Goal: Task Accomplishment & Management: Manage account settings

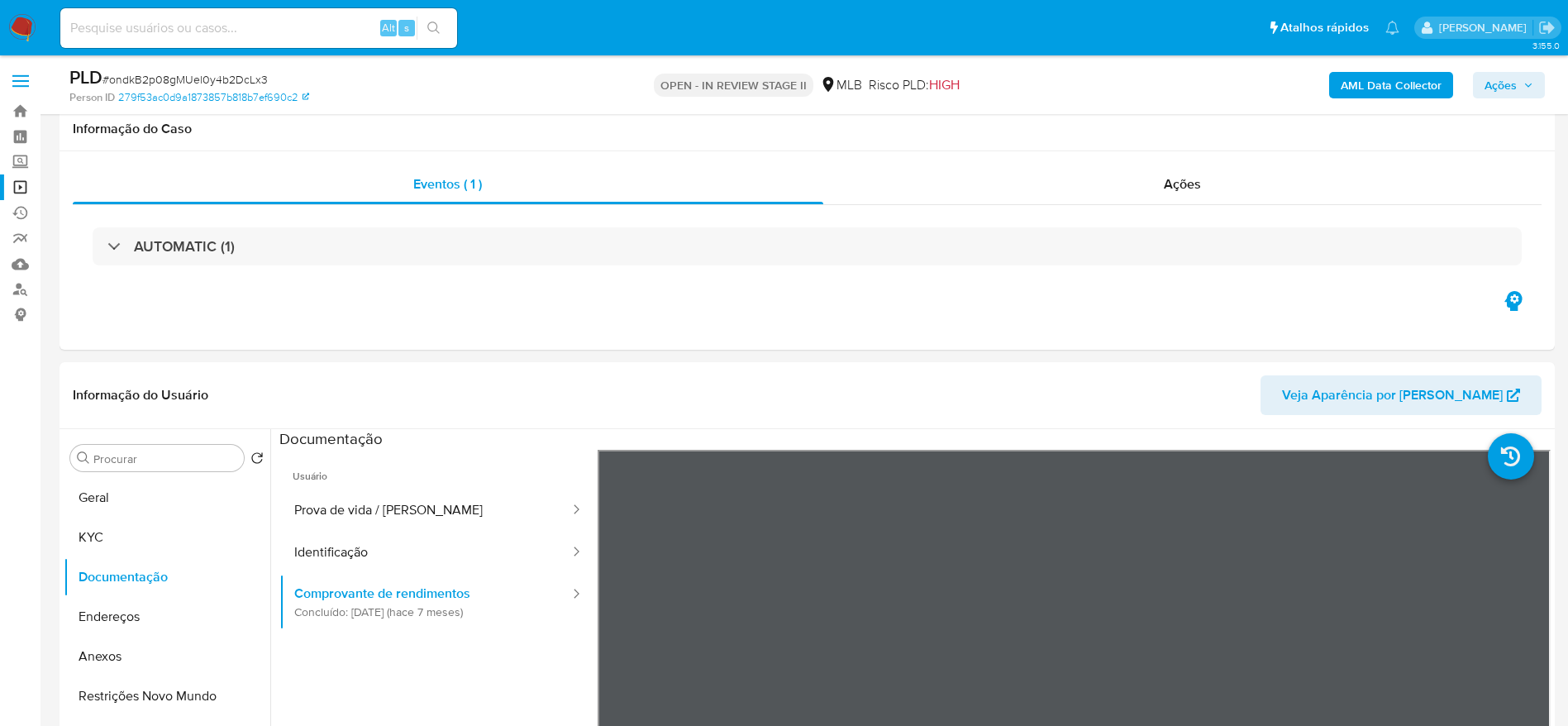
select select "10"
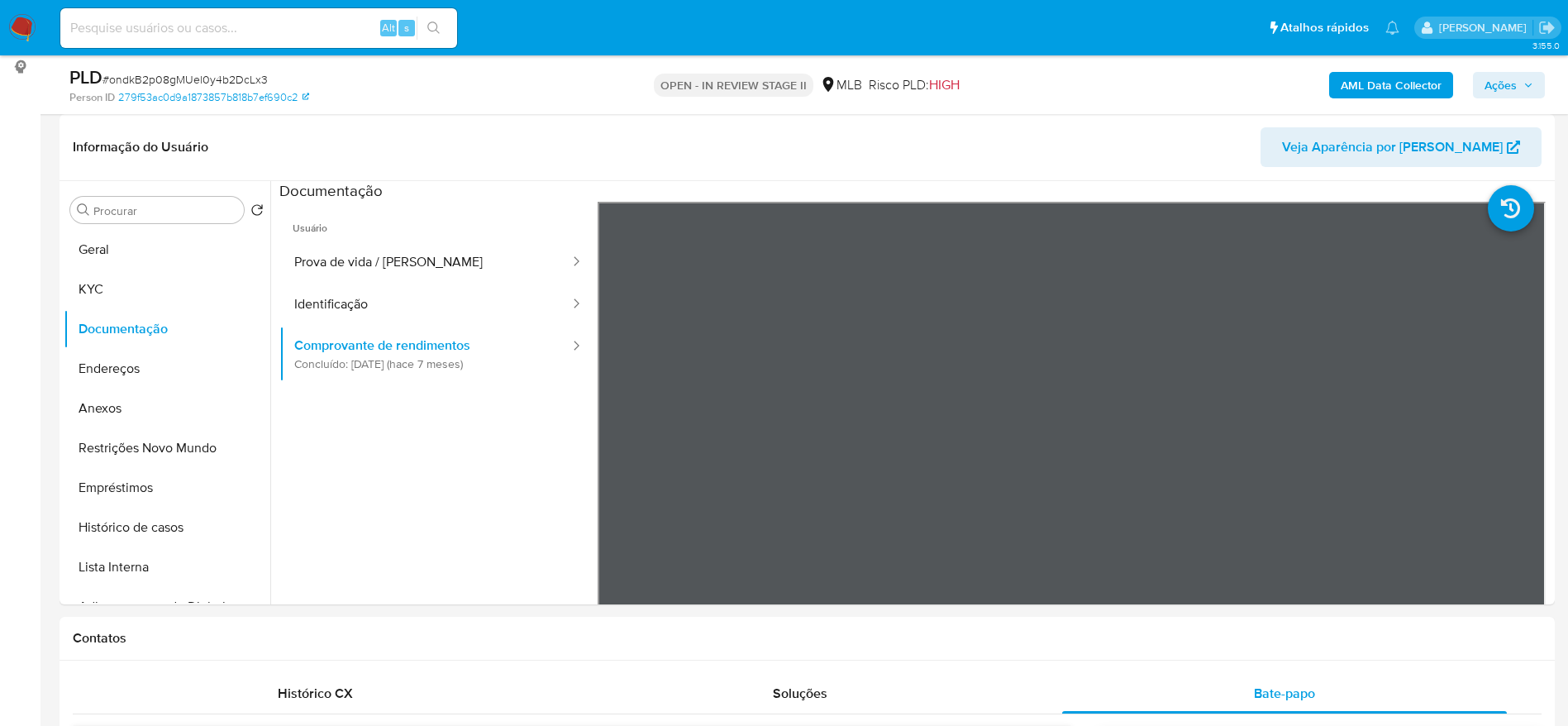
click at [331, 37] on input at bounding box center [258, 29] width 397 height 22
paste input "Q500vET8lmaCXP33s7z7o6eR"
type input "Q500vET8lmaCXP33s7z7o6eR"
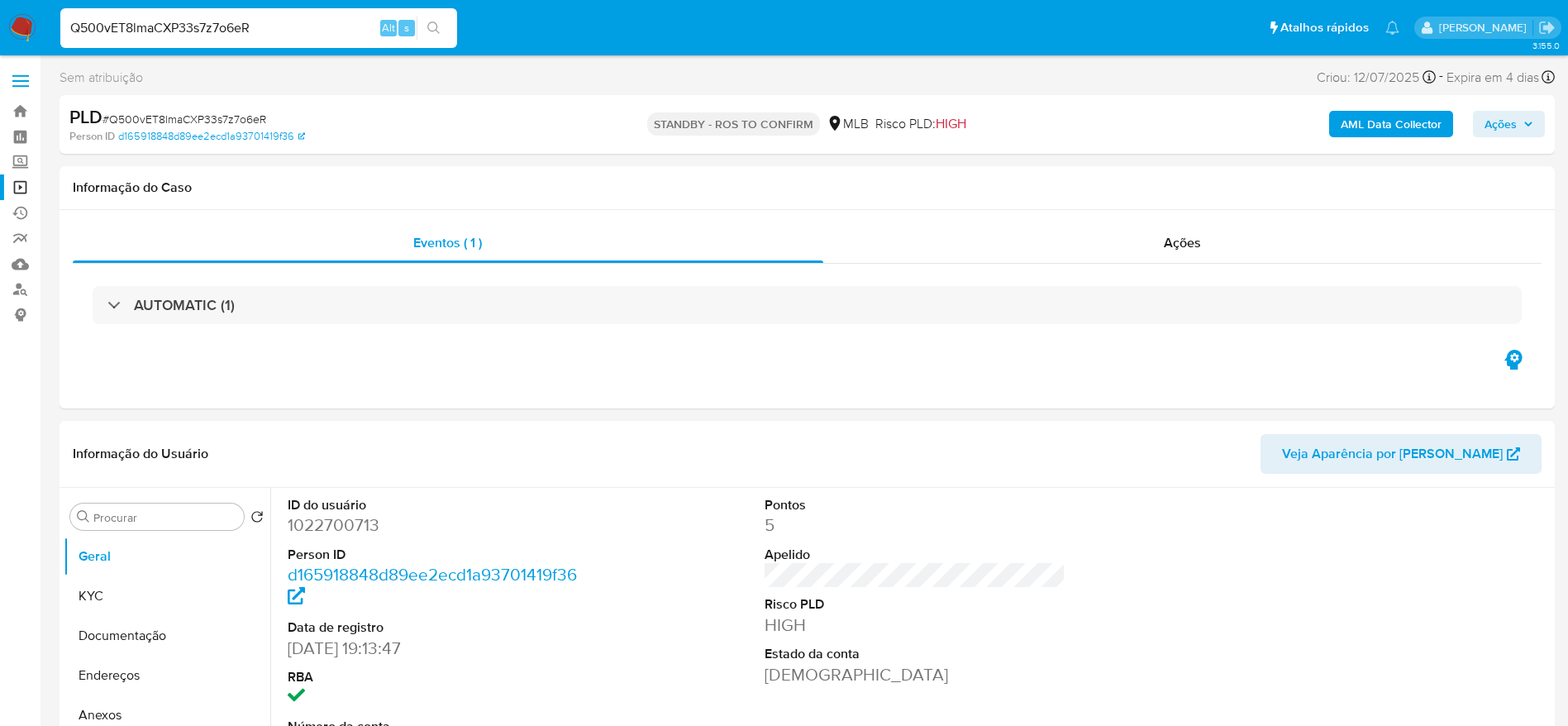
select select "10"
click at [229, 111] on span "# Q500vET8lmaCXP33s7z7o6eR" at bounding box center [184, 118] width 163 height 17
copy span "Q500vET8lmaCXP33s7z7o6eR"
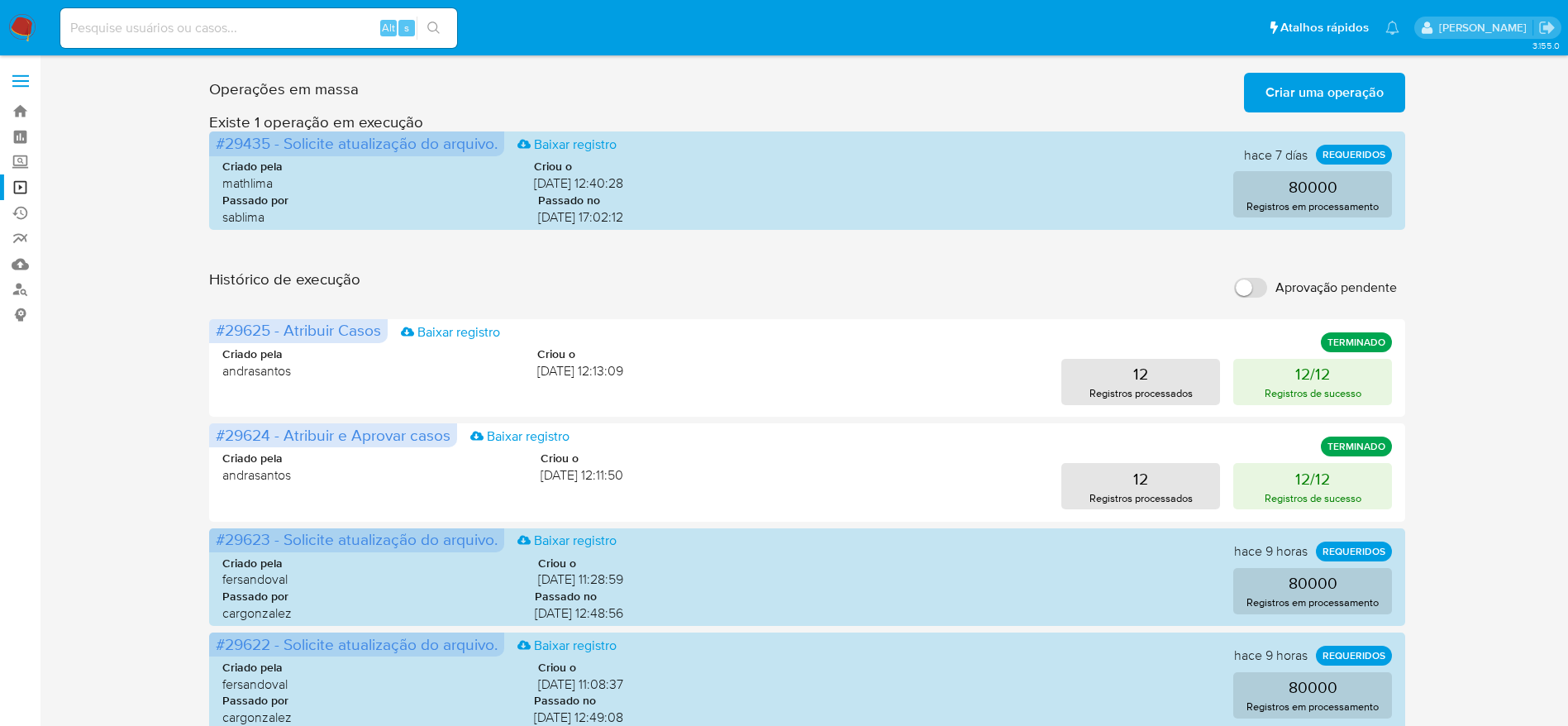
click at [13, 18] on img at bounding box center [22, 28] width 29 height 29
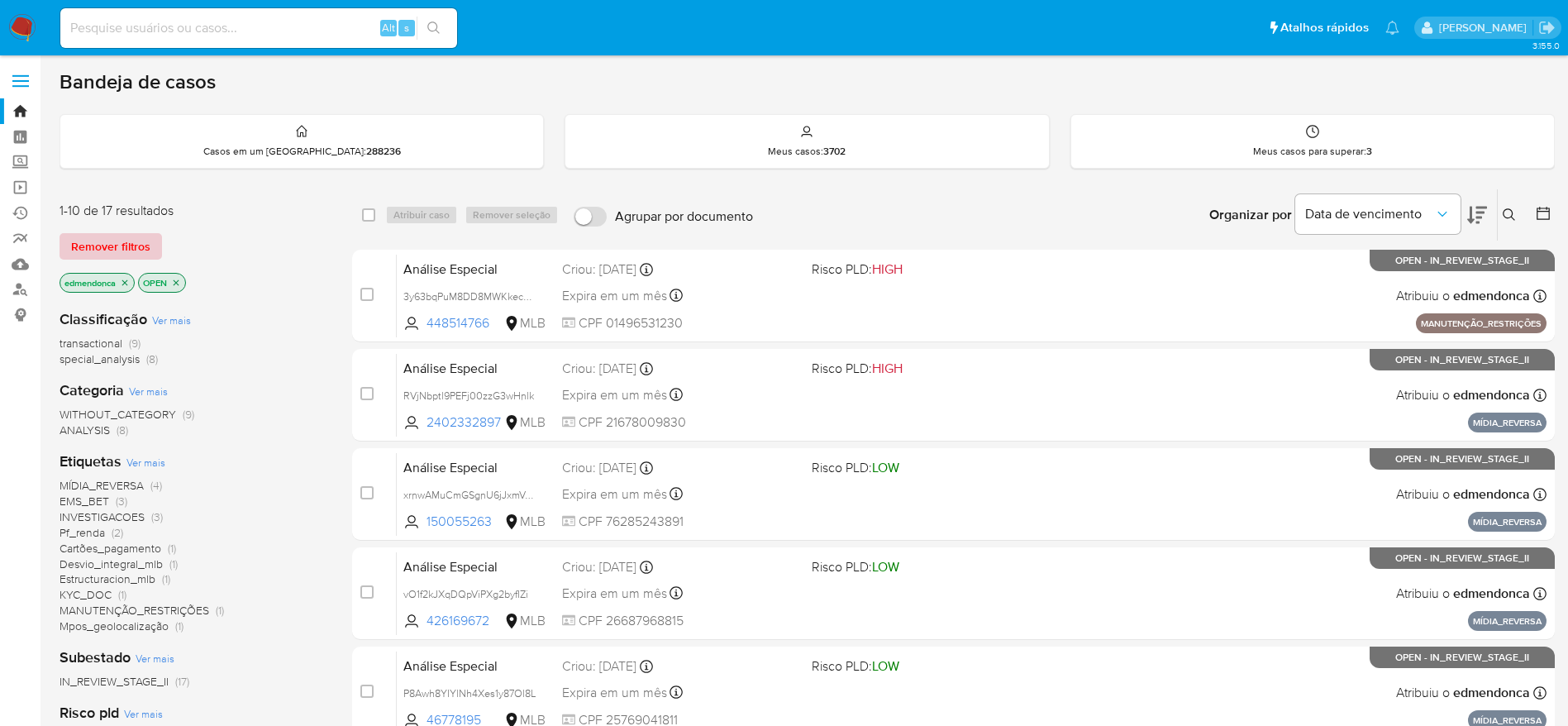
click at [153, 237] on button "Remover filtros" at bounding box center [110, 246] width 102 height 27
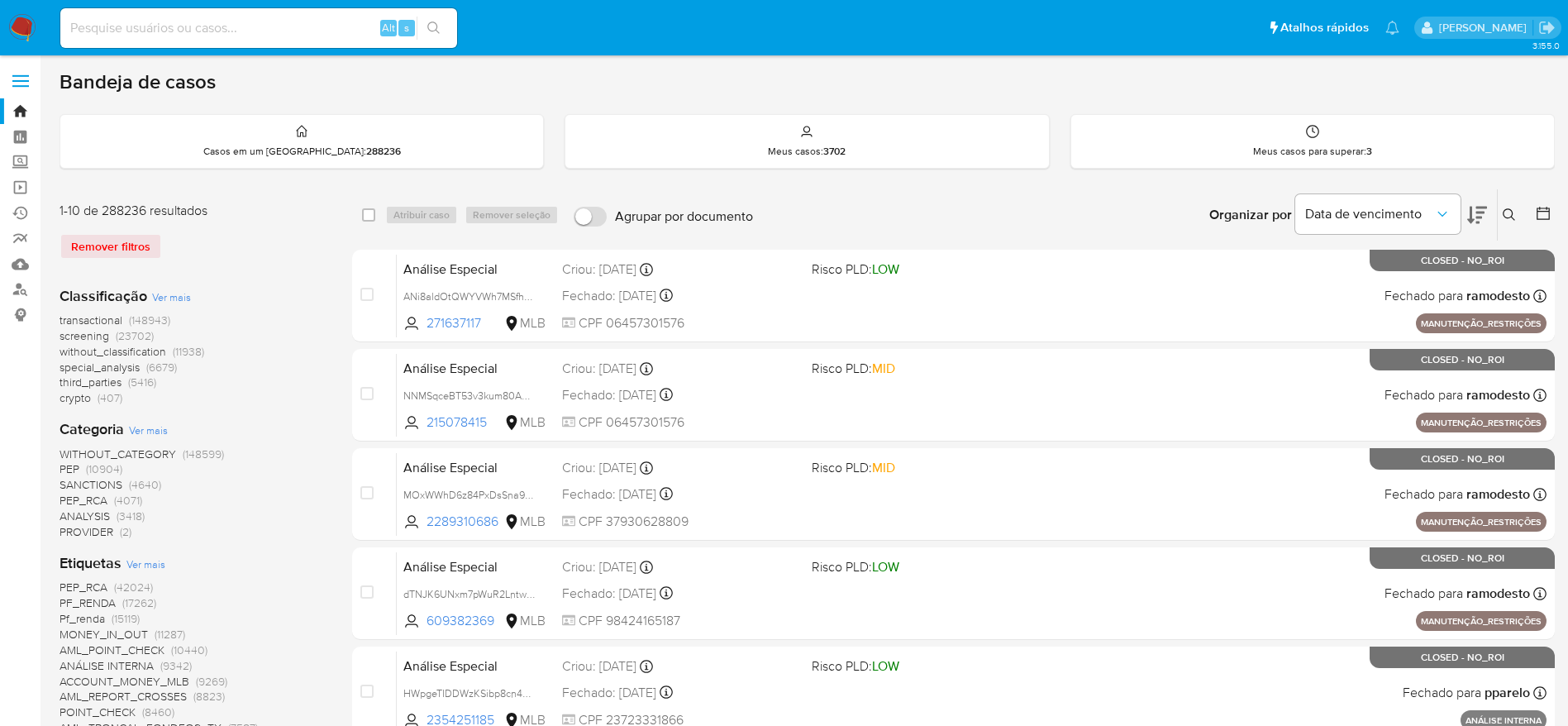
click at [1506, 207] on button at bounding box center [1512, 215] width 28 height 20
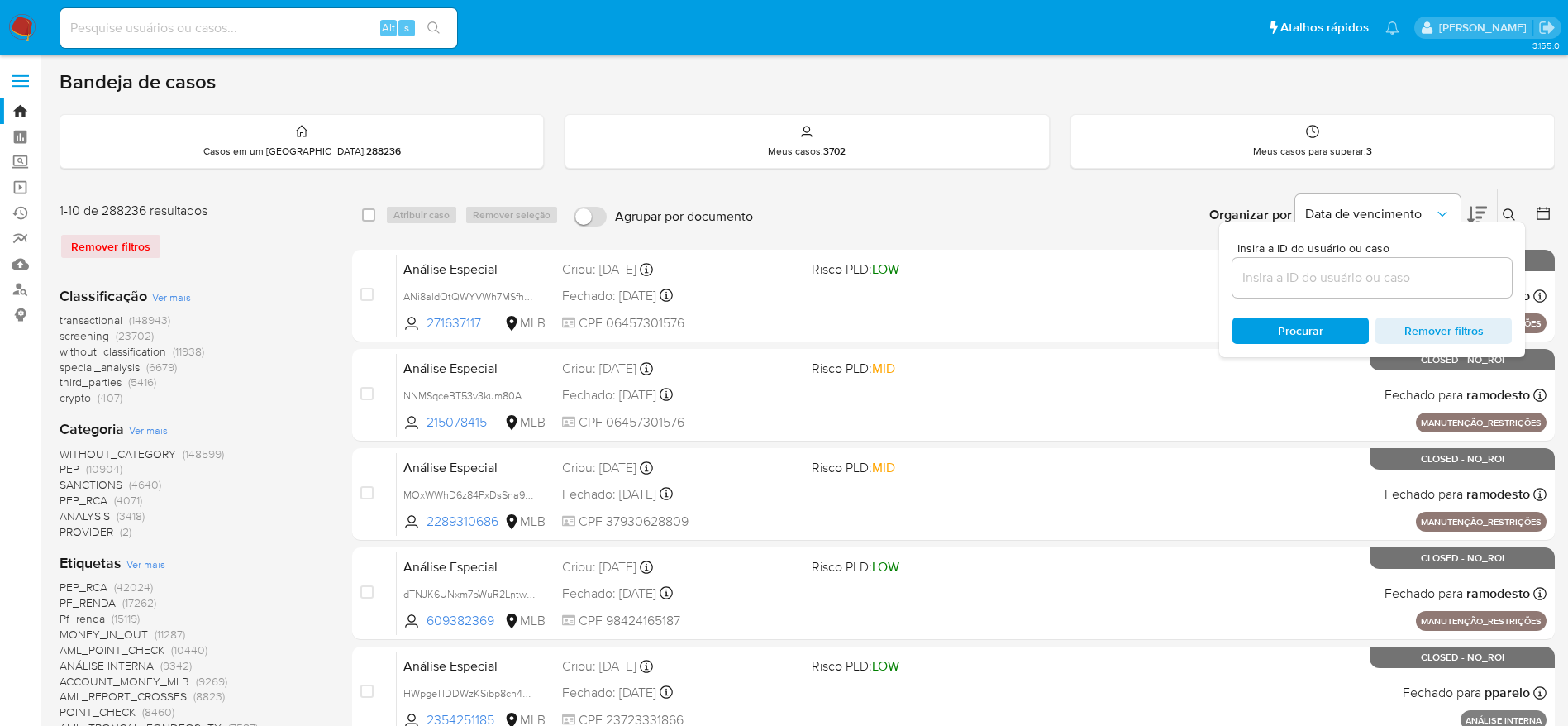
click at [1347, 270] on input at bounding box center [1372, 278] width 280 height 22
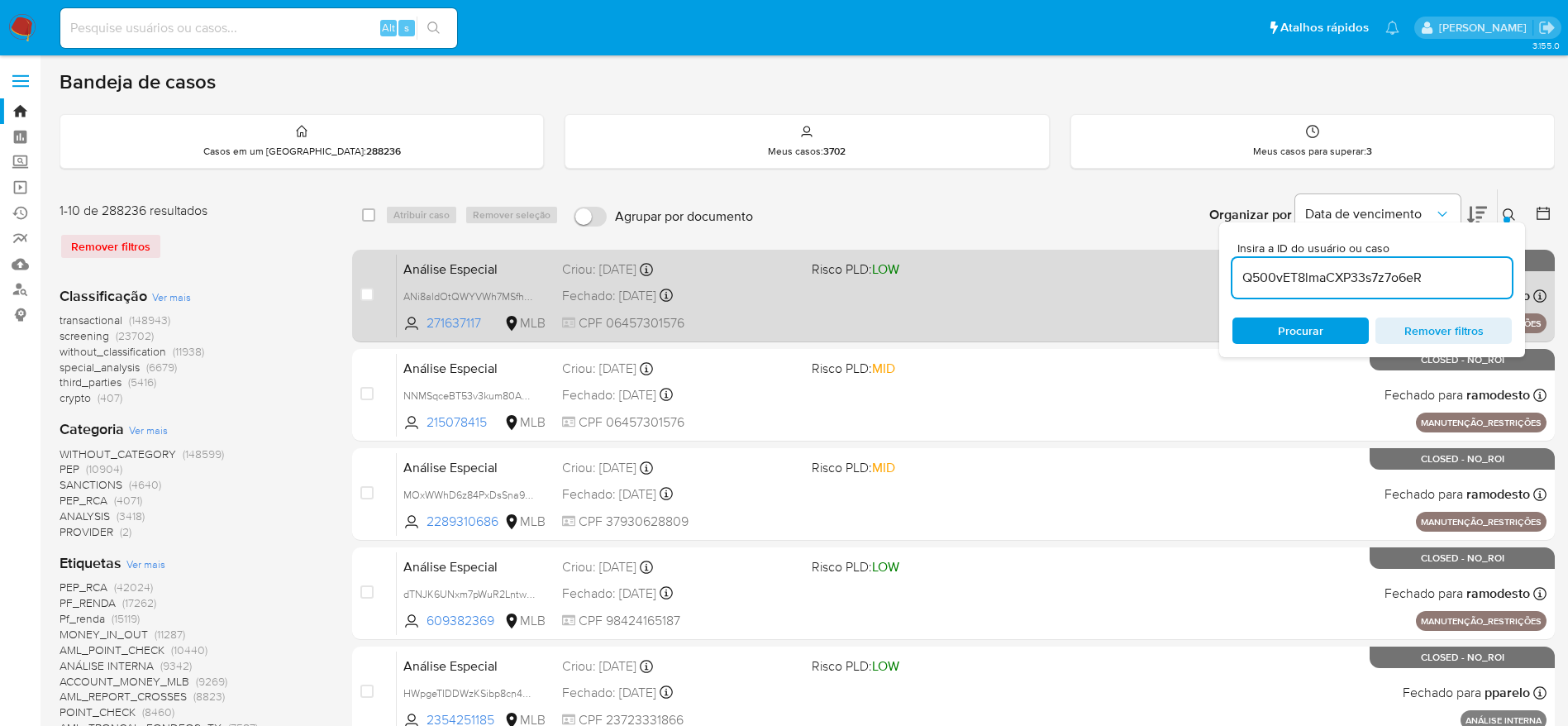
type input "Q500vET8lmaCXP33s7z7o6eR"
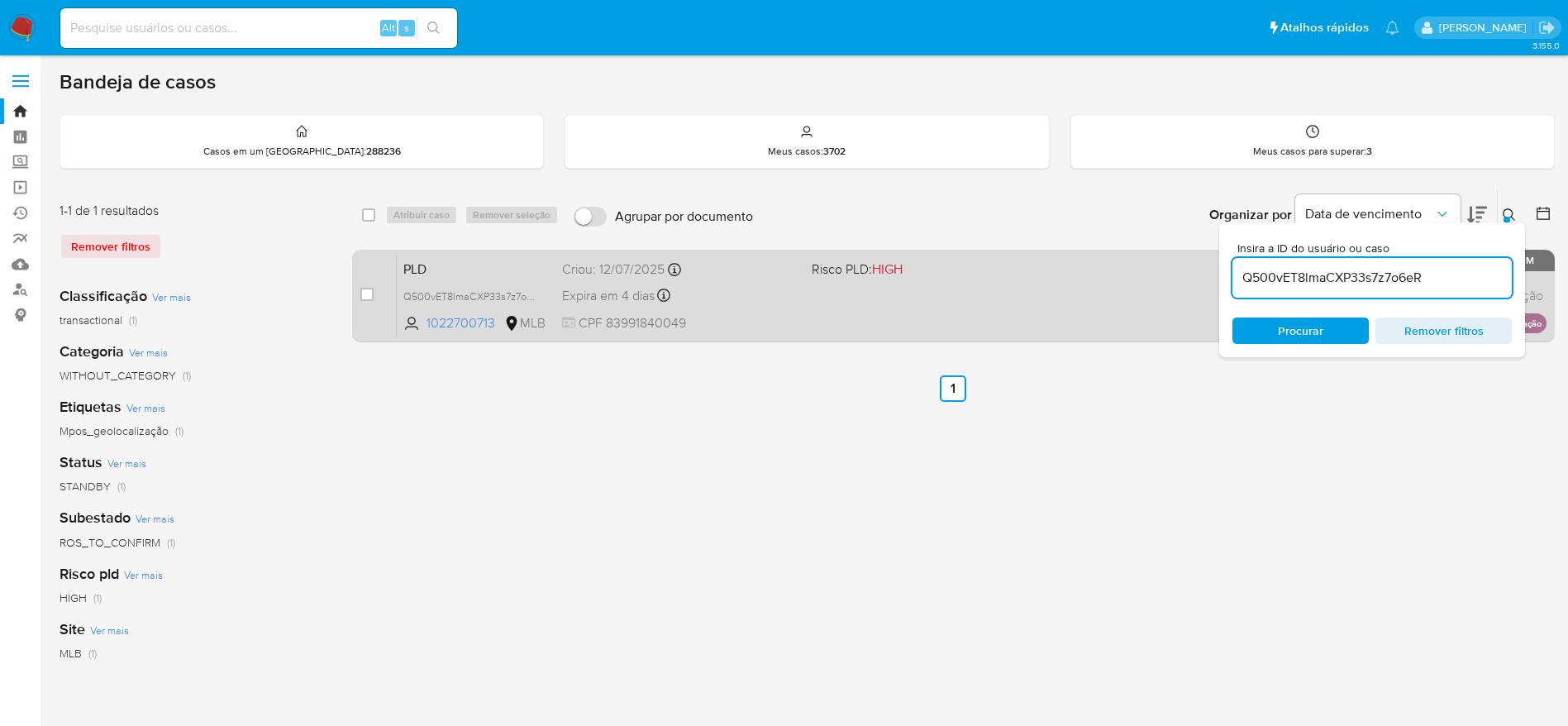
click at [365, 289] on input "checkbox" at bounding box center [366, 294] width 13 height 13
checkbox input "true"
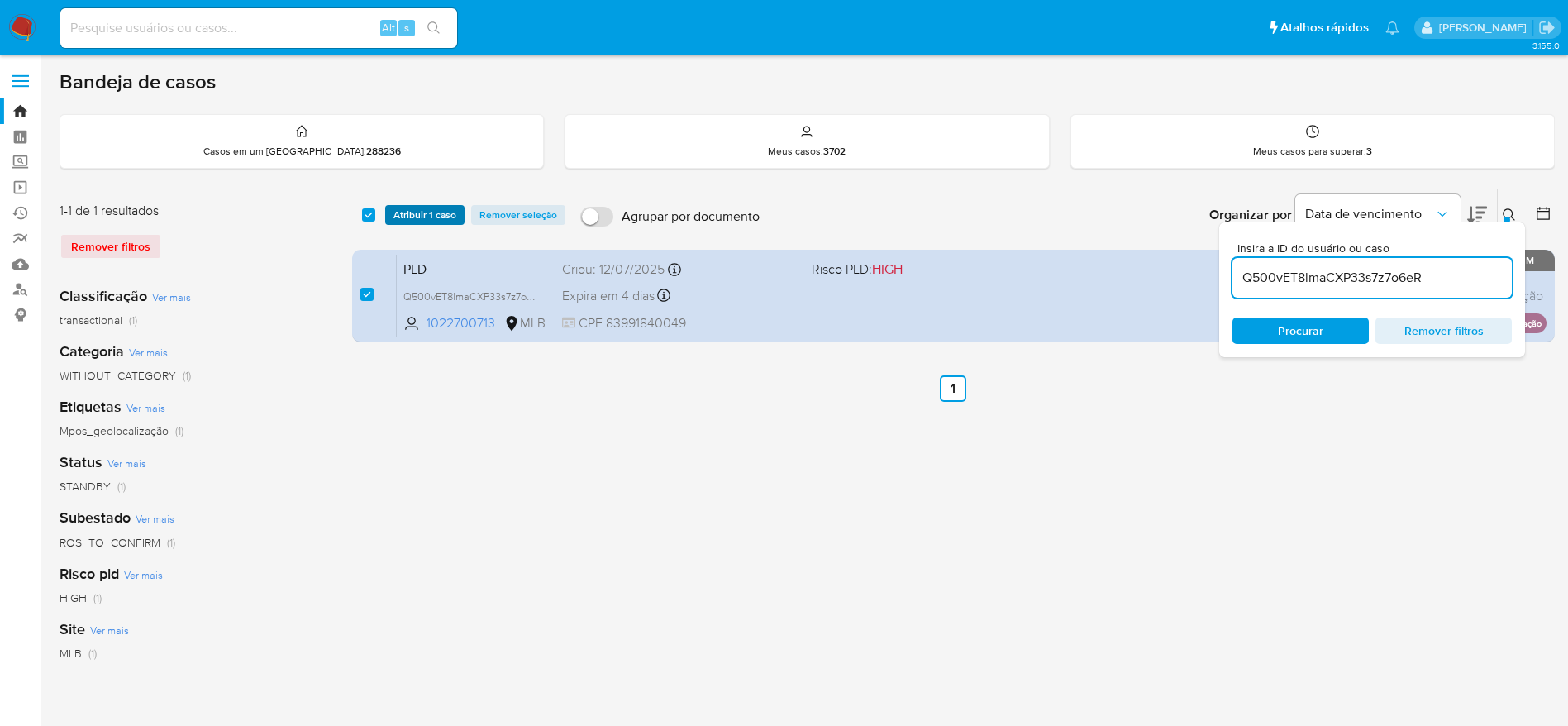
click at [423, 214] on span "Atribuir 1 caso" at bounding box center [425, 215] width 63 height 17
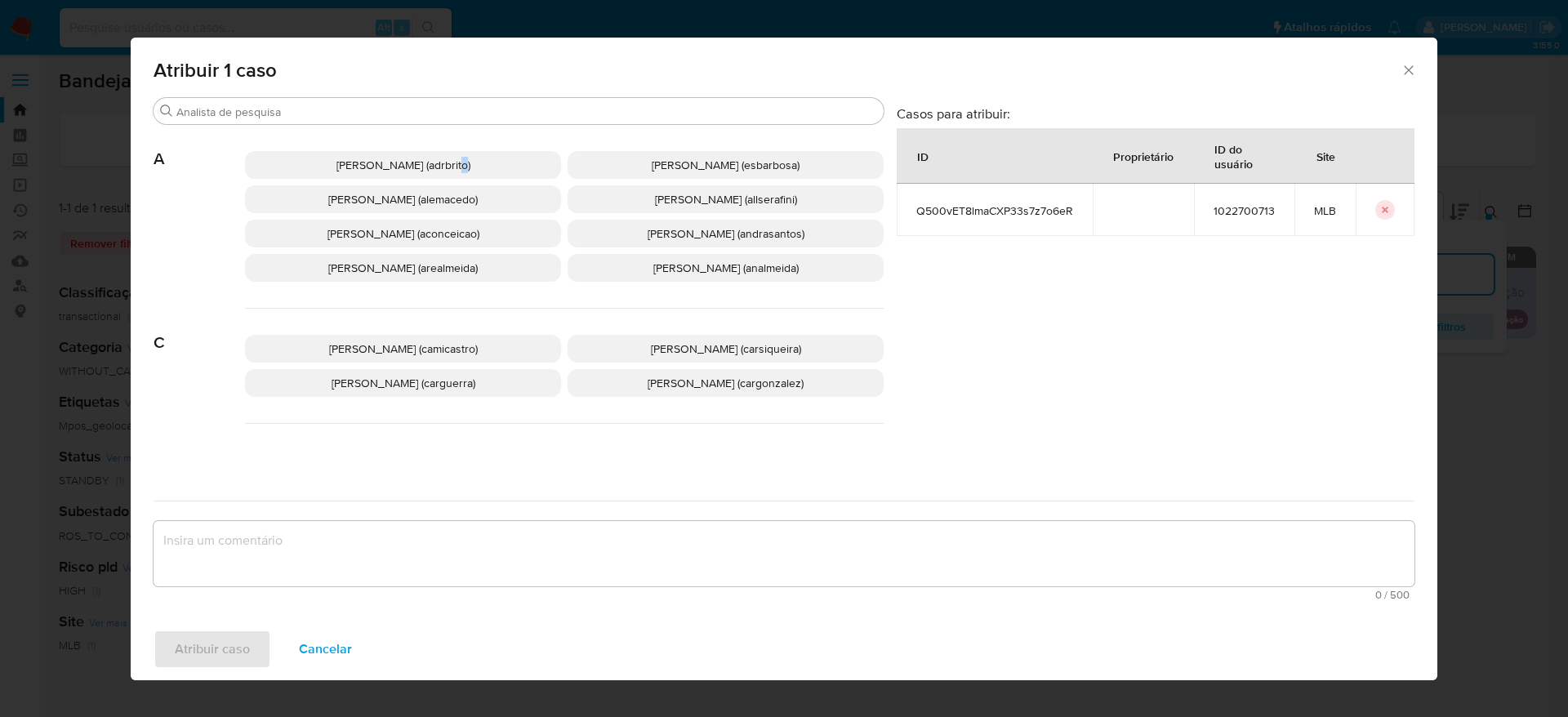
click at [435, 160] on span "Adriano Azeredo Brito (adrbrito)" at bounding box center [404, 164] width 134 height 17
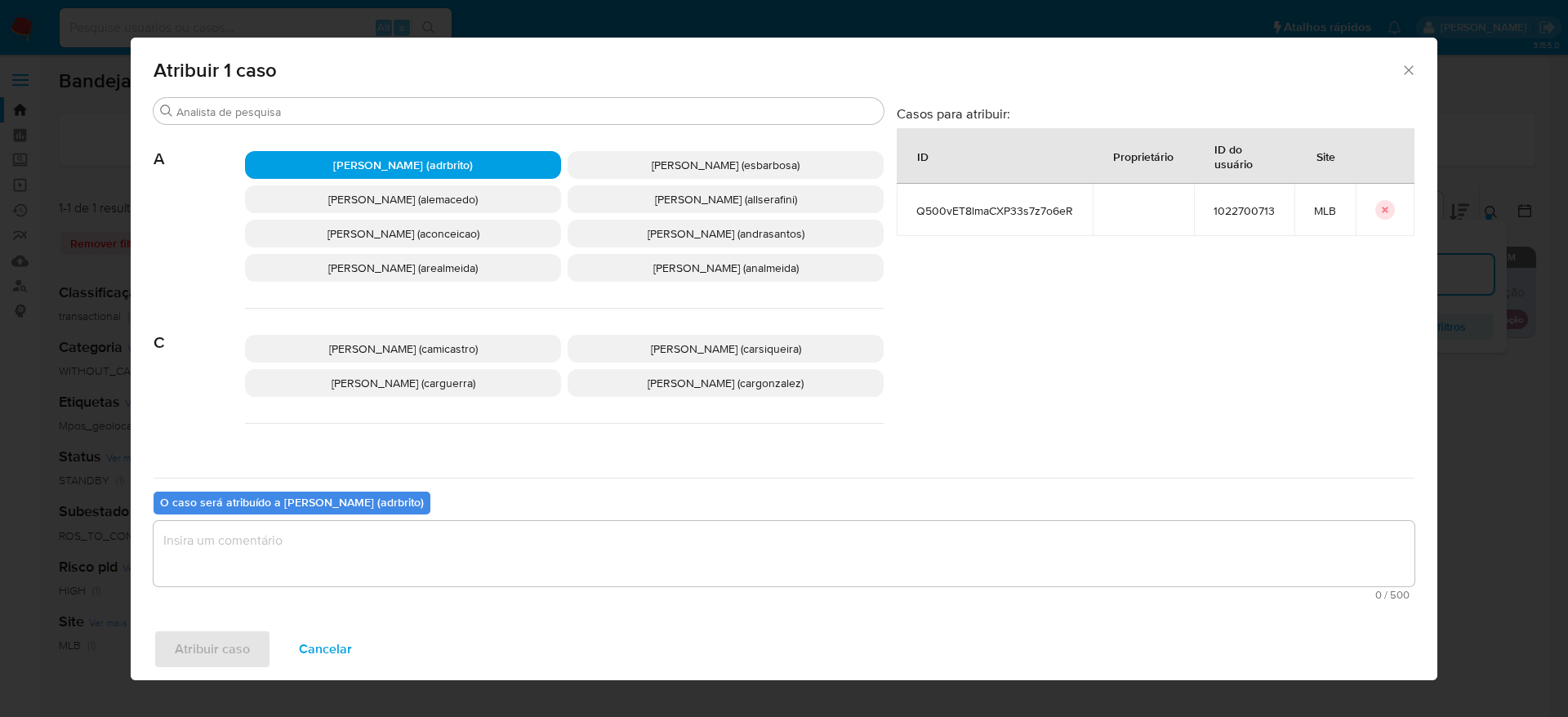
click at [565, 541] on textarea "assign-modal" at bounding box center [784, 553] width 1261 height 65
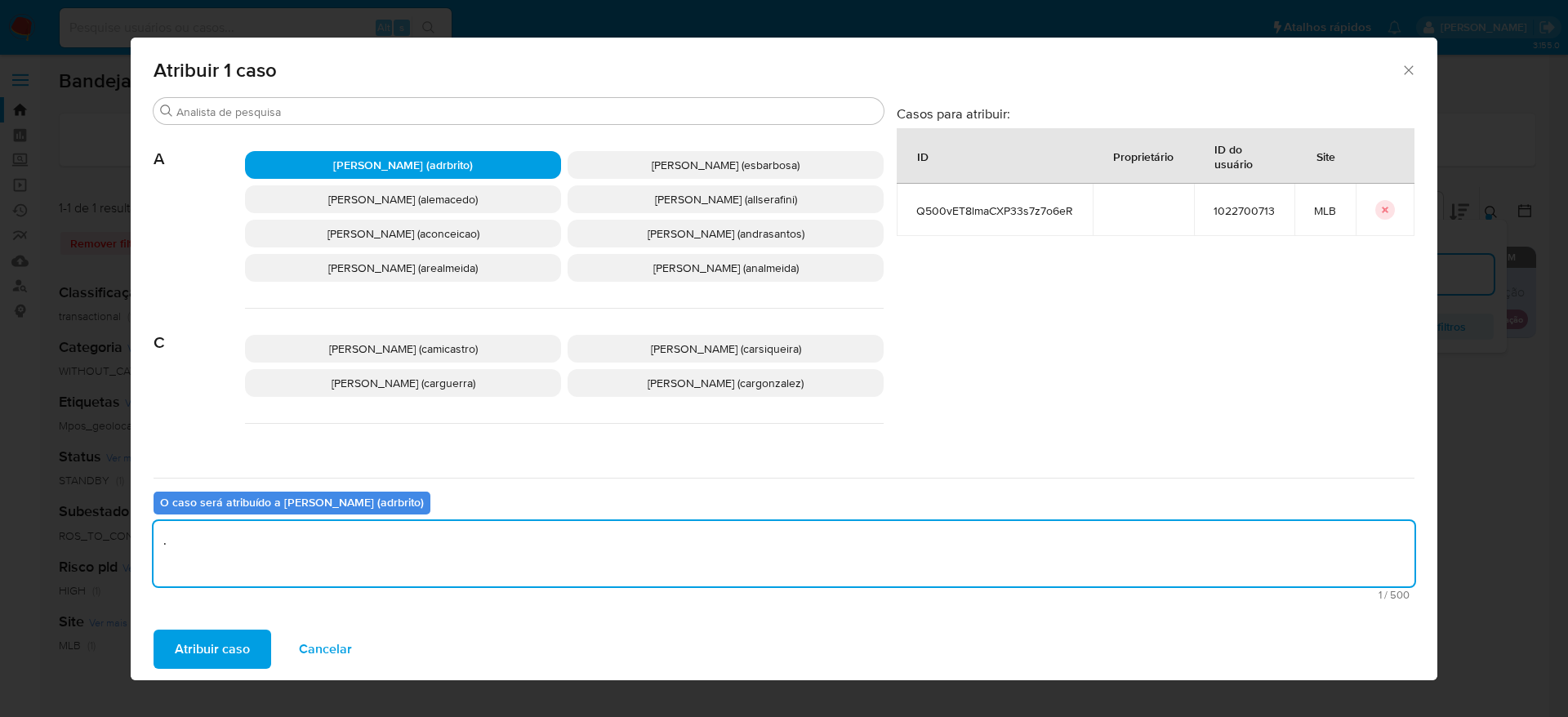
type textarea "."
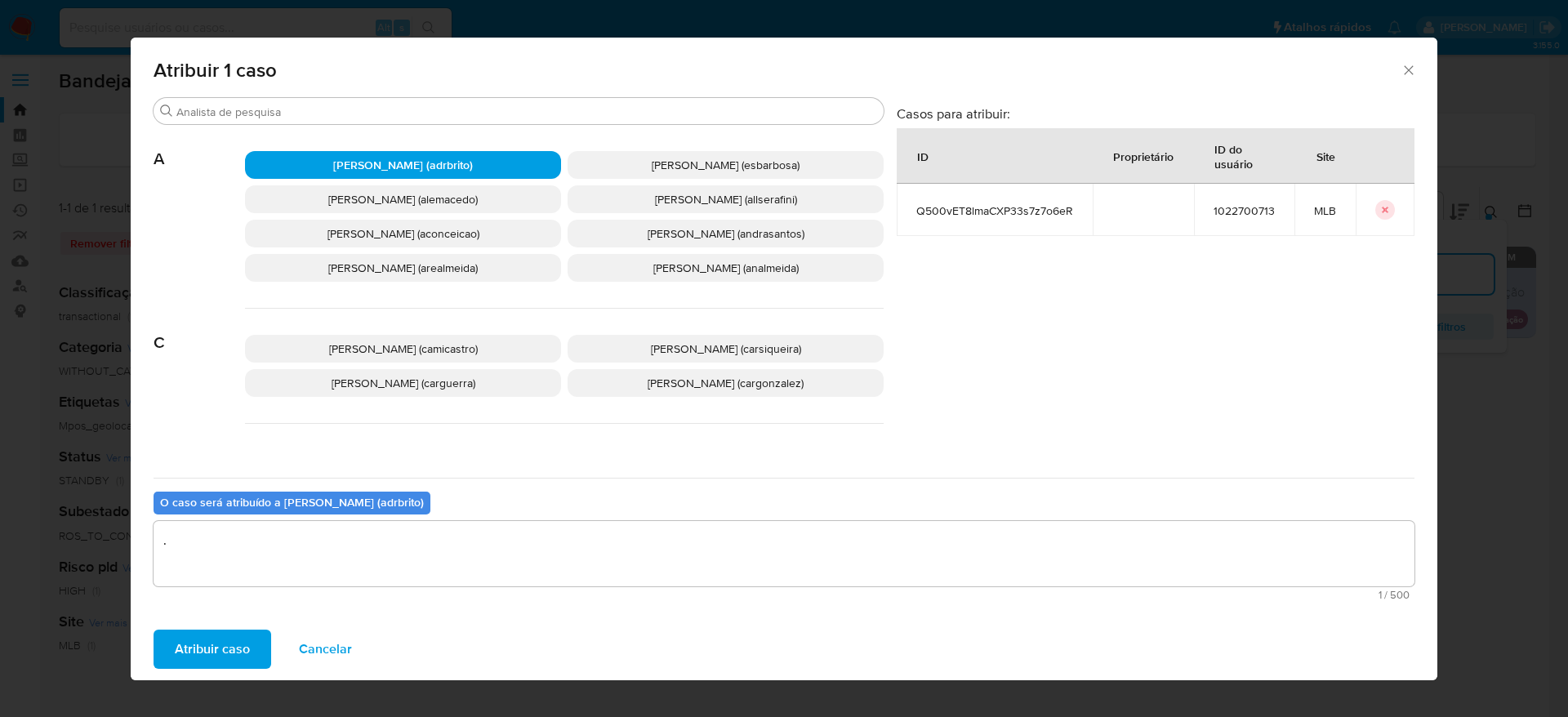
click at [249, 619] on div "Atribuir caso Cancelar" at bounding box center [784, 649] width 1307 height 62
click at [237, 636] on span "Atribuir caso" at bounding box center [212, 649] width 75 height 36
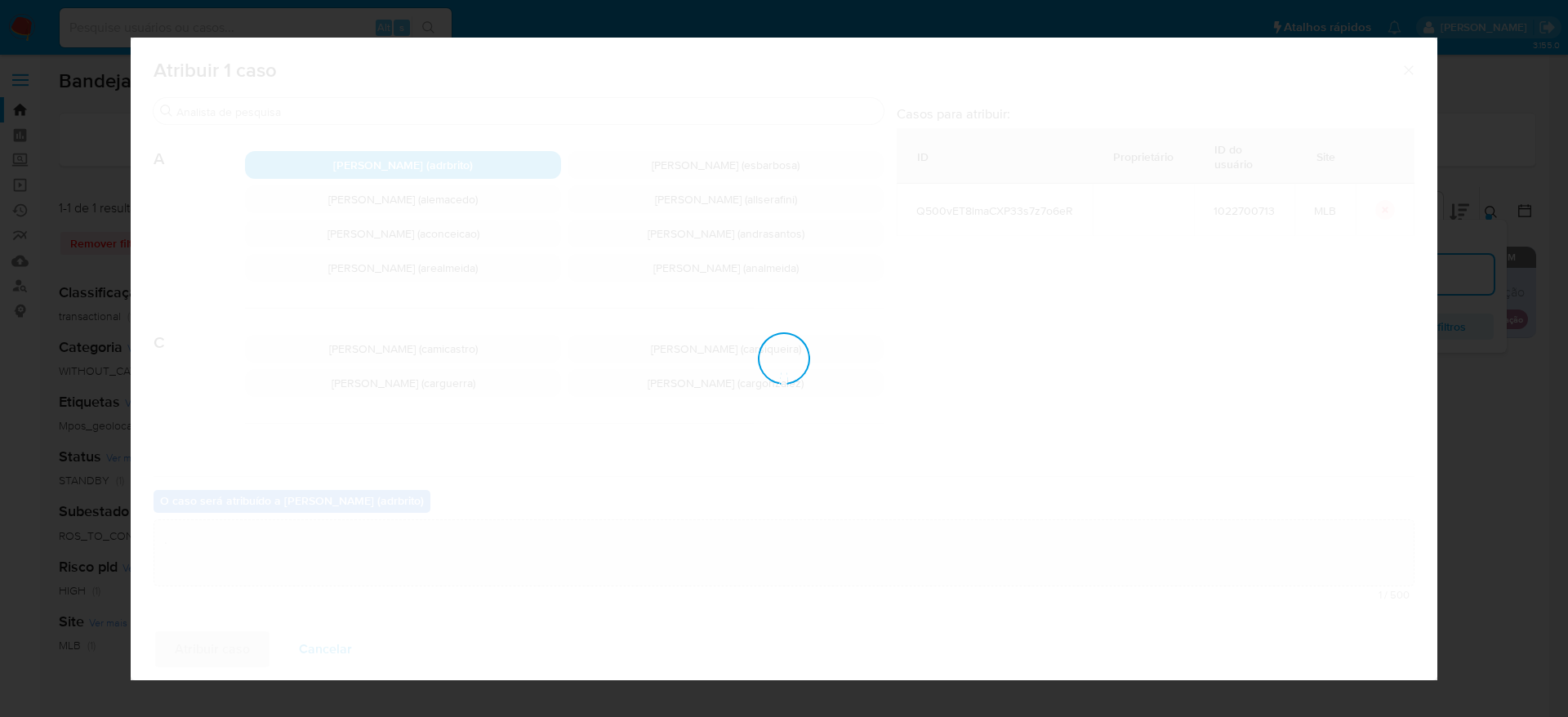
click at [1554, 247] on div "Atribuir 1 caso Procurar A Adriano Azeredo Brito (adrbrito) Alessandra Da Silva…" at bounding box center [784, 358] width 1568 height 717
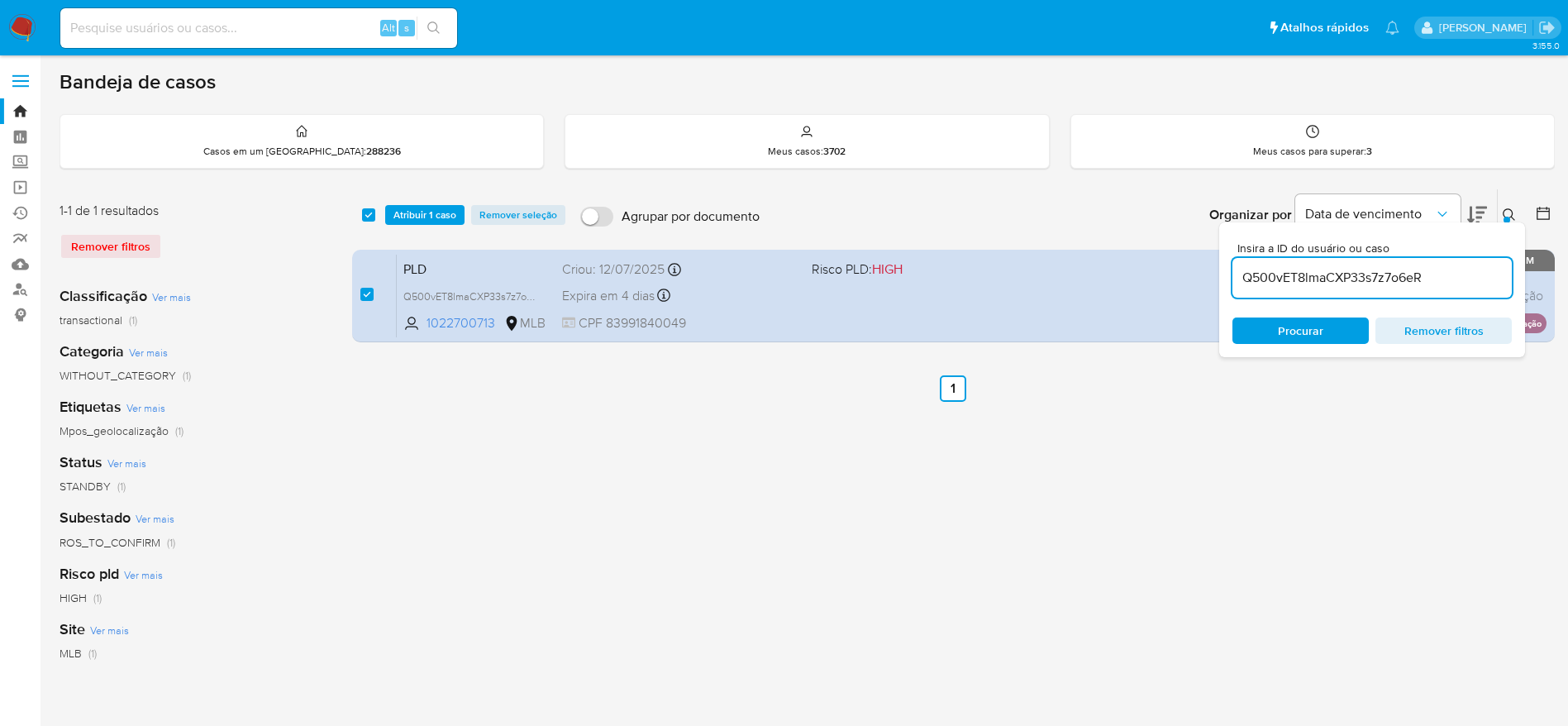
click at [438, 211] on span "Atribuir 1 caso" at bounding box center [425, 215] width 63 height 17
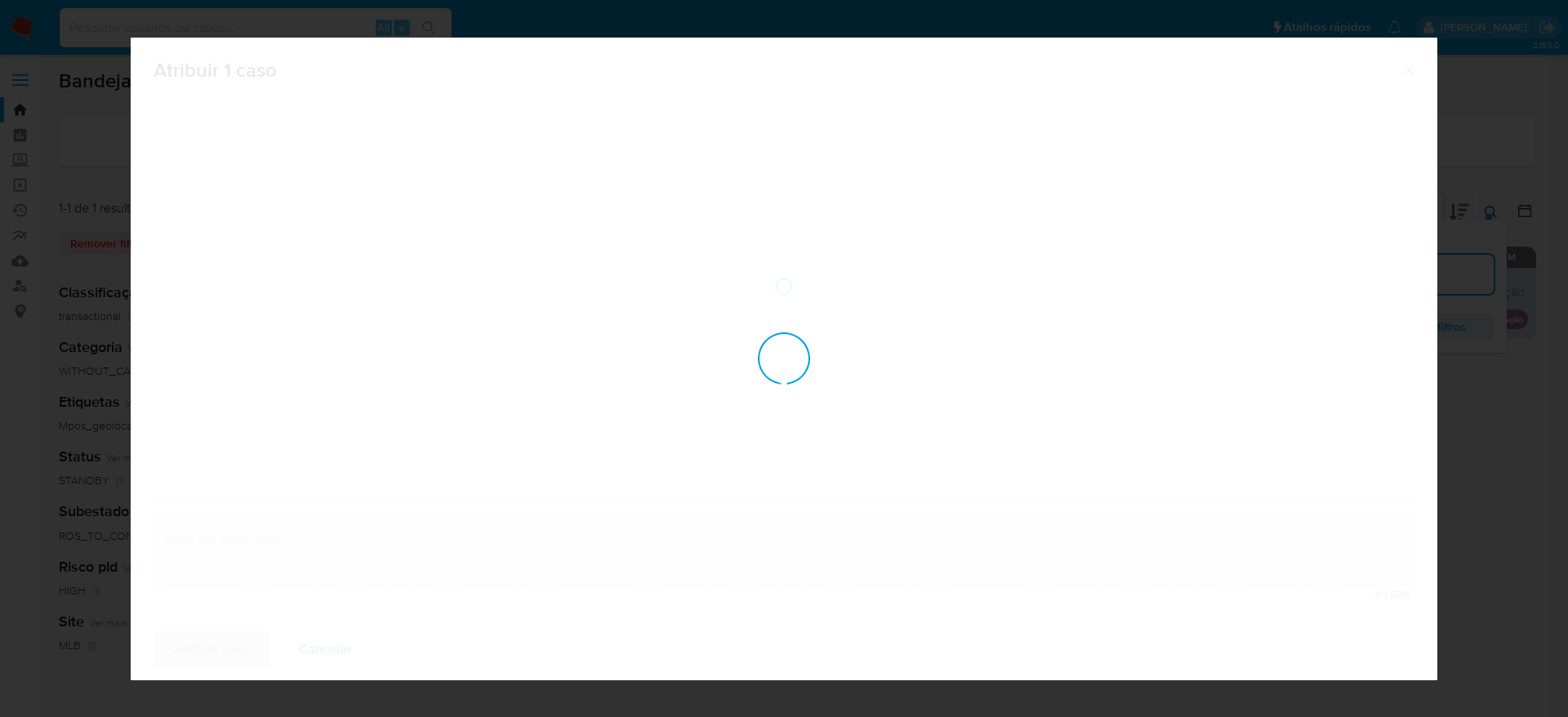
click at [1500, 193] on div "Atribuir 1 caso 0 / 500 500 caracteres restantes Atribuir caso Cancelar" at bounding box center [784, 358] width 1568 height 717
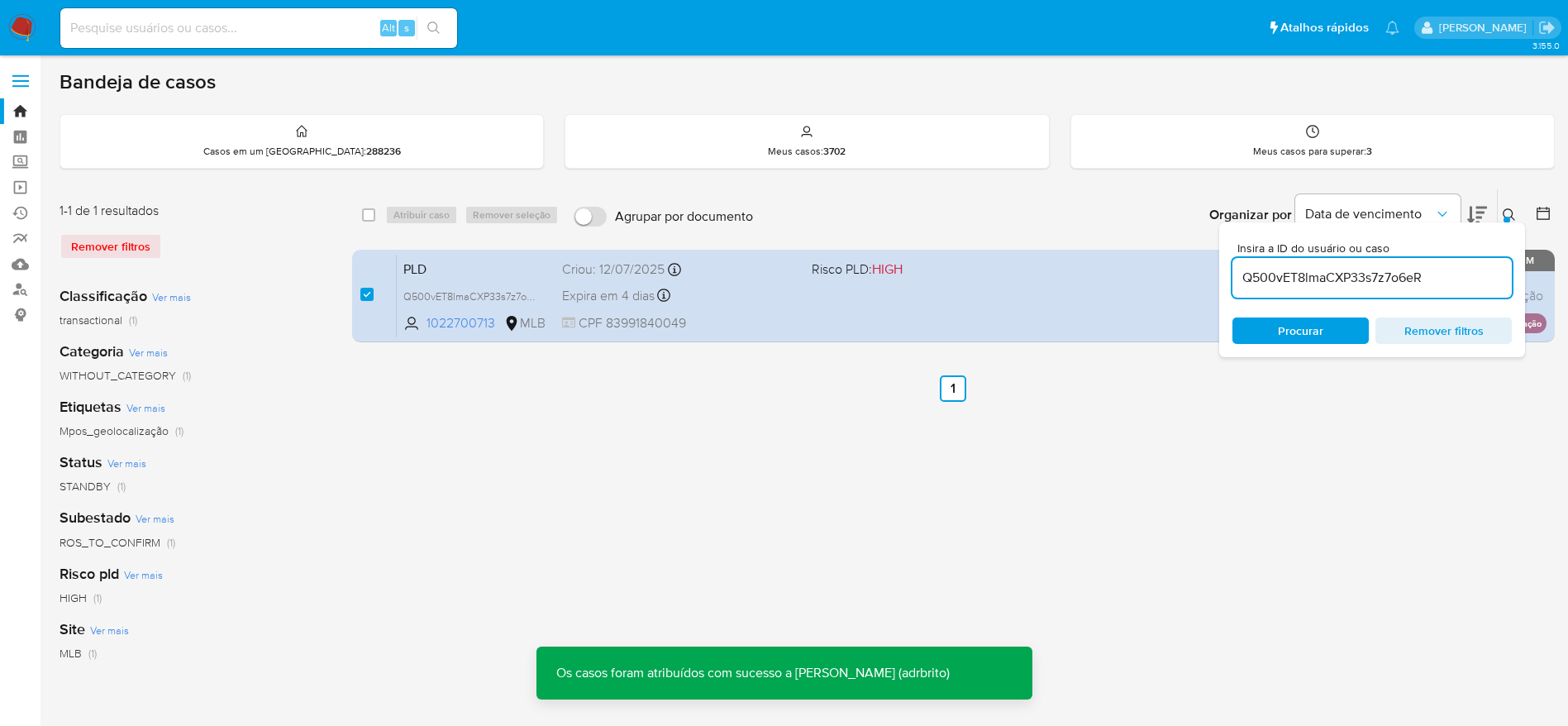
checkbox input "false"
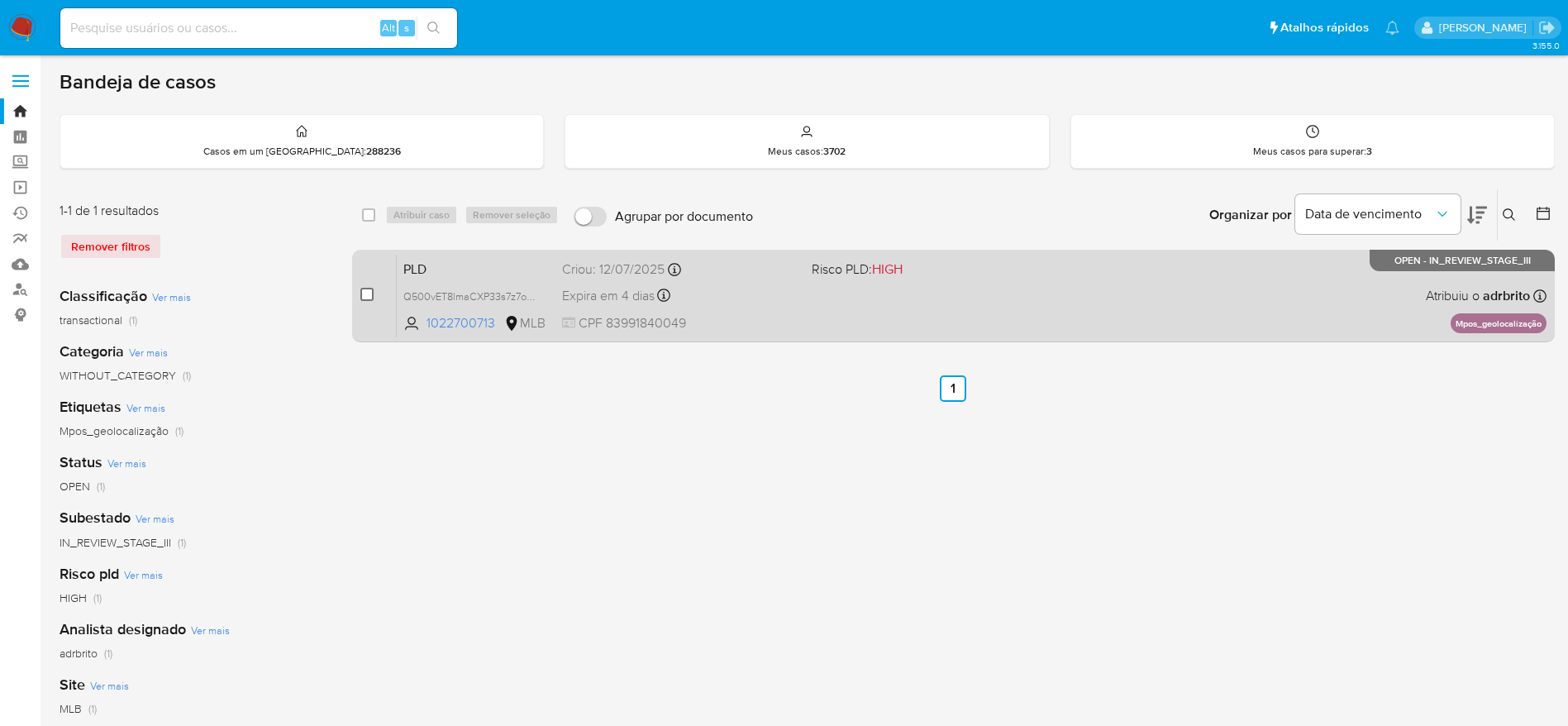
click at [365, 296] on input "checkbox" at bounding box center [366, 294] width 13 height 13
checkbox input "true"
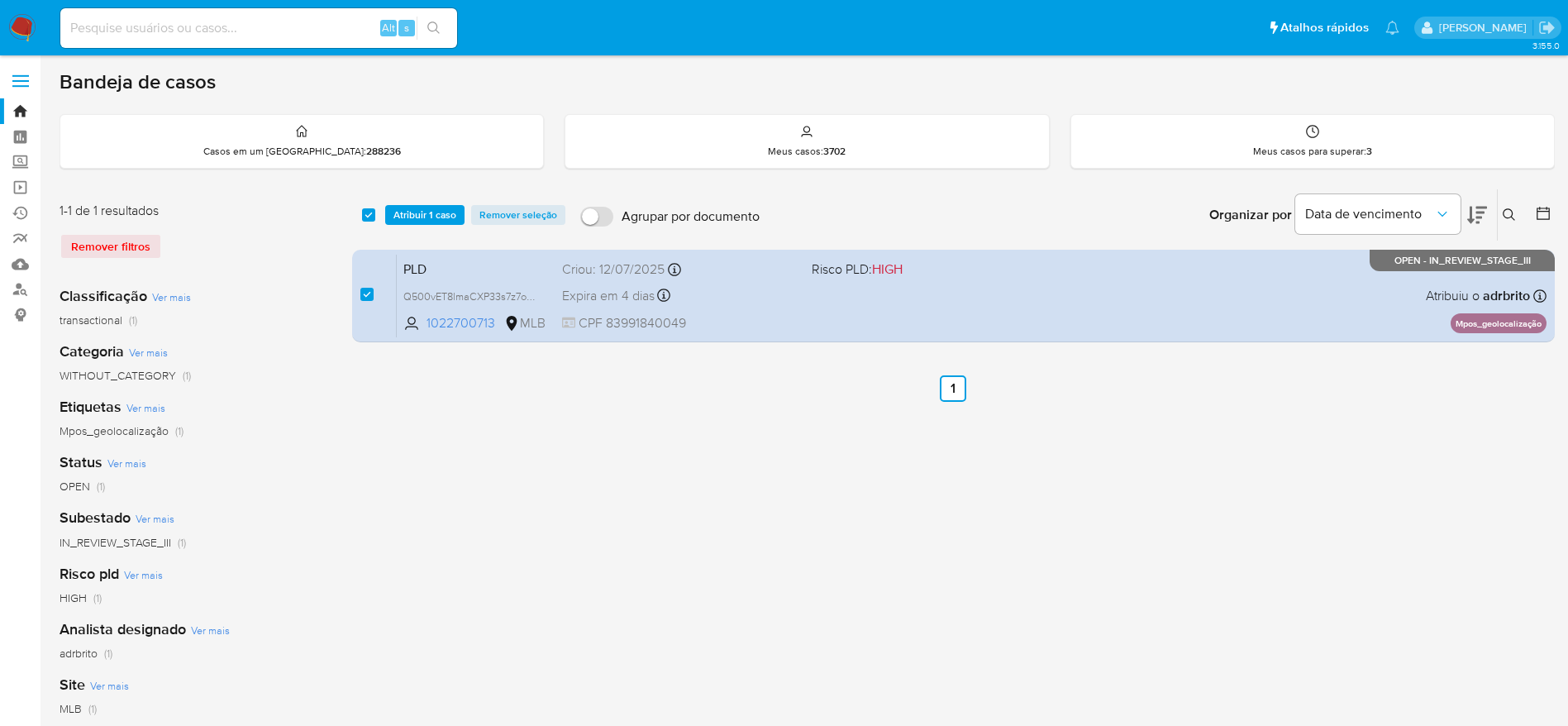
click at [1513, 213] on icon at bounding box center [1509, 214] width 13 height 13
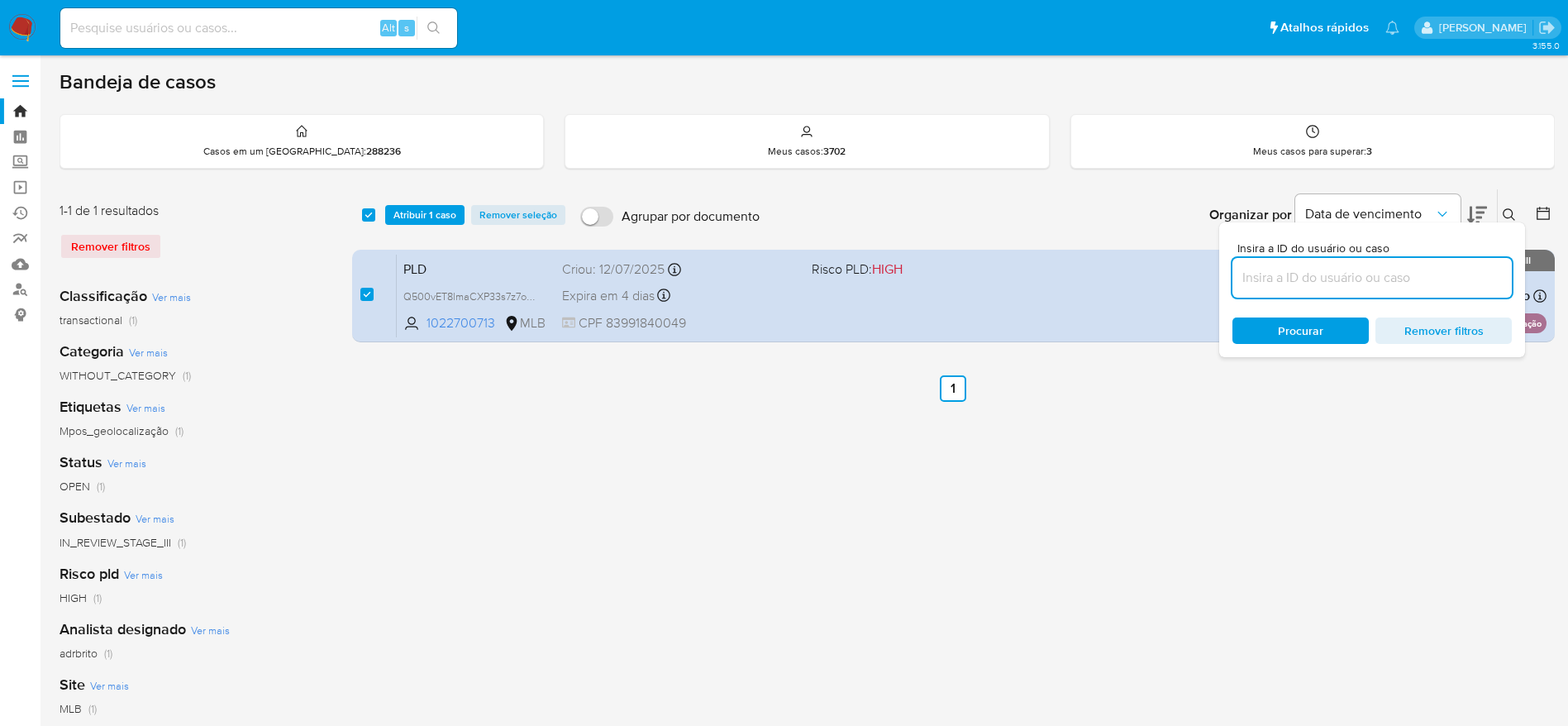
click at [1320, 273] on input at bounding box center [1372, 278] width 280 height 22
type input "Q500vET8lmaCXP33s7z7o6eR"
click at [421, 215] on span "Atribuir 1 caso" at bounding box center [425, 215] width 63 height 17
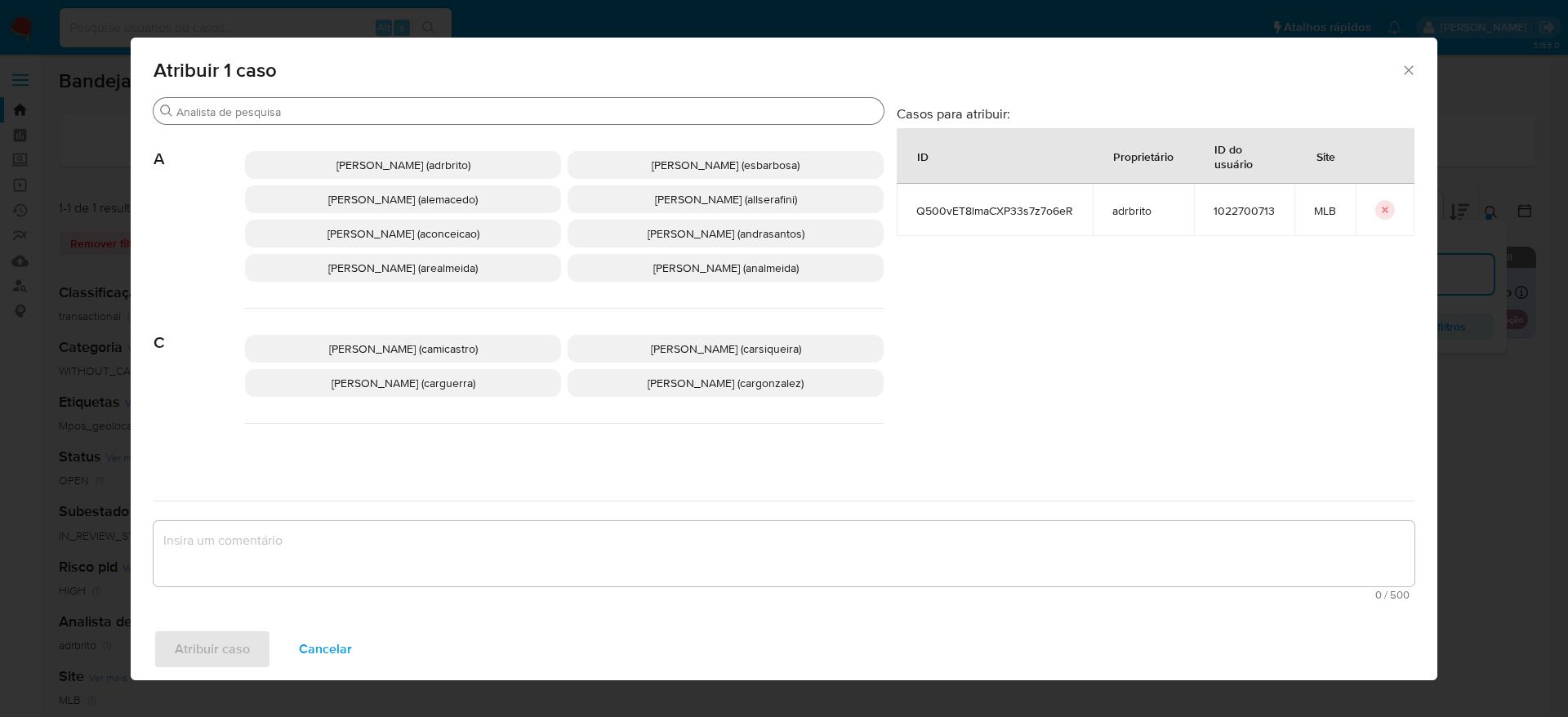
click at [429, 102] on div "Procurar" at bounding box center [519, 111] width 730 height 26
click at [430, 102] on div "Procurar" at bounding box center [519, 111] width 730 height 26
click at [438, 101] on div "Procurar" at bounding box center [519, 111] width 730 height 26
click at [447, 109] on input "Procurar" at bounding box center [527, 111] width 701 height 15
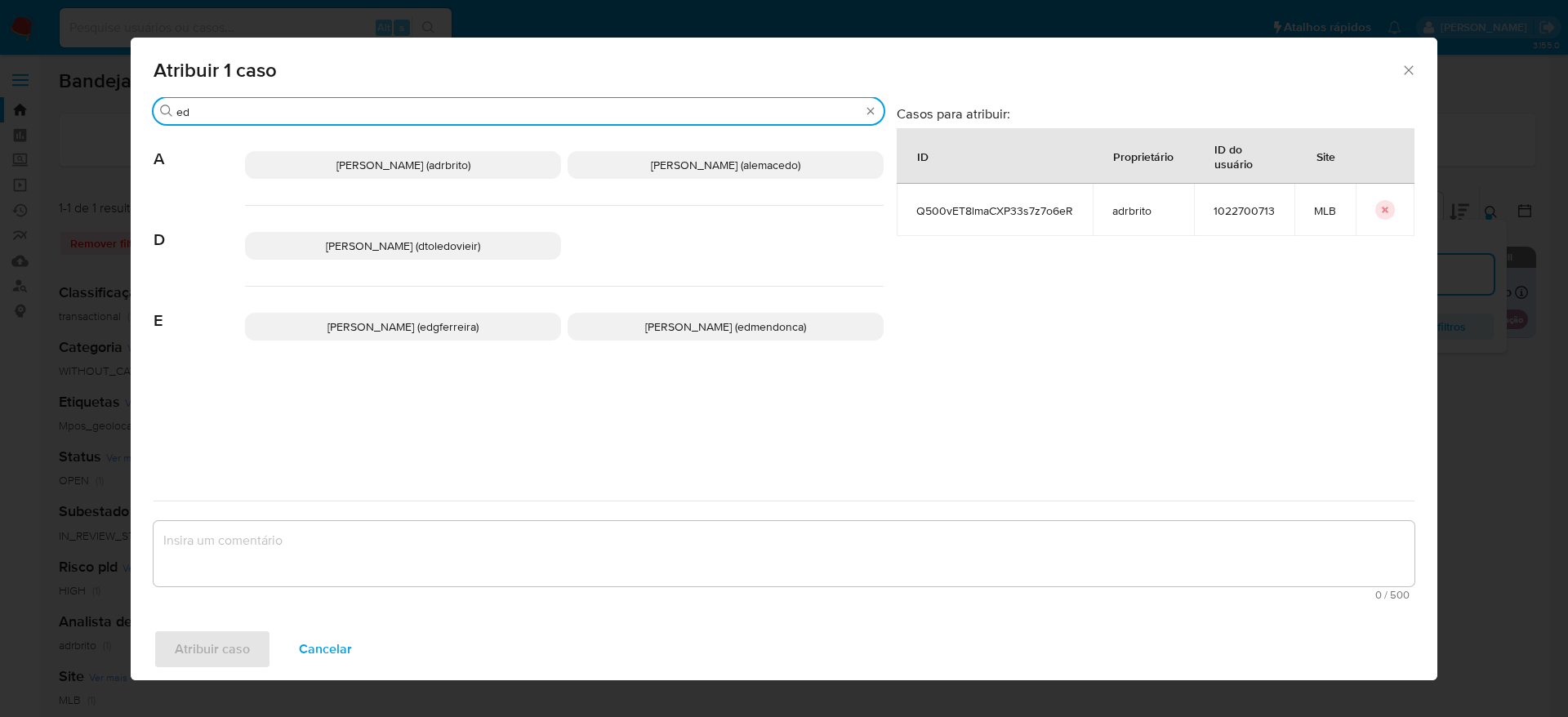
type input "ed"
click at [664, 320] on span "Eduardo Mendonca Dutra (edmendonca)" at bounding box center [725, 326] width 161 height 17
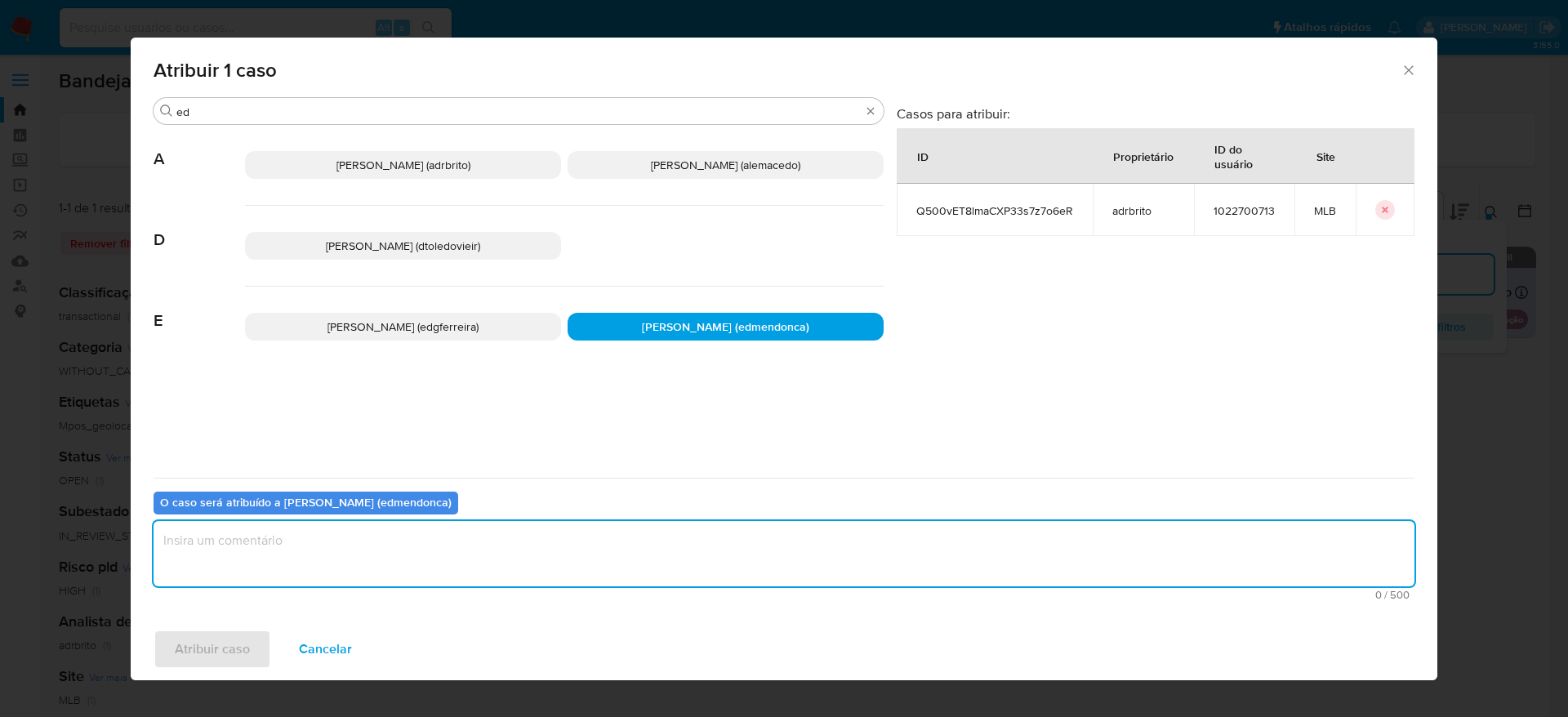
click at [522, 526] on textarea "assign-modal" at bounding box center [784, 553] width 1261 height 65
type textarea "."
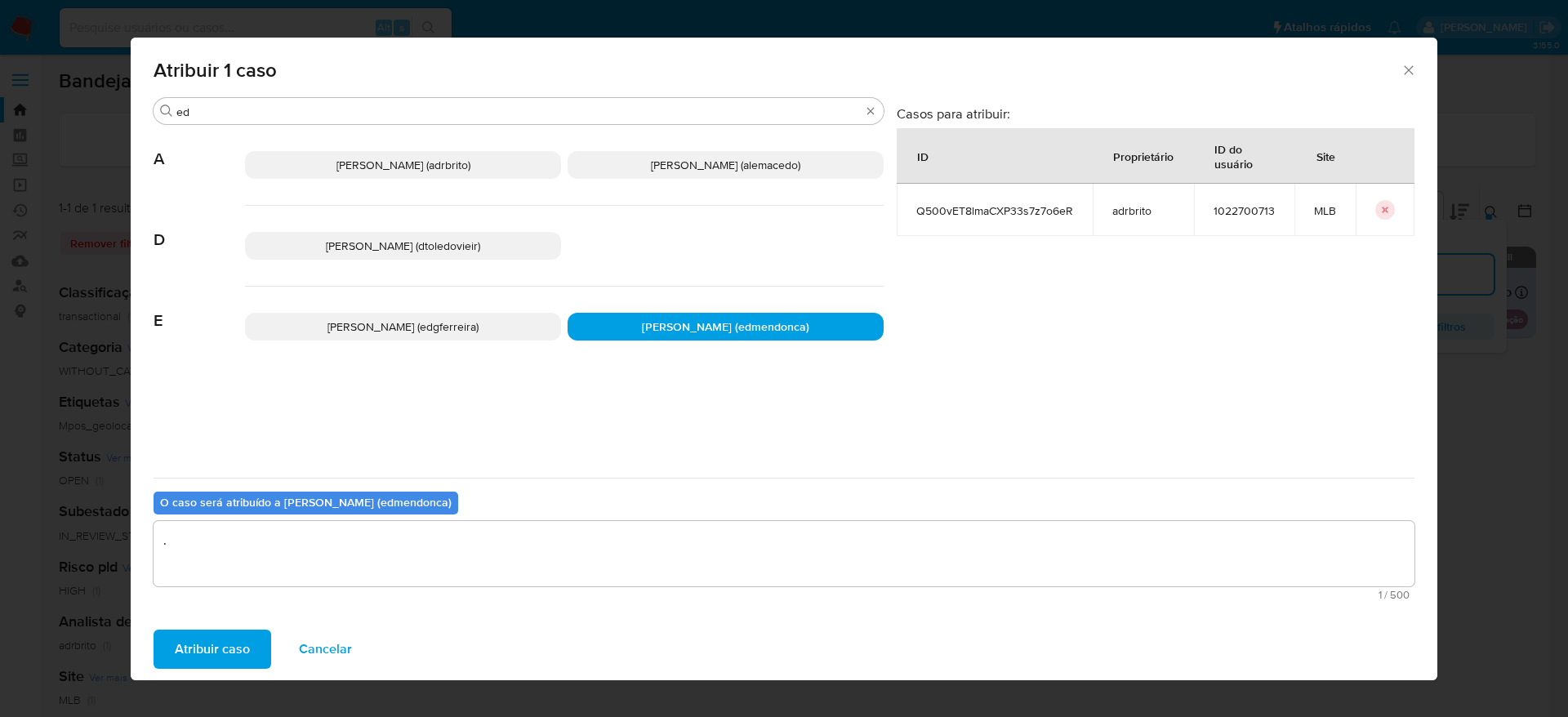
click at [230, 642] on span "Atribuir caso" at bounding box center [212, 649] width 75 height 36
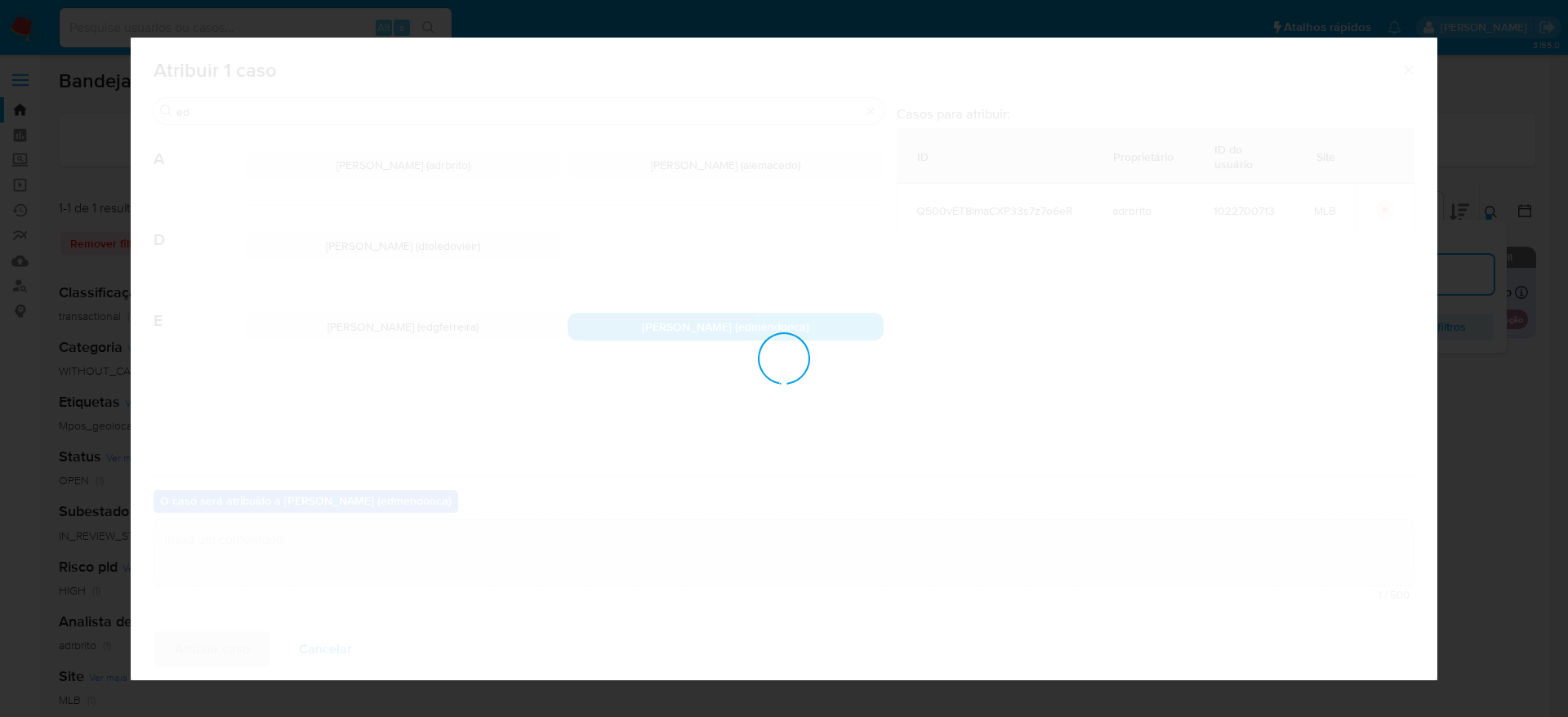
checkbox input "false"
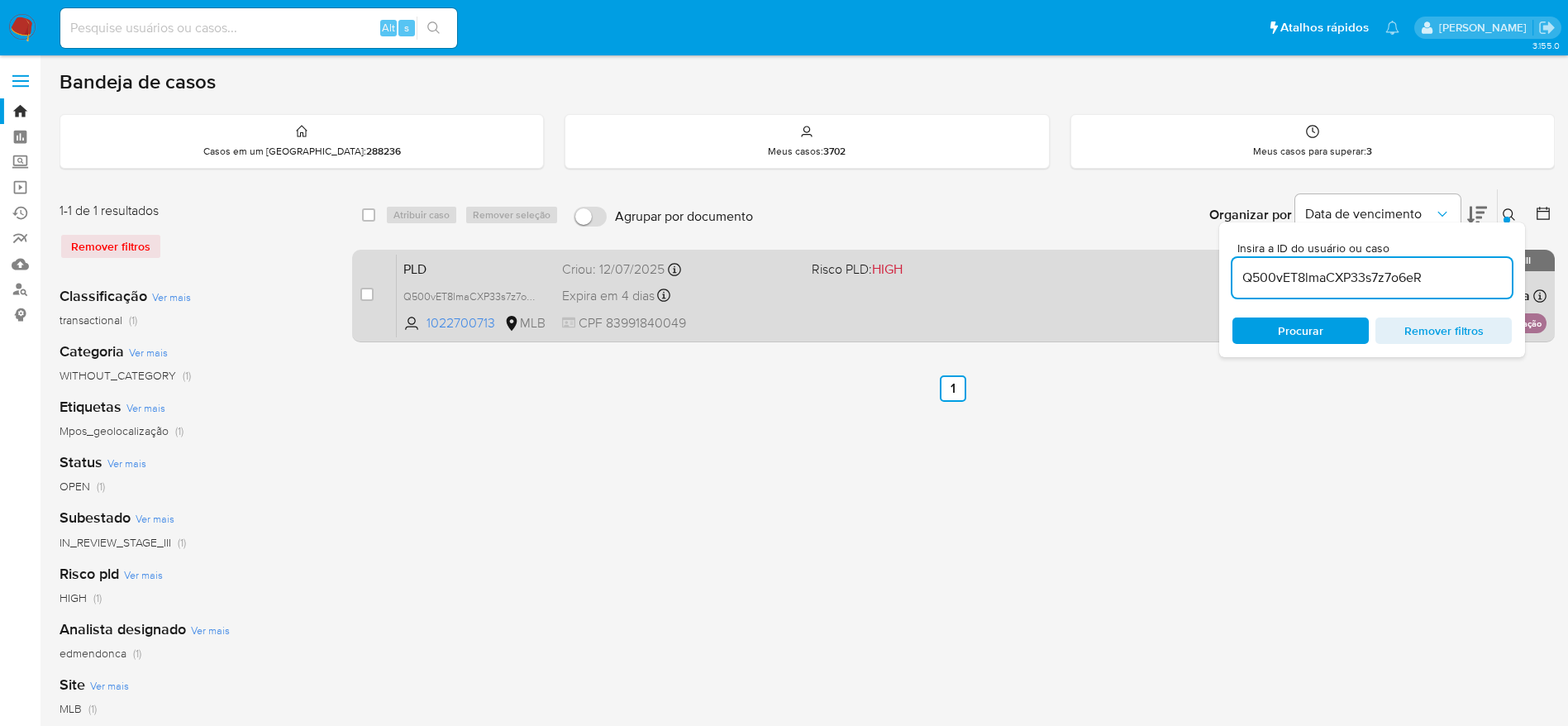
click at [359, 298] on div "case-item-checkbox Incapaz de atribuir o caso PLD Q500vET8lmaCXP33s7z7o6eR 1022…" at bounding box center [953, 296] width 1203 height 93
click at [367, 297] on input "checkbox" at bounding box center [366, 294] width 13 height 13
checkbox input "true"
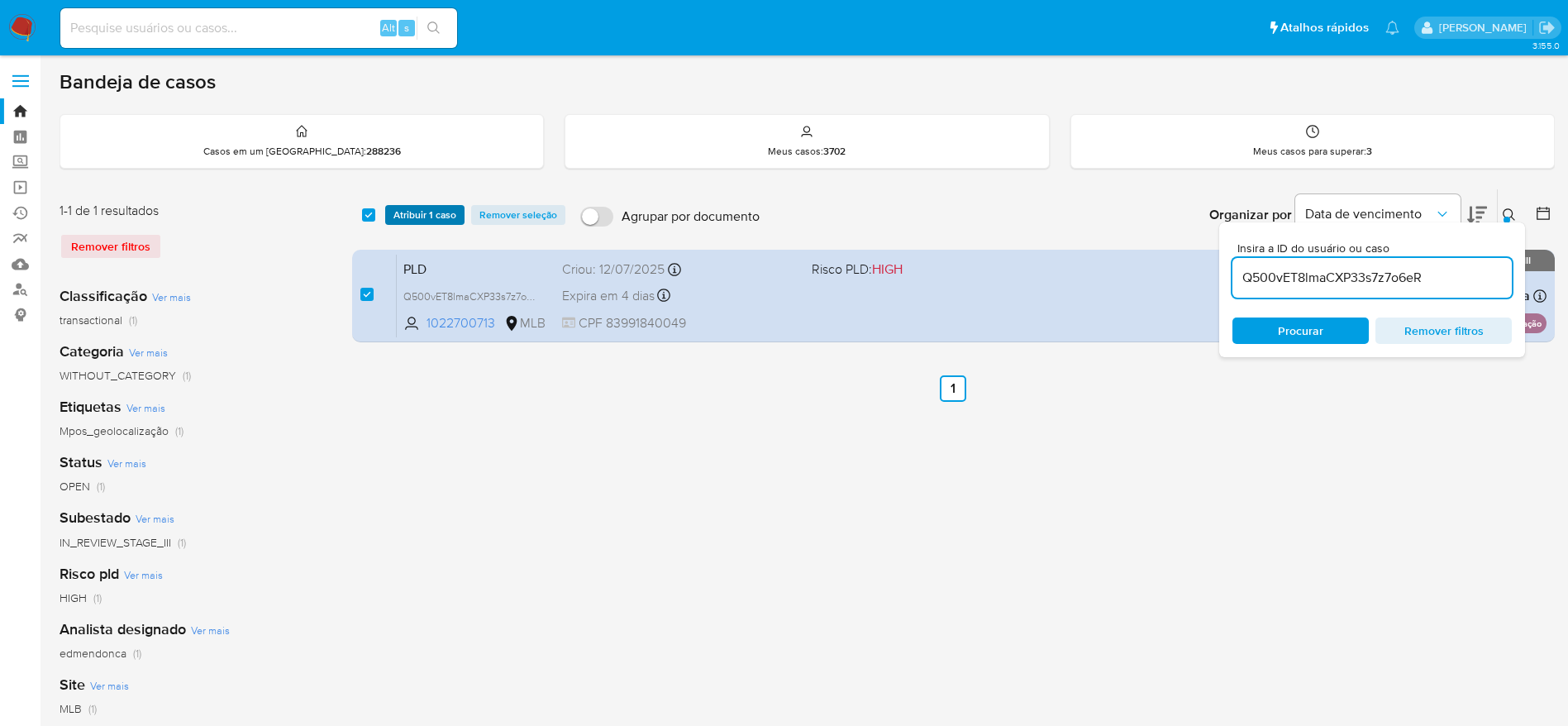
click at [417, 219] on span "Atribuir 1 caso" at bounding box center [425, 215] width 63 height 17
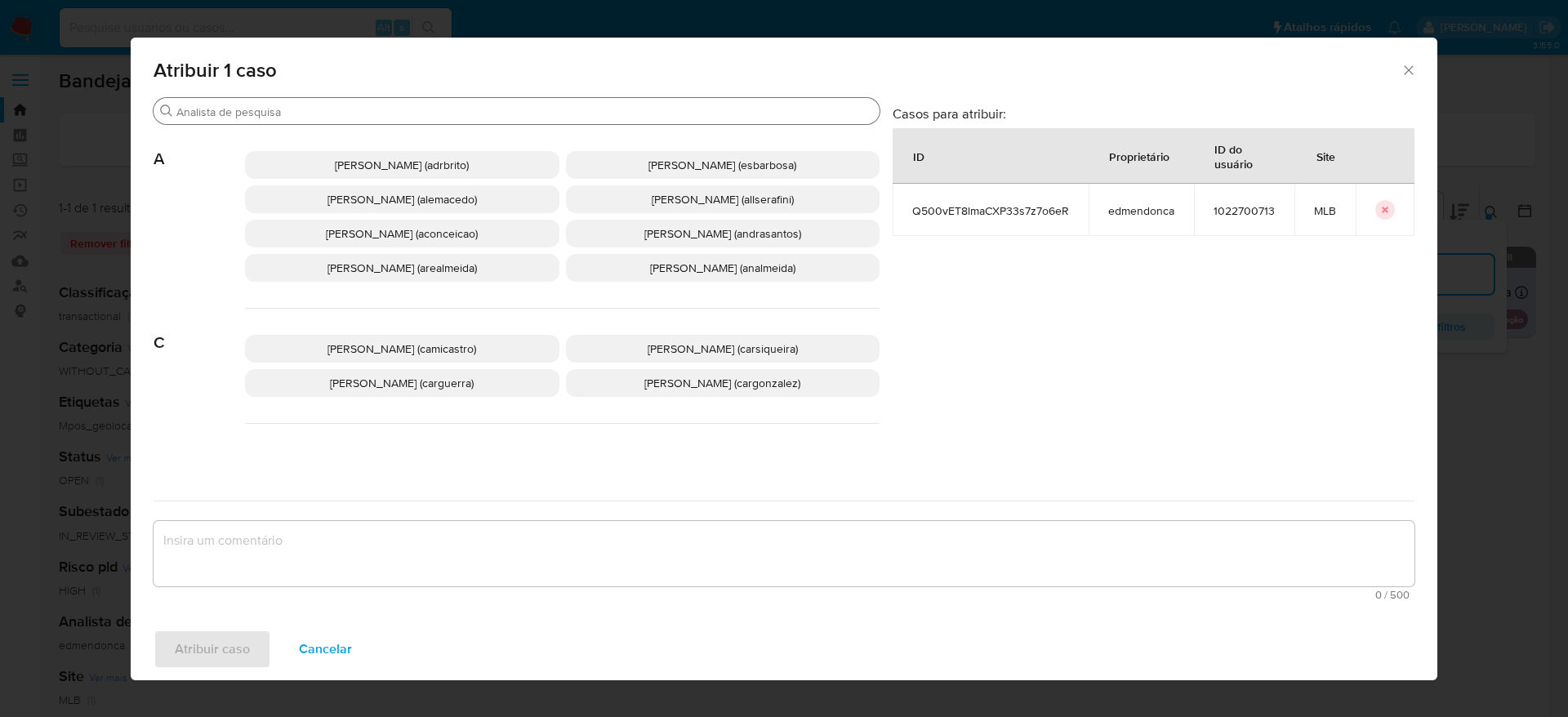
click at [374, 105] on input "Procurar" at bounding box center [525, 111] width 697 height 15
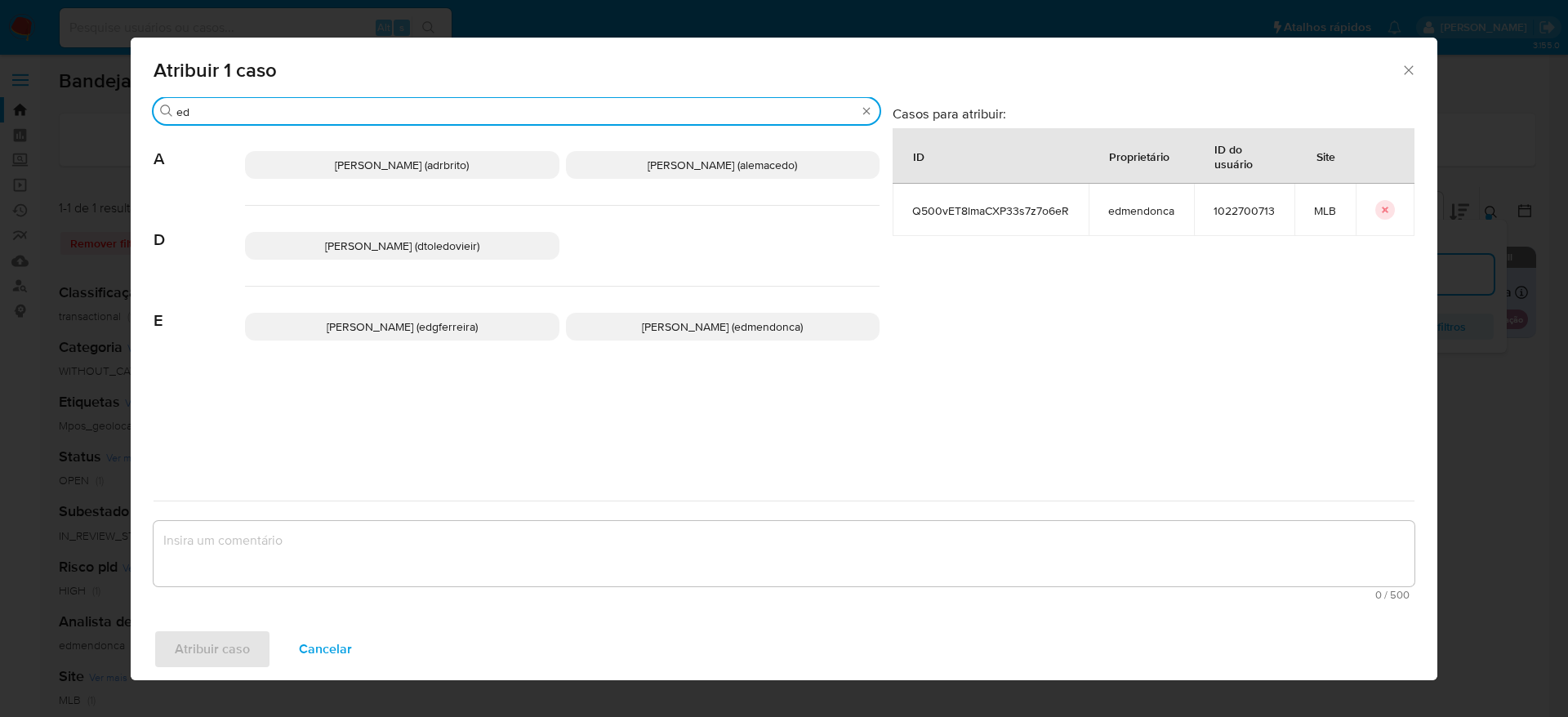
type input "ed"
click at [657, 332] on span "Eduardo Mendonca Dutra (edmendonca)" at bounding box center [722, 326] width 161 height 17
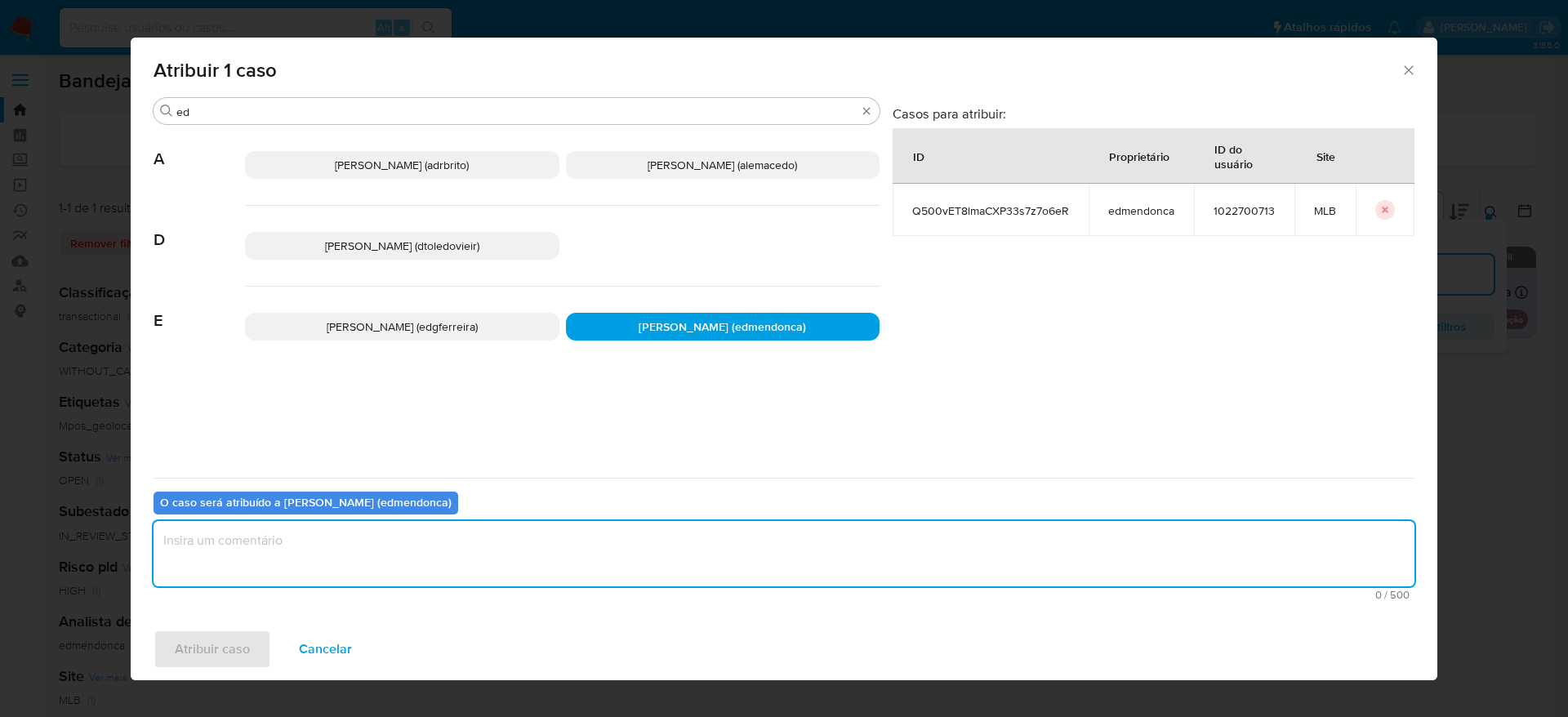
click at [500, 564] on textarea "assign-modal" at bounding box center [784, 553] width 1261 height 65
type textarea "."
click at [237, 632] on span "Atribuir caso" at bounding box center [212, 649] width 75 height 36
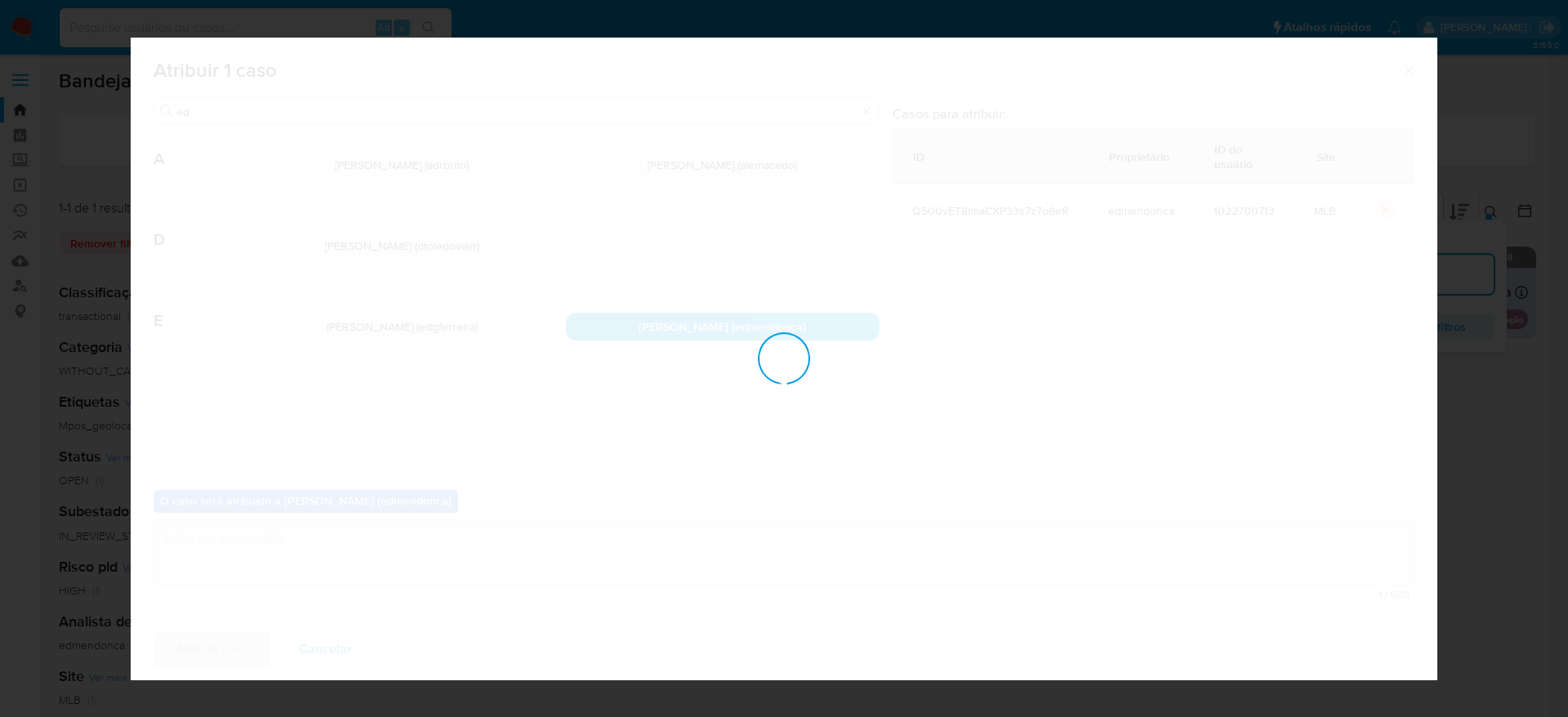
checkbox input "false"
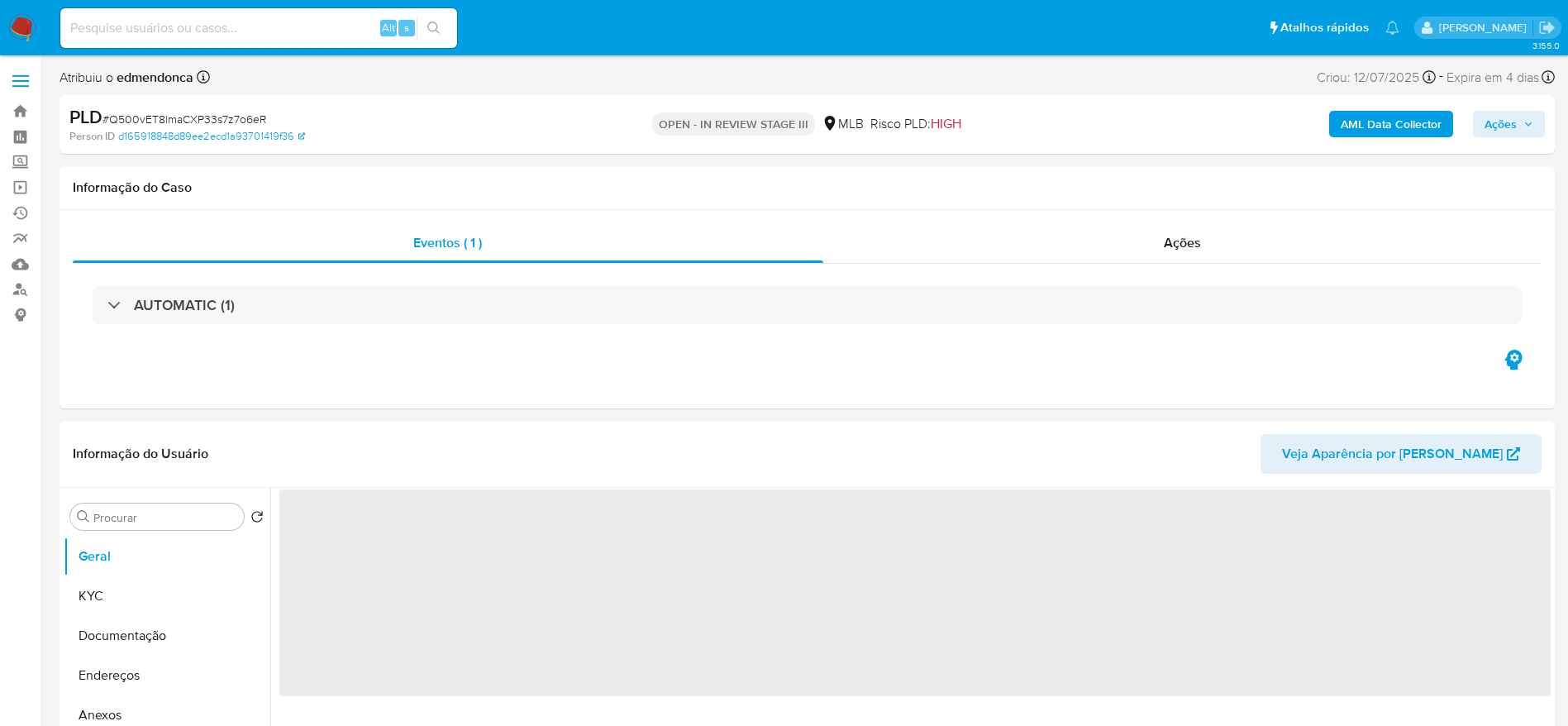
click at [1552, 110] on div "PLD # Q500vET8lmaCXP33s7z7o6eR Person ID d165918848d89ee2ecd1a93701419f36 OPEN …" at bounding box center [807, 125] width 1495 height 59
click at [1530, 113] on span "Ações" at bounding box center [1509, 123] width 49 height 23
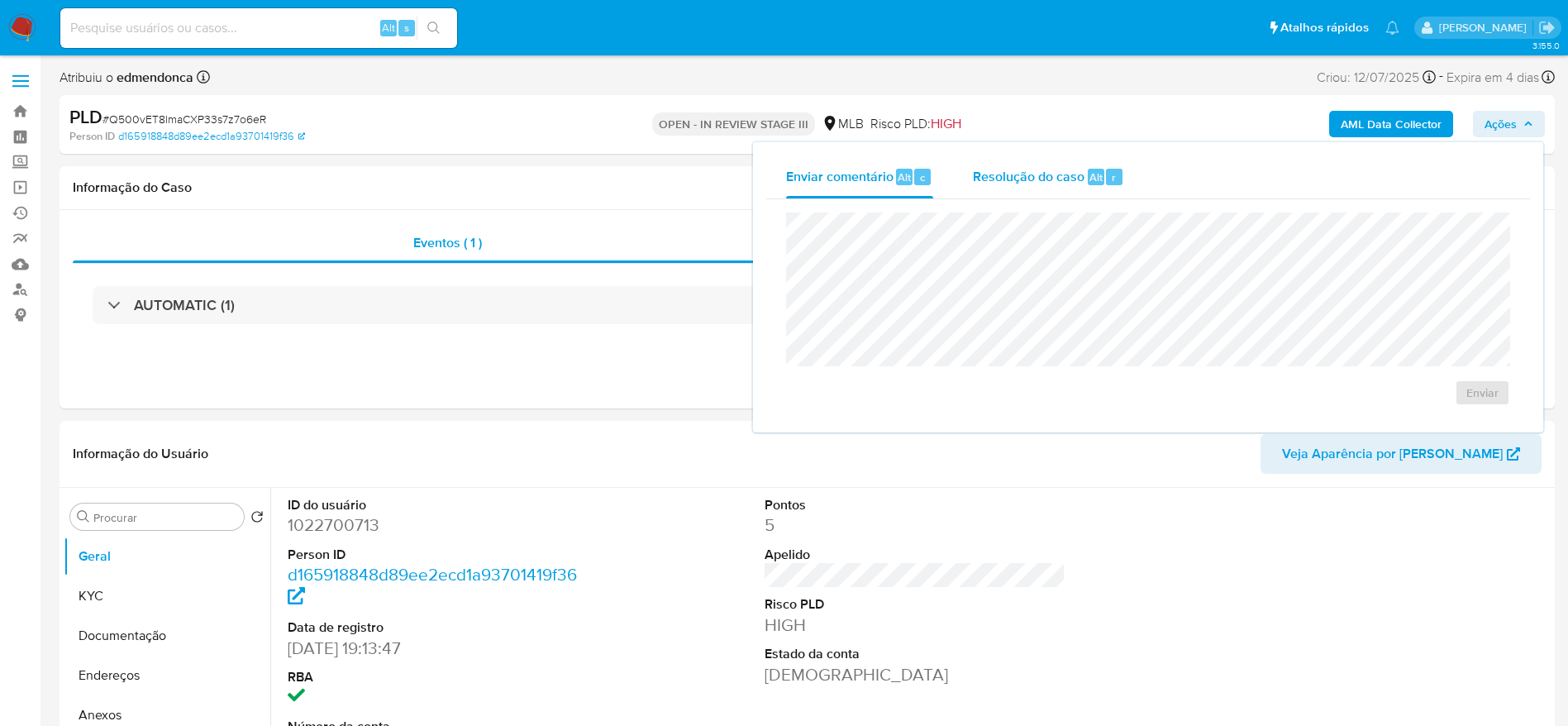
click at [1035, 172] on span "Resolução do caso" at bounding box center [1028, 176] width 111 height 19
select select "10"
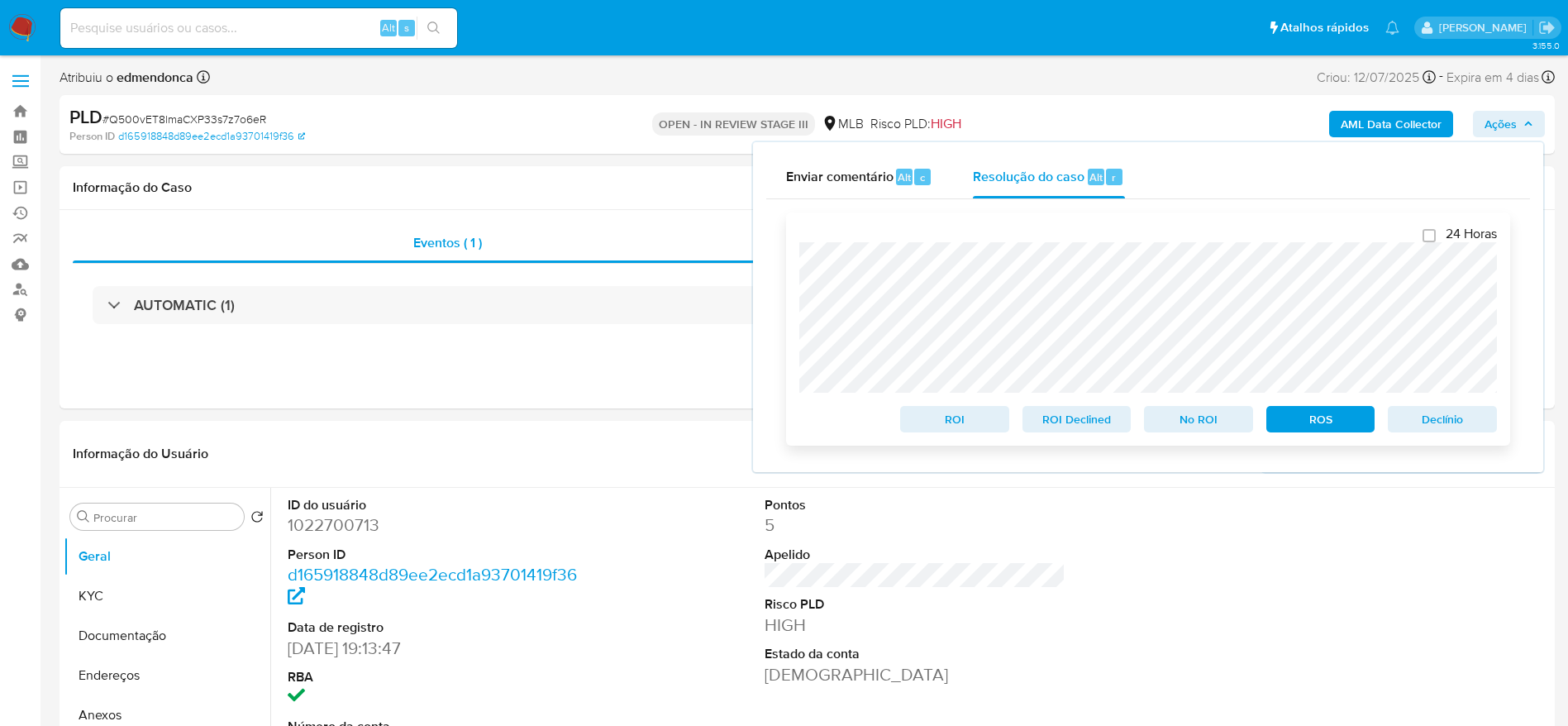
click at [1470, 426] on span "Declínio" at bounding box center [1442, 419] width 86 height 23
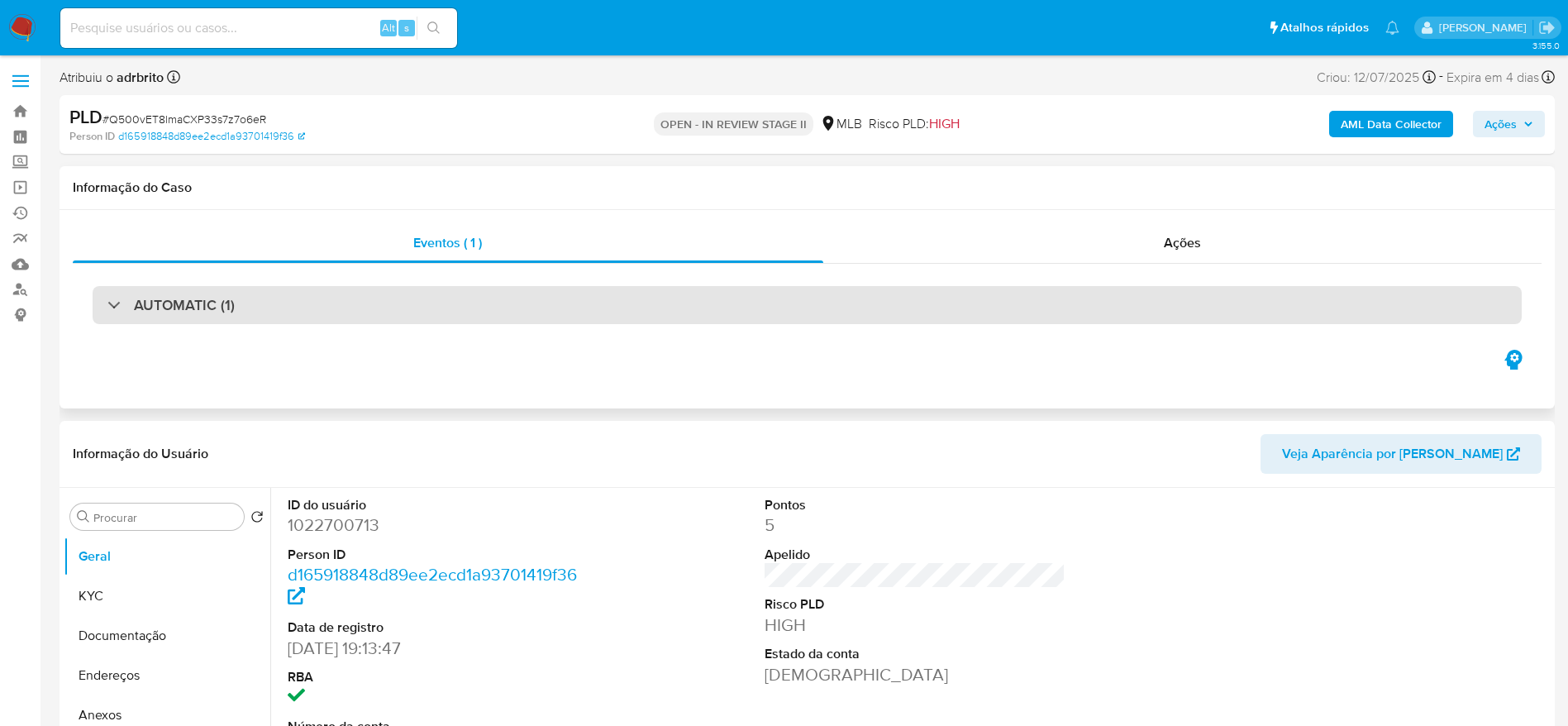
select select "10"
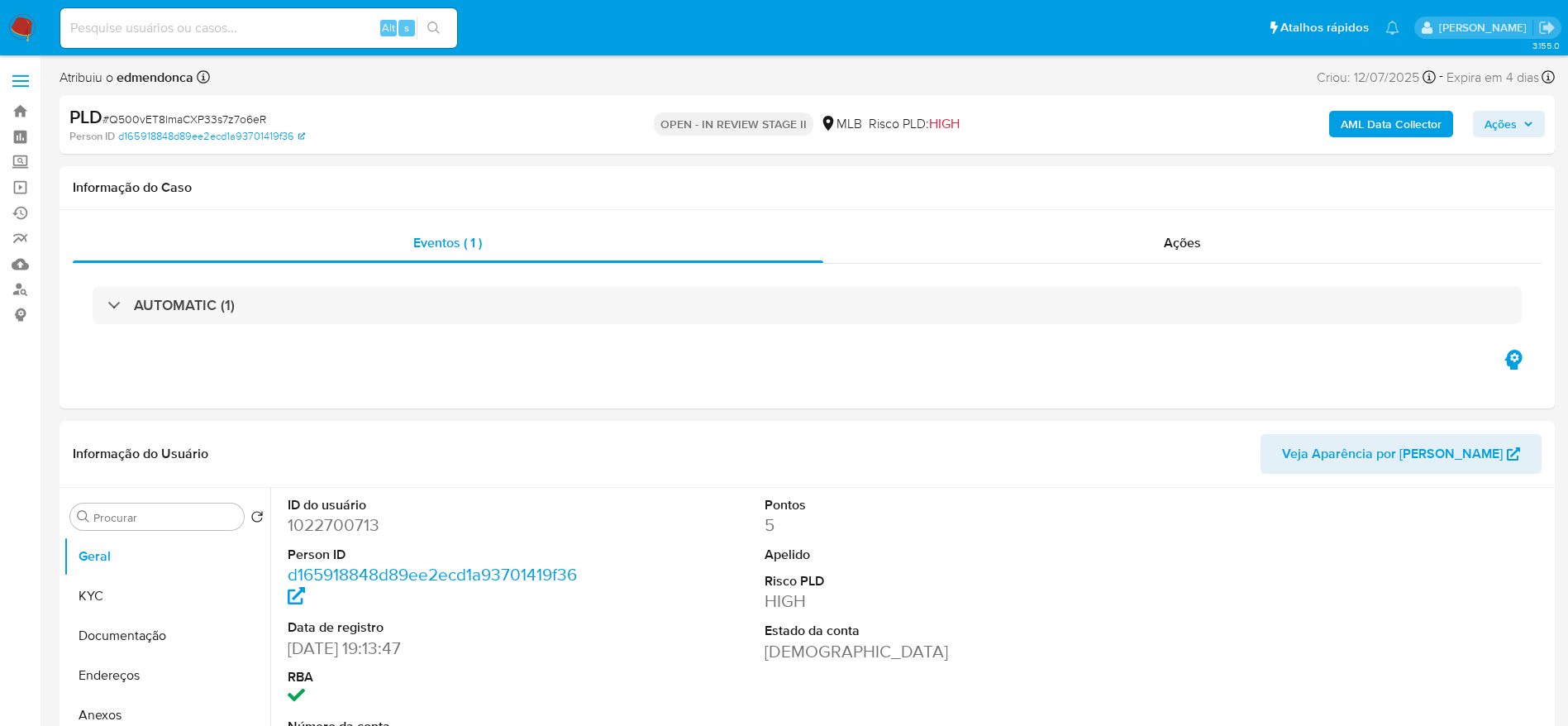
select select "10"
click at [302, 25] on input at bounding box center [258, 29] width 397 height 22
paste input "Q500vET8lmaCXP33s7z7o6eR"
type input "Q500vET8lmaCXP33s7z7o6eR"
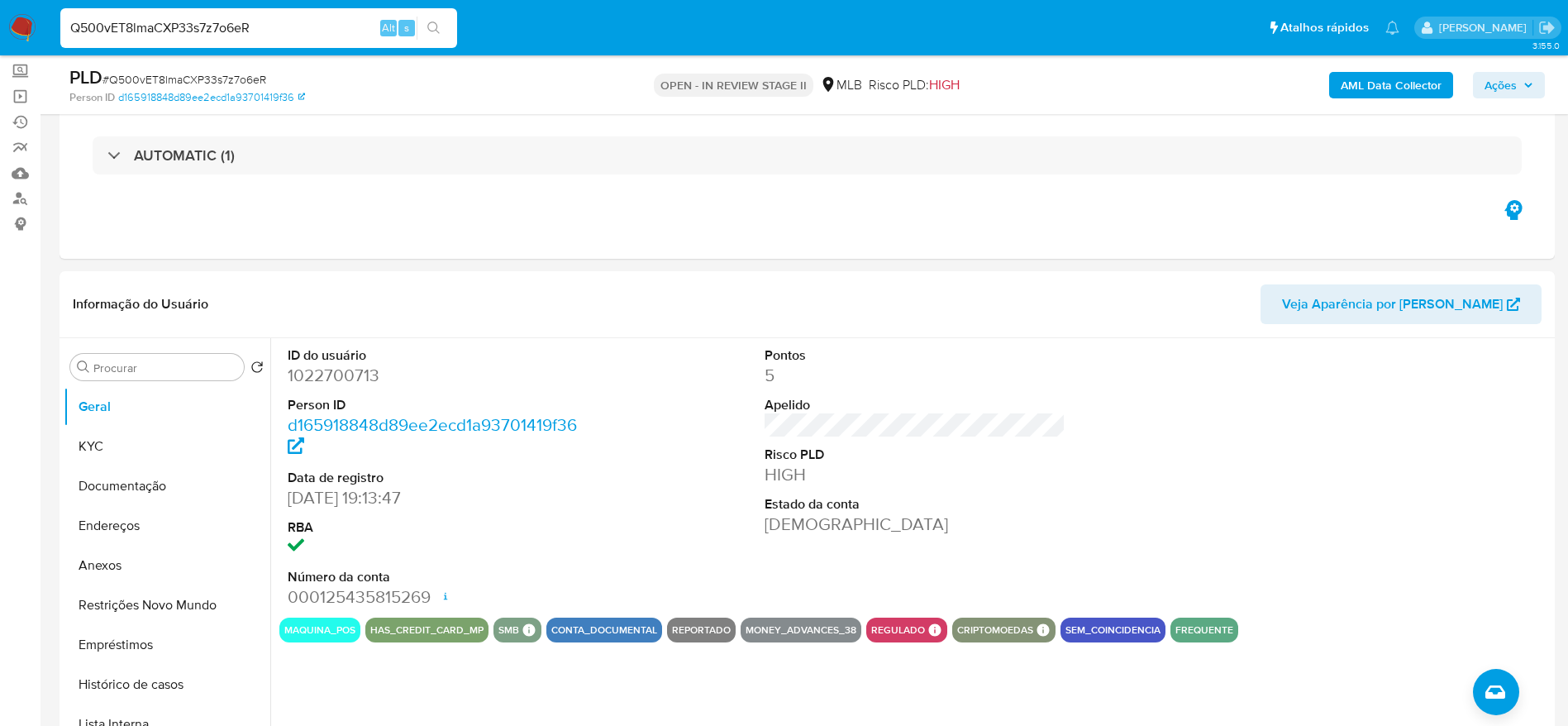
scroll to position [124, 0]
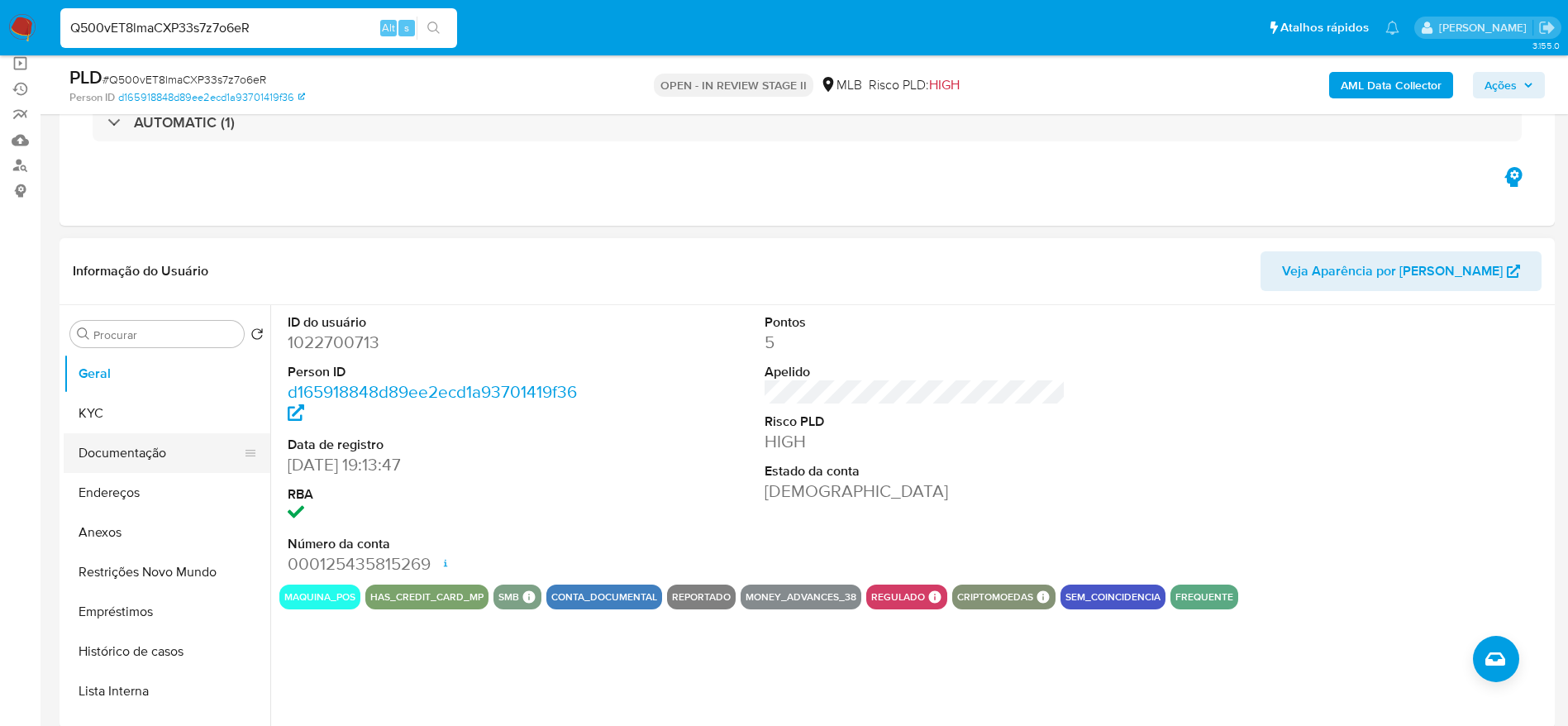
click at [119, 450] on button "Documentação" at bounding box center [161, 453] width 193 height 39
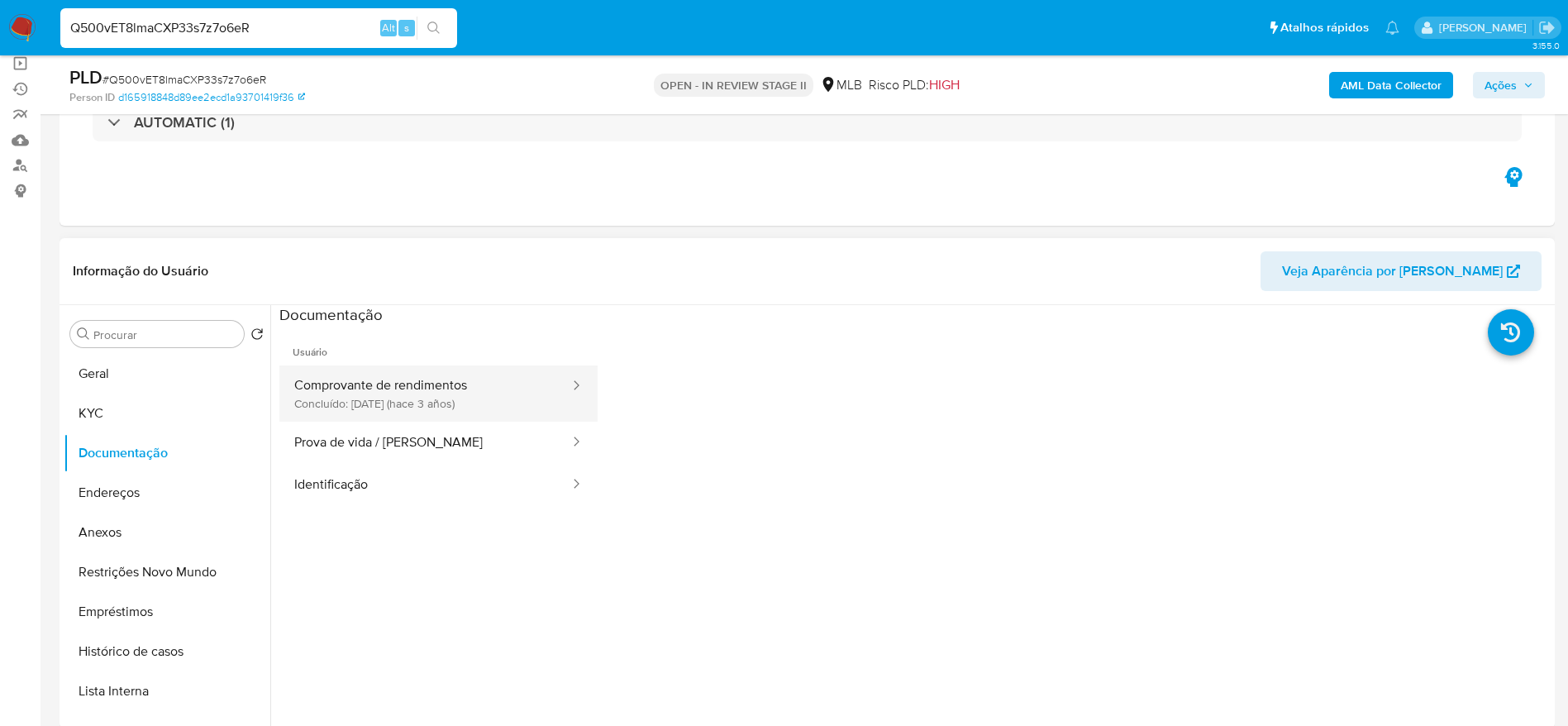
click at [469, 394] on button "Comprovante de rendimentos Concluído: 16/09/2022 (hace 3 años)" at bounding box center [425, 393] width 292 height 56
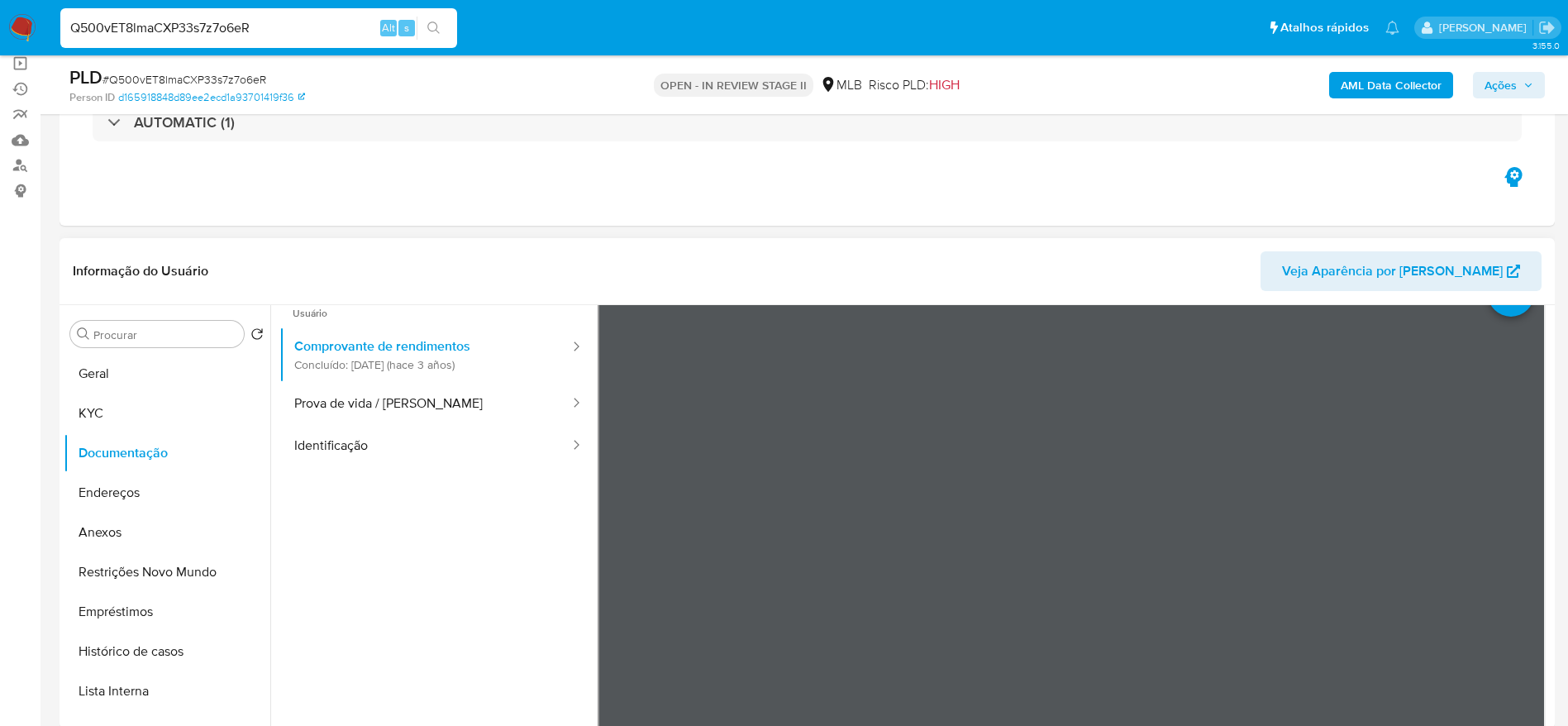
scroll to position [0, 0]
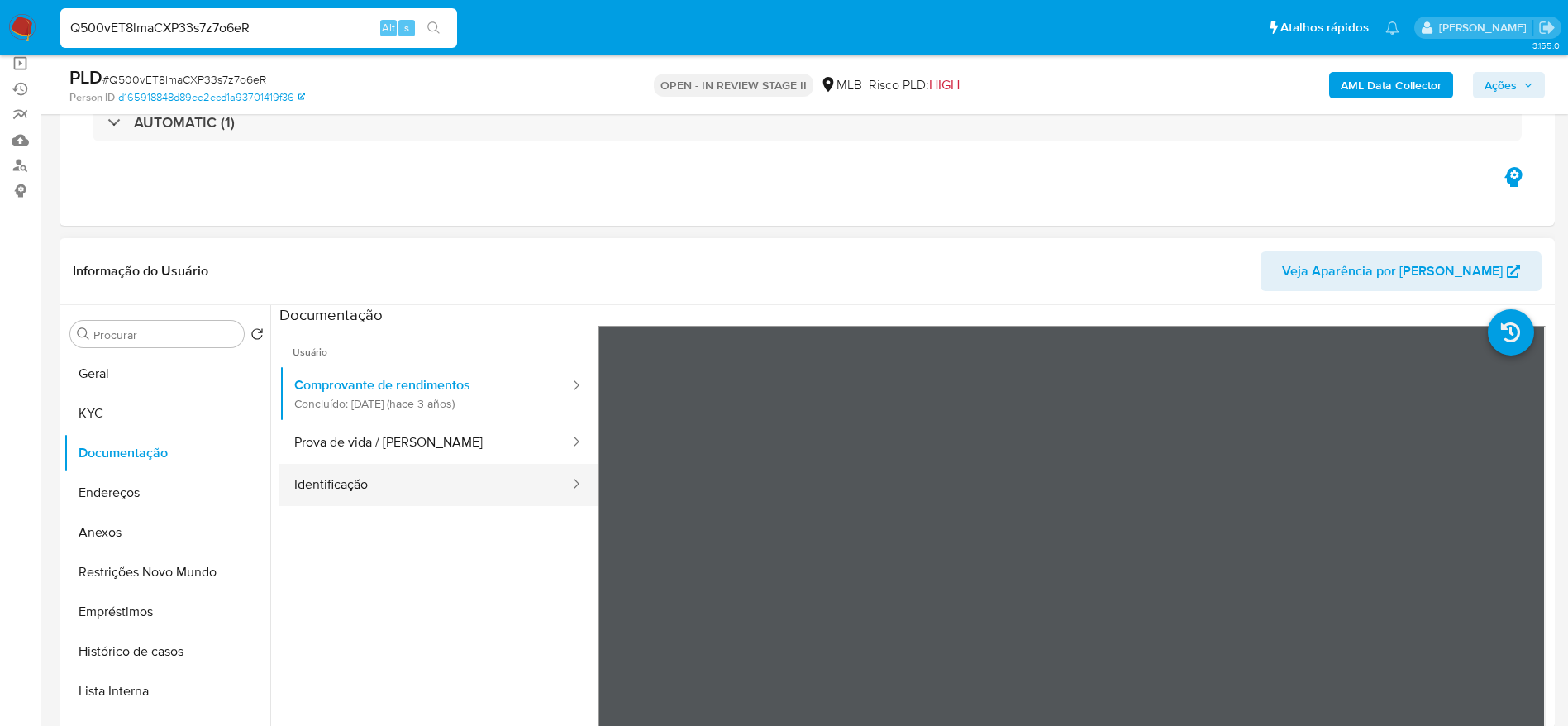
click at [487, 467] on button "Identificação" at bounding box center [425, 485] width 292 height 42
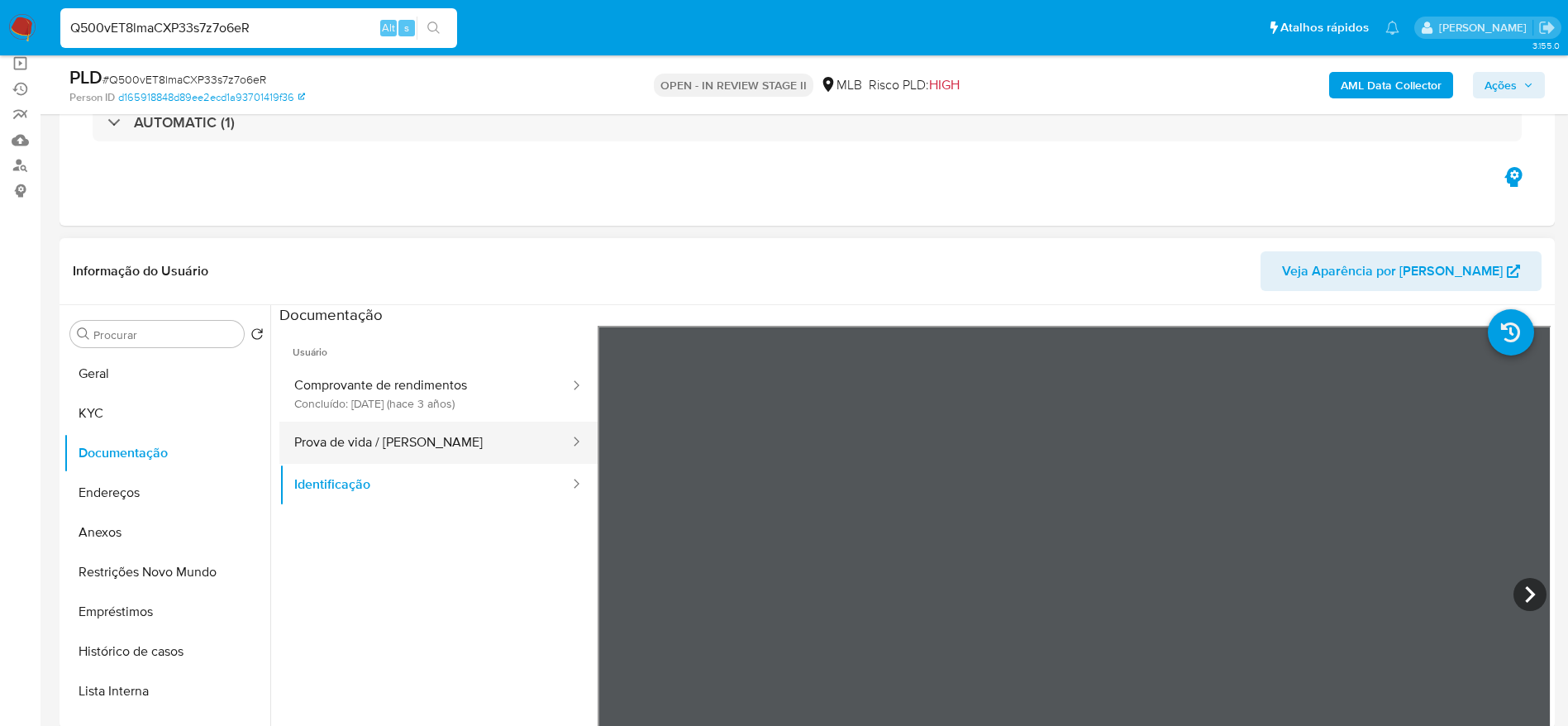
click at [433, 436] on button "Prova de vida / Selfie" at bounding box center [425, 442] width 292 height 42
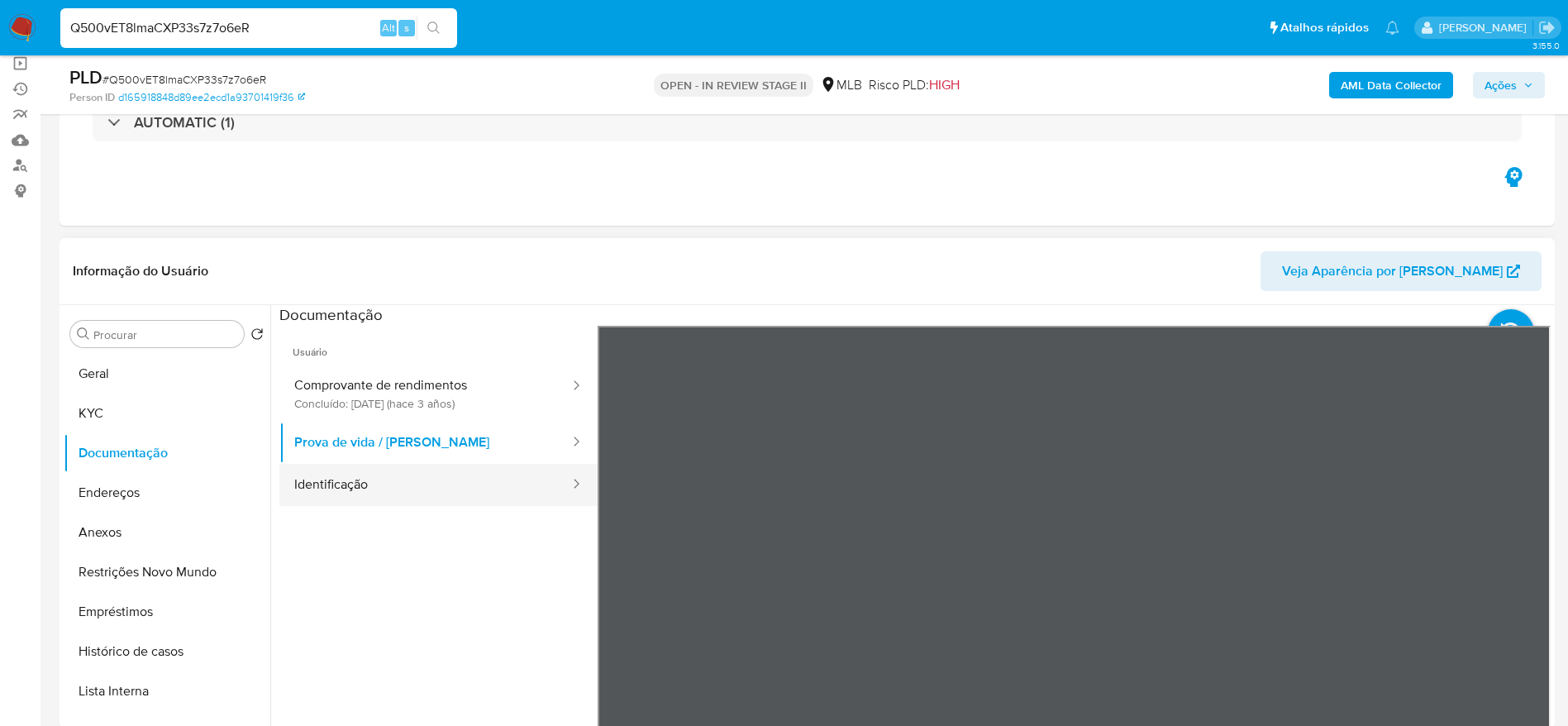
click at [496, 492] on button "Identificação" at bounding box center [425, 485] width 292 height 42
click at [1524, 588] on icon at bounding box center [1531, 595] width 33 height 33
click at [620, 578] on icon at bounding box center [619, 595] width 33 height 33
click at [1530, 595] on icon at bounding box center [1531, 595] width 33 height 33
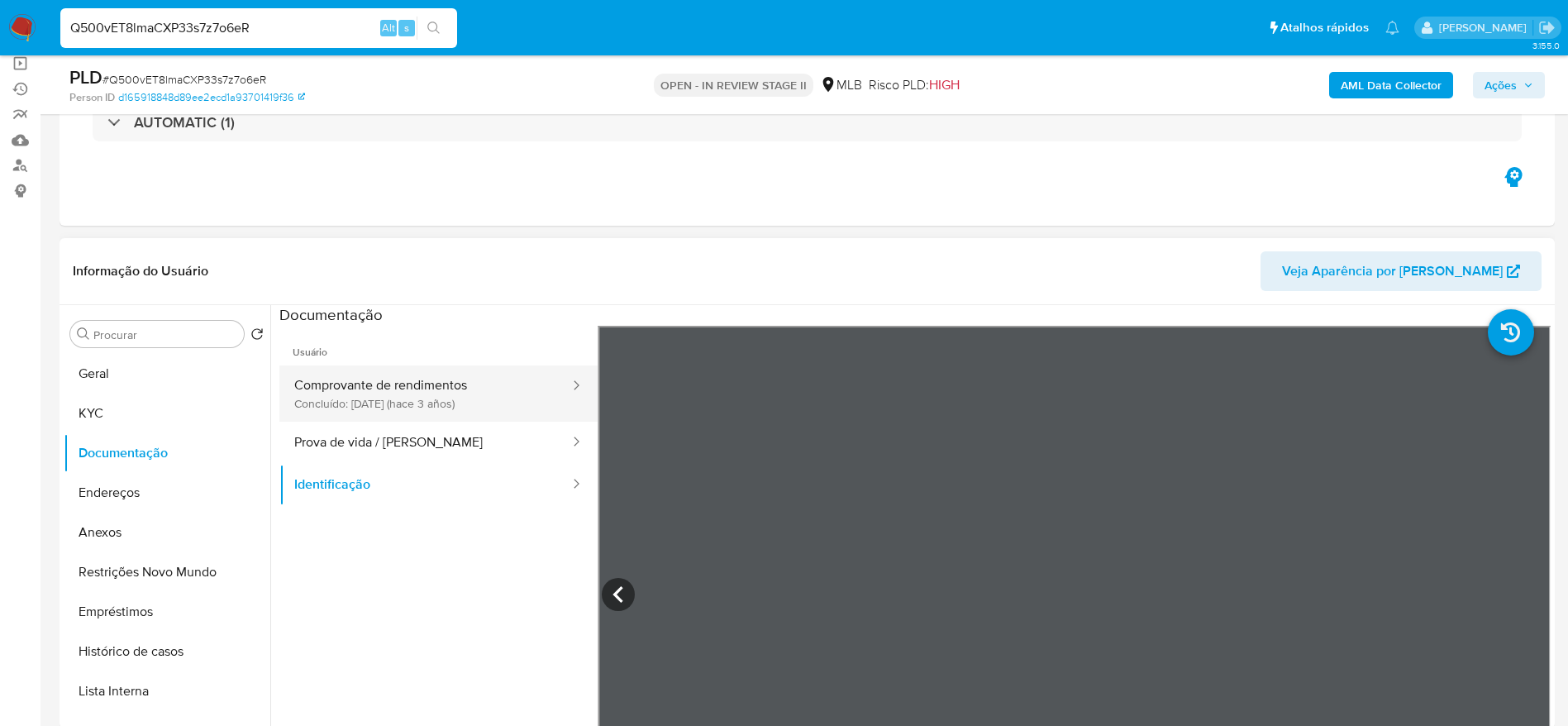
click at [356, 383] on button "Comprovante de rendimentos Concluído: 16/09/2022 (hace 3 años)" at bounding box center [425, 393] width 292 height 56
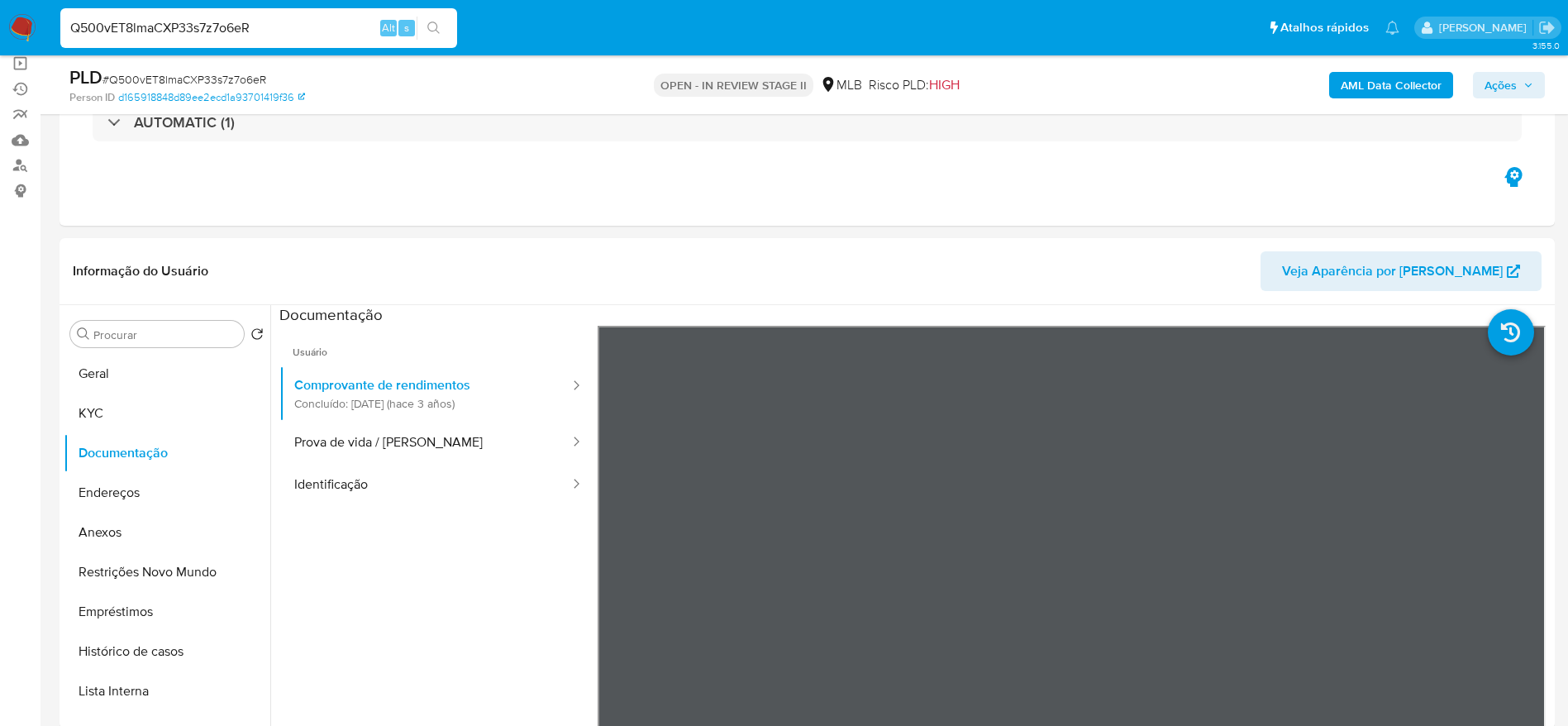
click at [203, 31] on input "Q500vET8lmaCXP33s7z7o6eR" at bounding box center [258, 29] width 397 height 22
paste input "uasqAkTSuWiqcTvexBgsVJ6b"
type input "uasqAkTSuWiqcTvexBgsVJ6b"
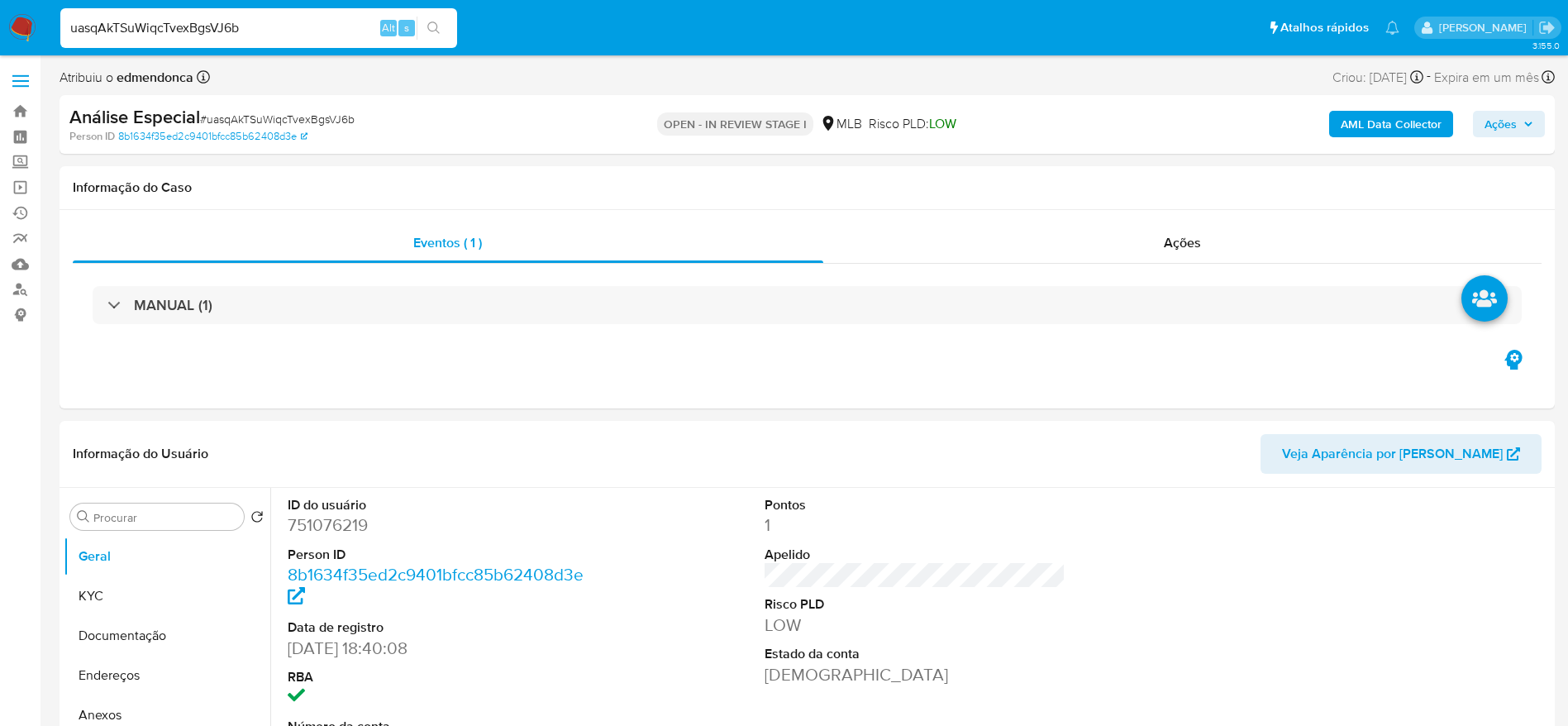
select select "10"
click at [1221, 230] on div "Ações" at bounding box center [1183, 243] width 719 height 39
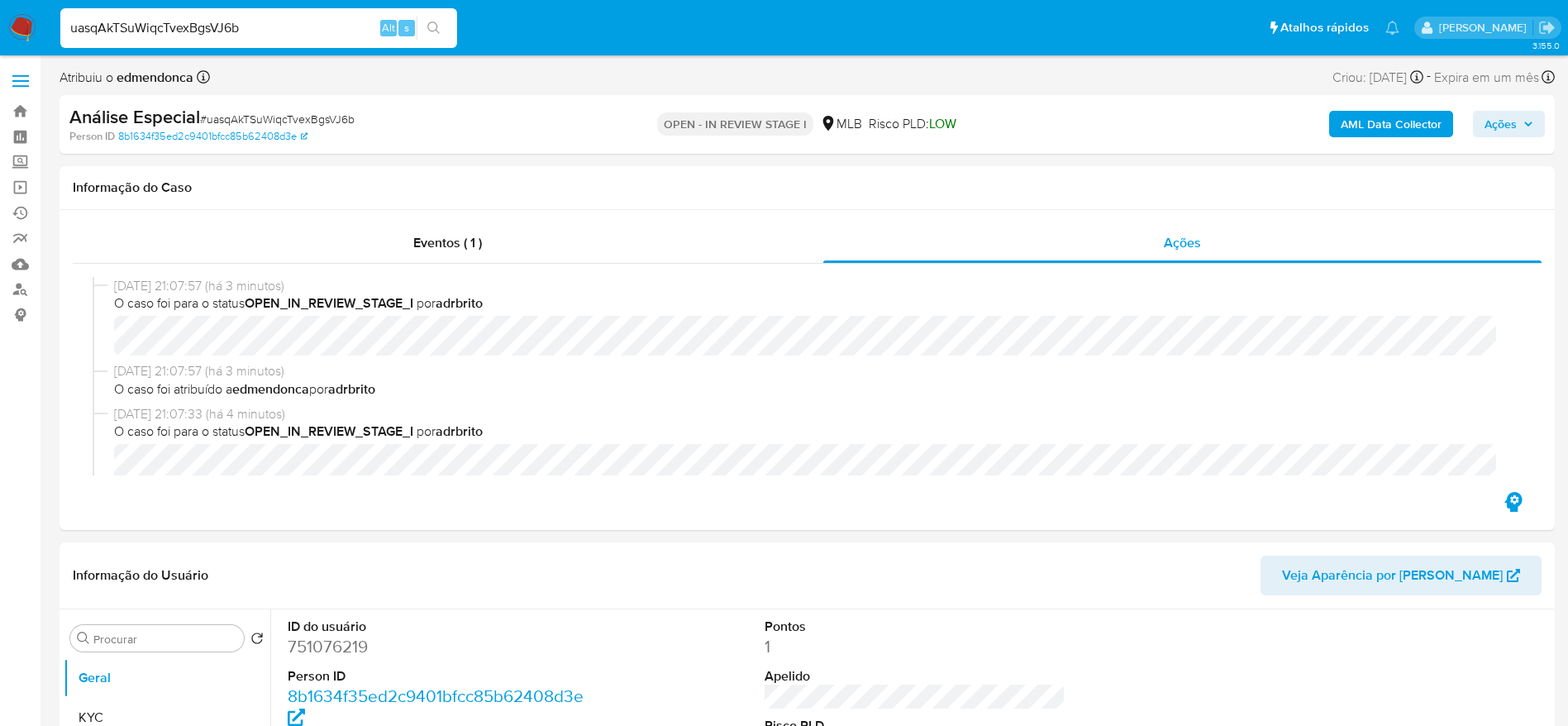
click at [319, 27] on input "uasqAkTSuWiqcTvexBgsVJ6b" at bounding box center [258, 29] width 397 height 22
paste input "tdSHUkUGy5ha7jbeZBwPFkAJ"
type input "tdSHUkUGy5ha7jbeZBwPFkAJ"
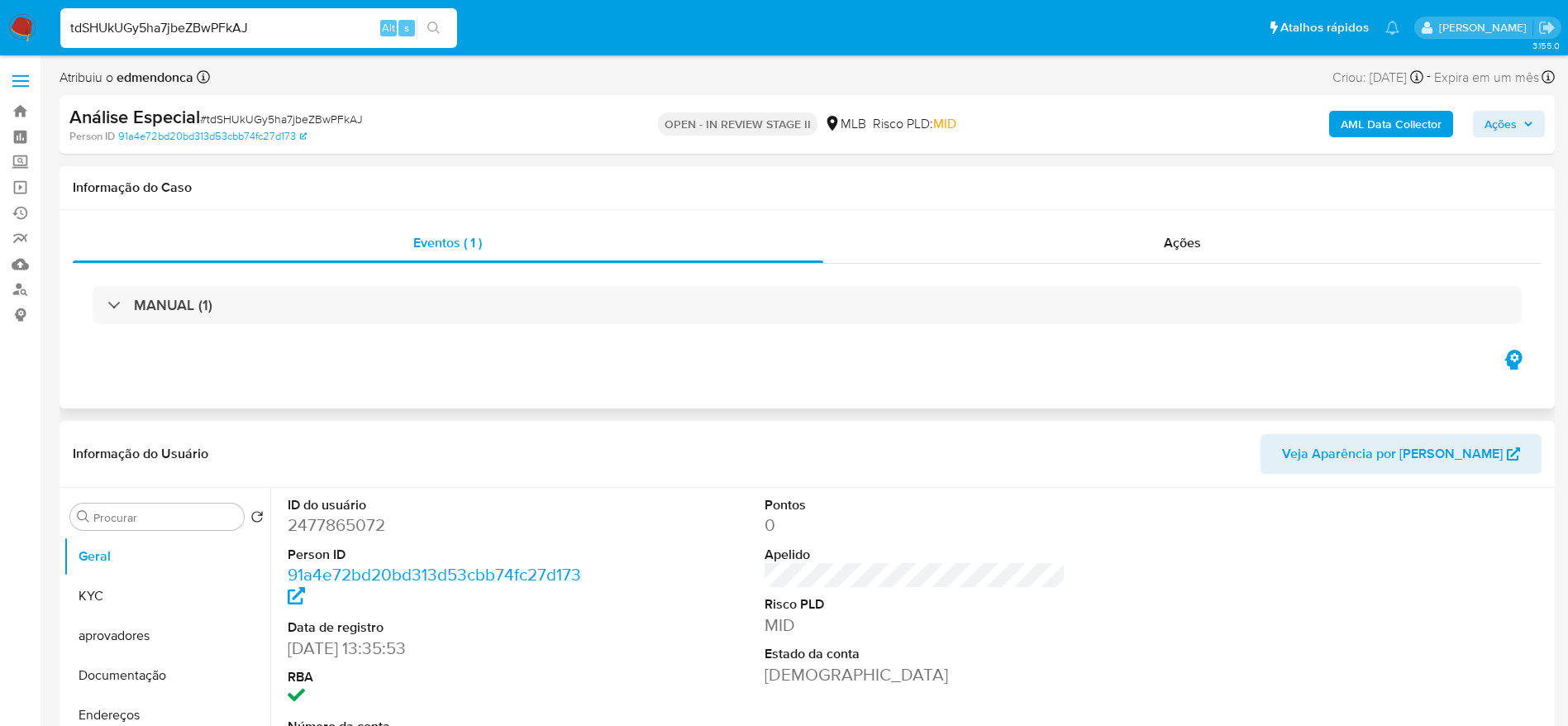
select select "10"
click at [1143, 240] on div "Ações" at bounding box center [1183, 243] width 719 height 39
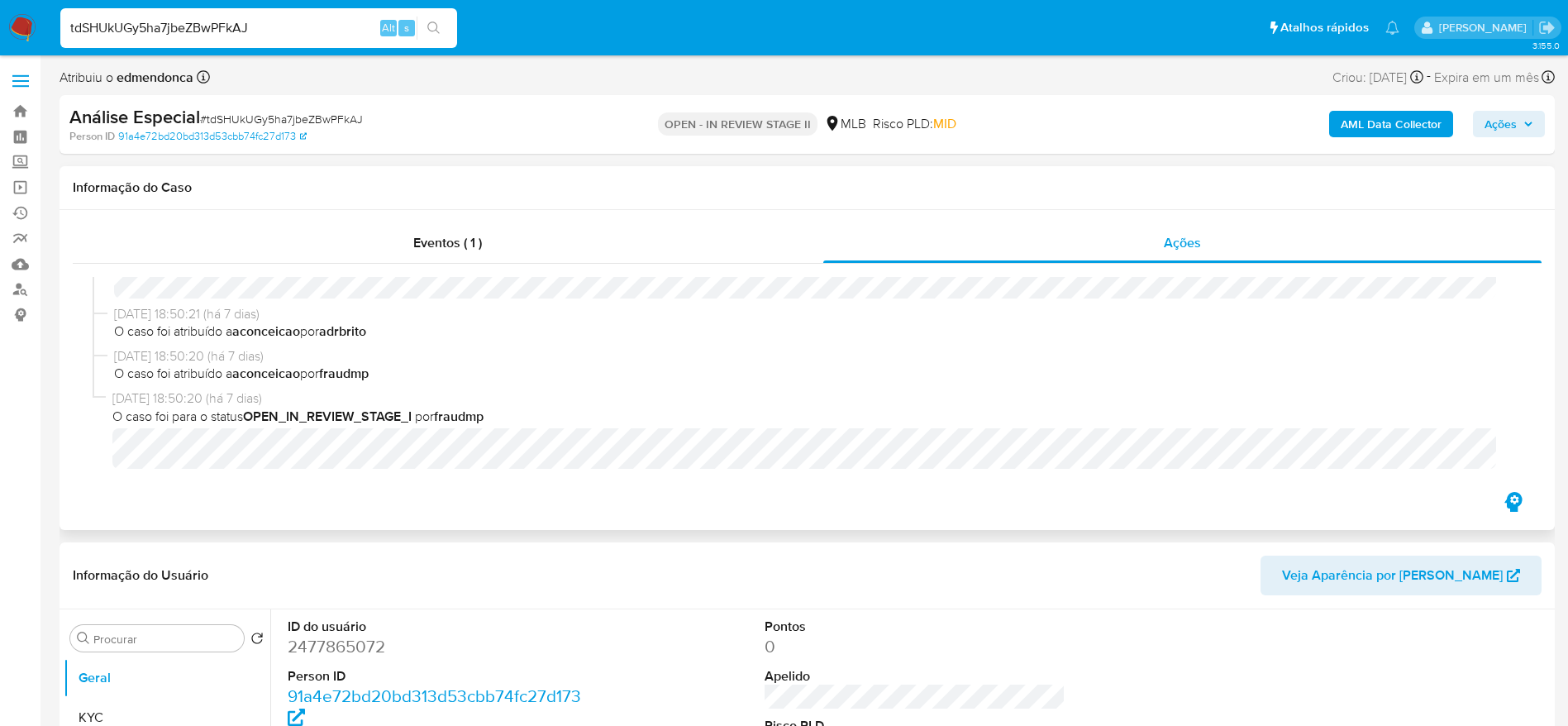
scroll to position [264, 0]
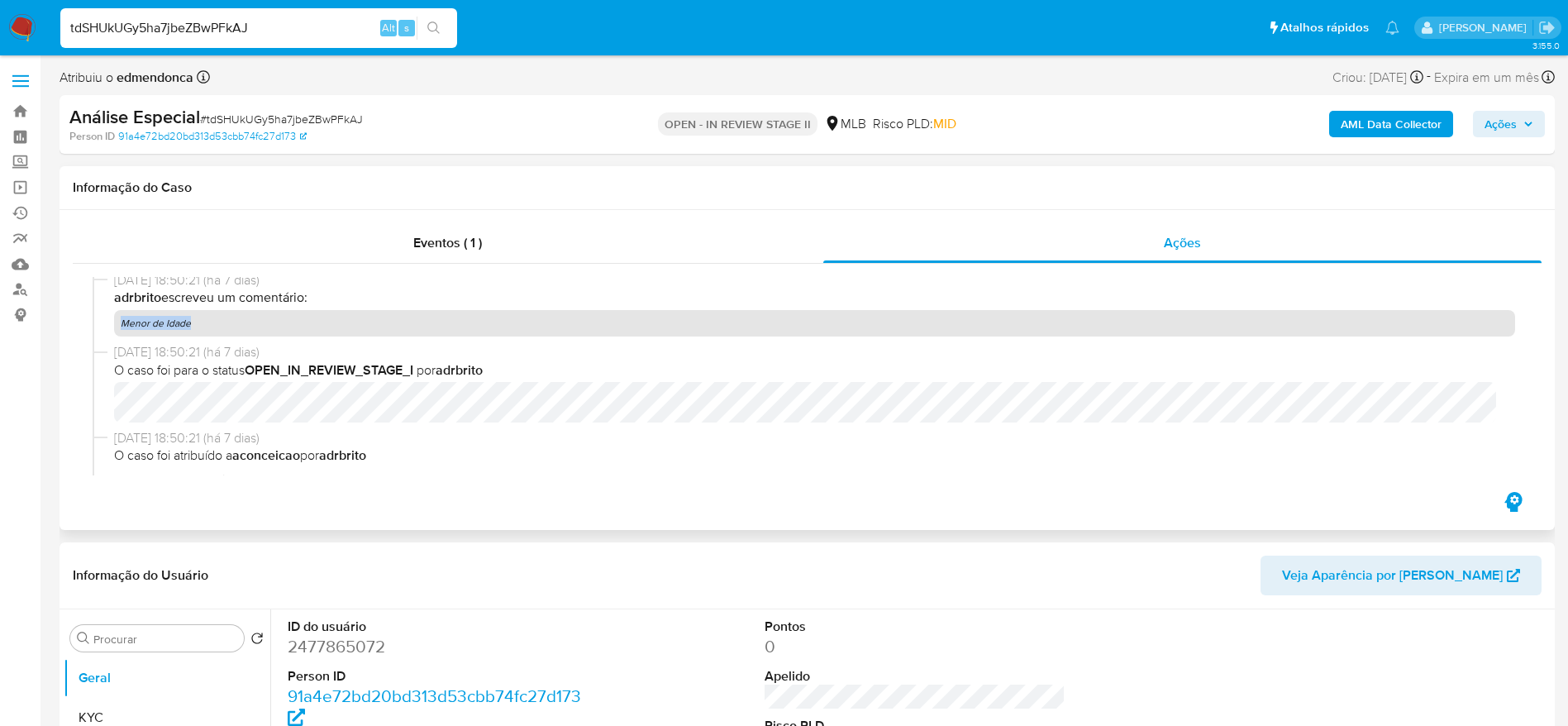
drag, startPoint x: 215, startPoint y: 327, endPoint x: 123, endPoint y: 326, distance: 92.0
click at [123, 326] on p "Menor de Idade" at bounding box center [815, 323] width 1401 height 27
copy p "Menor de Idade"
click at [191, 25] on input "tdSHUkUGy5ha7jbeZBwPFkAJ" at bounding box center [258, 29] width 397 height 22
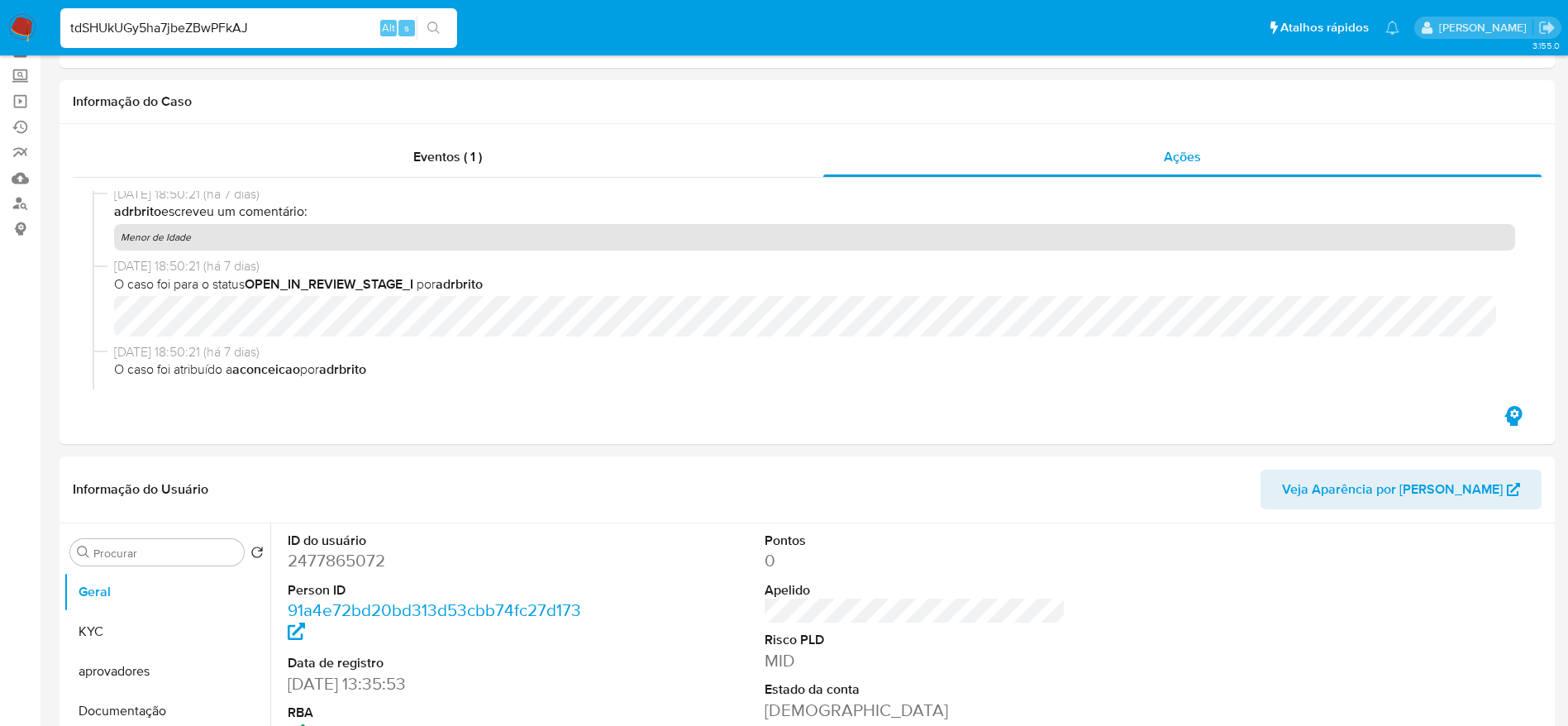
scroll to position [124, 0]
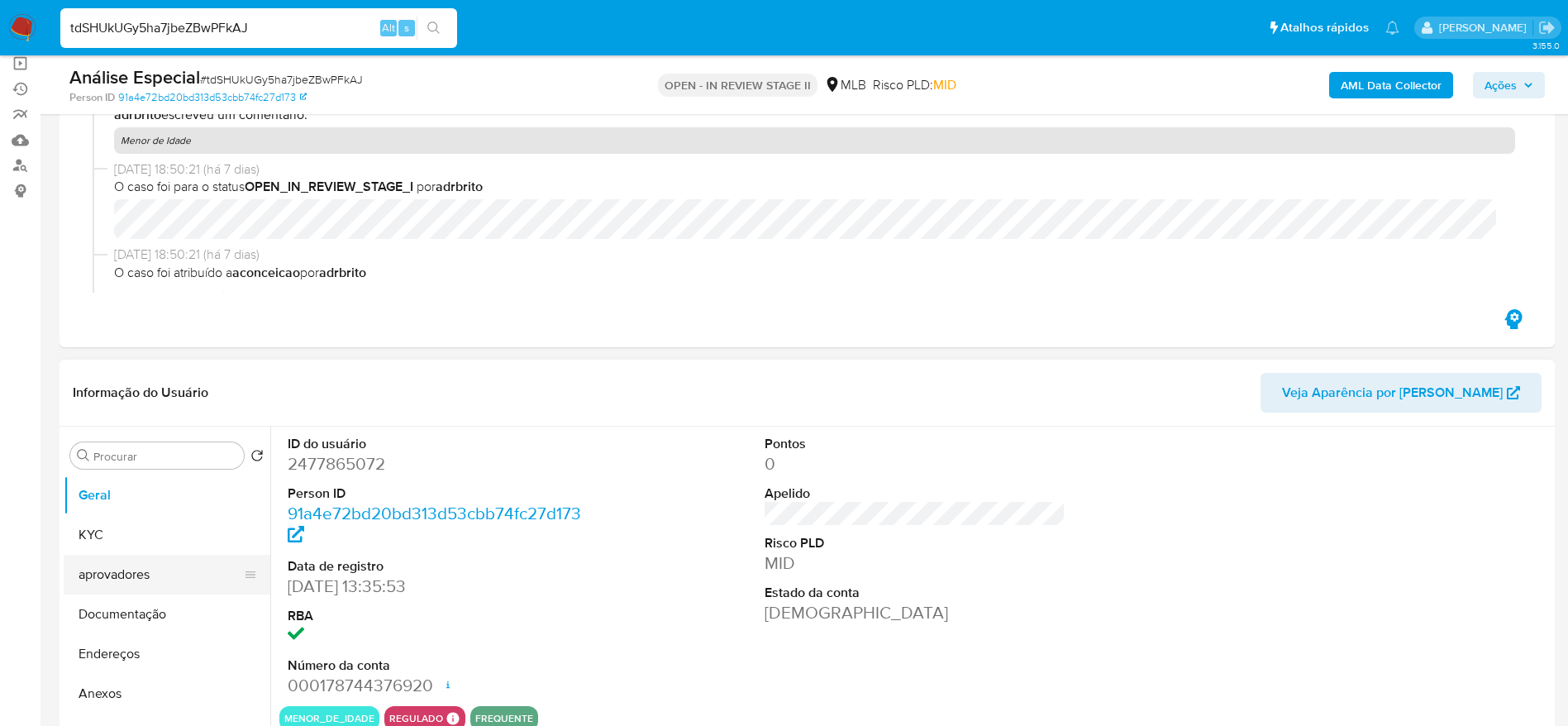
click at [150, 578] on button "aprovadores" at bounding box center [161, 574] width 193 height 39
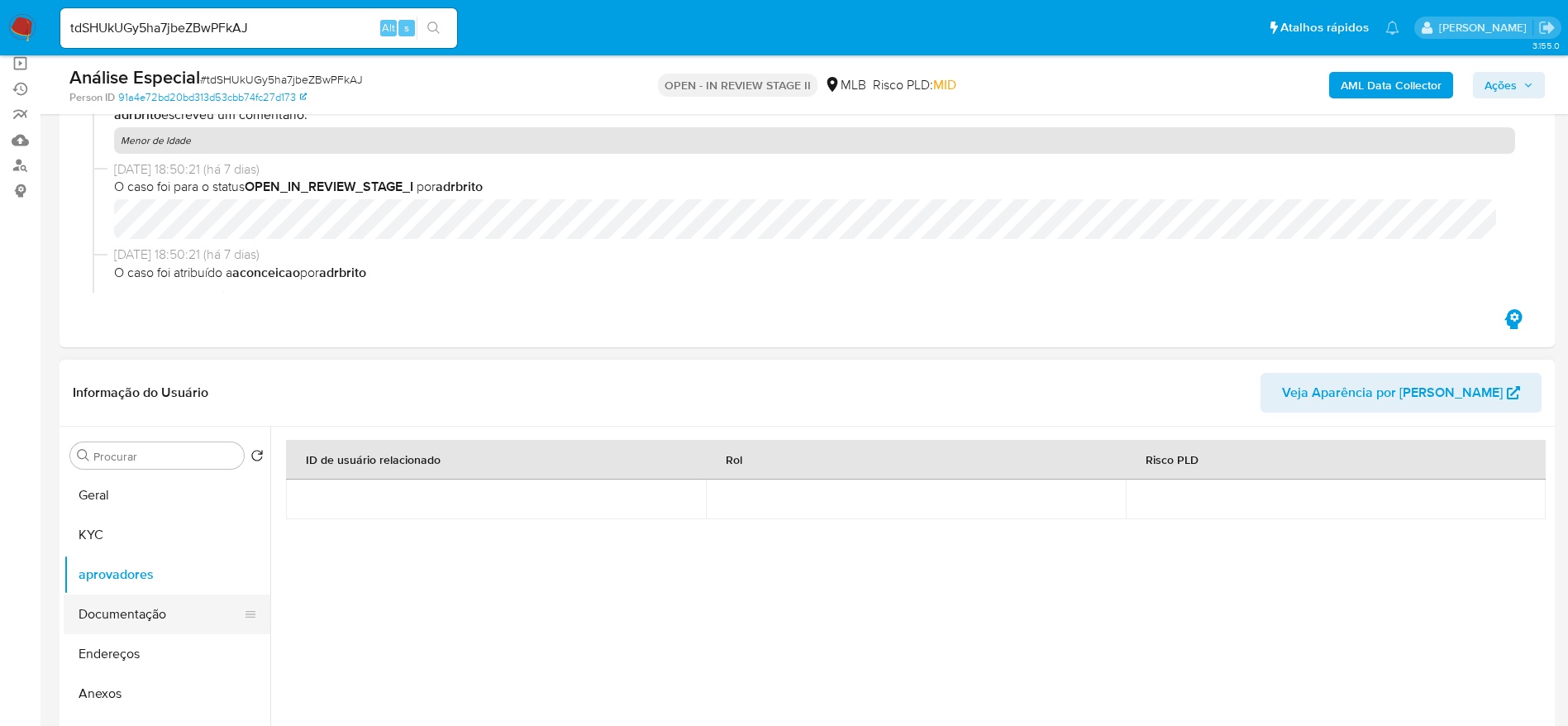
click at [127, 615] on button "Documentação" at bounding box center [161, 614] width 193 height 39
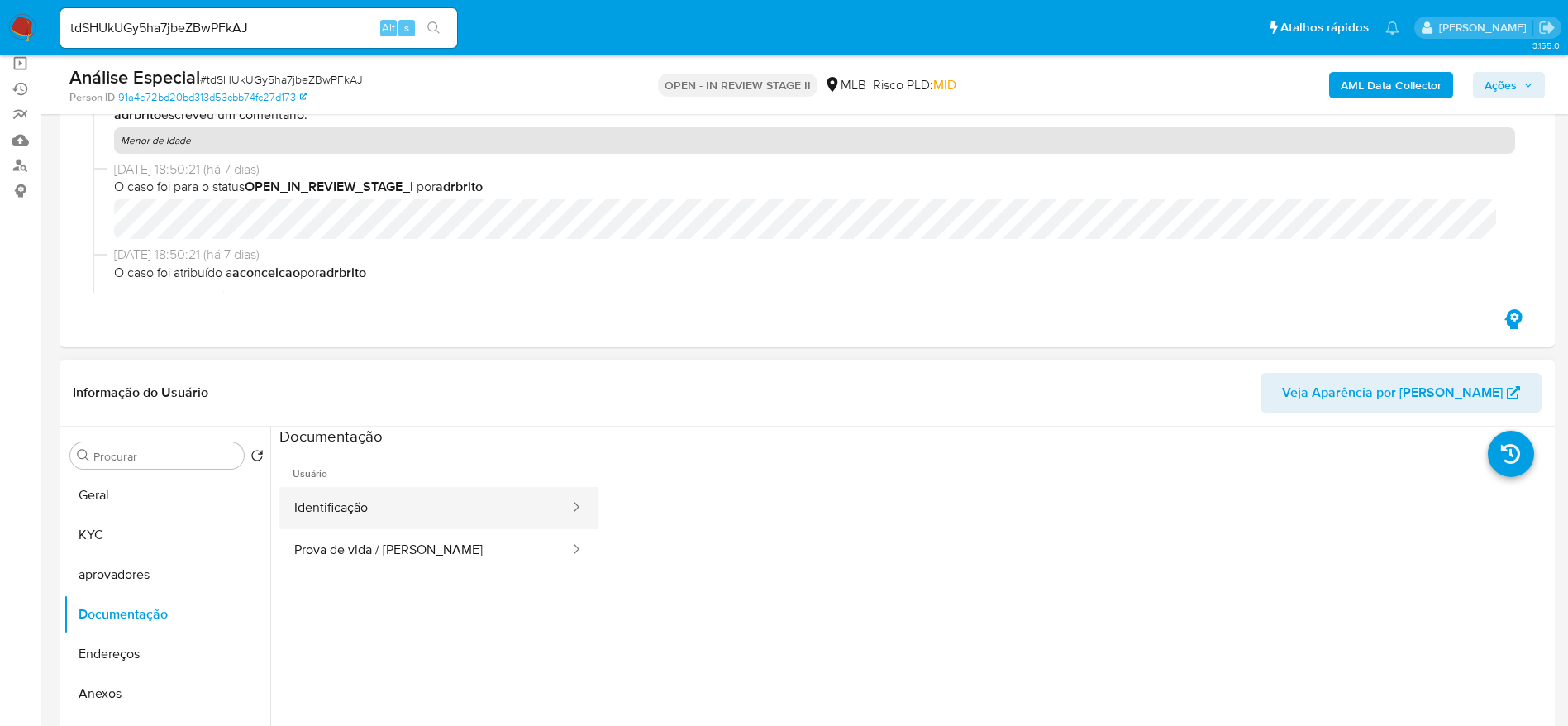
click at [423, 508] on button "Identificação" at bounding box center [425, 507] width 292 height 42
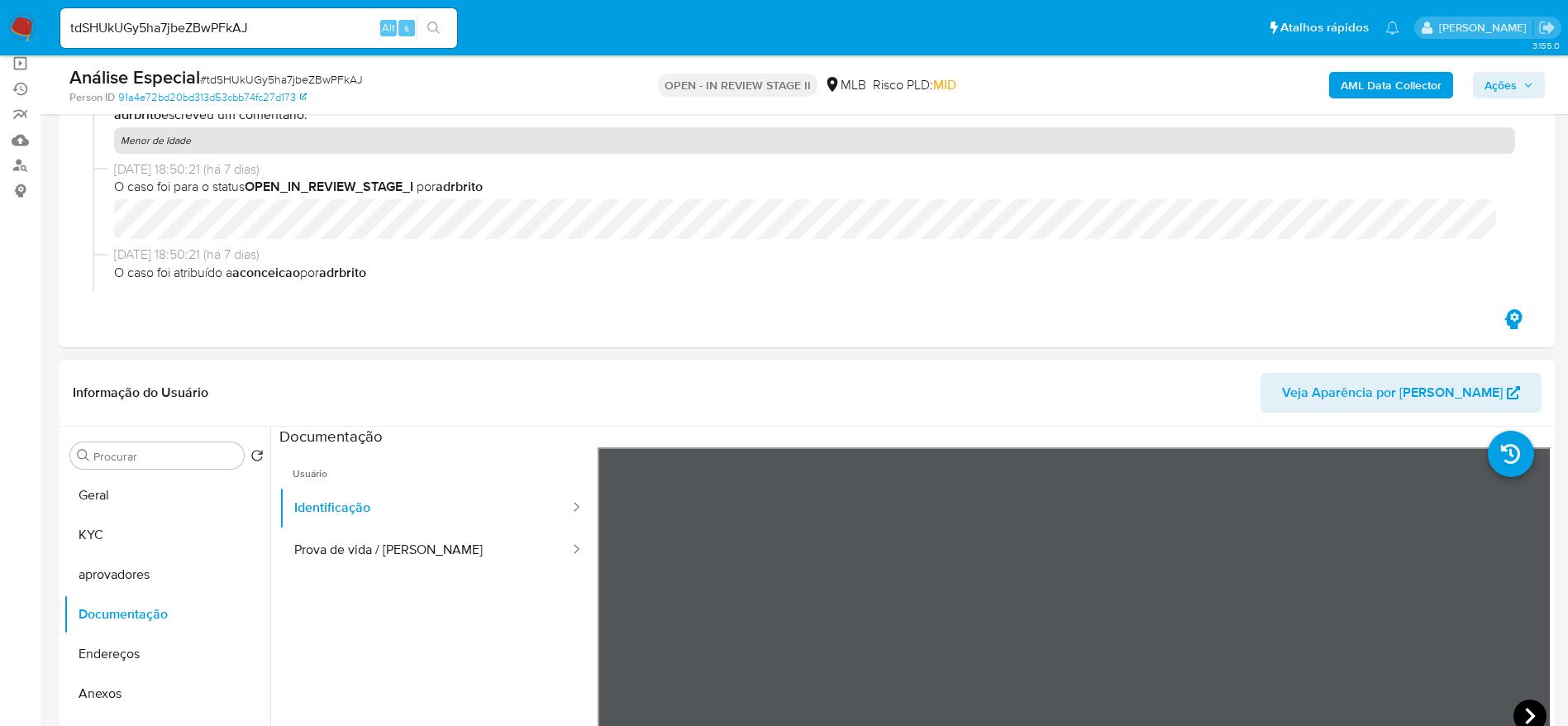
click at [1518, 711] on icon at bounding box center [1531, 716] width 33 height 33
click at [257, 27] on input "tdSHUkUGy5ha7jbeZBwPFkAJ" at bounding box center [258, 29] width 397 height 22
paste input "2G5TO8Nc8sV4eL3K8sxJGEiy"
type input "2G5TO8Nc8sV4eL3K8sxJGEiy"
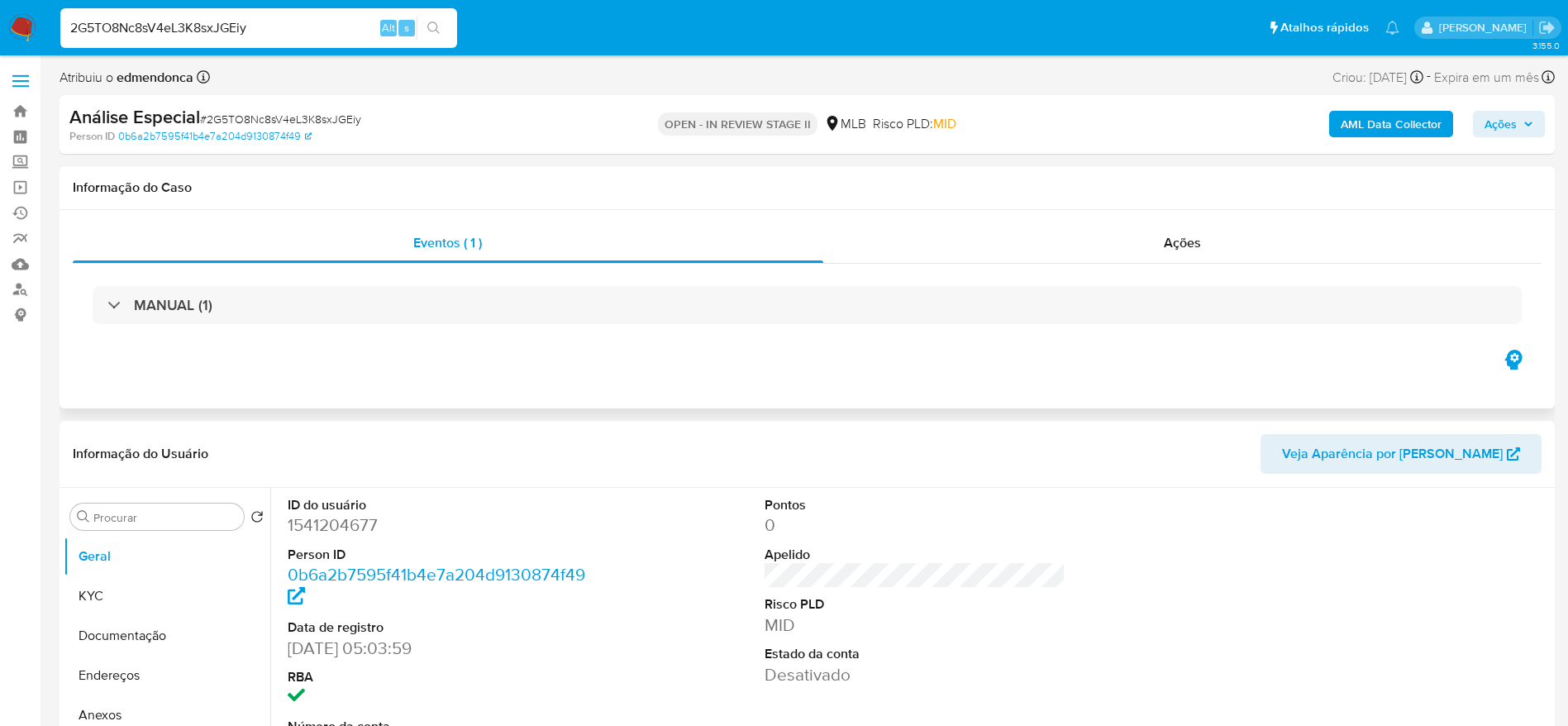
select select "10"
click at [1056, 219] on div "Eventos ( 1 ) Ações MANUAL (1)" at bounding box center [807, 308] width 1495 height 198
click at [1056, 224] on div "Ações" at bounding box center [1183, 243] width 719 height 39
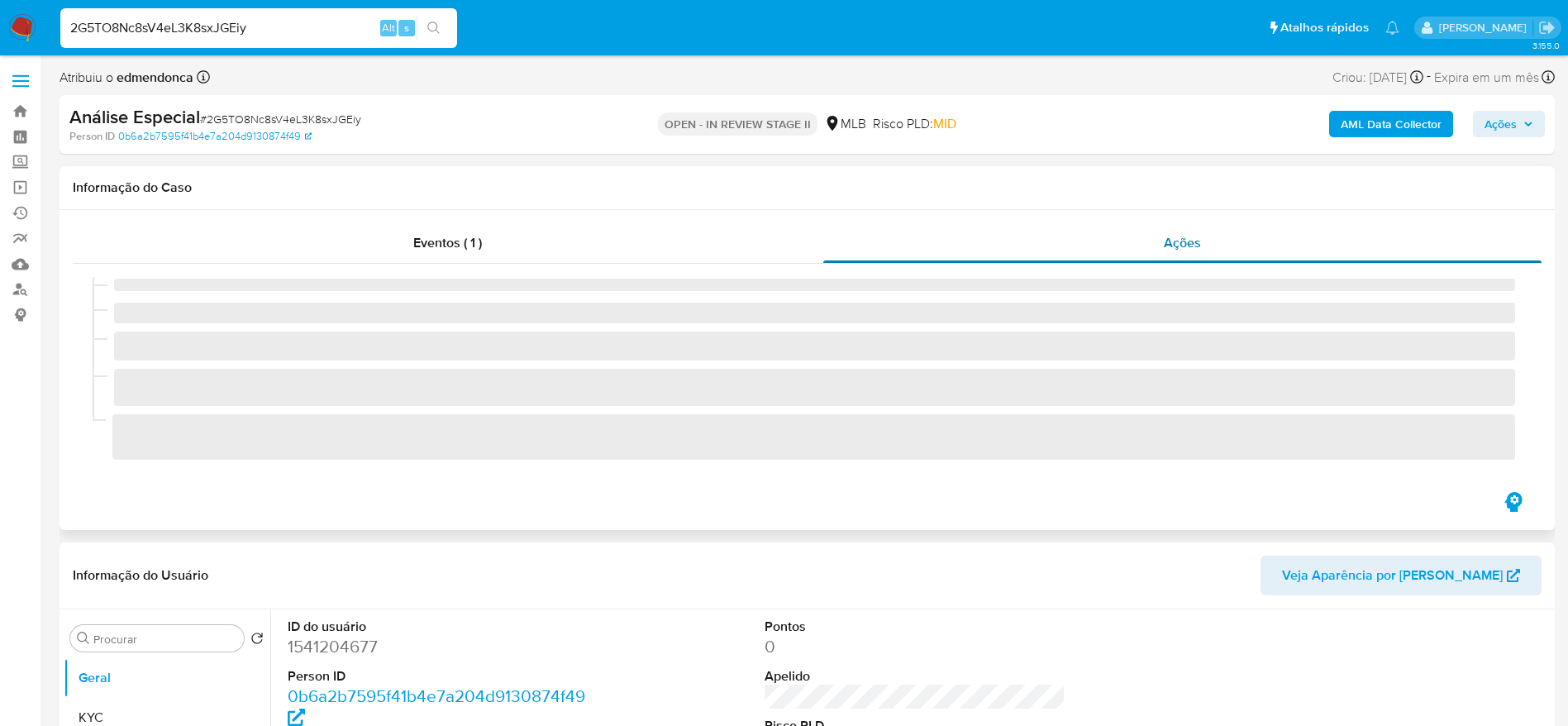
click at [1056, 245] on div "Ações" at bounding box center [1183, 243] width 719 height 39
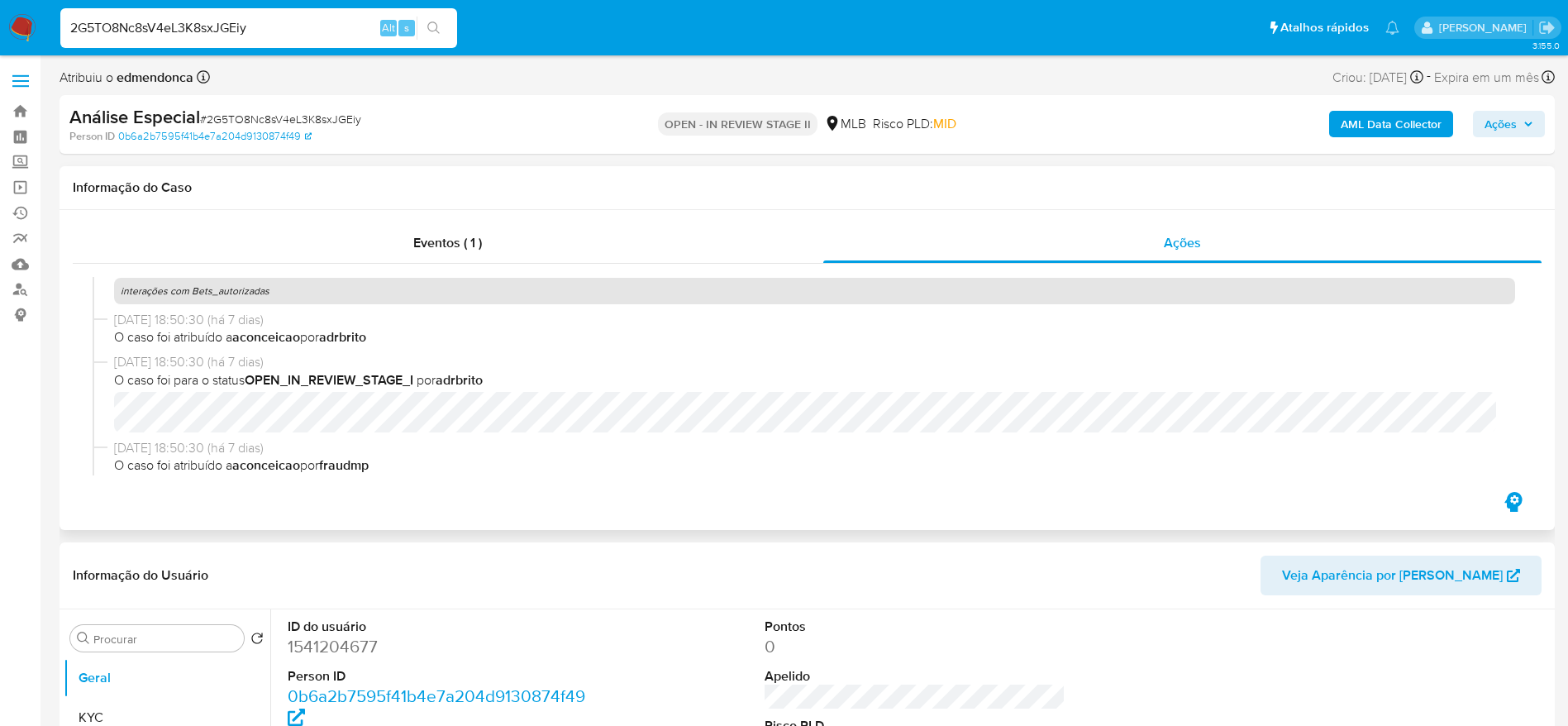
scroll to position [321, 0]
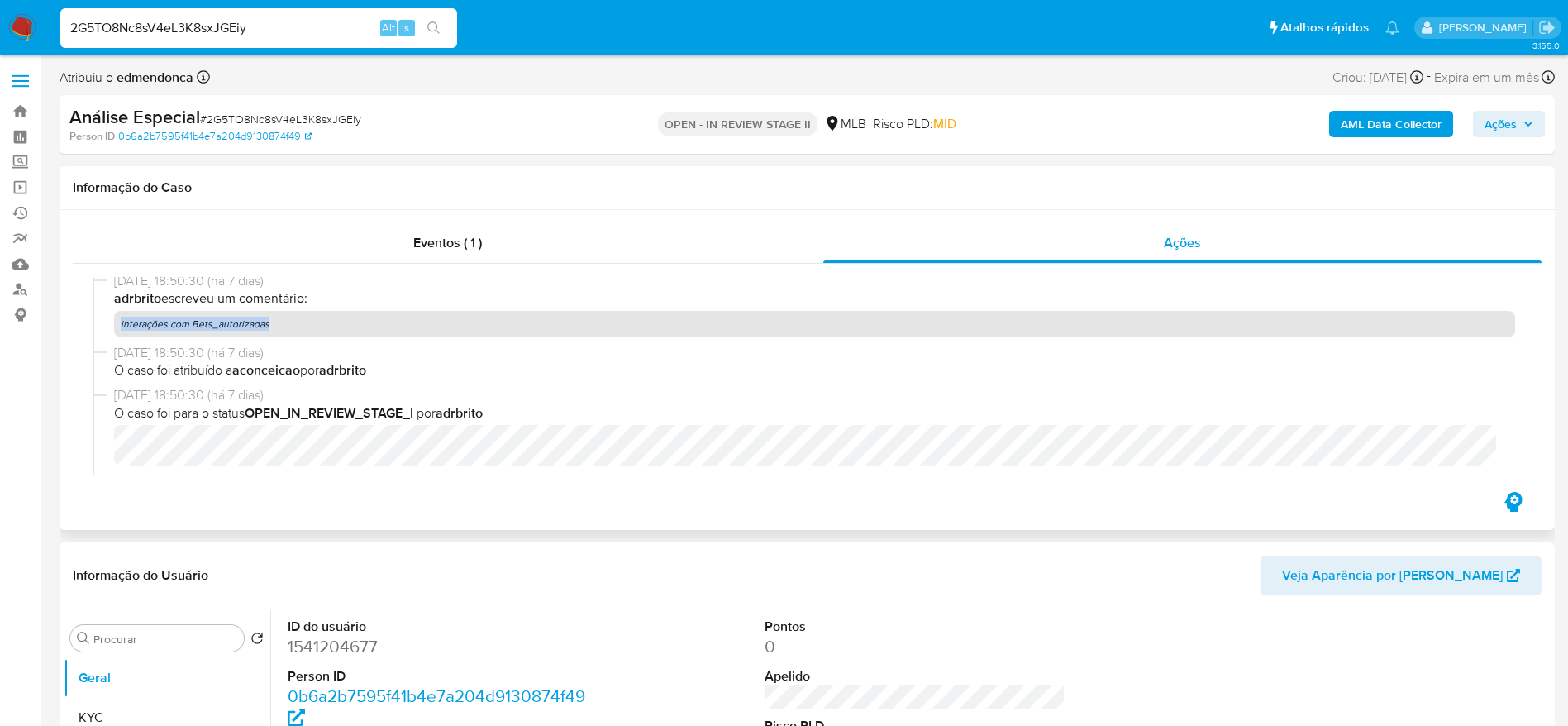
drag, startPoint x: 273, startPoint y: 329, endPoint x: 115, endPoint y: 331, distance: 158.0
click at [115, 331] on p "interações com Bets_autorizadas" at bounding box center [815, 324] width 1401 height 27
copy p "interações com Bets_autorizadas"
click at [185, 37] on input "2G5TO8Nc8sV4eL3K8sxJGEiy" at bounding box center [258, 29] width 397 height 22
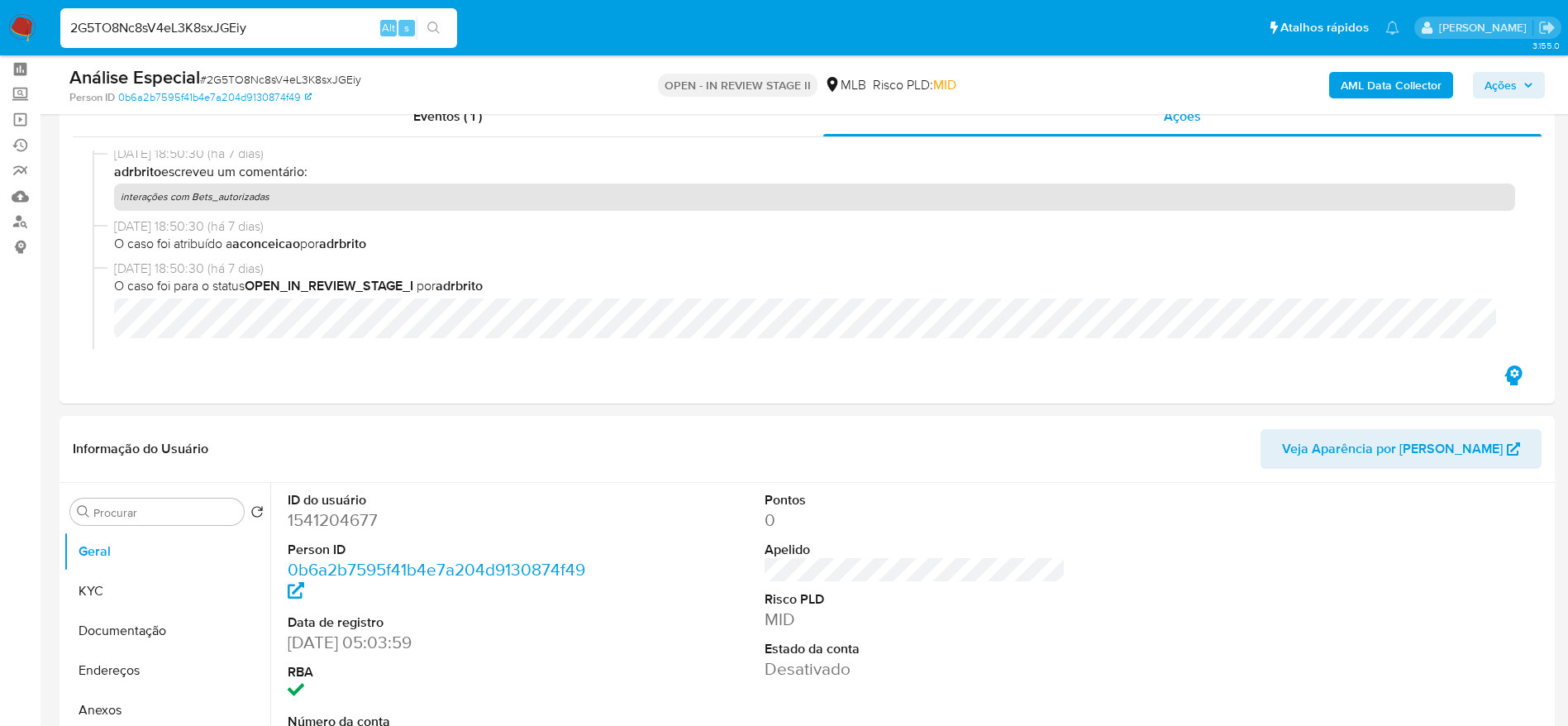
scroll to position [124, 0]
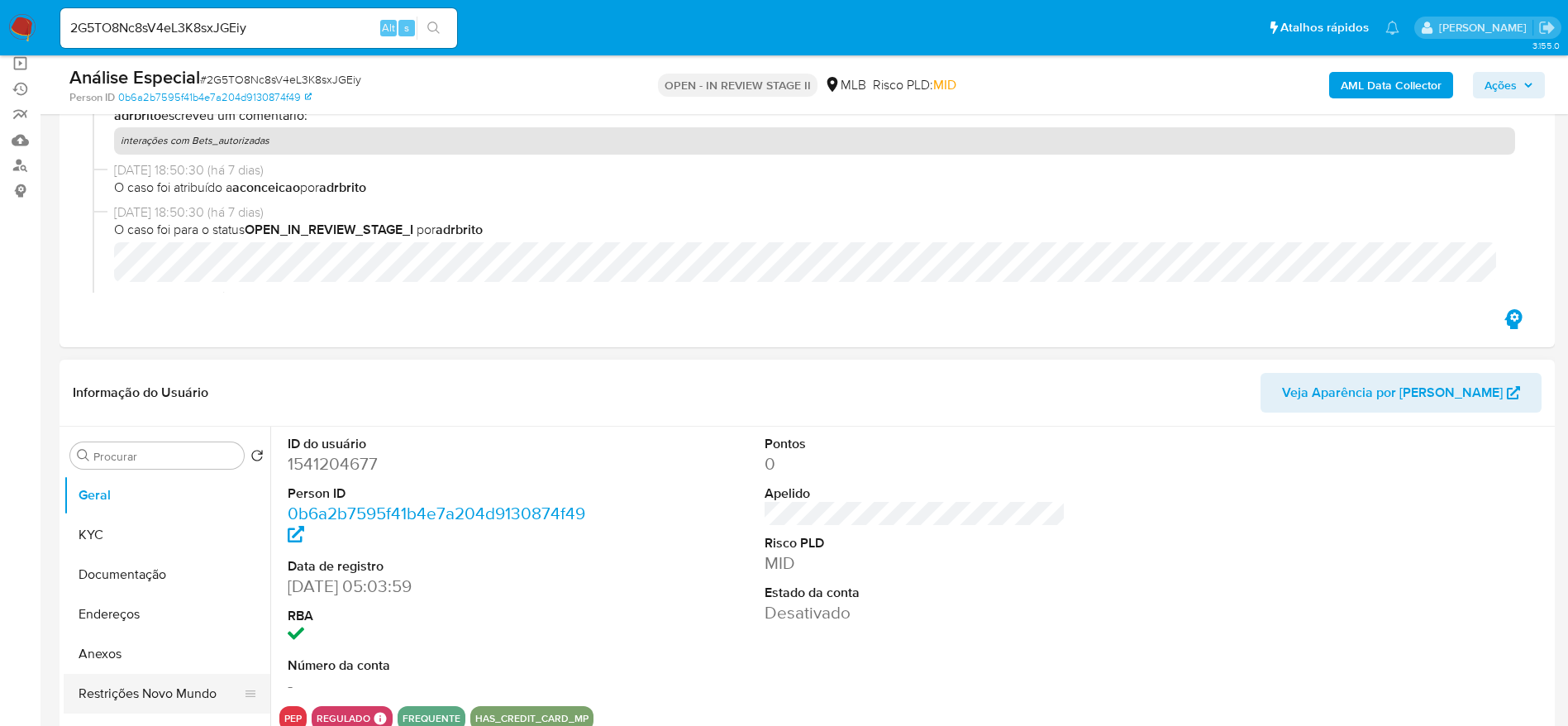
click at [106, 695] on button "Restrições Novo Mundo" at bounding box center [161, 693] width 193 height 39
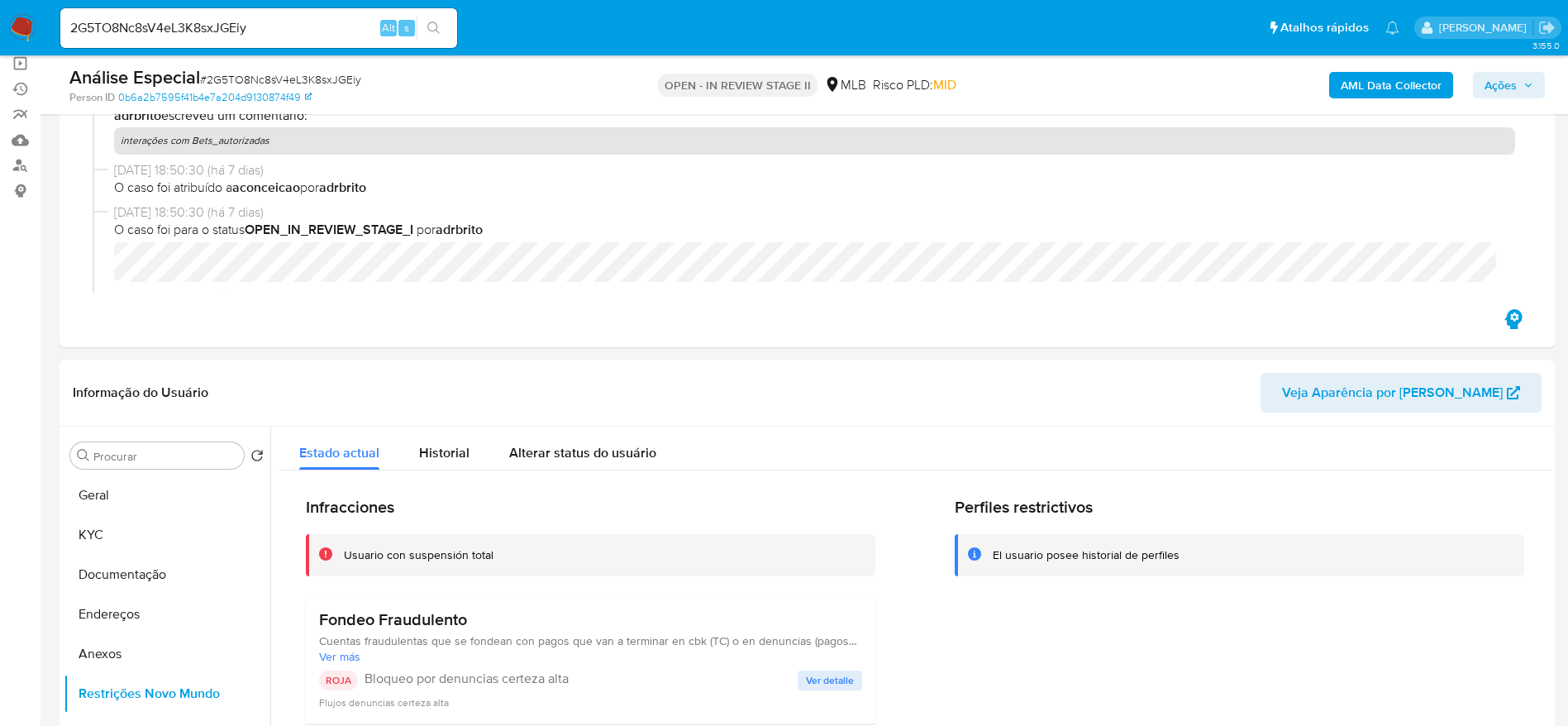
click at [283, 29] on input "2G5TO8Nc8sV4eL3K8sxJGEiy" at bounding box center [258, 29] width 397 height 22
paste input "rUUYrvQ4gQ3Vh2lCUtg264Fx"
type input "rUUYrvQ4gQ3Vh2lCUtg264Fx"
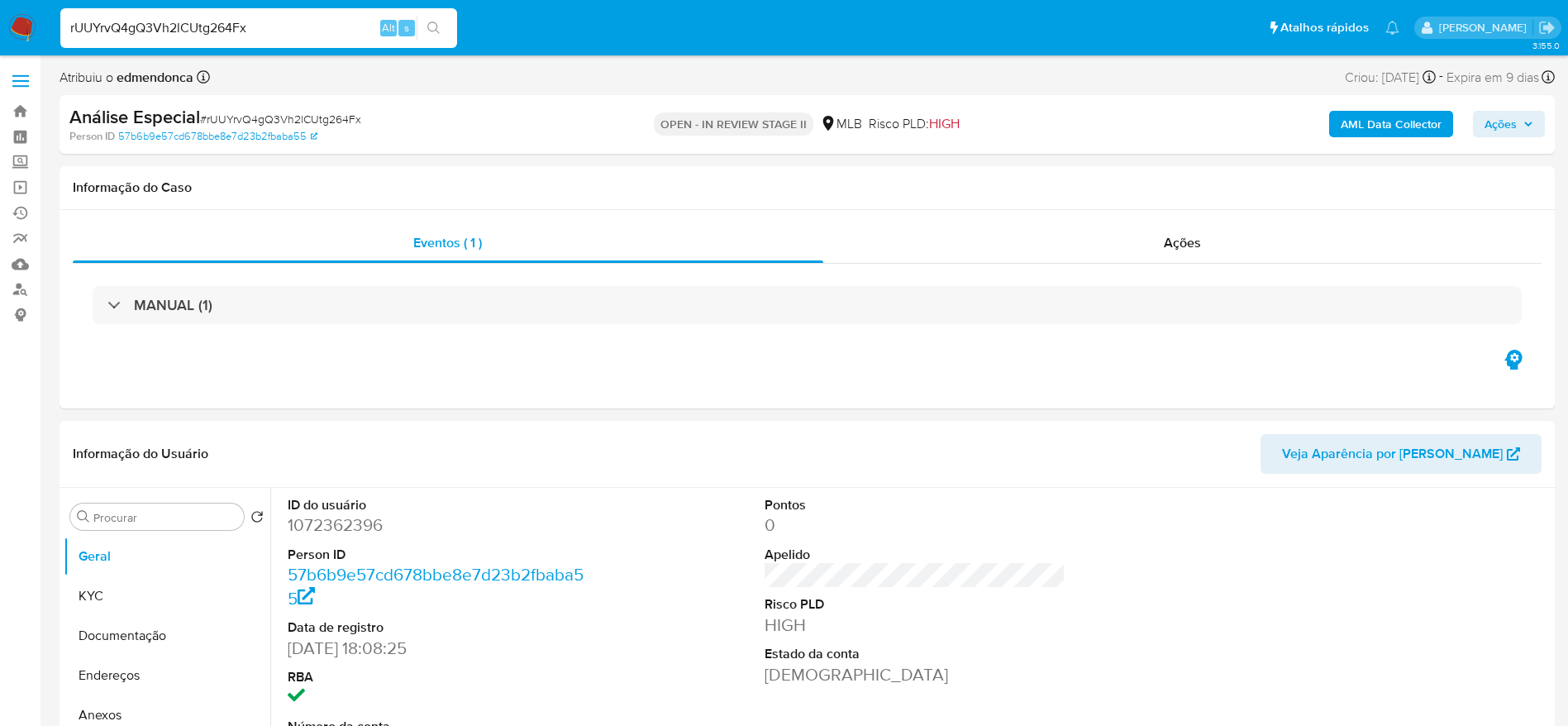
scroll to position [124, 0]
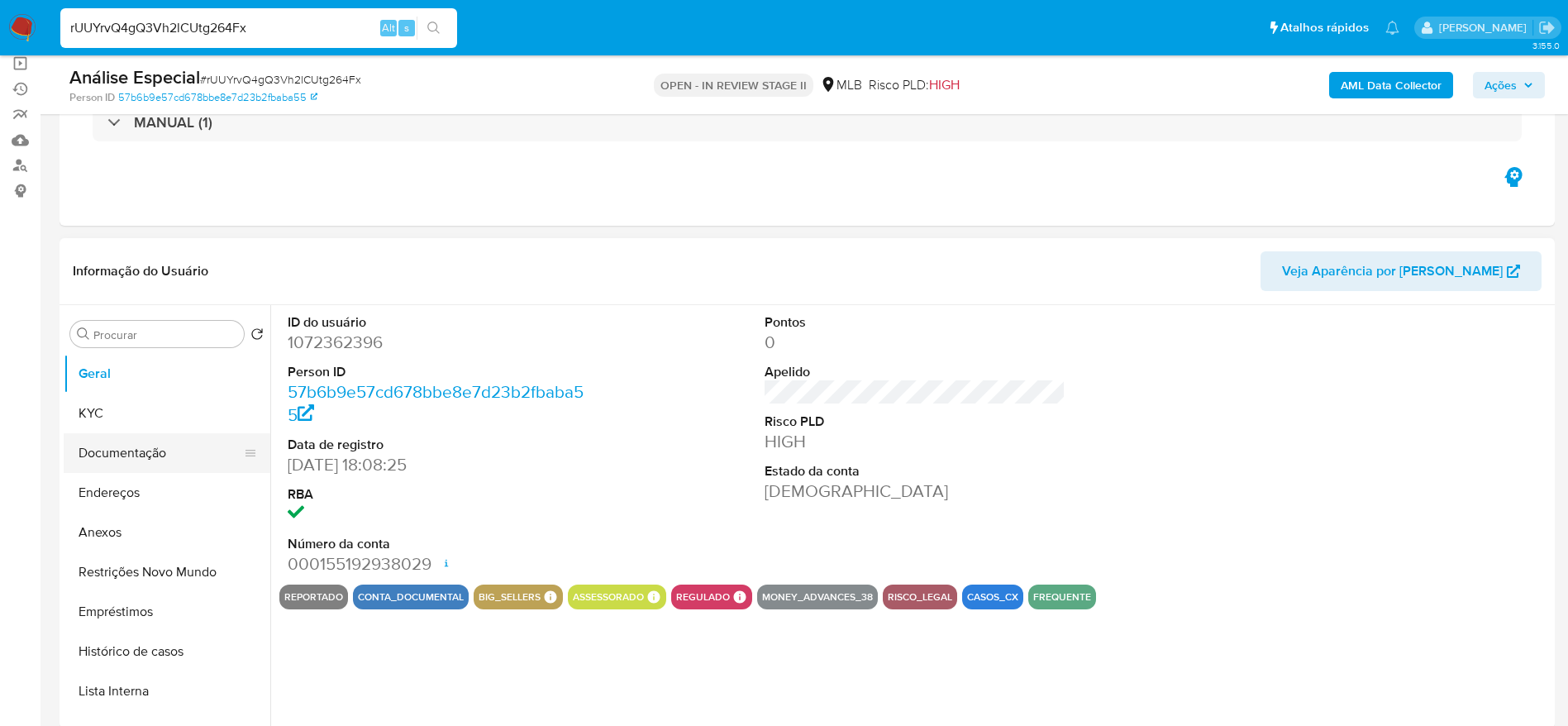
click at [136, 450] on button "Documentação" at bounding box center [161, 453] width 193 height 39
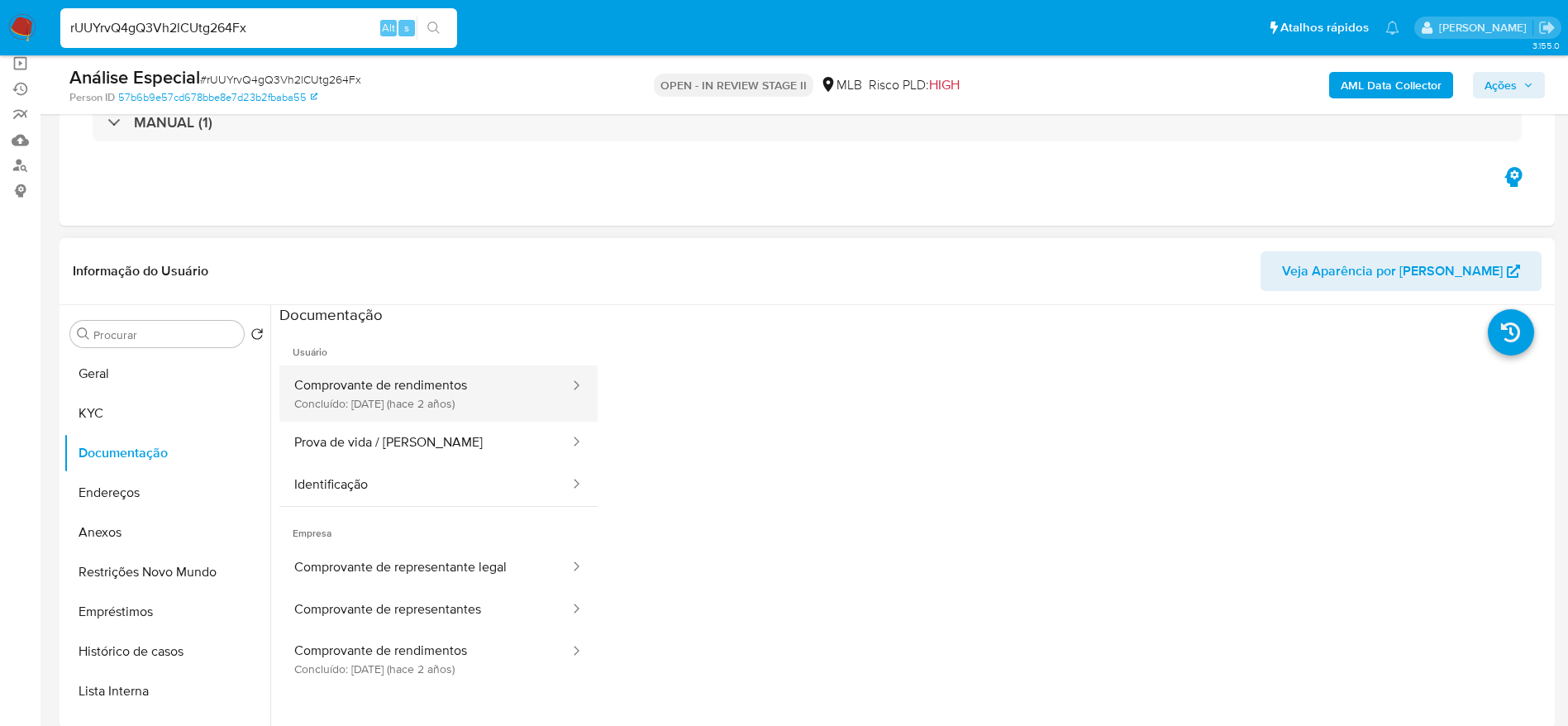
click at [433, 399] on button "Comprovante de rendimentos Concluído: 28/06/2023 (hace 2 años)" at bounding box center [425, 393] width 292 height 56
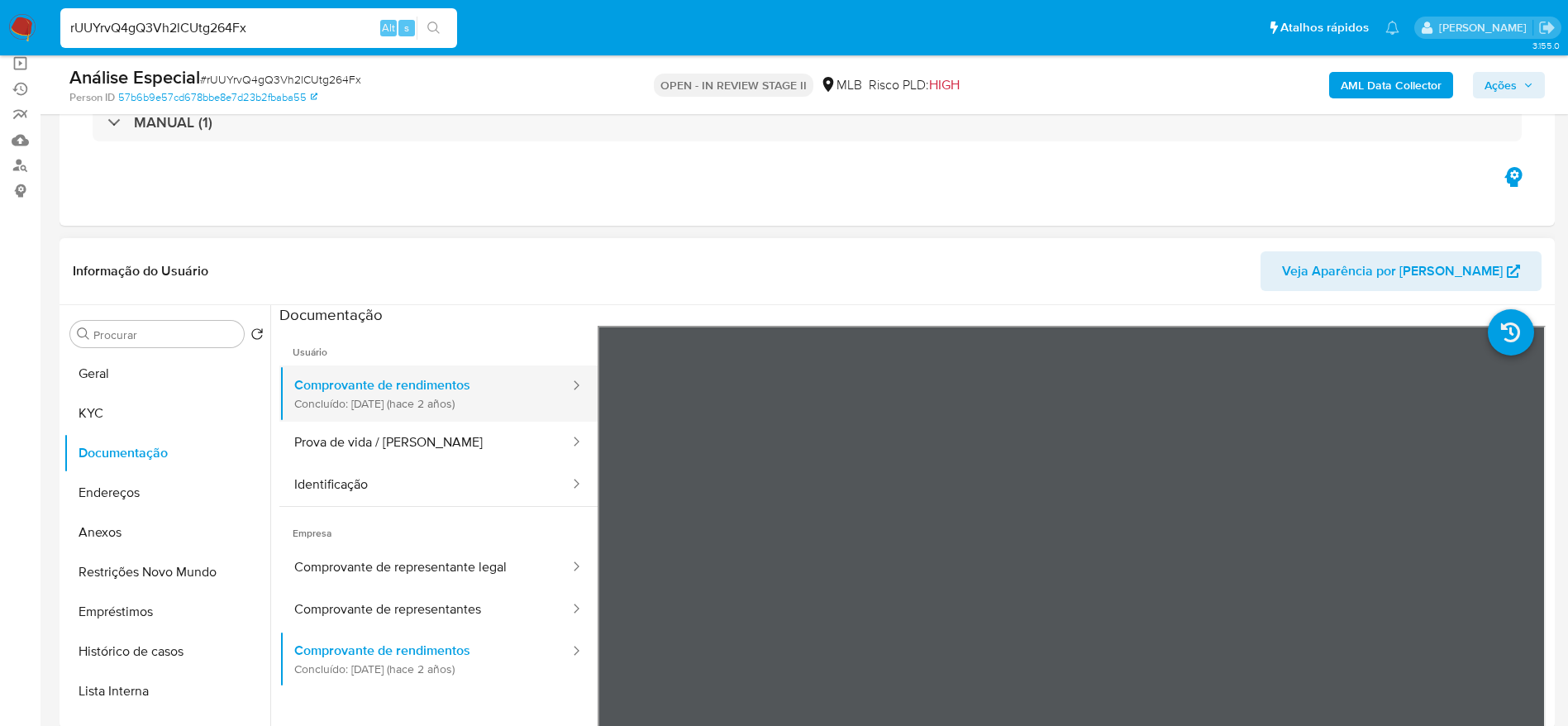
select select "10"
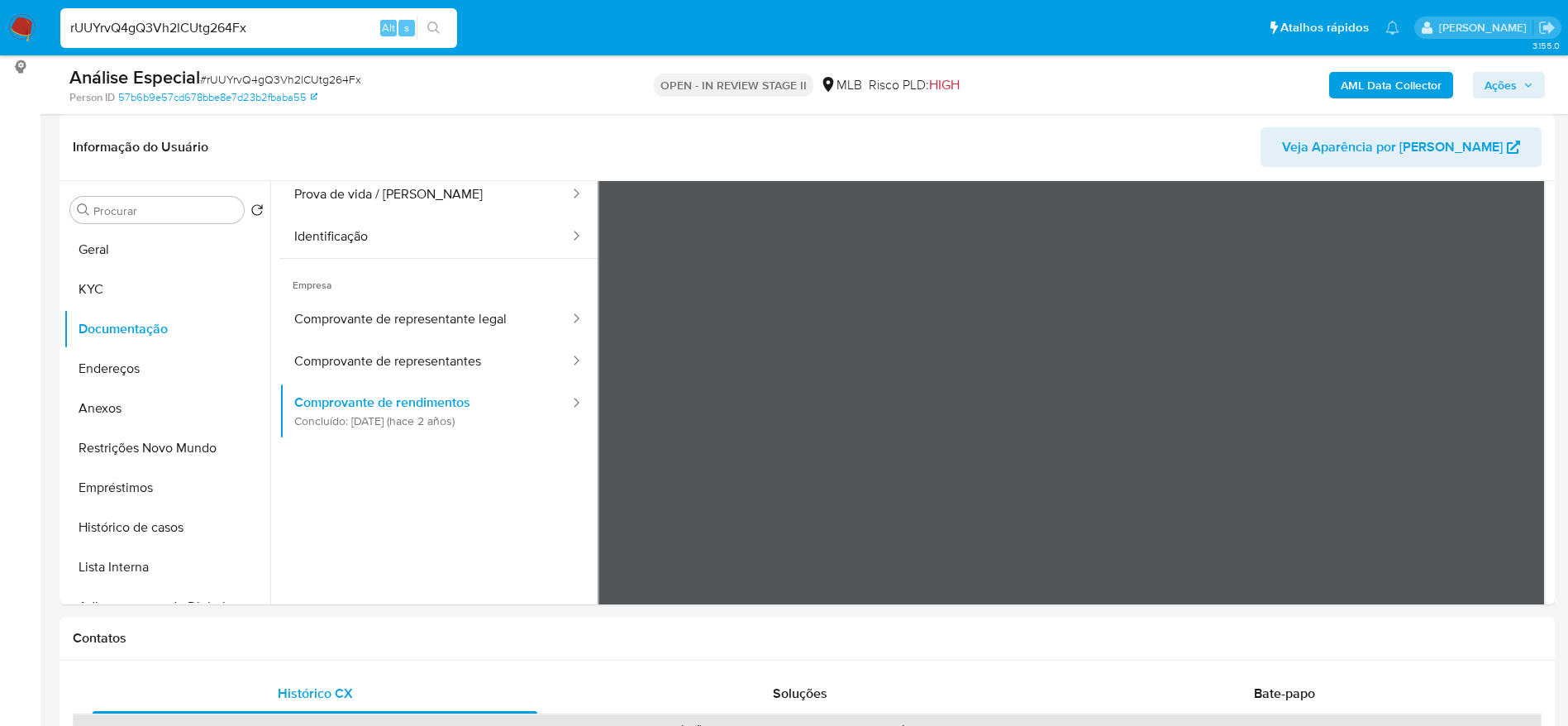
click at [206, 34] on input "rUUYrvQ4gQ3Vh2lCUtg264Fx" at bounding box center [258, 29] width 397 height 22
paste input "hrqOo379dYGrtuMhhrjUmfaL"
type input "hrqOo379dYGrtuMhhrjUmfaL"
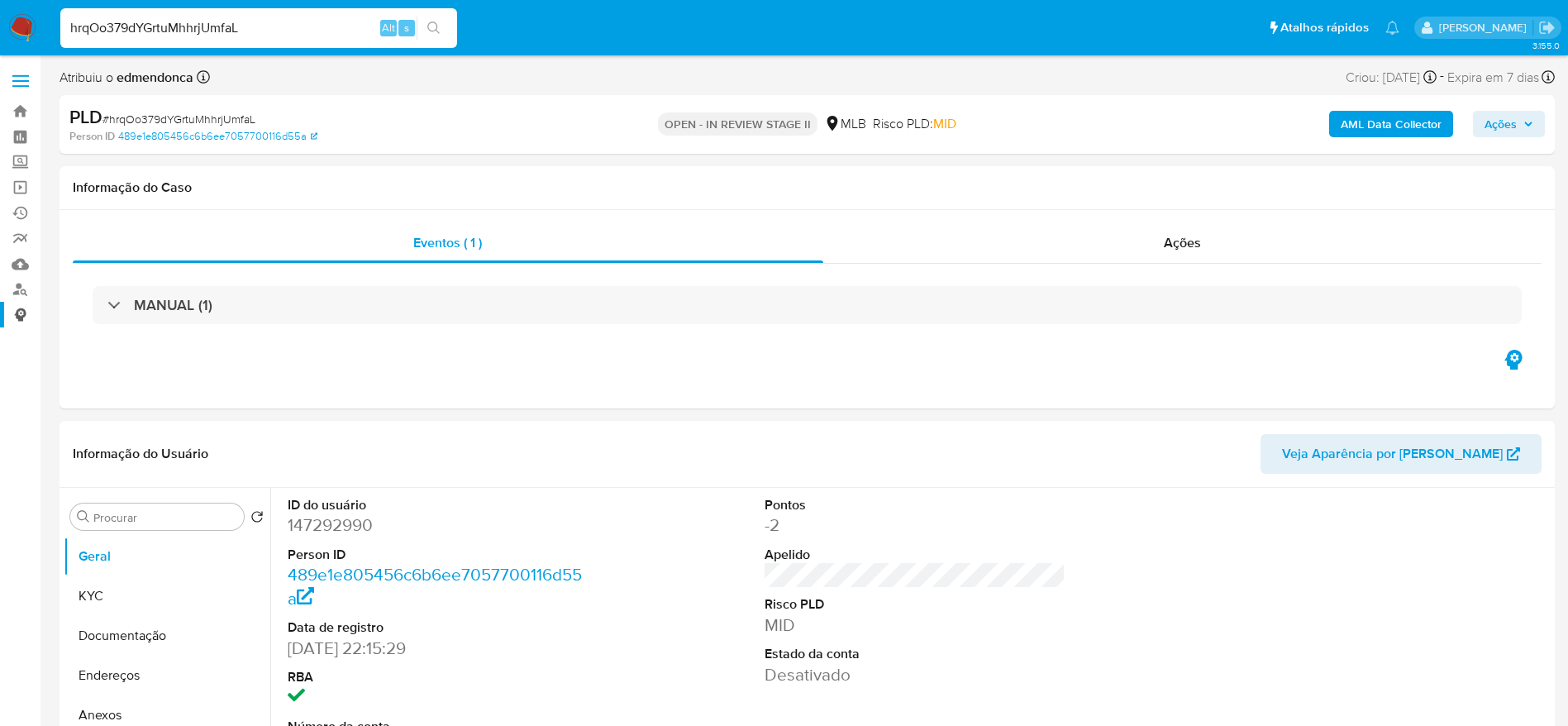
select select "10"
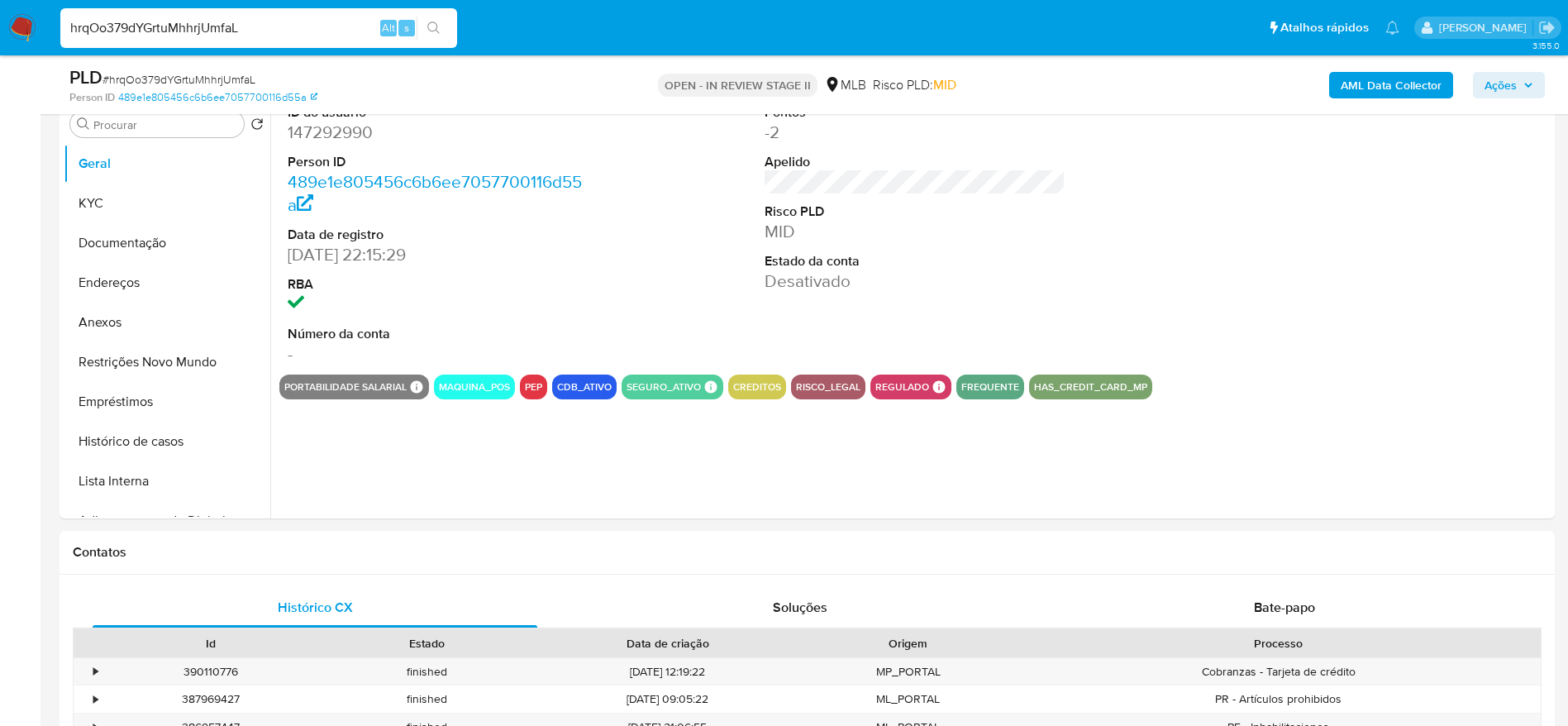
scroll to position [372, 0]
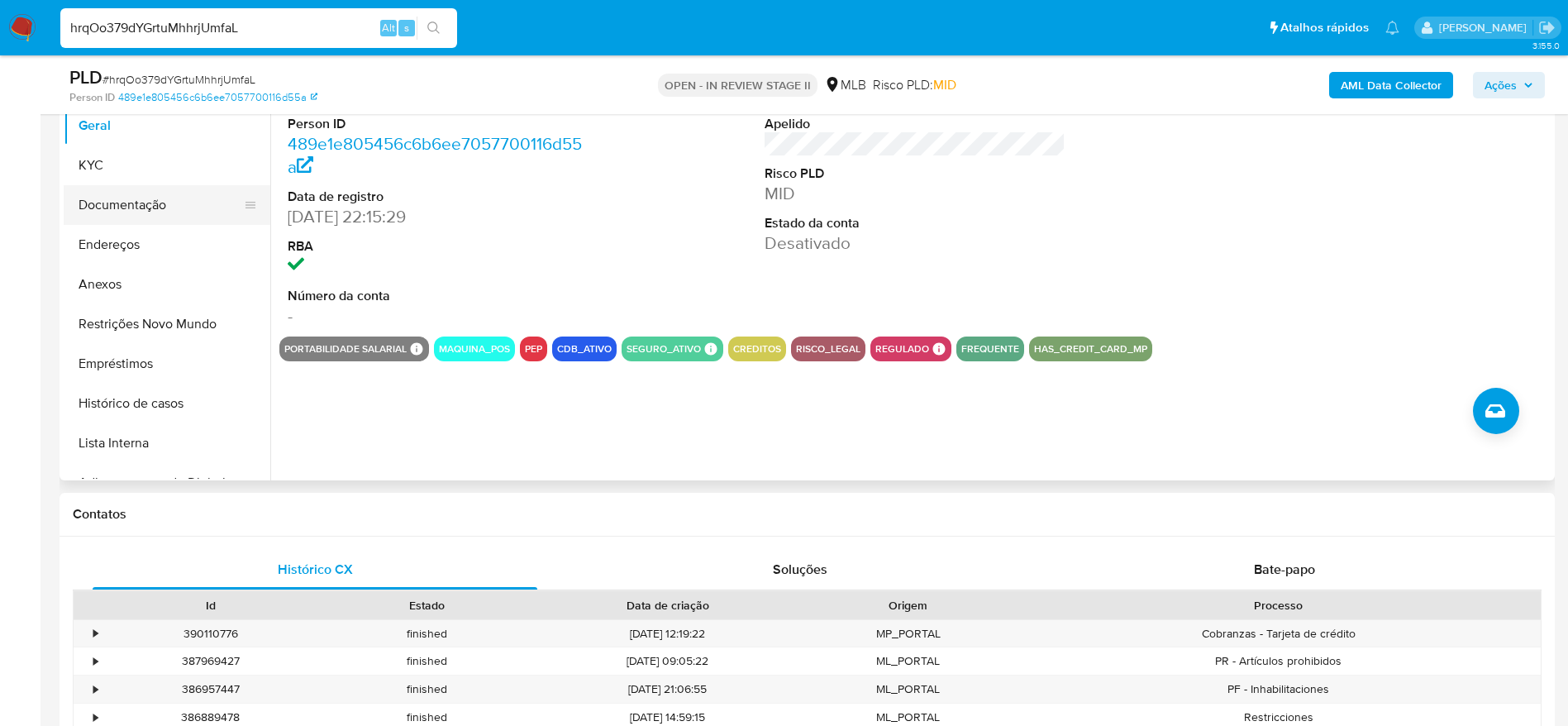
click at [126, 201] on button "Documentação" at bounding box center [161, 205] width 193 height 39
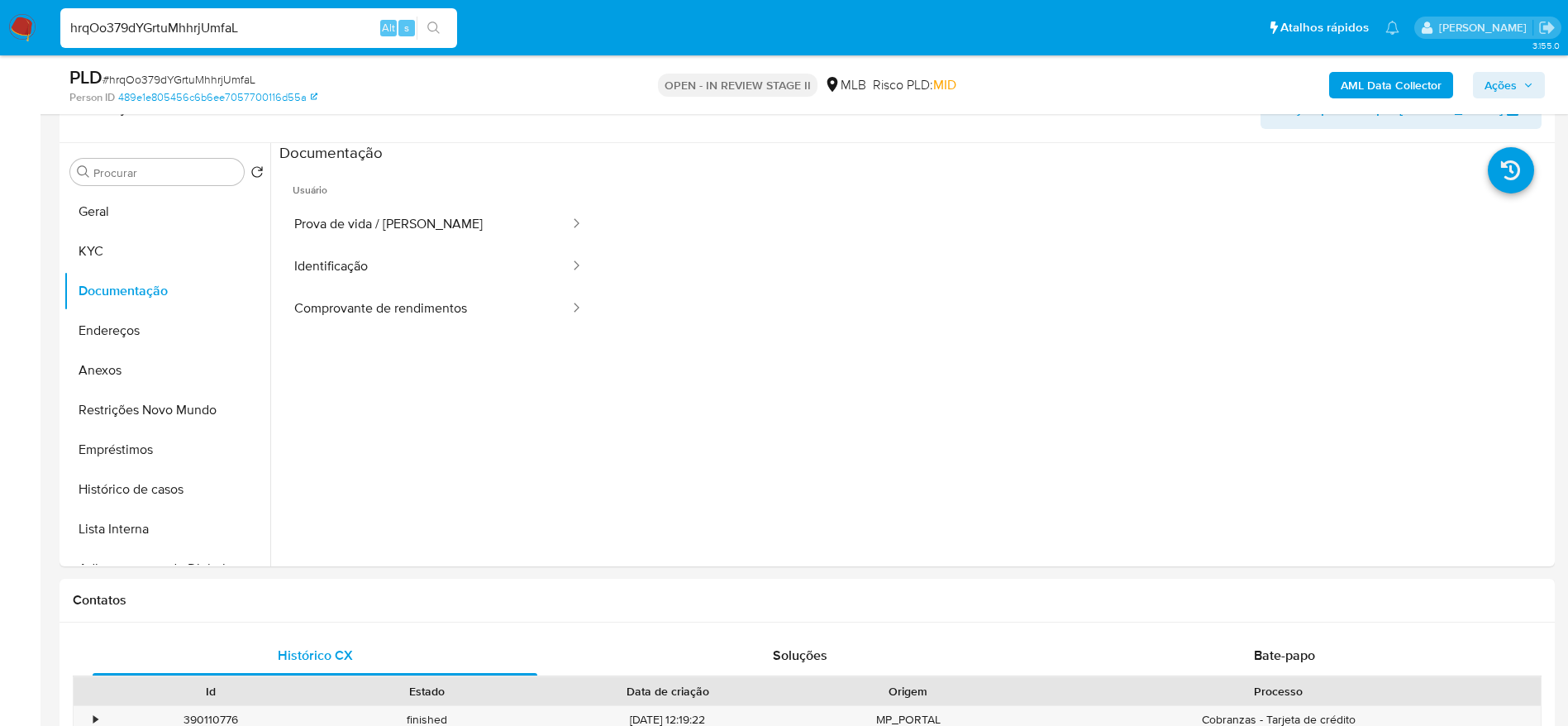
scroll to position [248, 0]
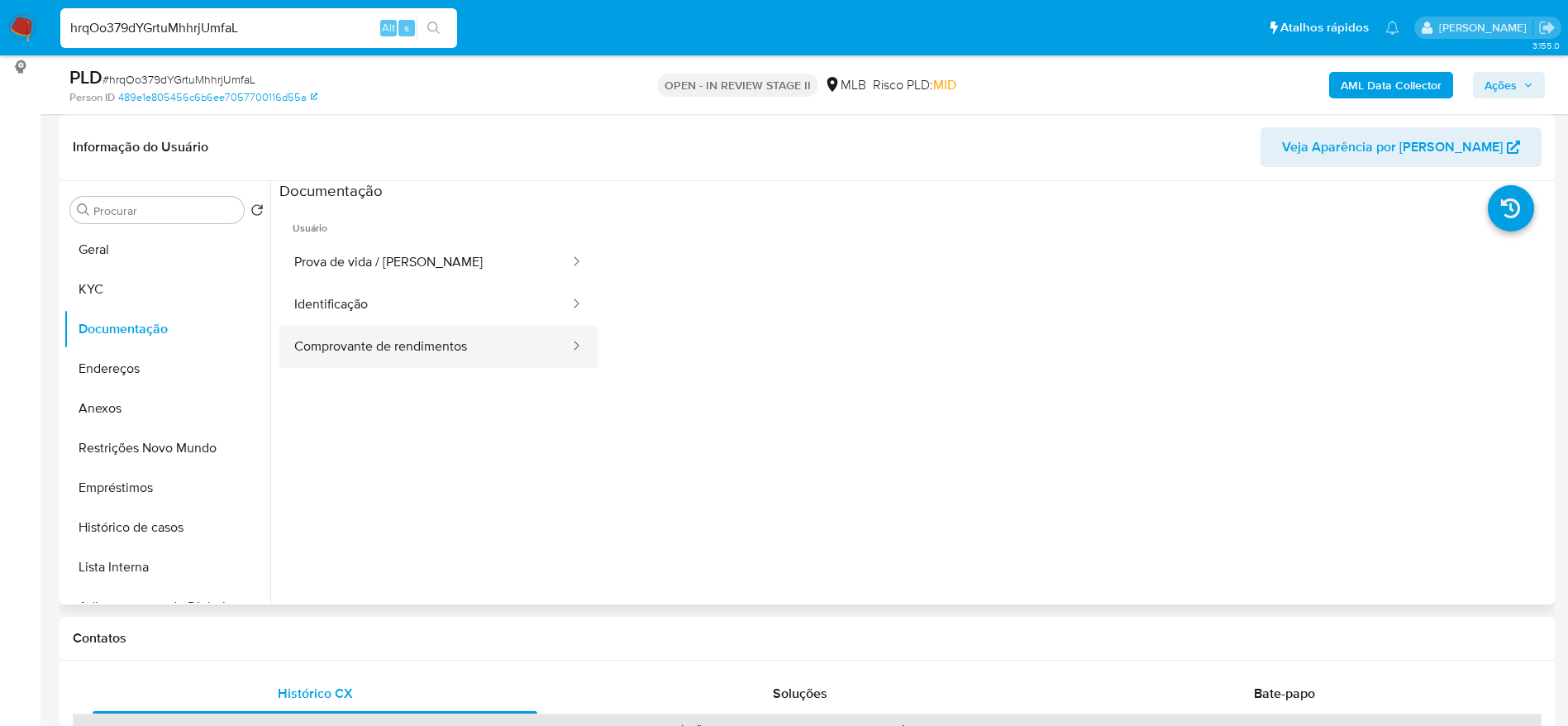
click at [404, 353] on button "Comprovante de rendimentos" at bounding box center [425, 347] width 292 height 42
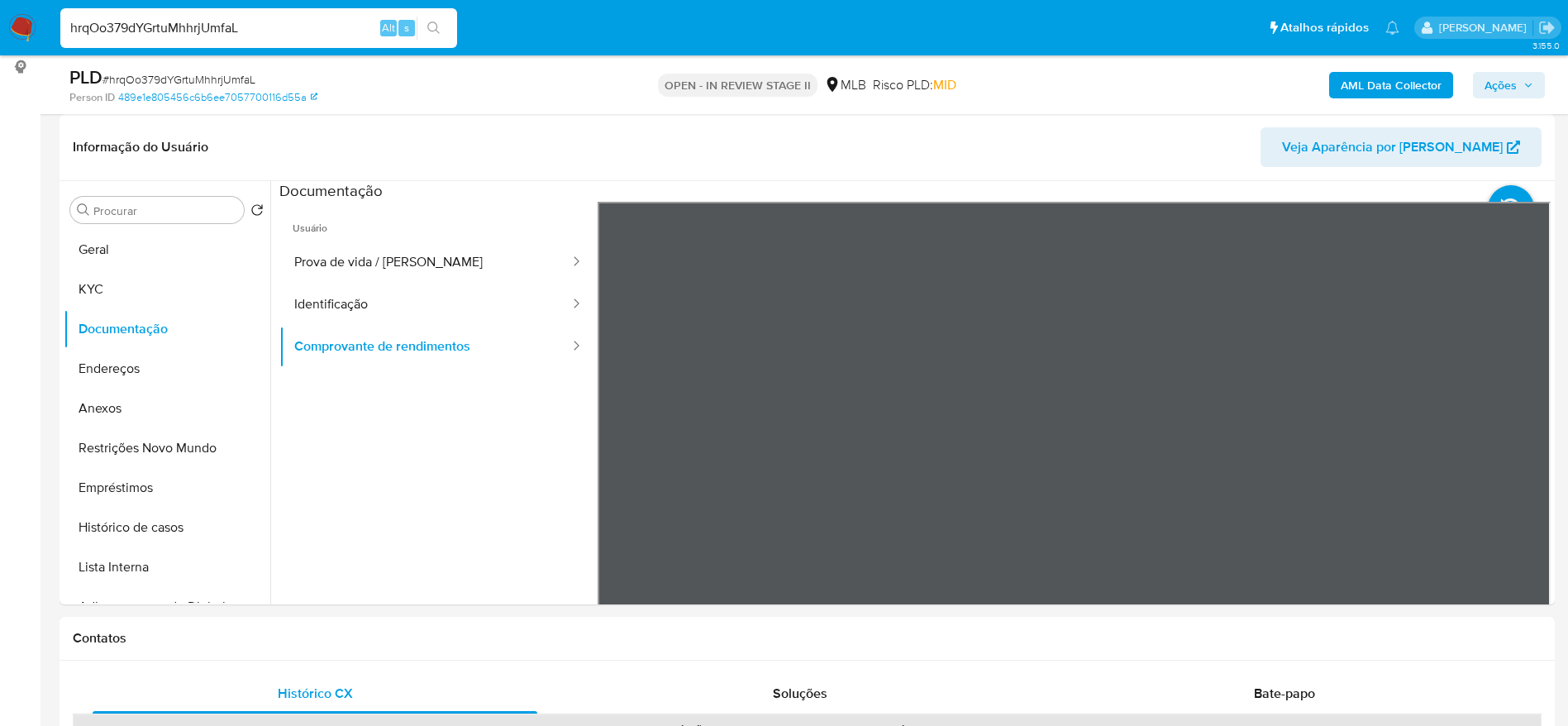
click at [253, 33] on input "hrqOo379dYGrtuMhhrjUmfaL" at bounding box center [258, 29] width 397 height 22
paste input "fPW9gvJ9eIKSnsR29UD76935"
type input "fPW9gvJ9eIKSnsR29UD76935"
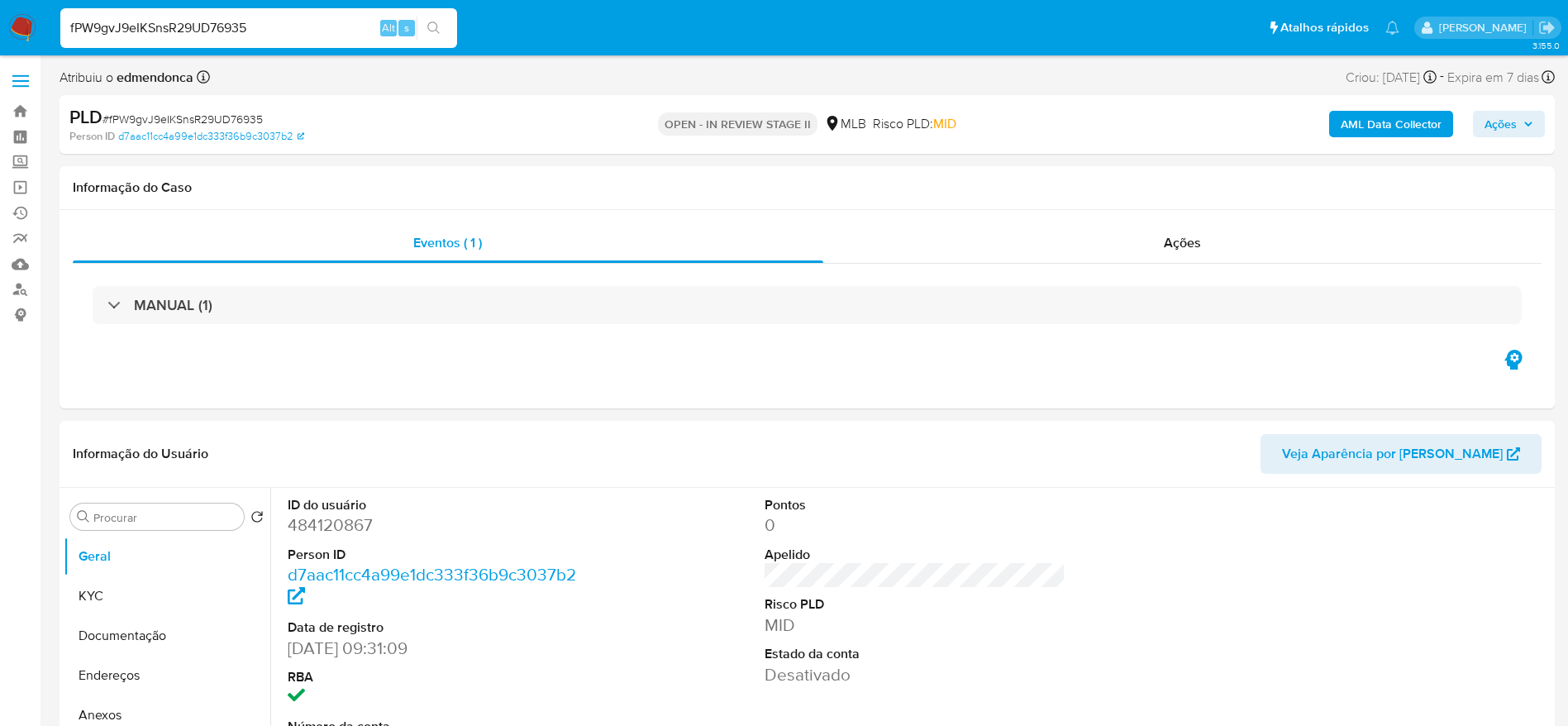
select select "10"
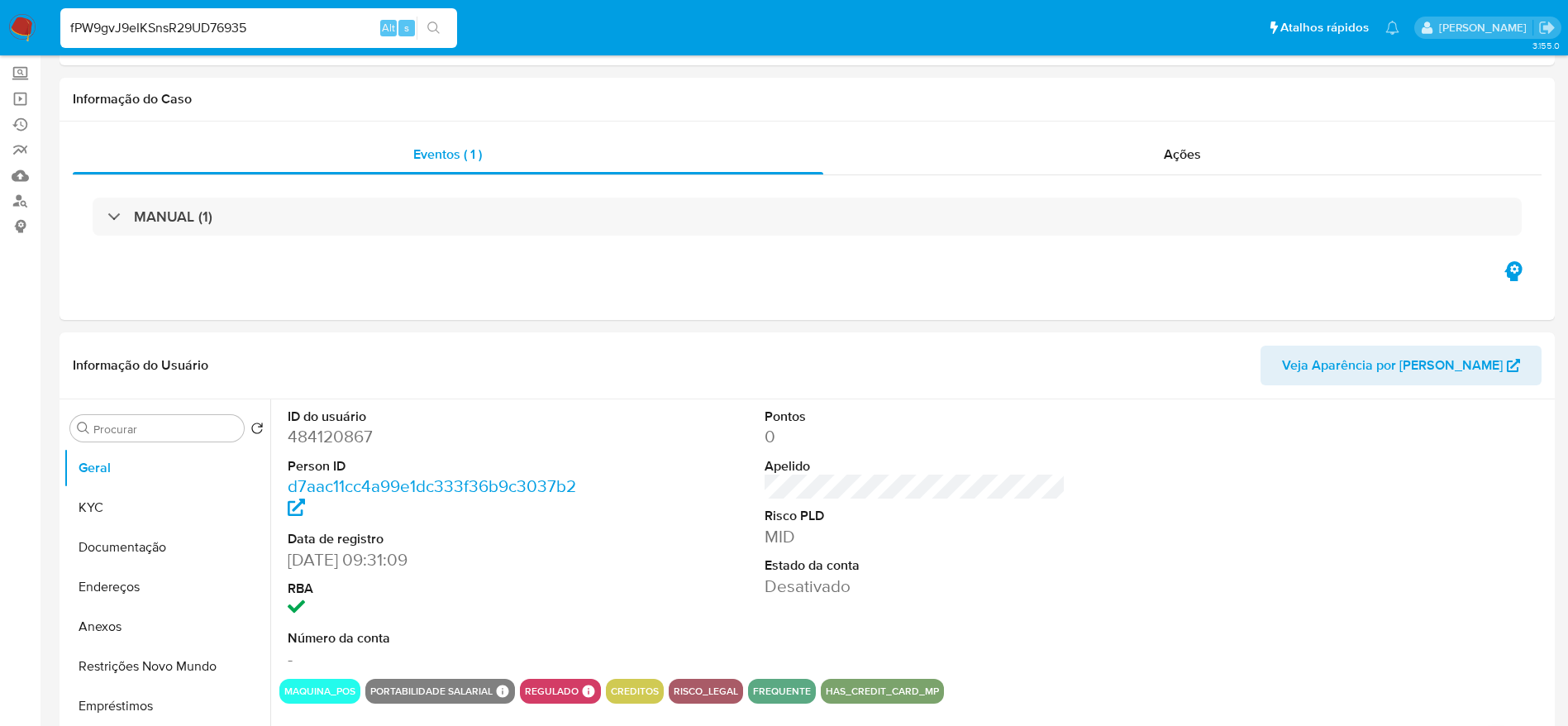
scroll to position [124, 0]
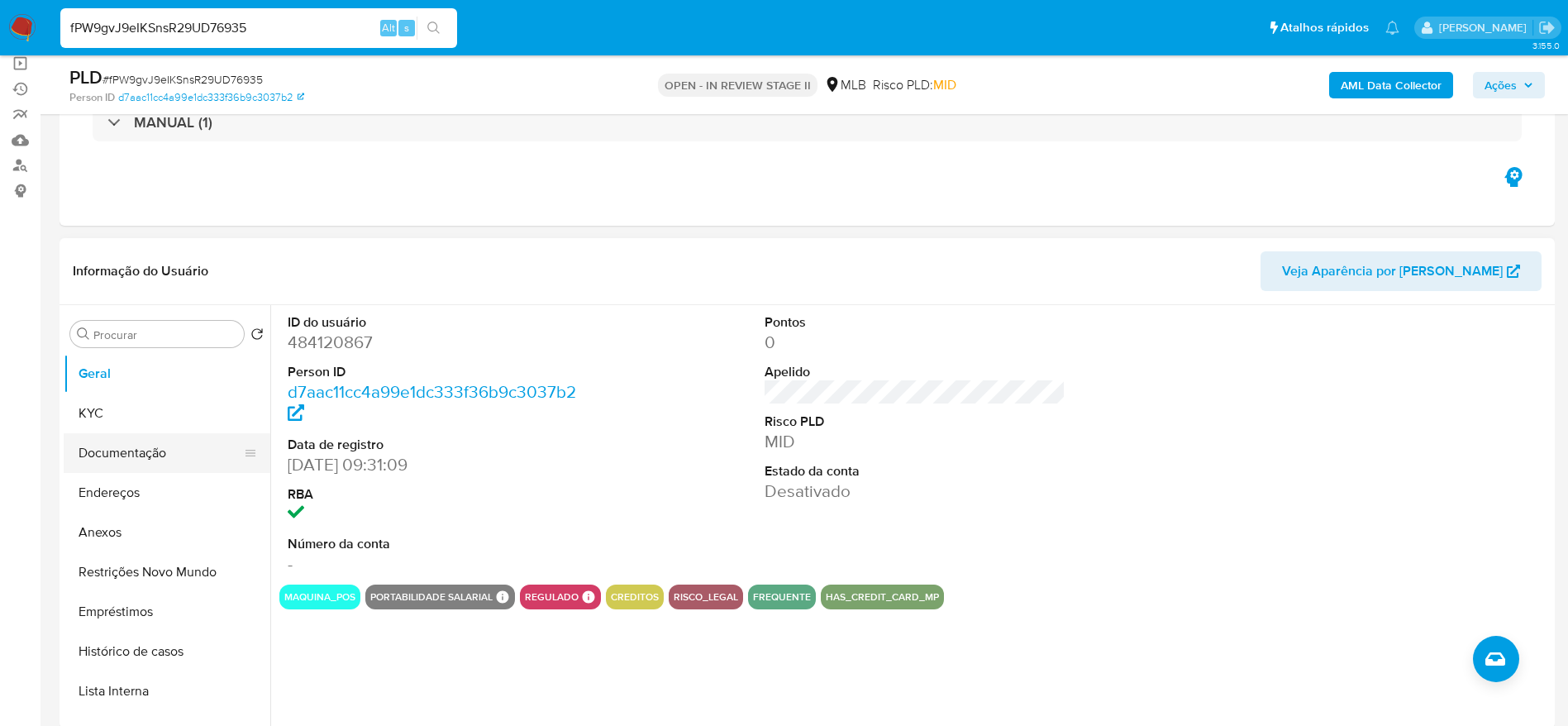
click at [96, 445] on button "Documentação" at bounding box center [161, 453] width 193 height 39
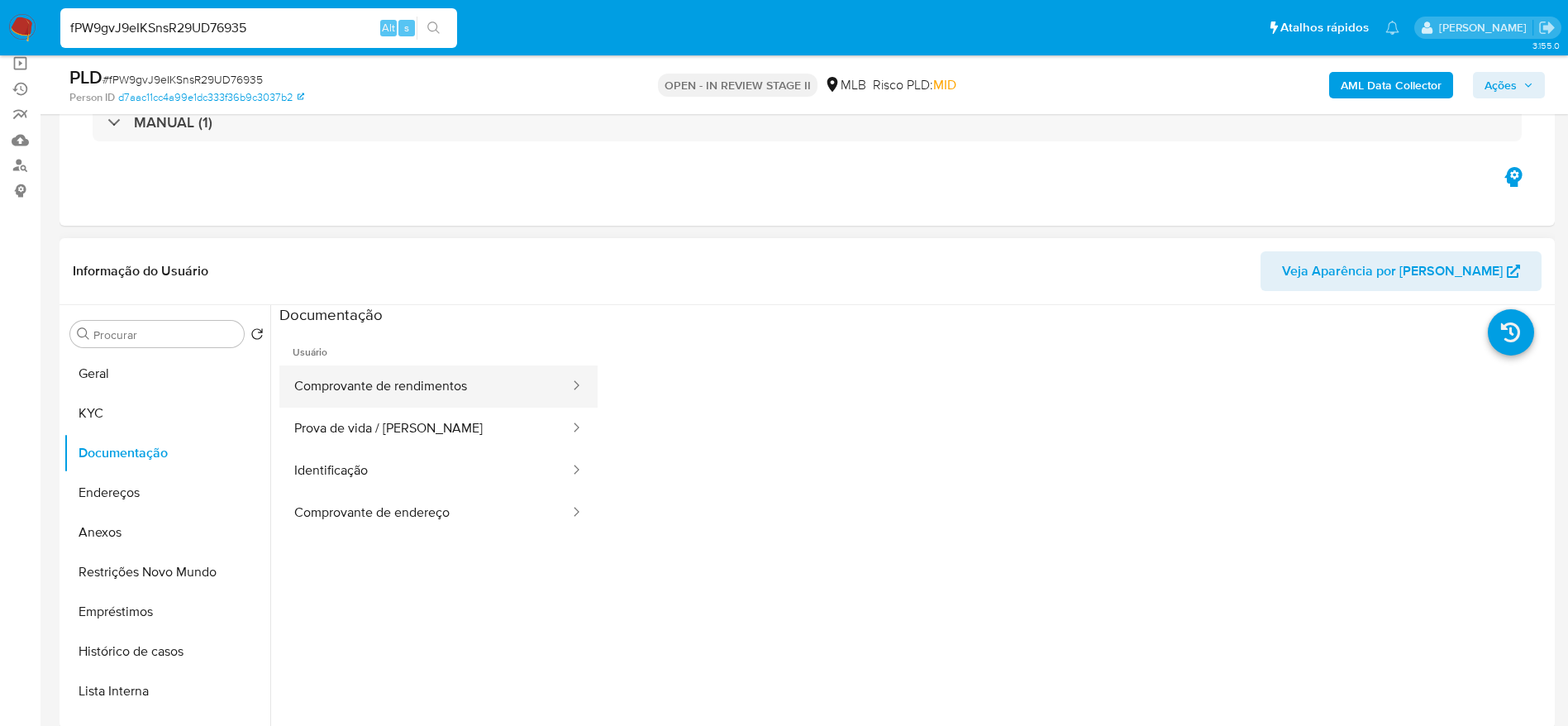
click at [466, 403] on button "Comprovante de rendimentos" at bounding box center [425, 386] width 292 height 42
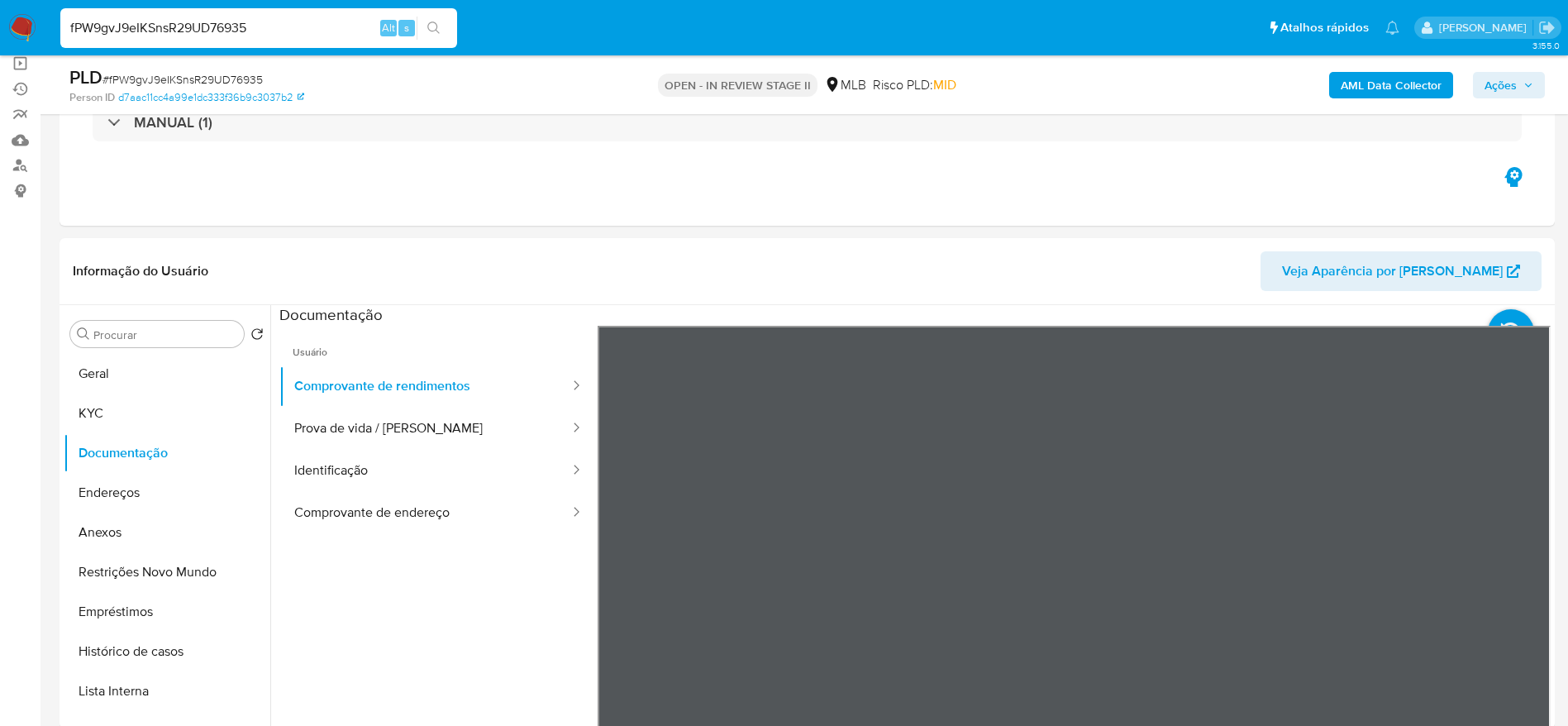
click at [224, 33] on input "fPW9gvJ9eIKSnsR29UD76935" at bounding box center [258, 29] width 397 height 22
paste input "txXeQhBV9JwTf5u7b43Jmf3j"
type input "txXeQhBV9JwTf5u7b43Jmf3j"
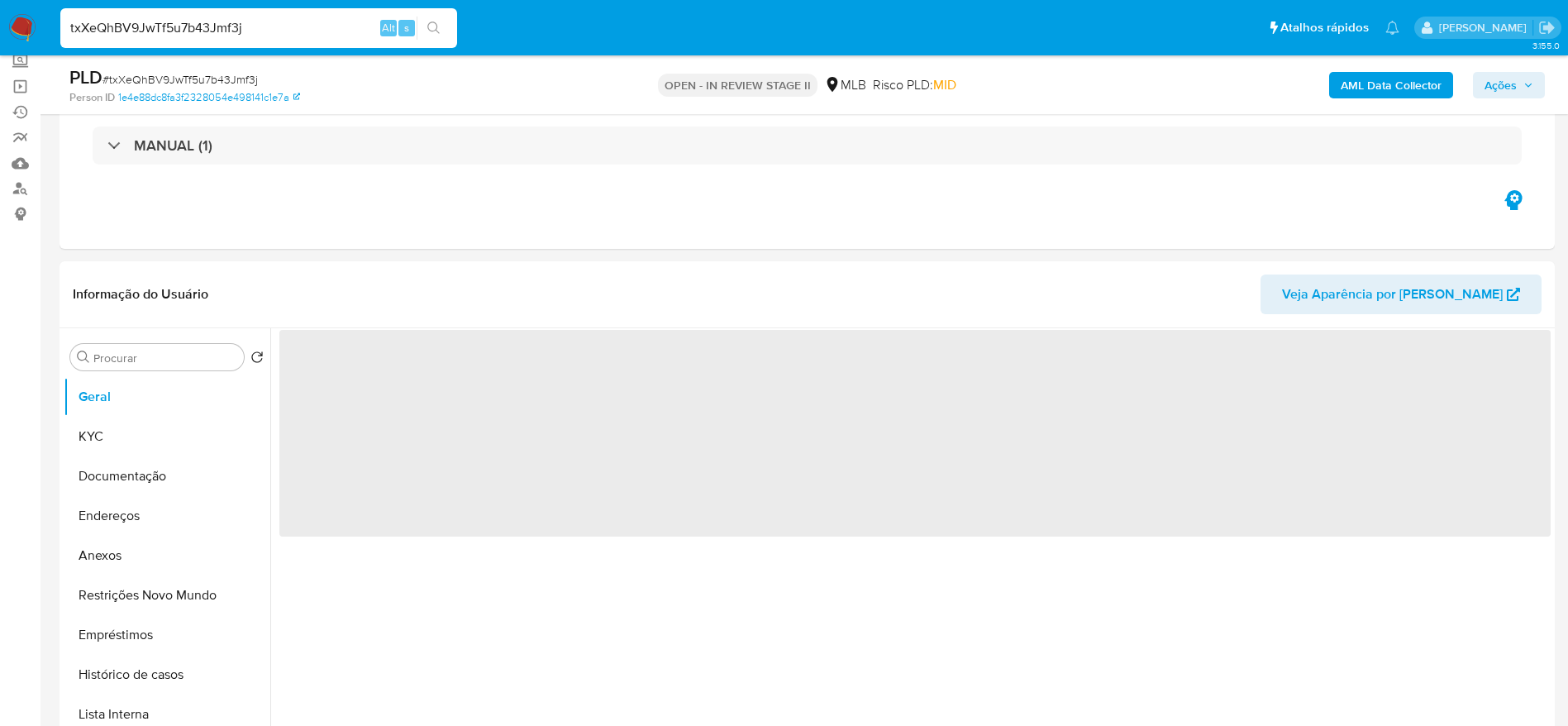
scroll to position [124, 0]
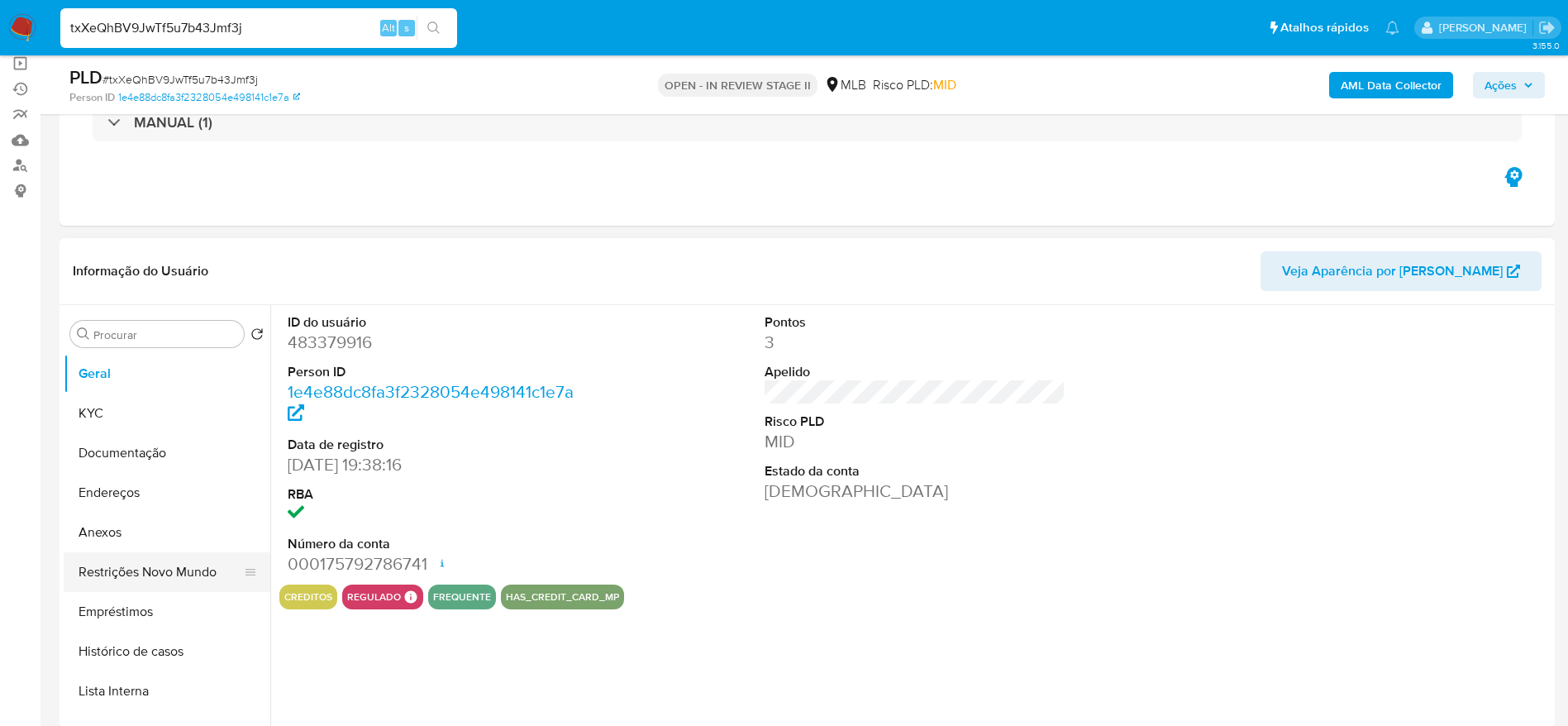
click at [118, 569] on button "Restrições Novo Mundo" at bounding box center [161, 572] width 193 height 39
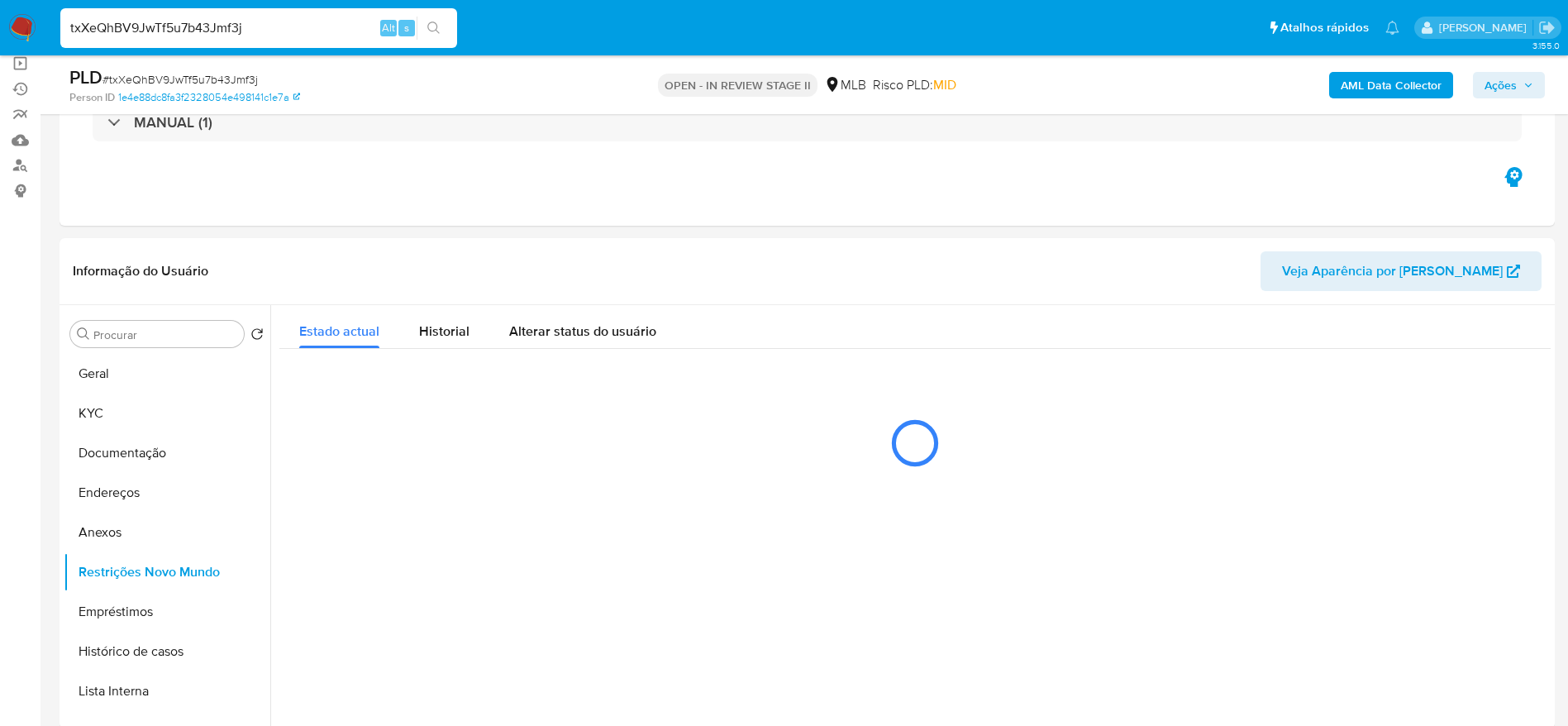
select select "10"
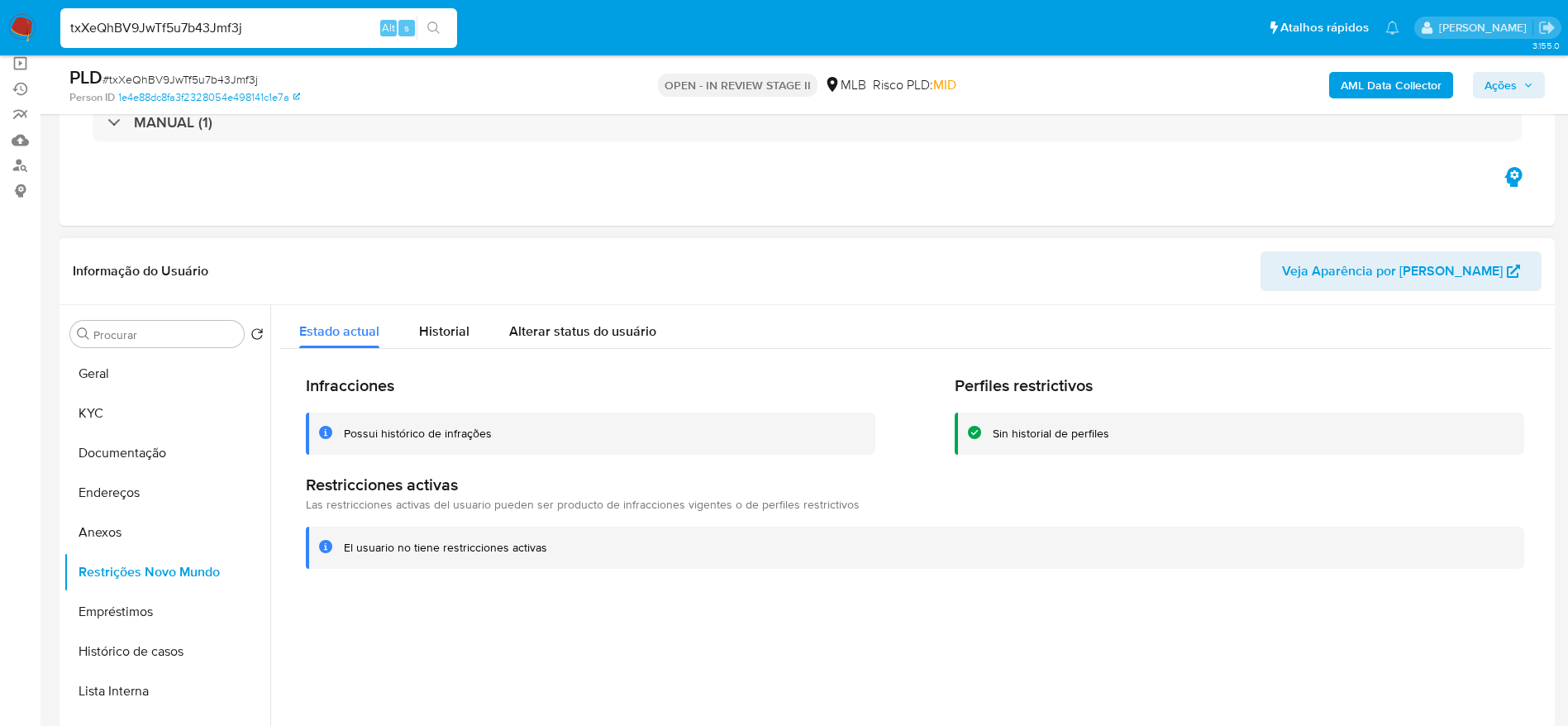
scroll to position [0, 0]
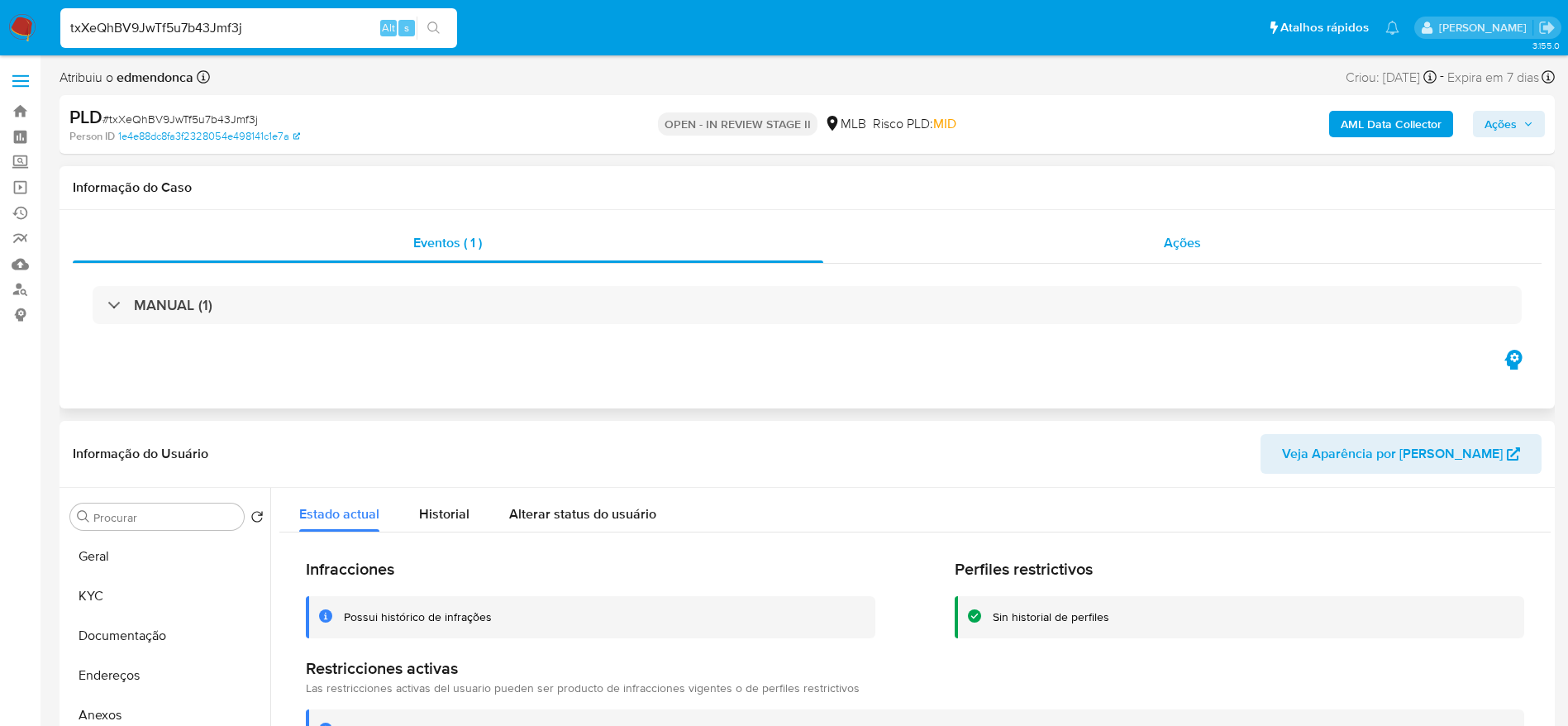
click at [1181, 254] on div "Ações" at bounding box center [1183, 243] width 719 height 39
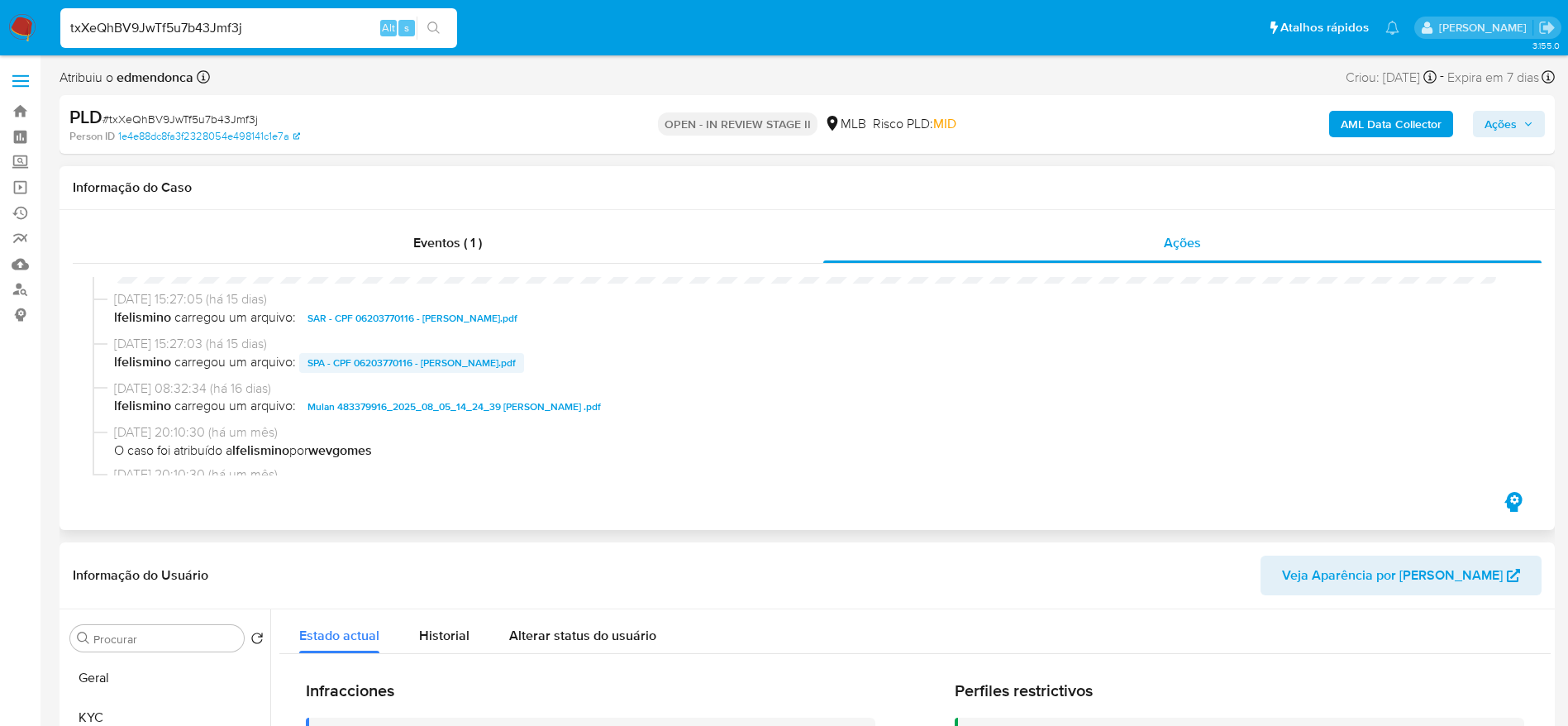
scroll to position [248, 0]
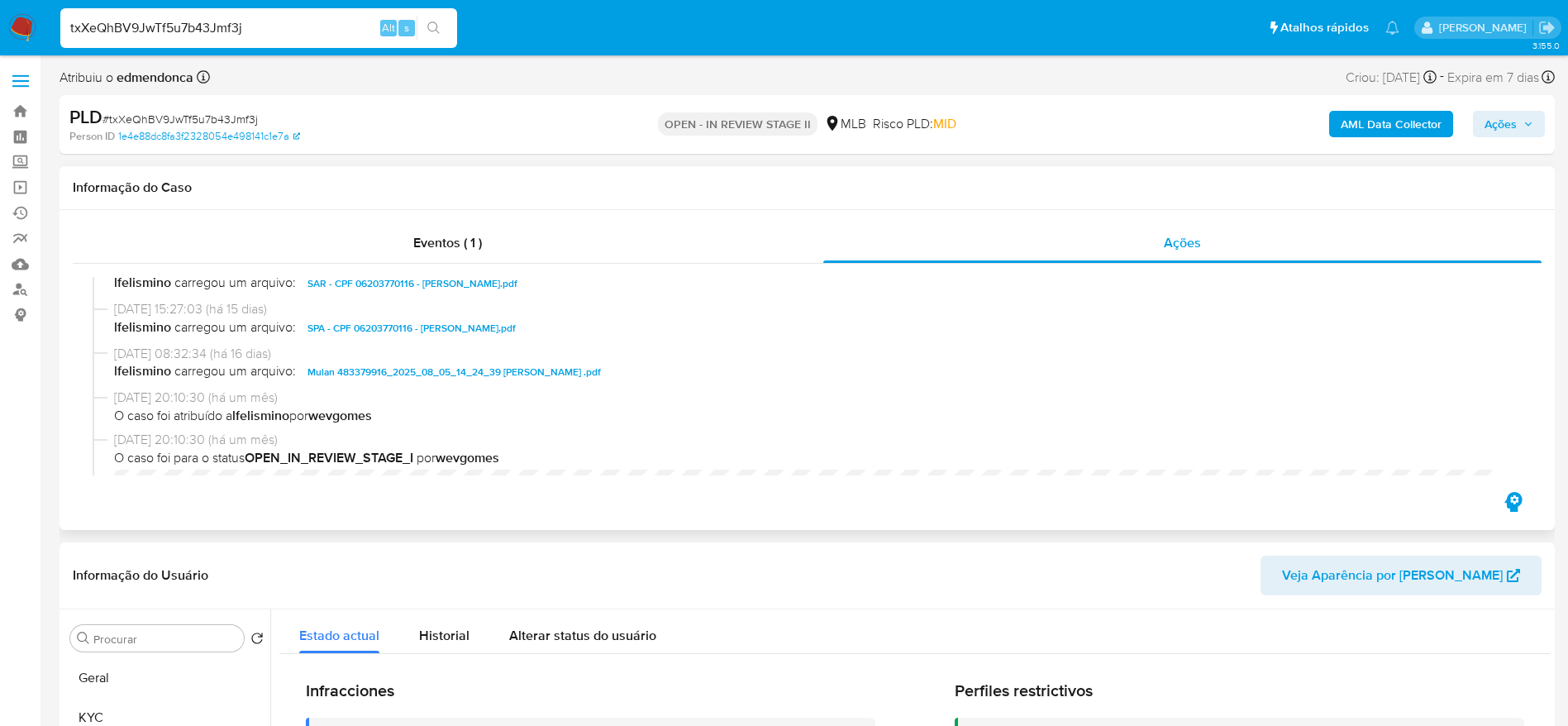
click at [516, 325] on span "SPA - CPF 06203770116 - [PERSON_NAME].pdf" at bounding box center [411, 328] width 208 height 20
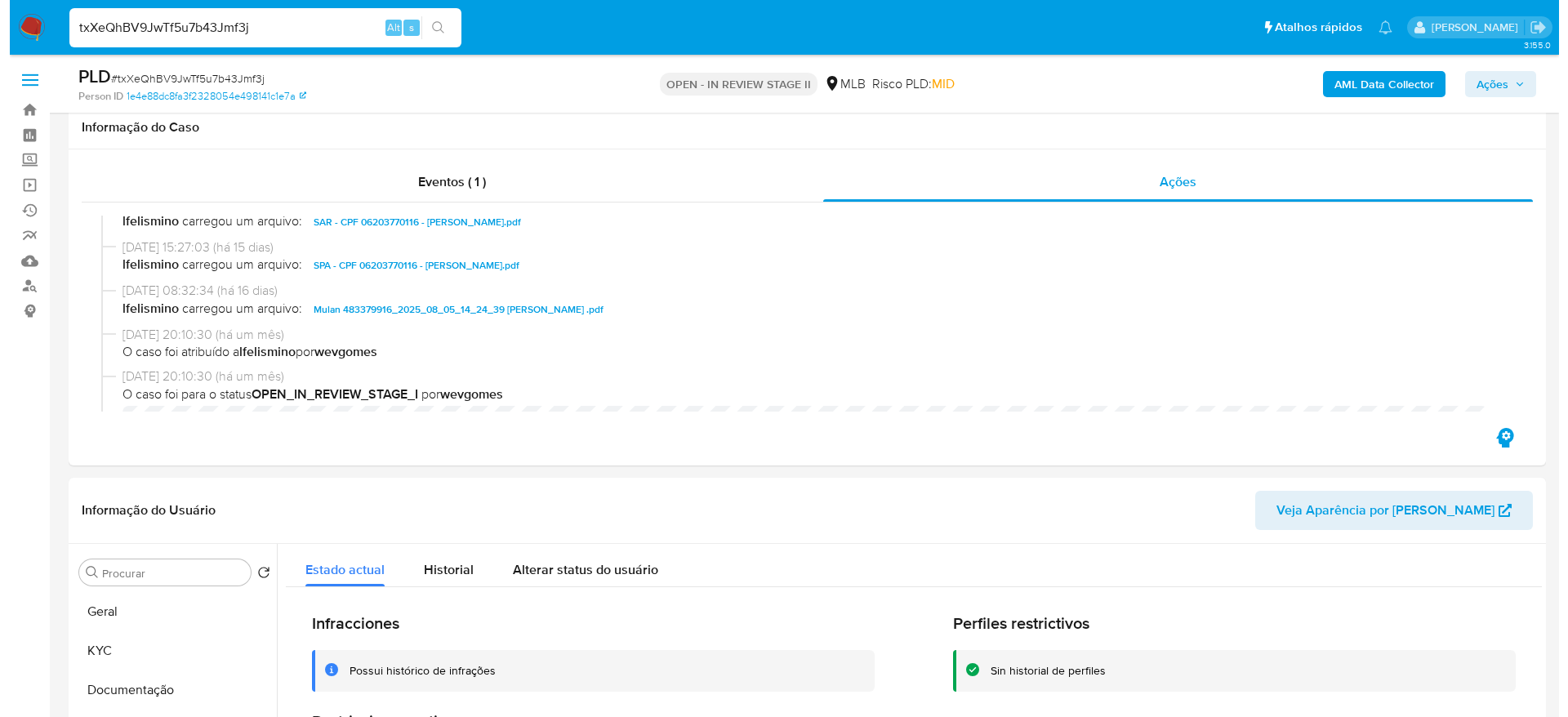
scroll to position [368, 0]
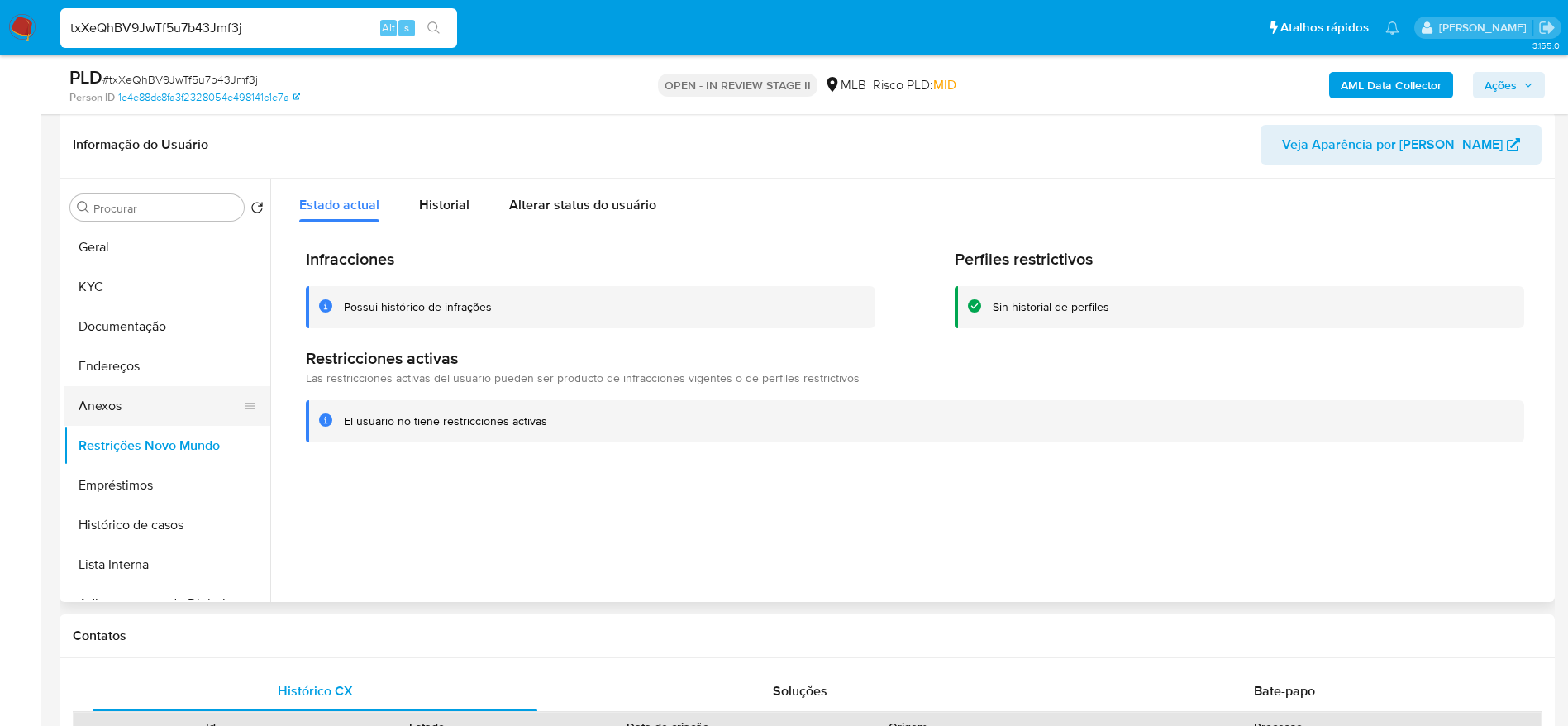
click at [164, 414] on button "Anexos" at bounding box center [161, 406] width 193 height 39
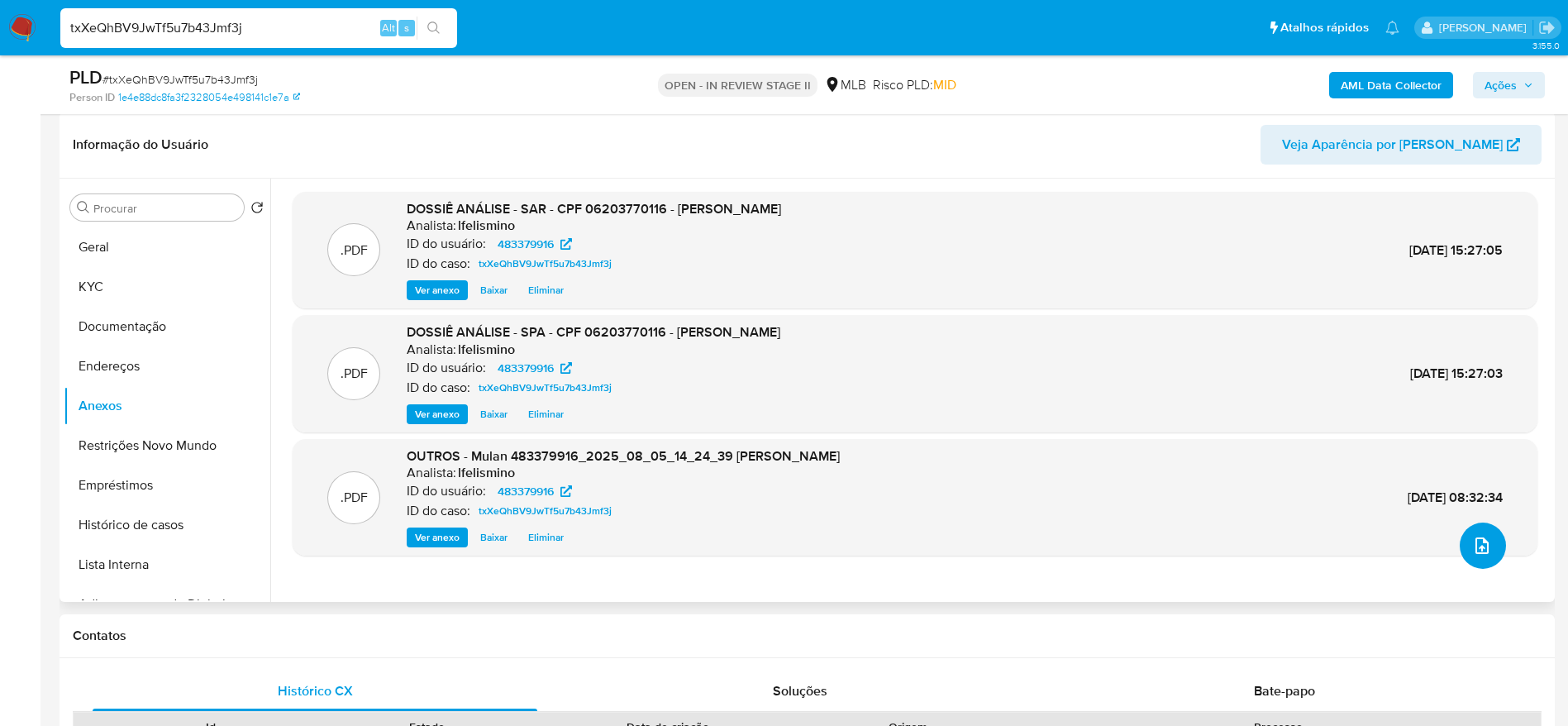
click at [1482, 530] on button "upload-file" at bounding box center [1482, 545] width 46 height 46
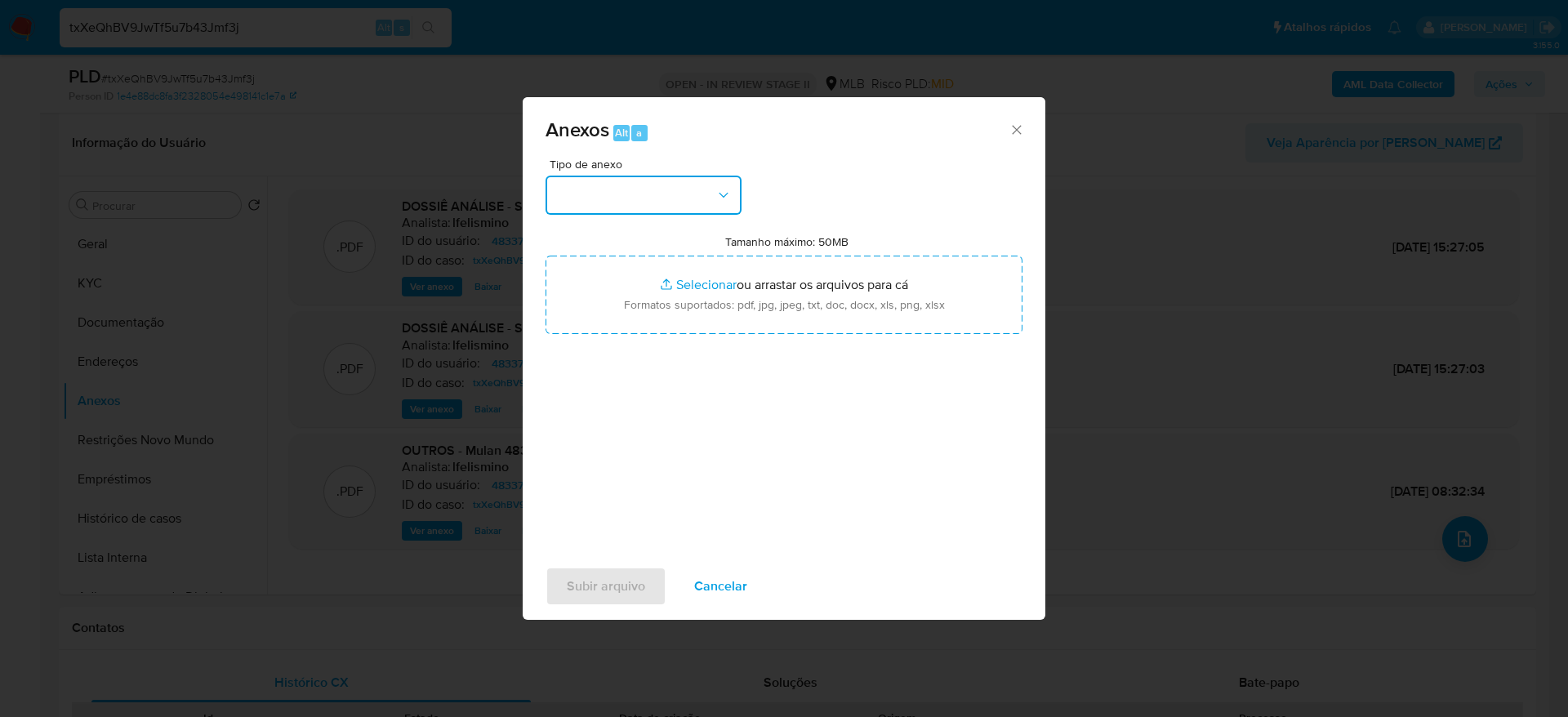
click at [687, 199] on button "button" at bounding box center [643, 195] width 196 height 39
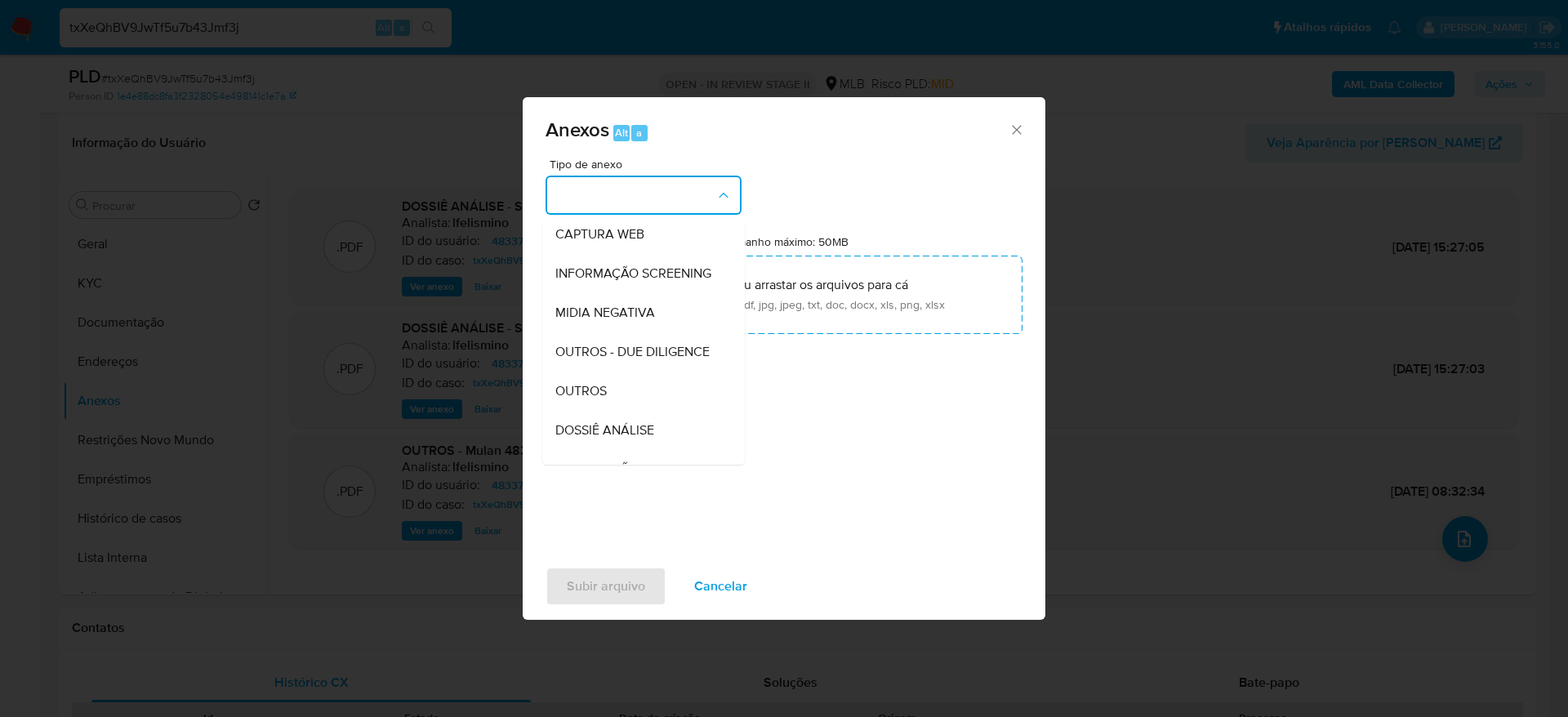
scroll to position [245, 0]
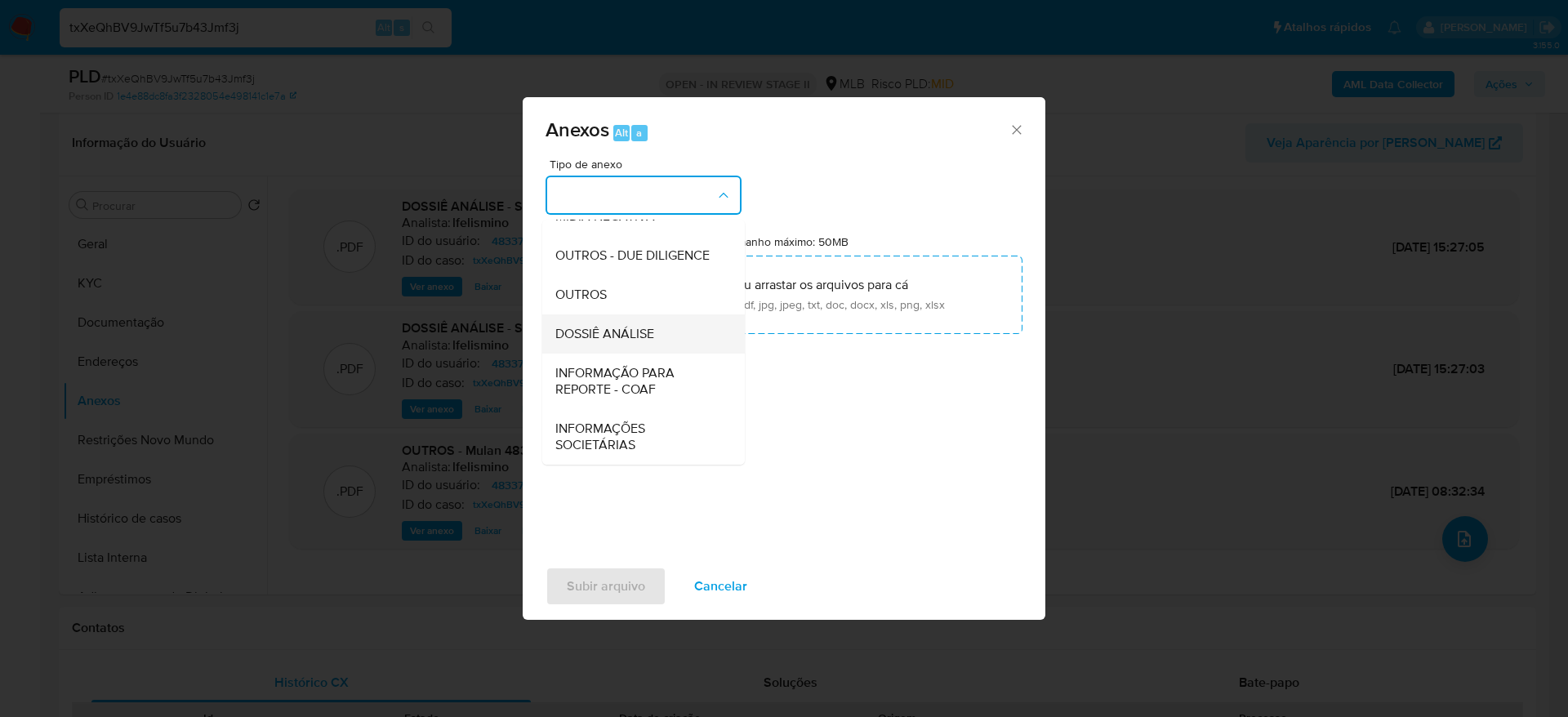
click at [687, 347] on div "DOSSIÊ ANÁLISE" at bounding box center [638, 334] width 166 height 39
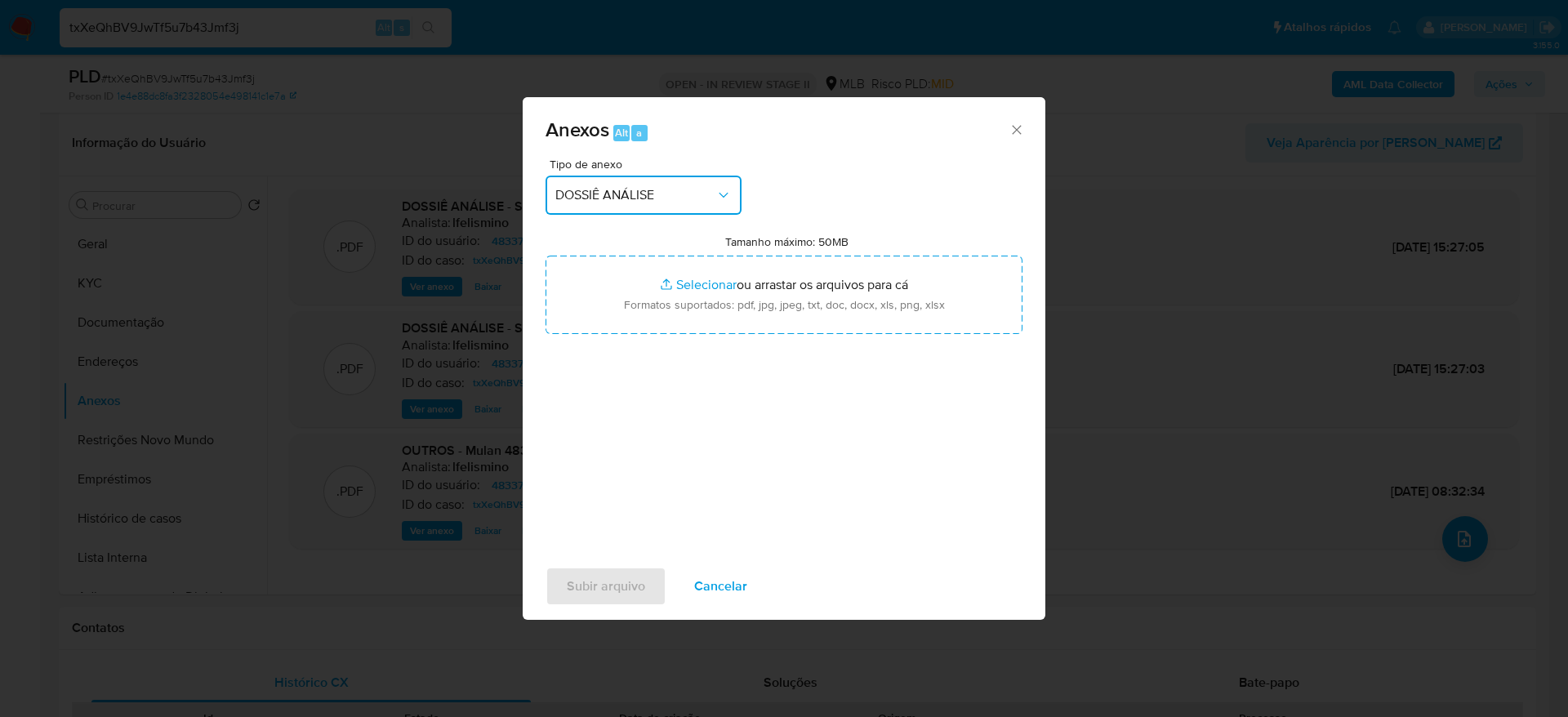
click at [658, 190] on span "DOSSIÊ ANÁLISE" at bounding box center [636, 195] width 160 height 17
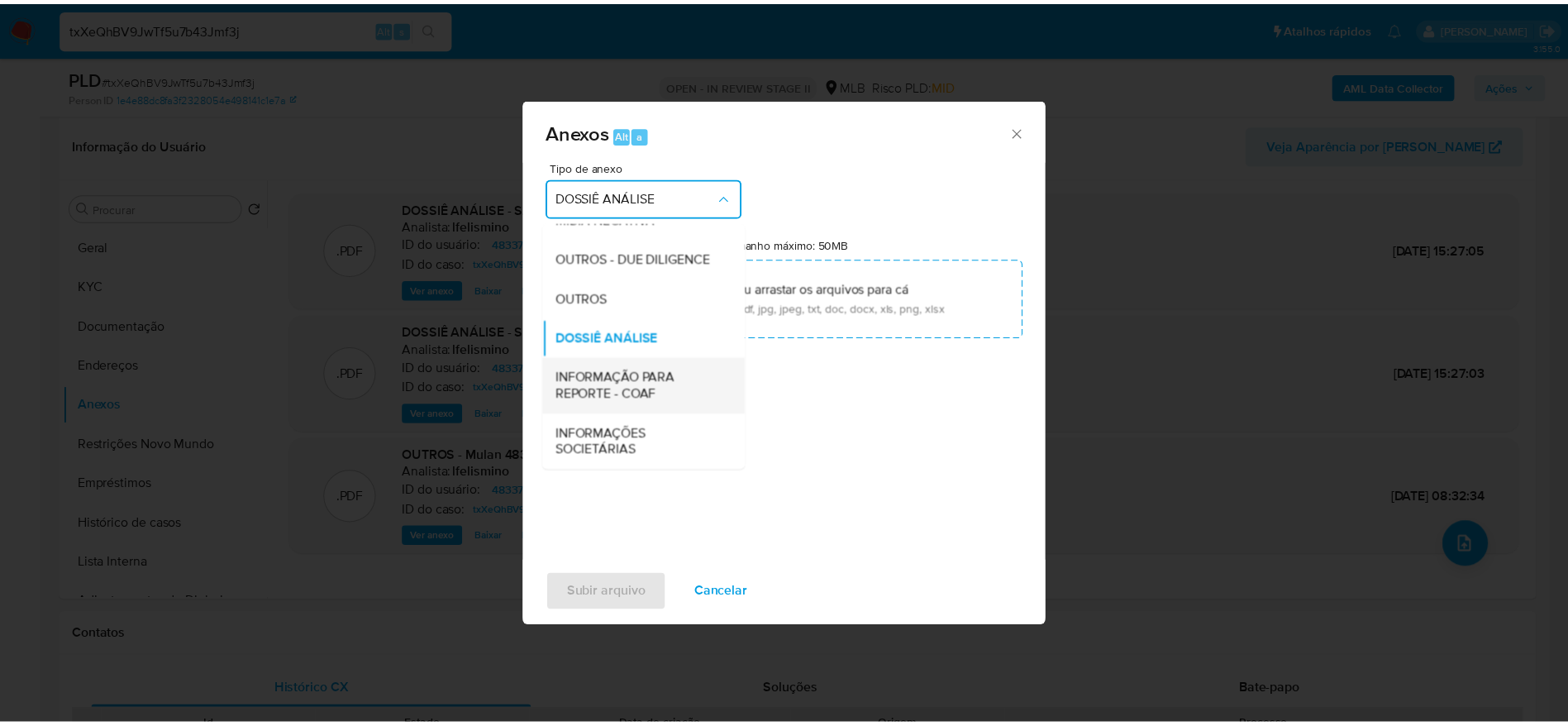
scroll to position [254, 0]
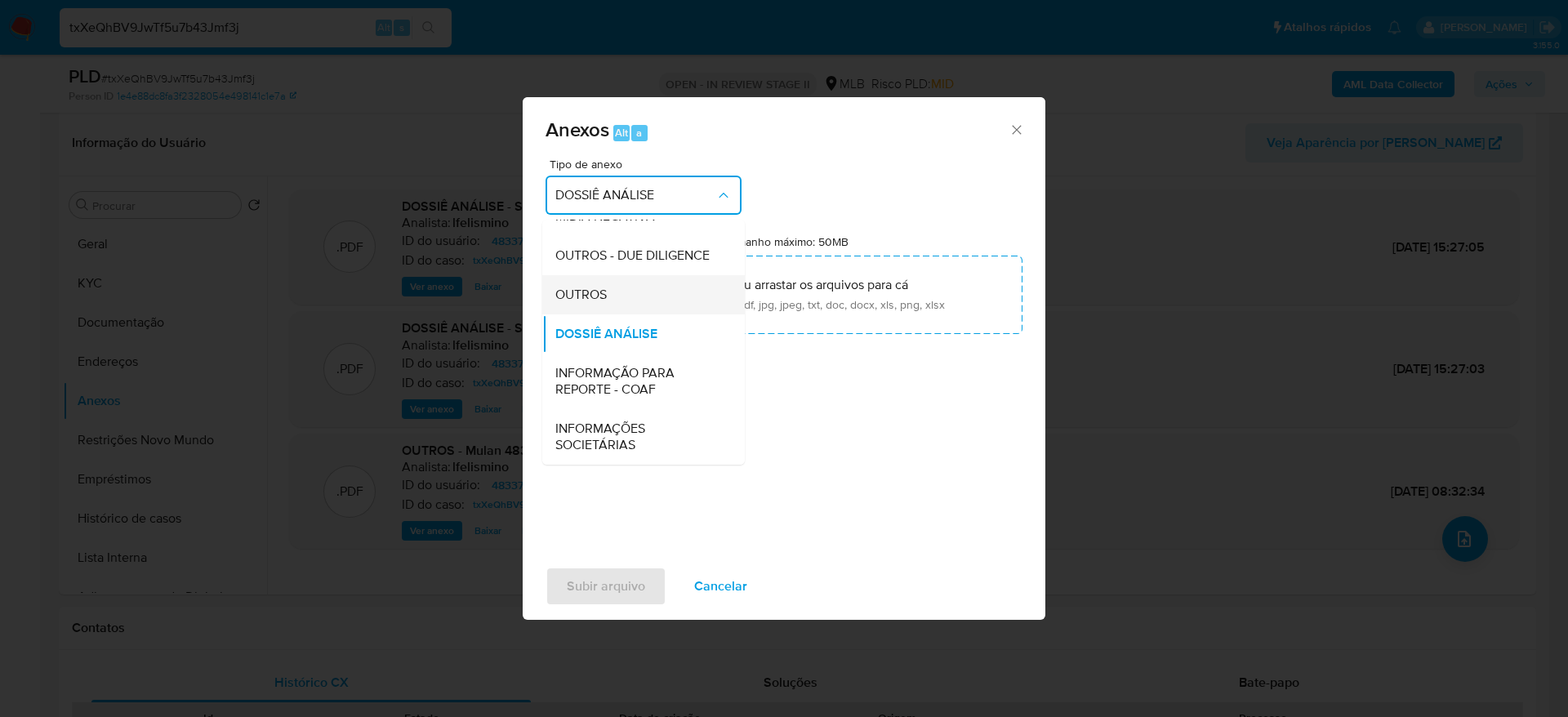
click at [641, 293] on div "OUTROS" at bounding box center [638, 295] width 166 height 39
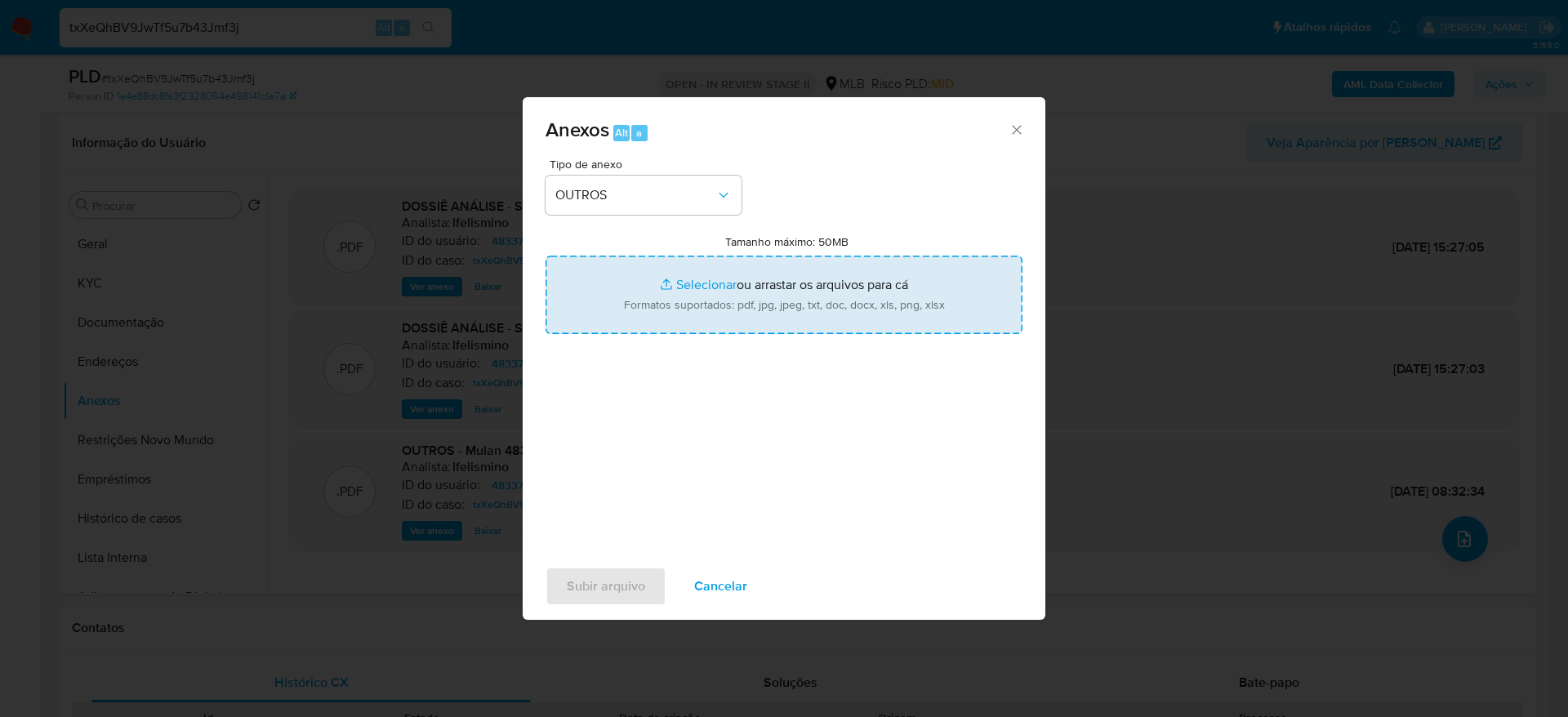
type input "C:\fakepath\SPA - CPF 06203770116 - WILLIAN JUSTINIANO NOGUEIRA (1).pdf"
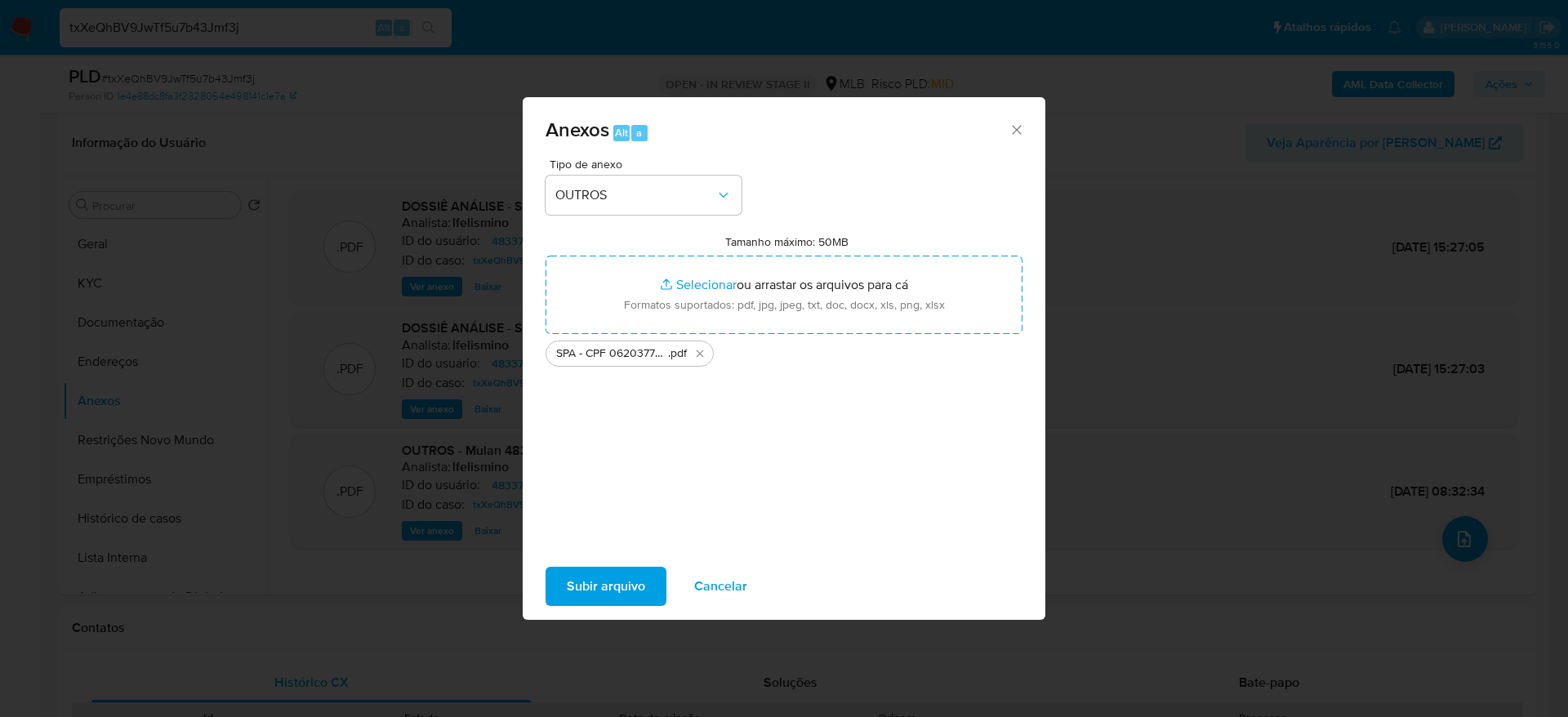
click at [626, 582] on span "Subir arquivo" at bounding box center [605, 586] width 79 height 36
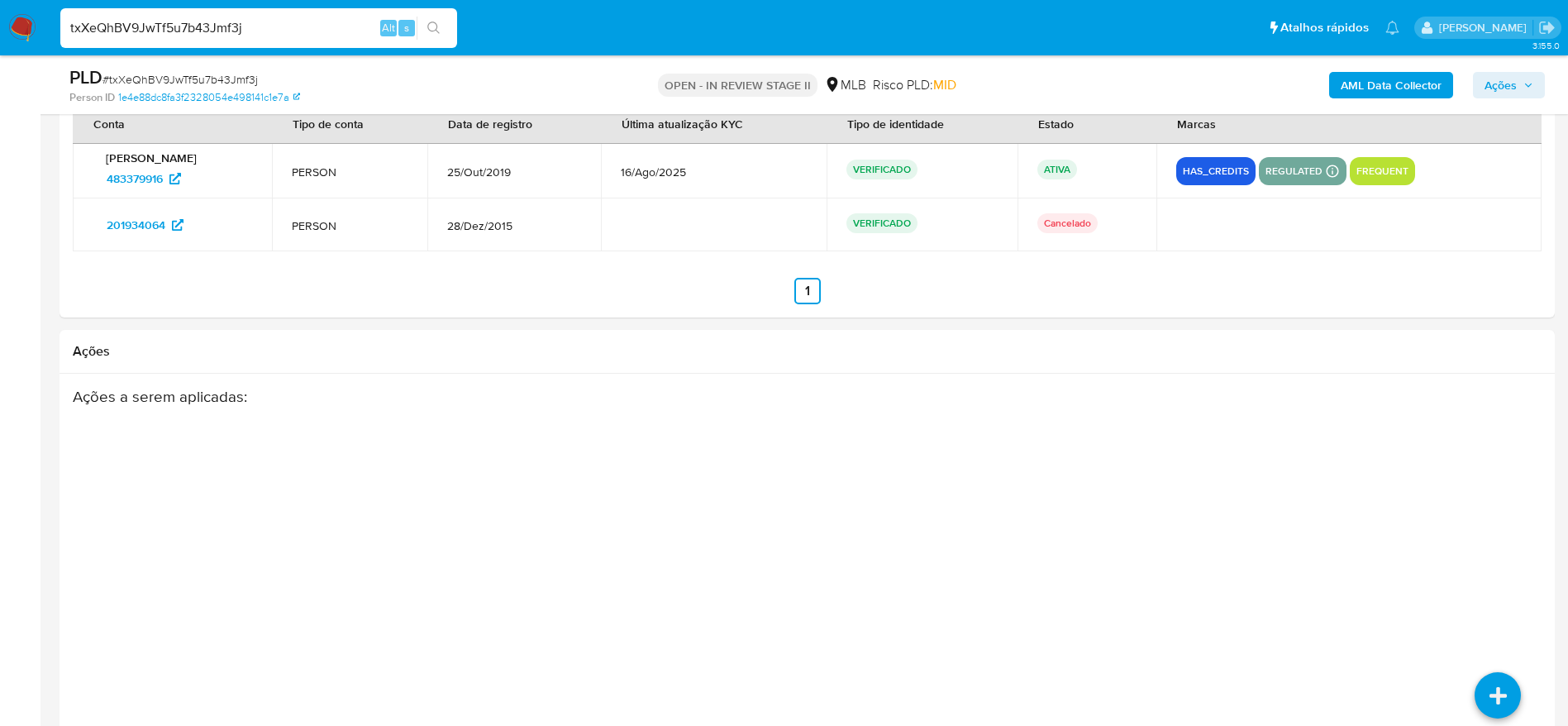
scroll to position [2707, 0]
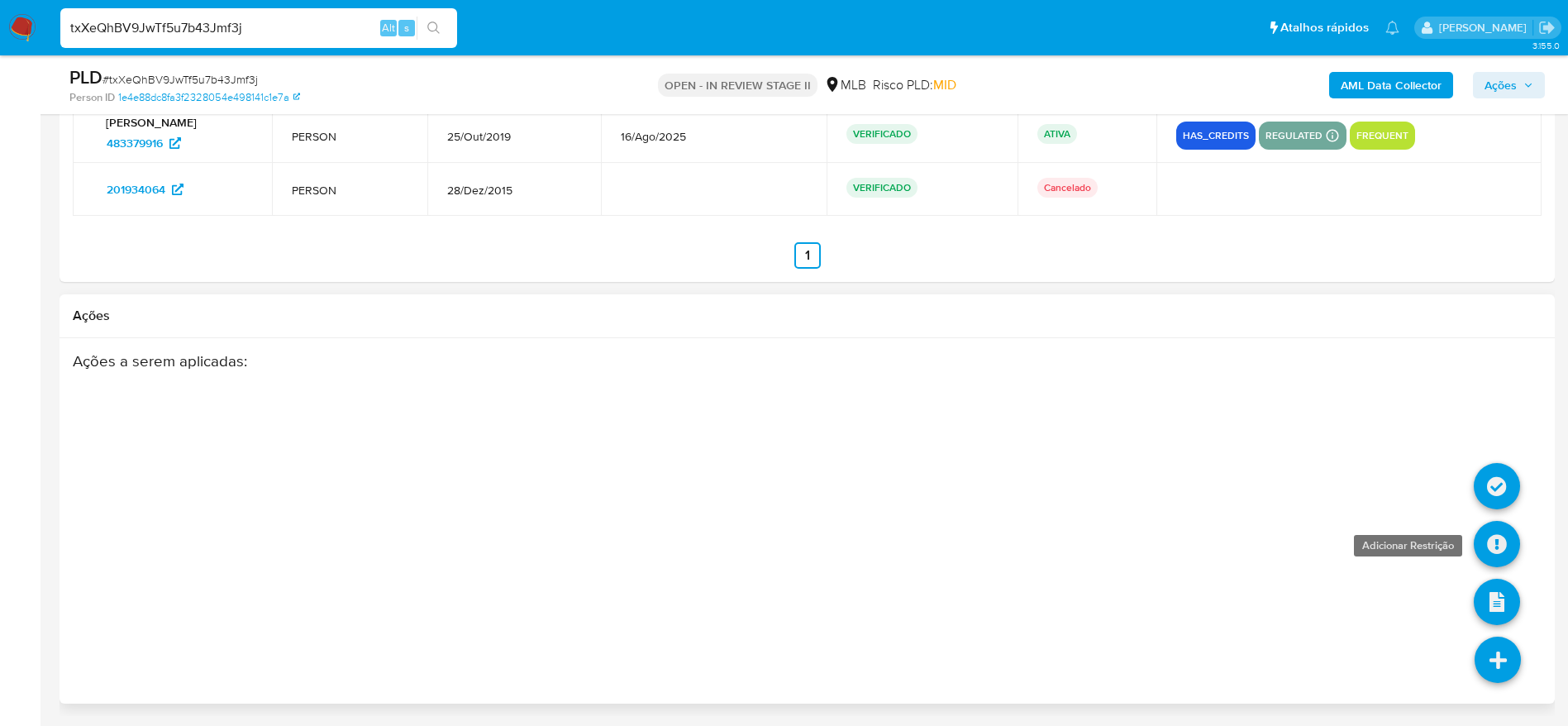
click at [1499, 548] on icon at bounding box center [1496, 544] width 46 height 46
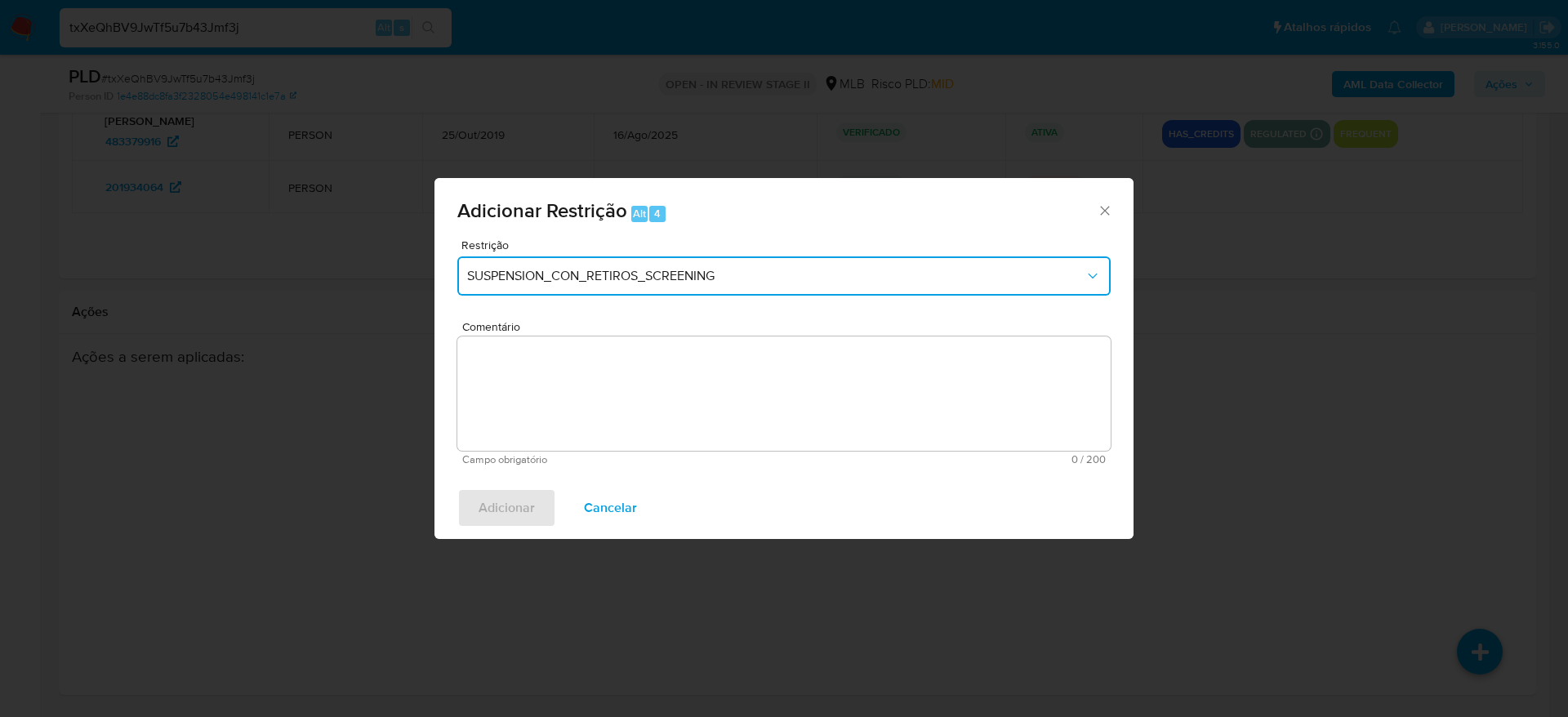
click at [630, 282] on span "SUSPENSION_CON_RETIROS_SCREENING" at bounding box center [776, 275] width 617 height 17
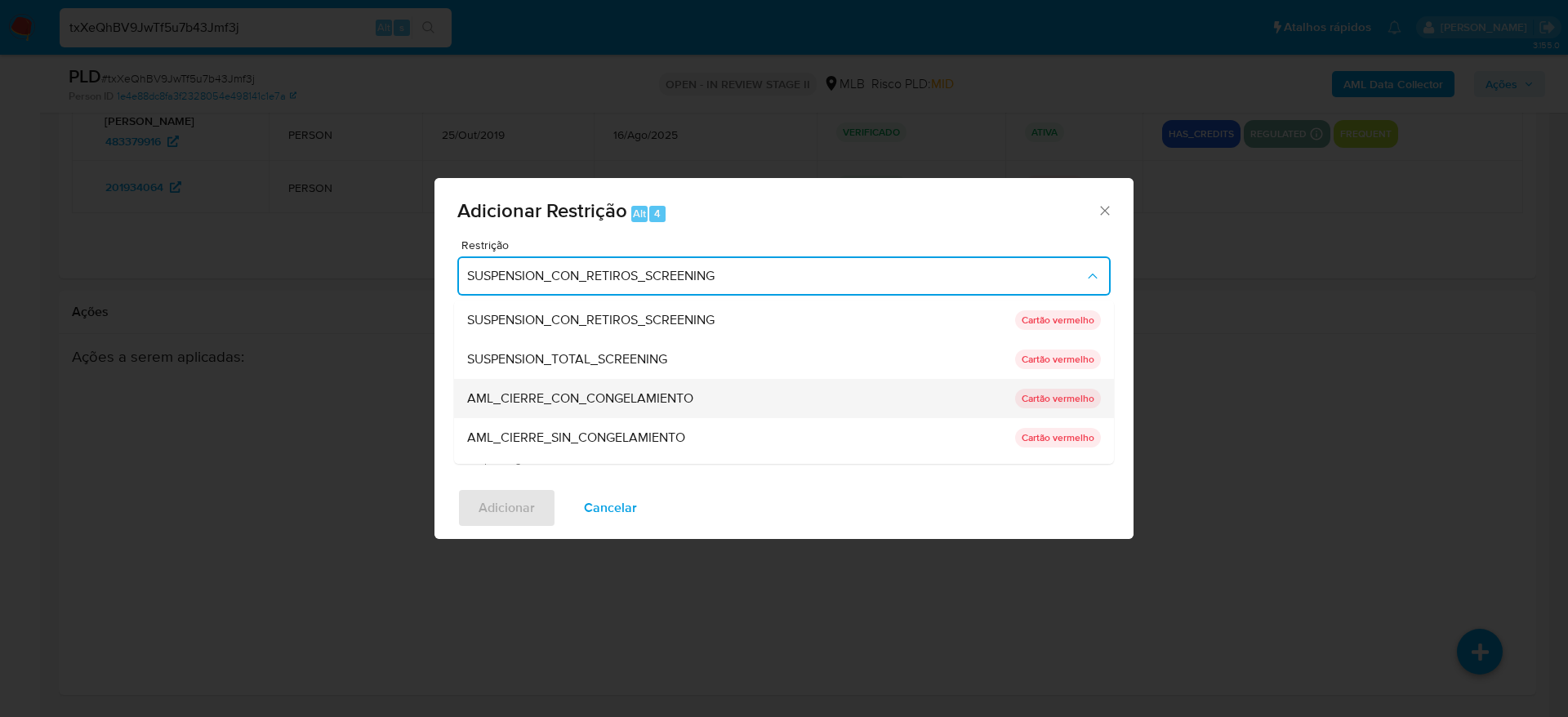
click at [626, 400] on span "AML_CIERRE_CON_CONGELAMIENTO" at bounding box center [580, 398] width 226 height 17
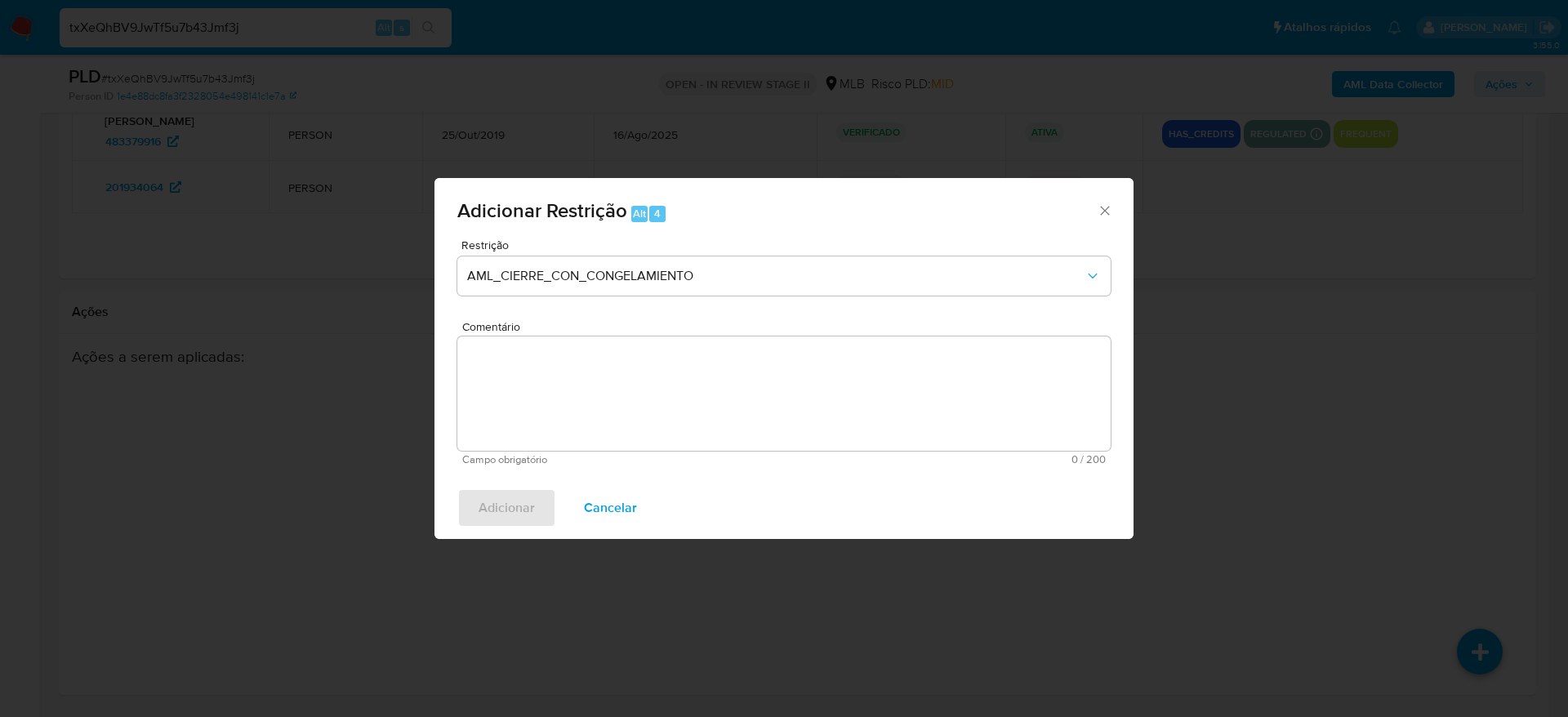
click at [626, 402] on textarea "Comentário" at bounding box center [784, 393] width 653 height 114
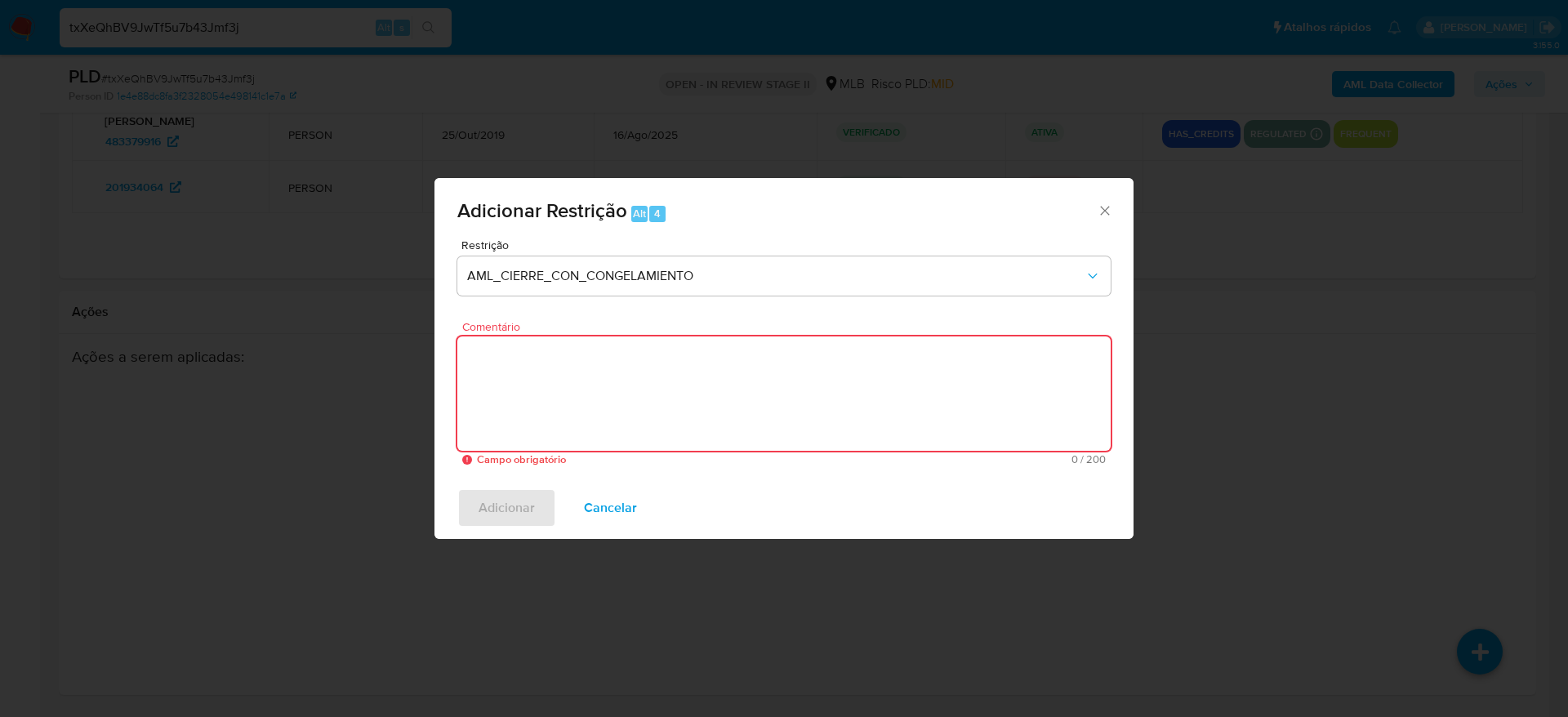
paste textarea "Deliberação para encerrar o relacionamento. NÃO INFORMAR AO USUÁRIO QUE SE TRAT…"
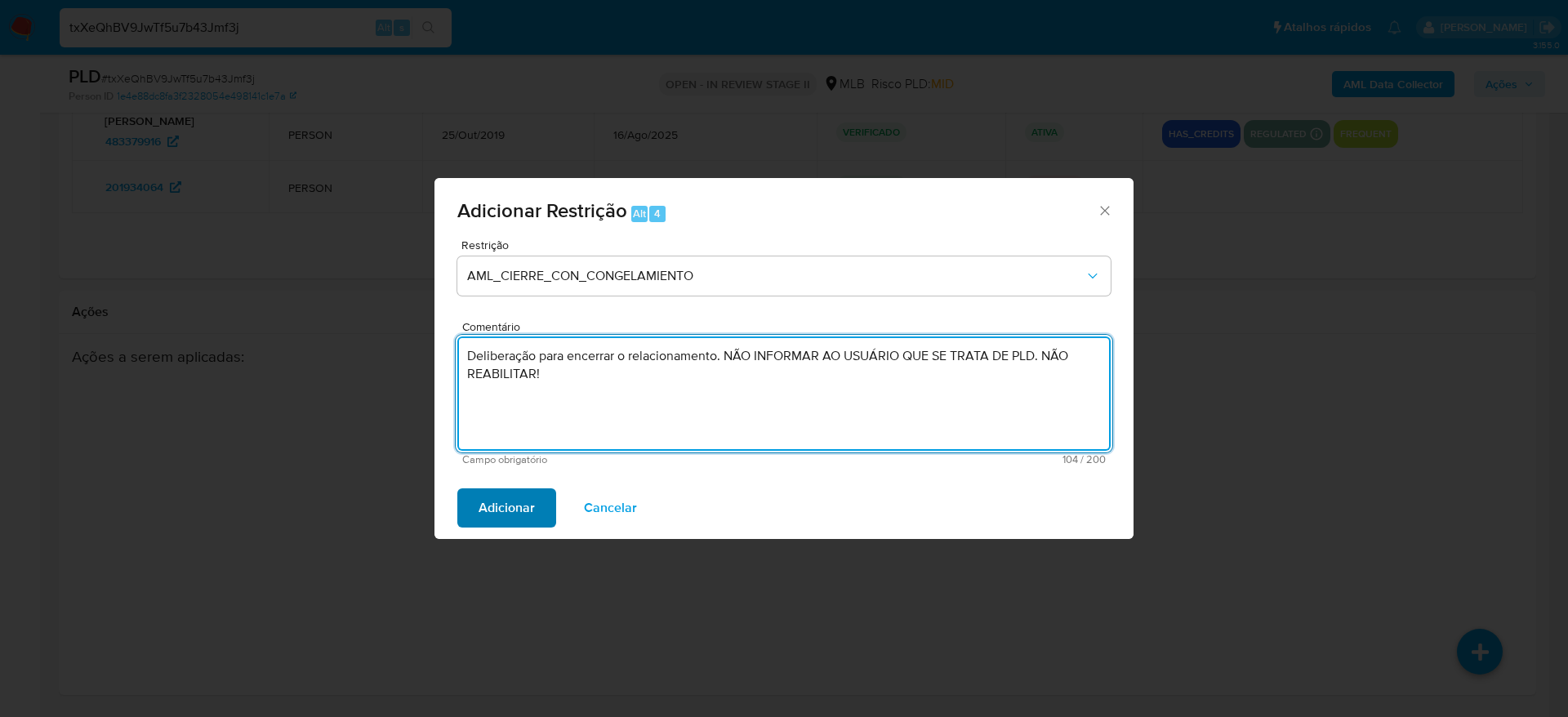
type textarea "Deliberação para encerrar o relacionamento. NÃO INFORMAR AO USUÁRIO QUE SE TRAT…"
click at [527, 514] on span "Adicionar" at bounding box center [507, 508] width 56 height 36
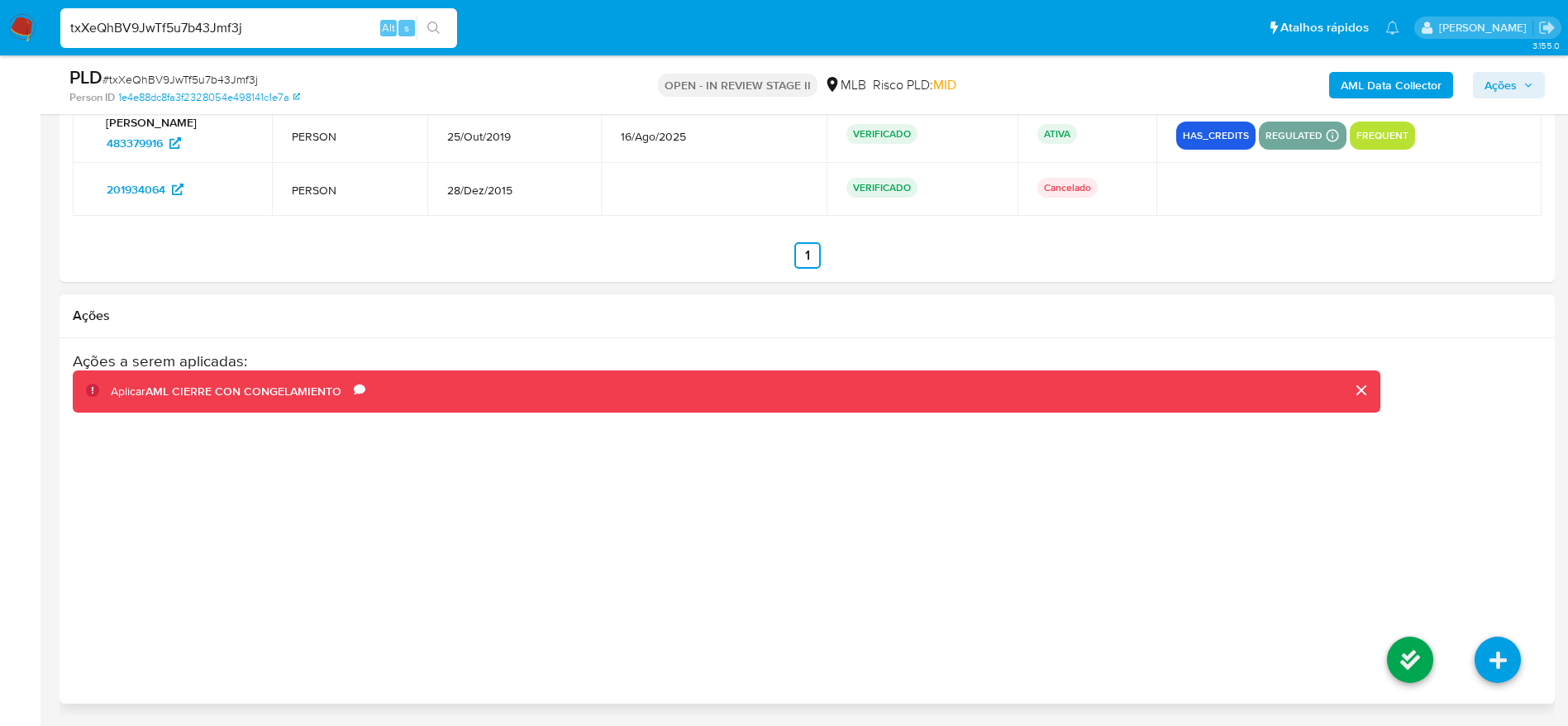
click at [1360, 395] on button "close" at bounding box center [1360, 390] width 39 height 39
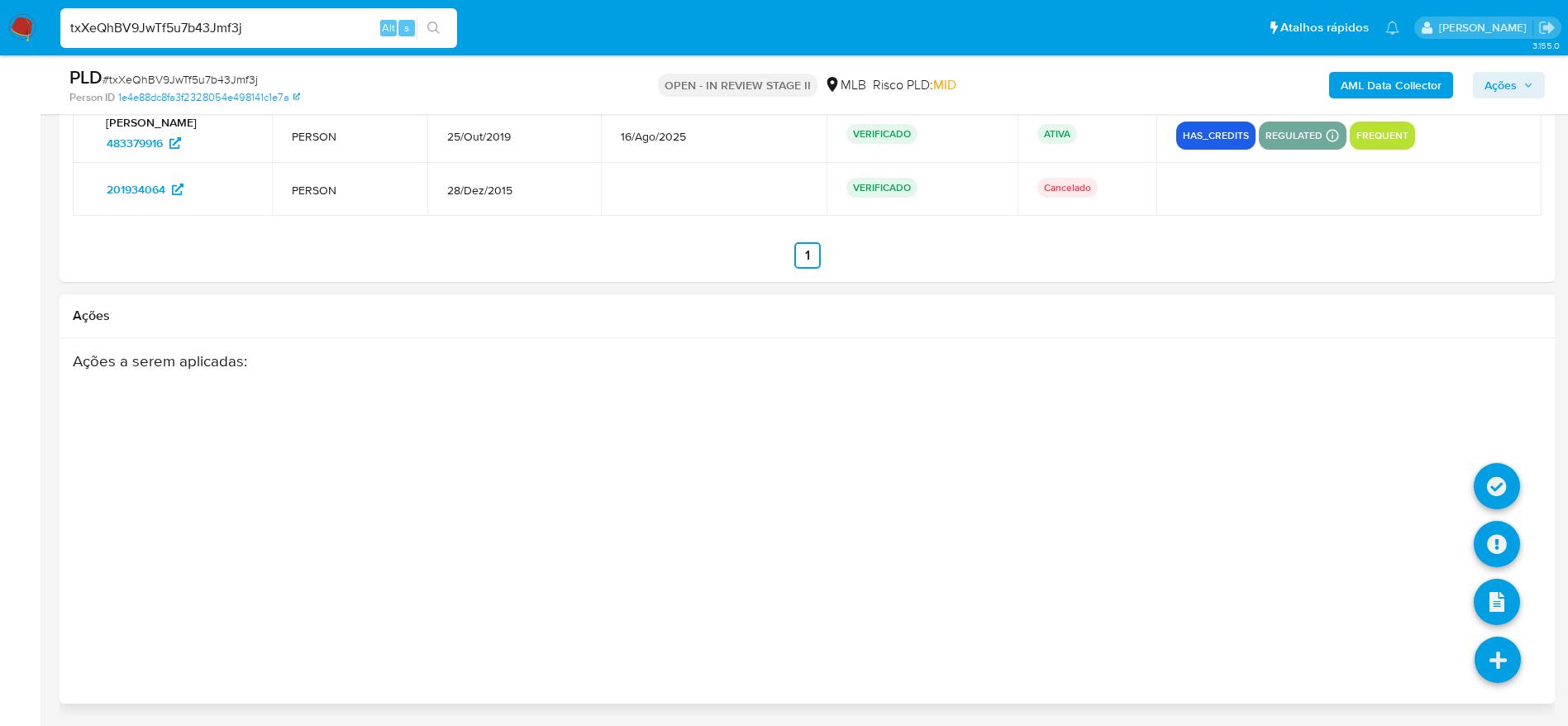
click at [1478, 670] on icon at bounding box center [1497, 659] width 46 height 46
click at [1503, 546] on icon at bounding box center [1496, 544] width 46 height 46
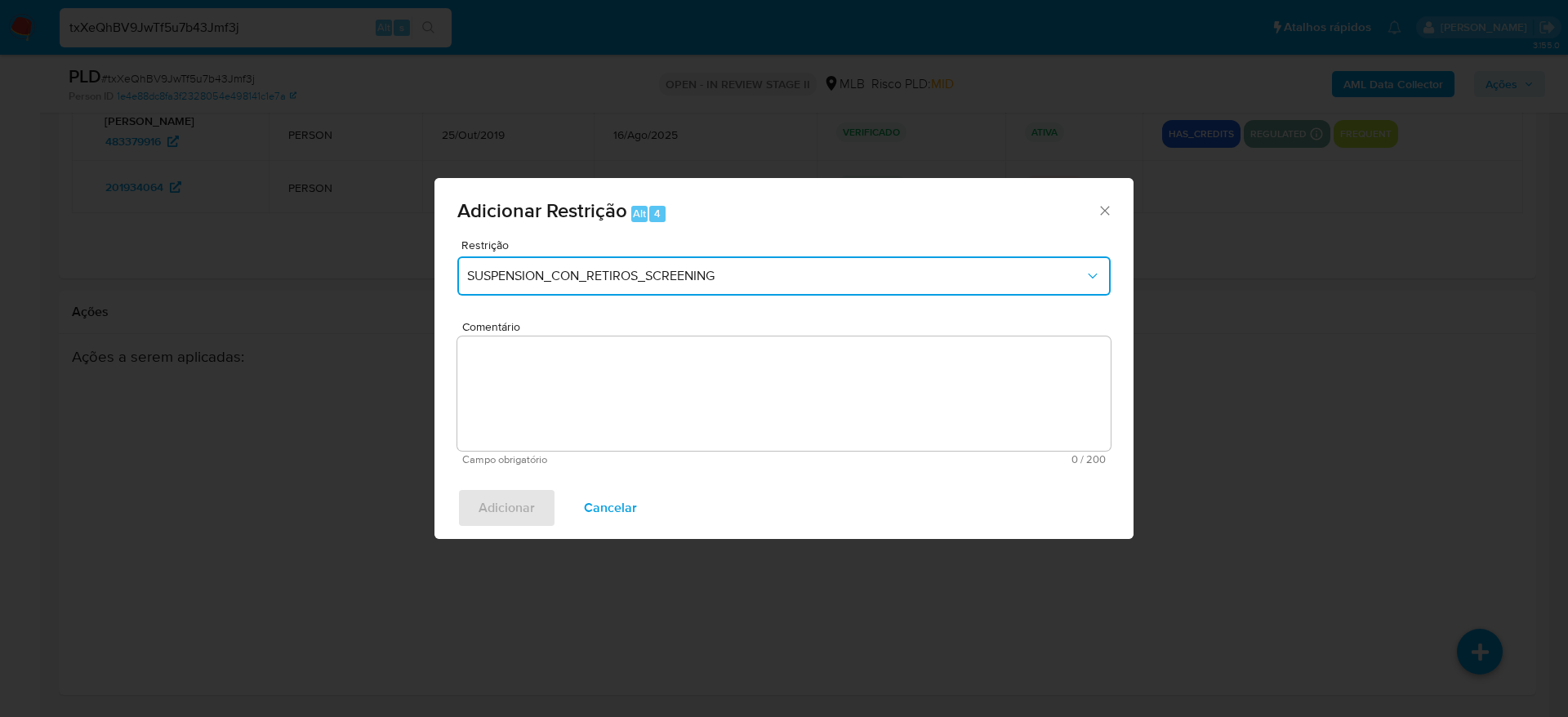
click at [702, 272] on span "SUSPENSION_CON_RETIROS_SCREENING" at bounding box center [776, 275] width 617 height 17
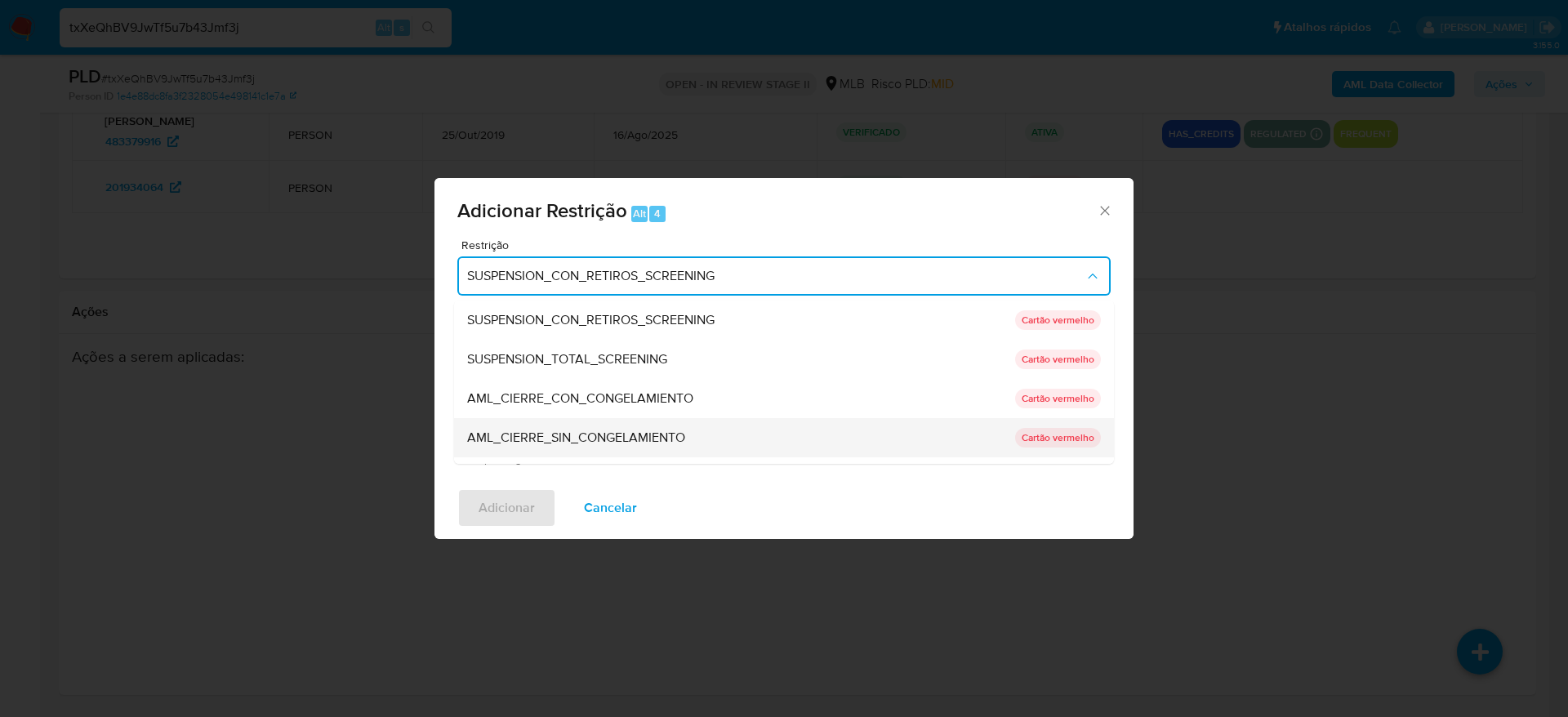
click at [681, 434] on span "AML_CIERRE_SIN_CONGELAMIENTO" at bounding box center [576, 437] width 218 height 17
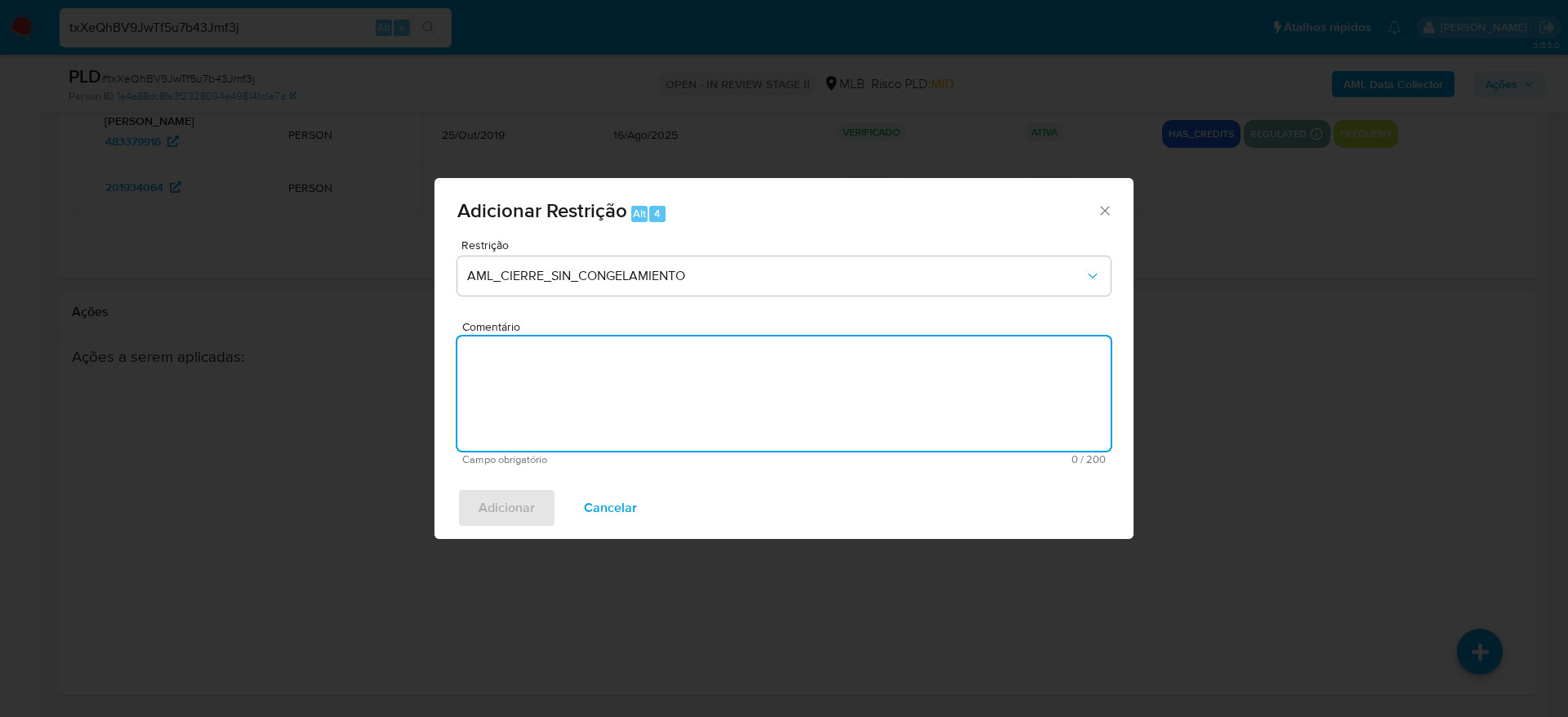
click at [609, 405] on textarea "Comentário" at bounding box center [784, 393] width 653 height 114
paste textarea "Deliberação para encerrar o relacionamento. NÃO INFORMAR AO USUÁRIO QUE SE TRAT…"
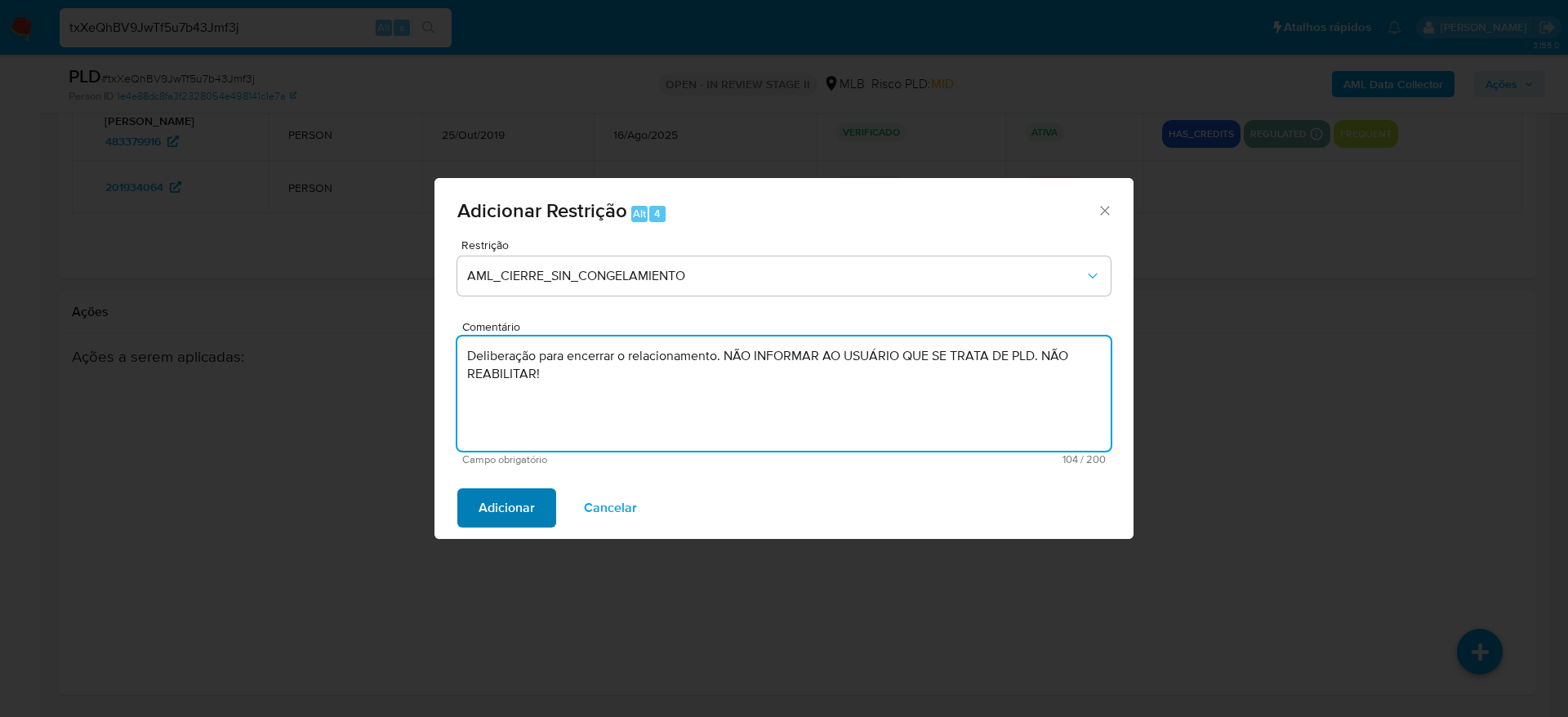
type textarea "Deliberação para encerrar o relacionamento. NÃO INFORMAR AO USUÁRIO QUE SE TRAT…"
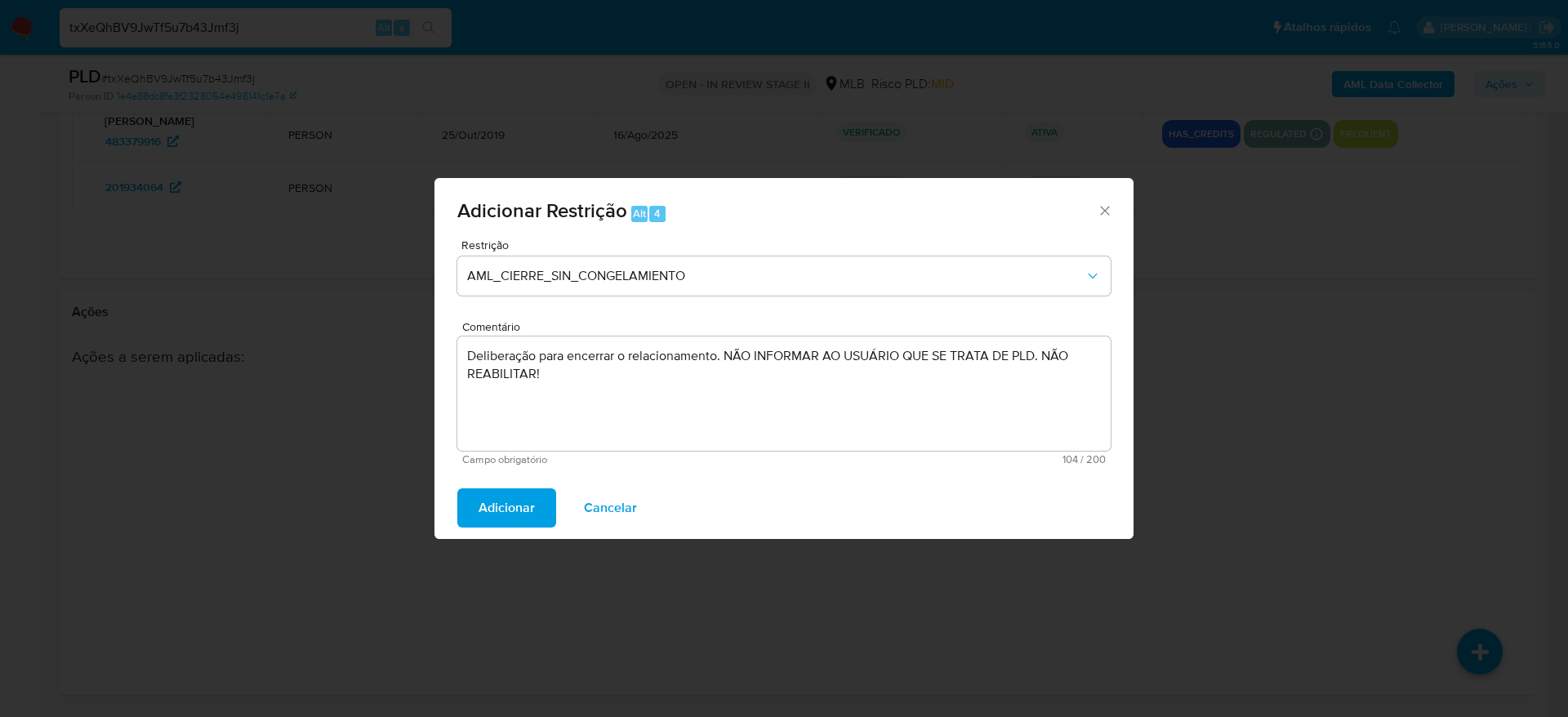
click at [516, 506] on span "Adicionar" at bounding box center [507, 508] width 56 height 36
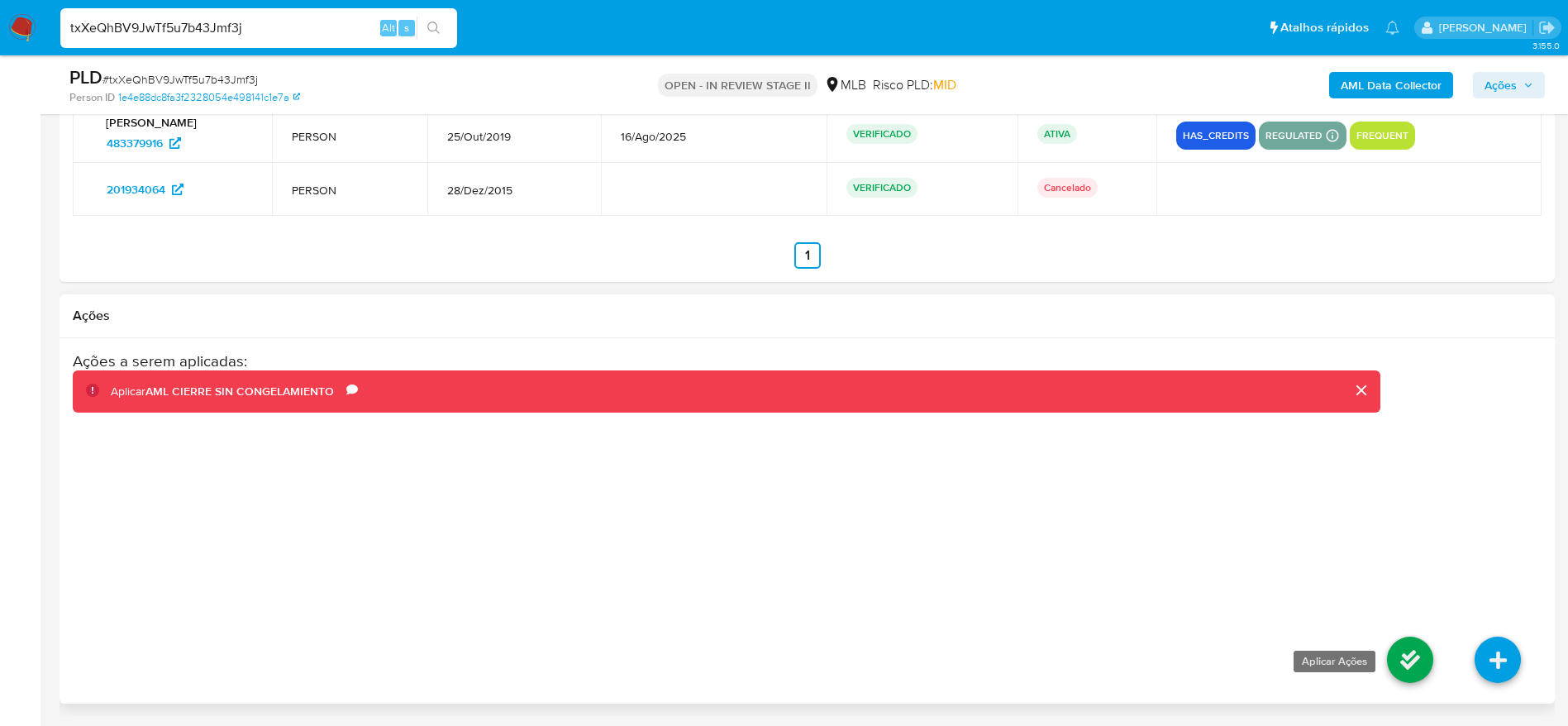
click at [1404, 655] on icon at bounding box center [1409, 659] width 46 height 46
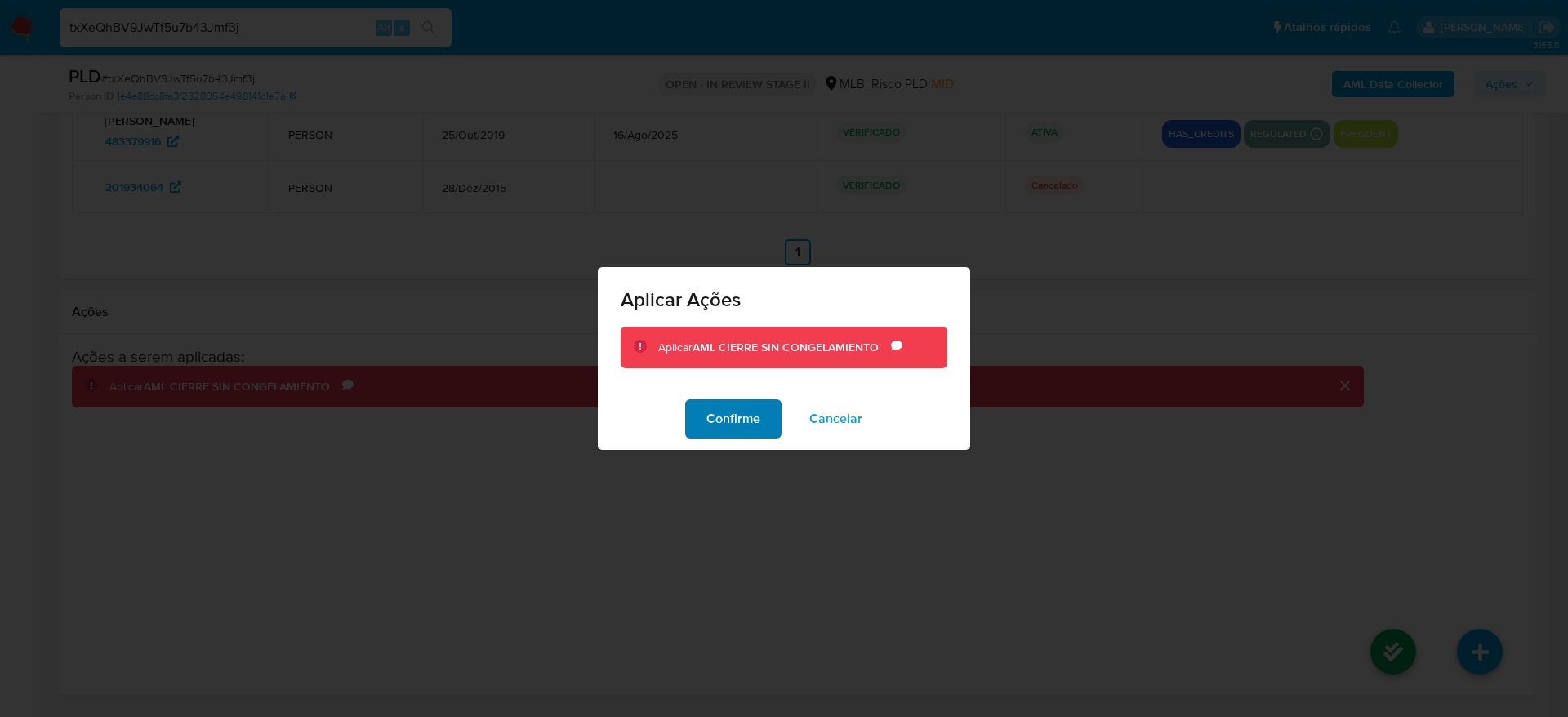
click at [722, 412] on span "Confirme" at bounding box center [733, 418] width 54 height 36
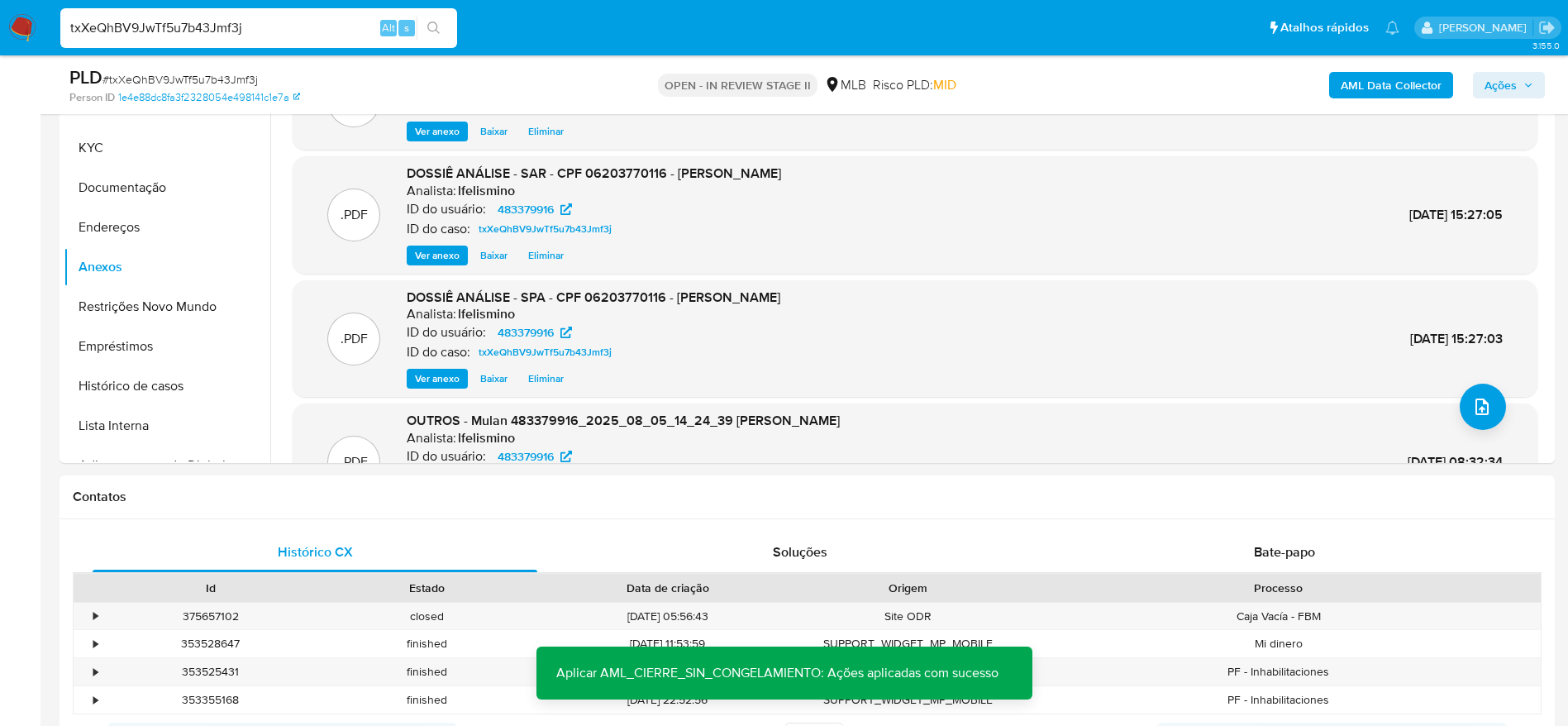
scroll to position [475, 0]
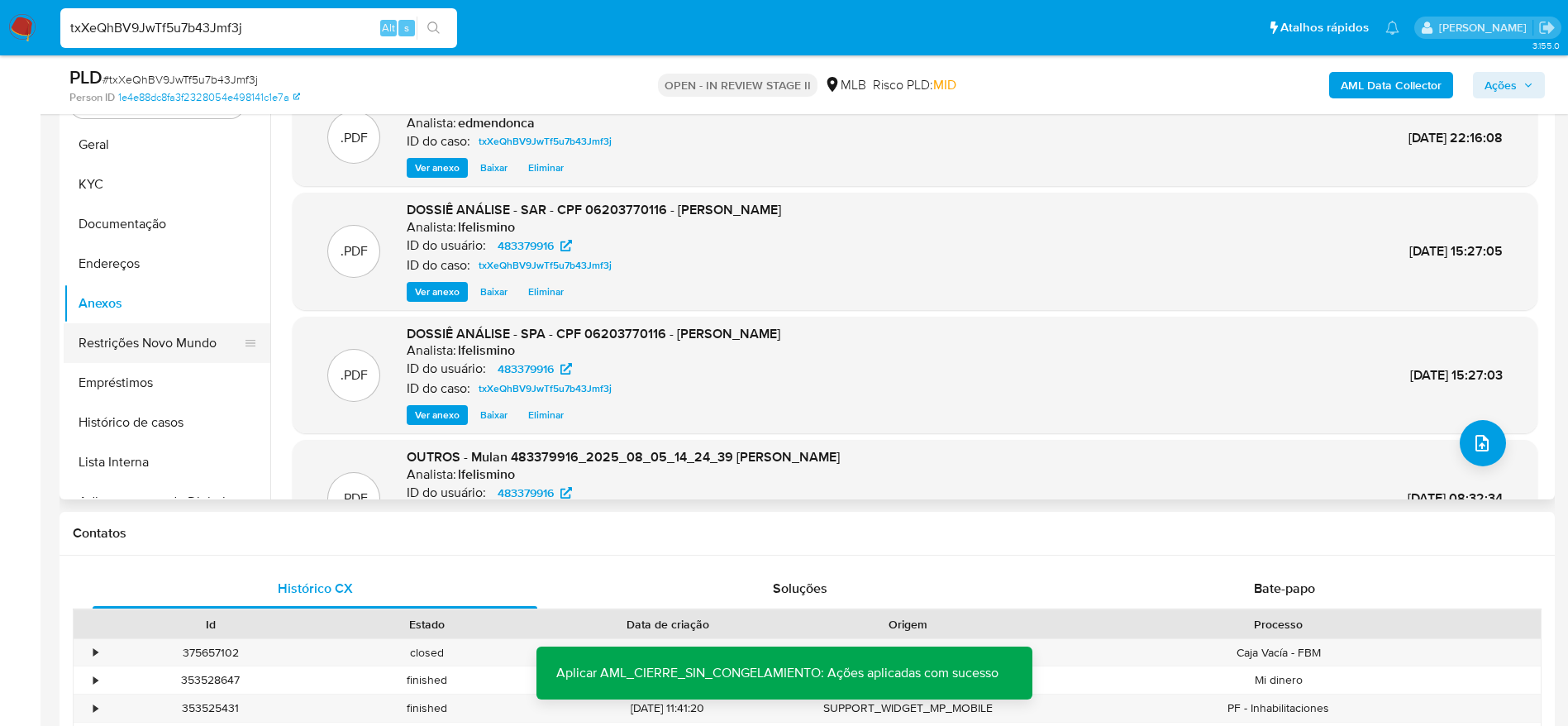
click at [119, 344] on button "Restrições Novo Mundo" at bounding box center [161, 343] width 193 height 39
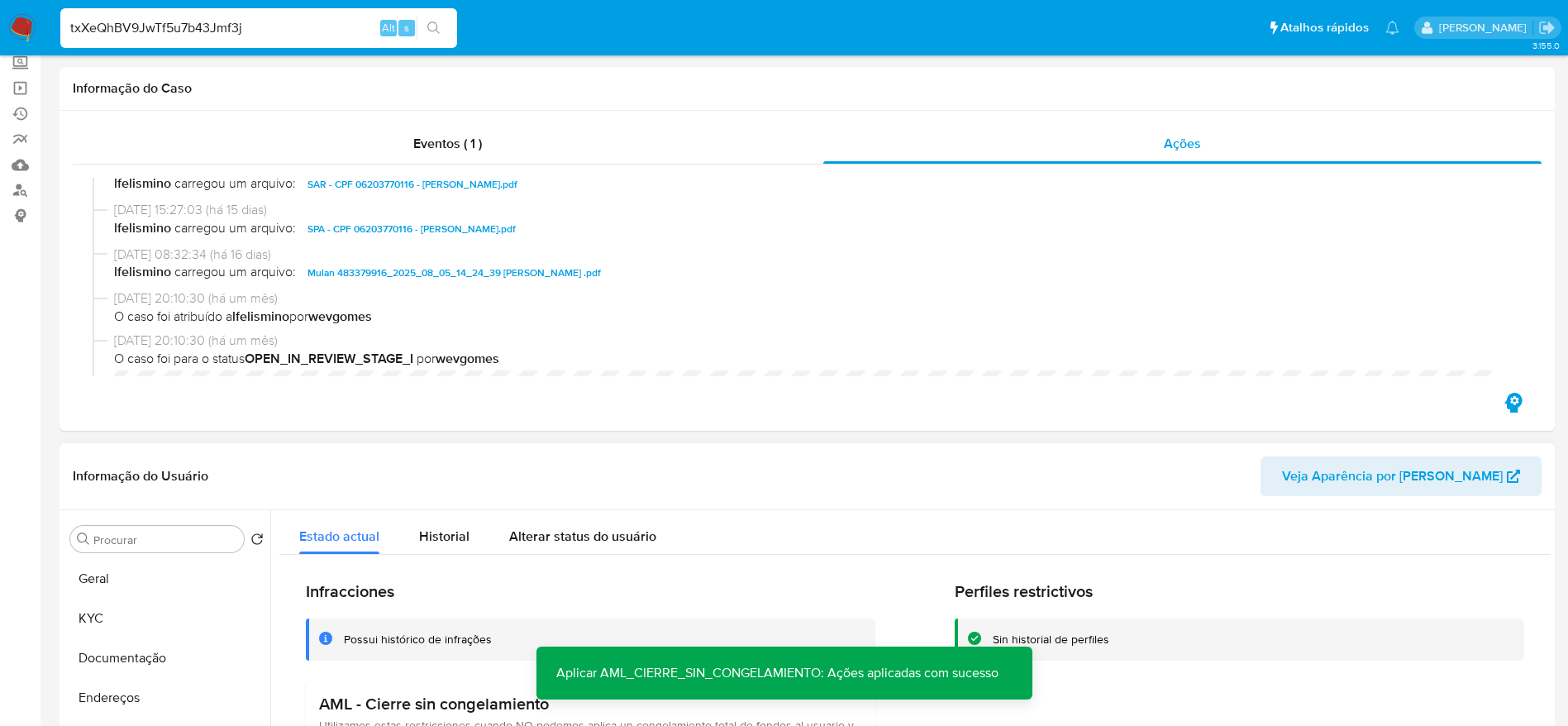
scroll to position [0, 0]
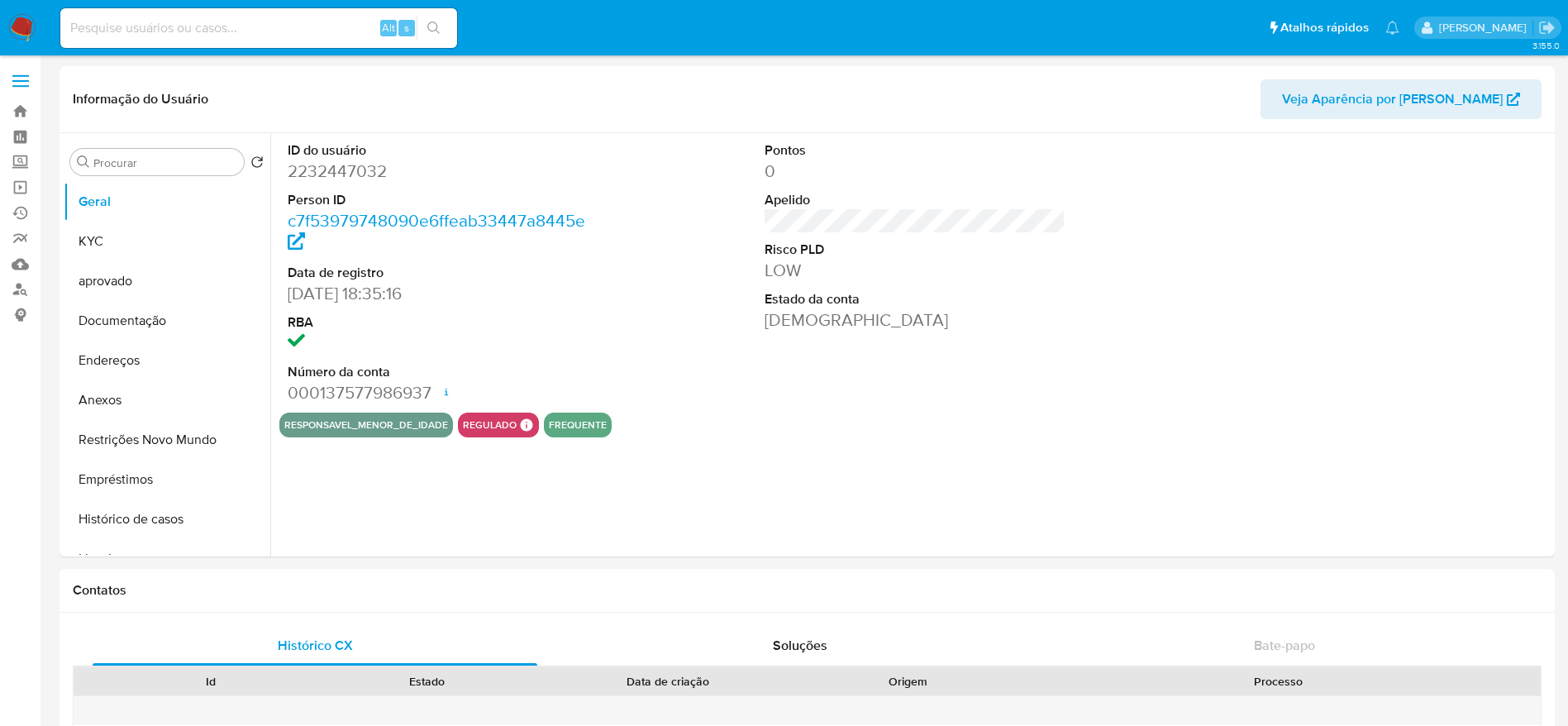
select select "10"
click at [116, 244] on button "KYC" at bounding box center [161, 241] width 193 height 39
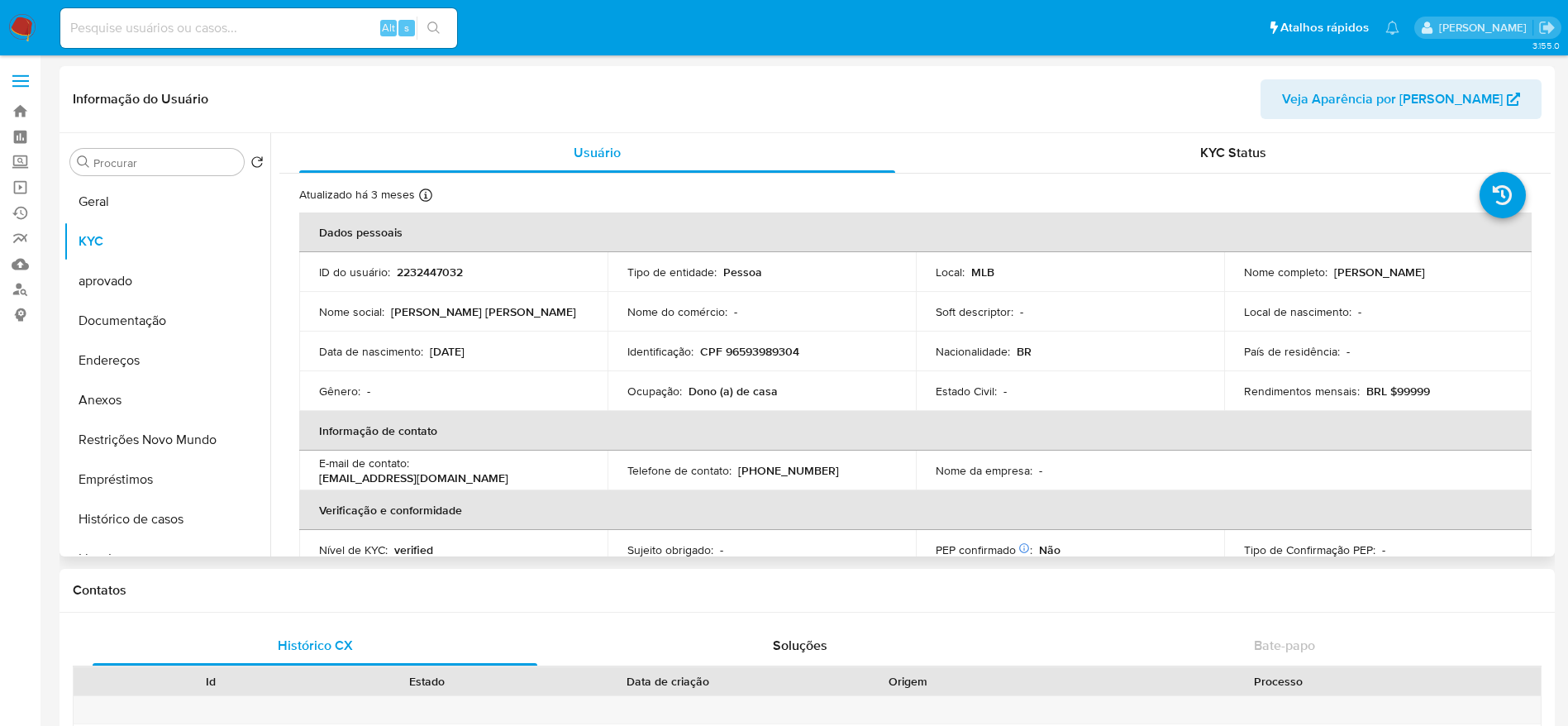
drag, startPoint x: 1470, startPoint y: 276, endPoint x: 1331, endPoint y: 270, distance: 139.1
click at [1331, 270] on div "Nome completo : Rita Maria de Vasconcelos" at bounding box center [1378, 272] width 269 height 15
copy p "Rita Maria de Vasconcelos"
drag, startPoint x: 799, startPoint y: 352, endPoint x: 699, endPoint y: 347, distance: 100.1
click at [700, 347] on p "CPF 96593989304" at bounding box center [750, 351] width 99 height 15
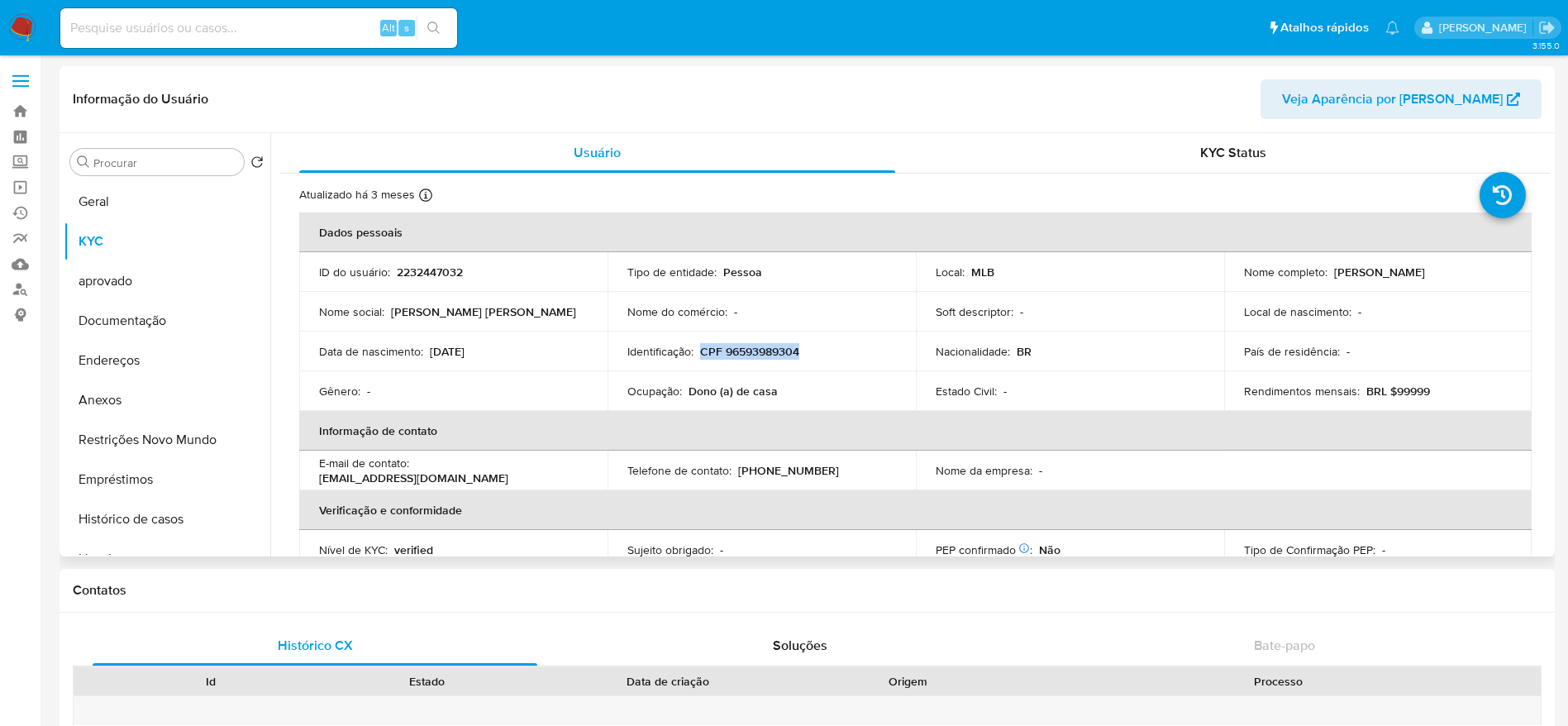
copy p "CPF 96593989304"
click at [122, 216] on button "Geral" at bounding box center [161, 202] width 193 height 39
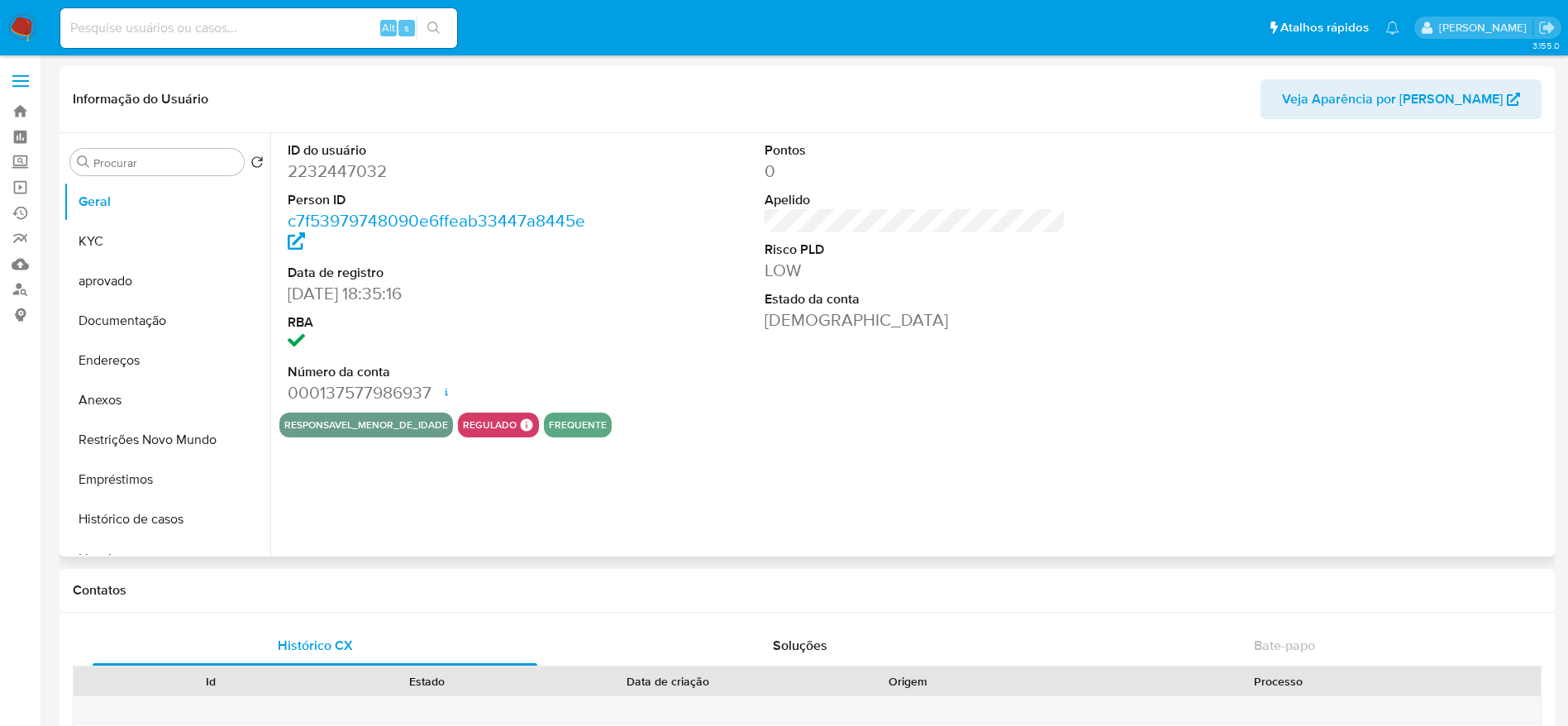
click at [353, 172] on dd "2232447032" at bounding box center [438, 170] width 301 height 23
copy dd "2232447032"
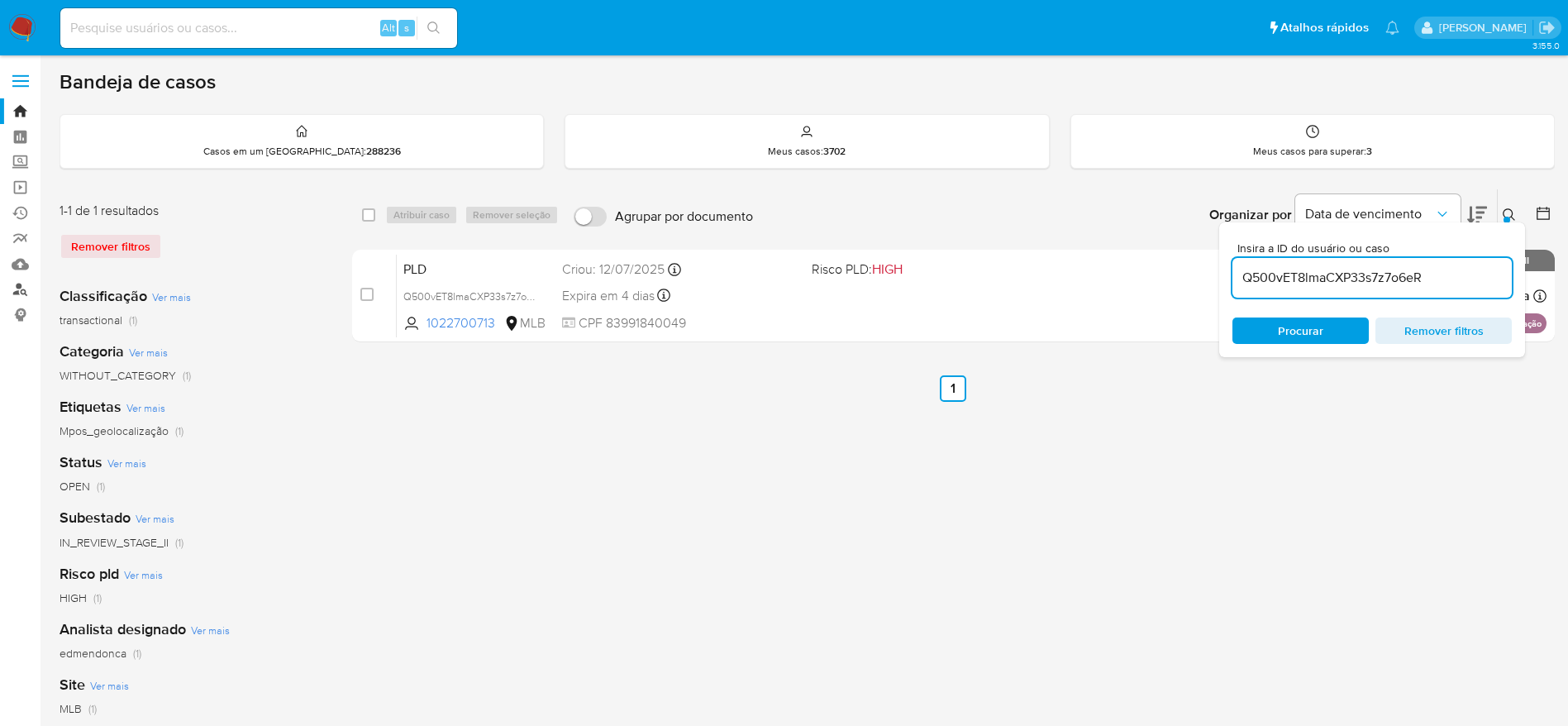
click at [15, 290] on link "Localizador de pessoas" at bounding box center [98, 290] width 197 height 26
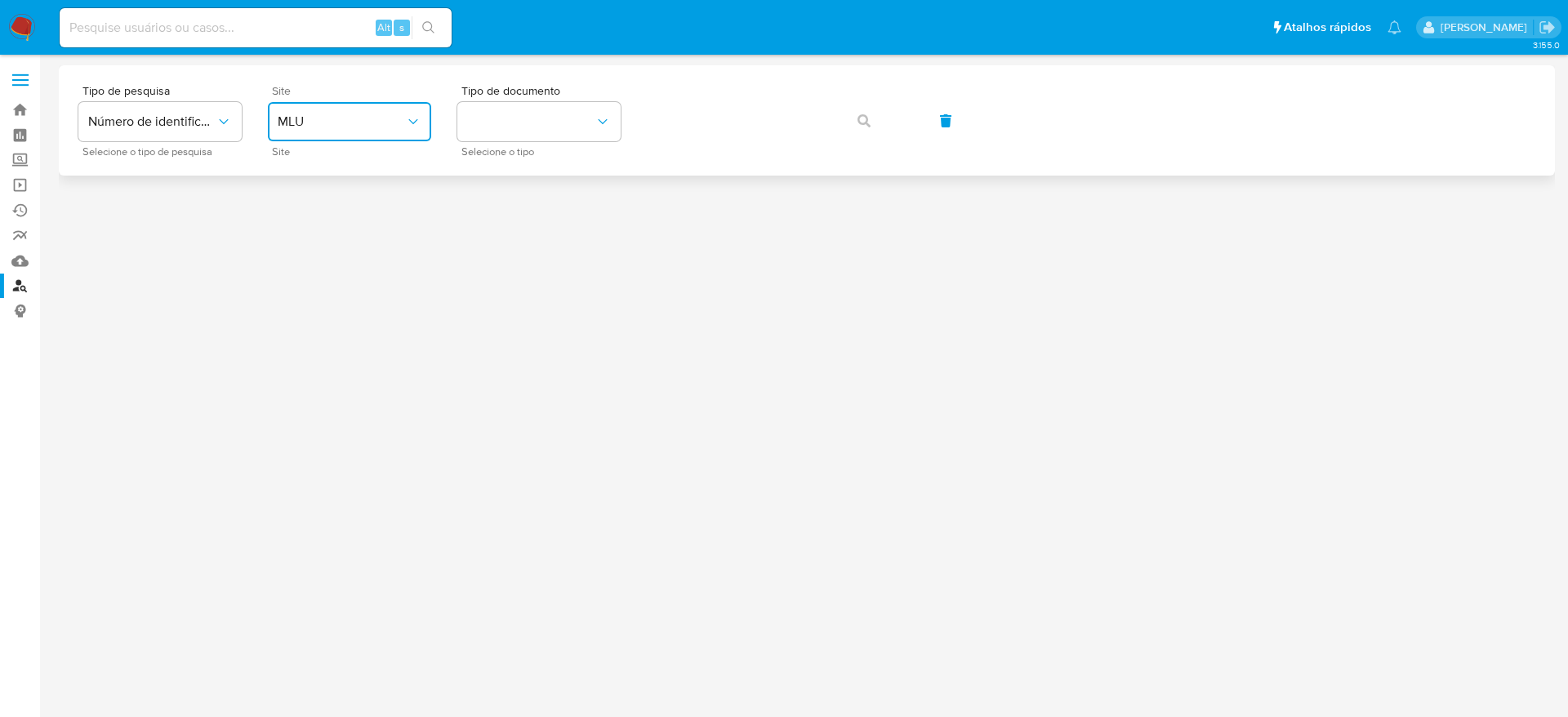
drag, startPoint x: 322, startPoint y: 138, endPoint x: 351, endPoint y: 138, distance: 29.0
click at [322, 137] on button "MLU" at bounding box center [349, 122] width 164 height 39
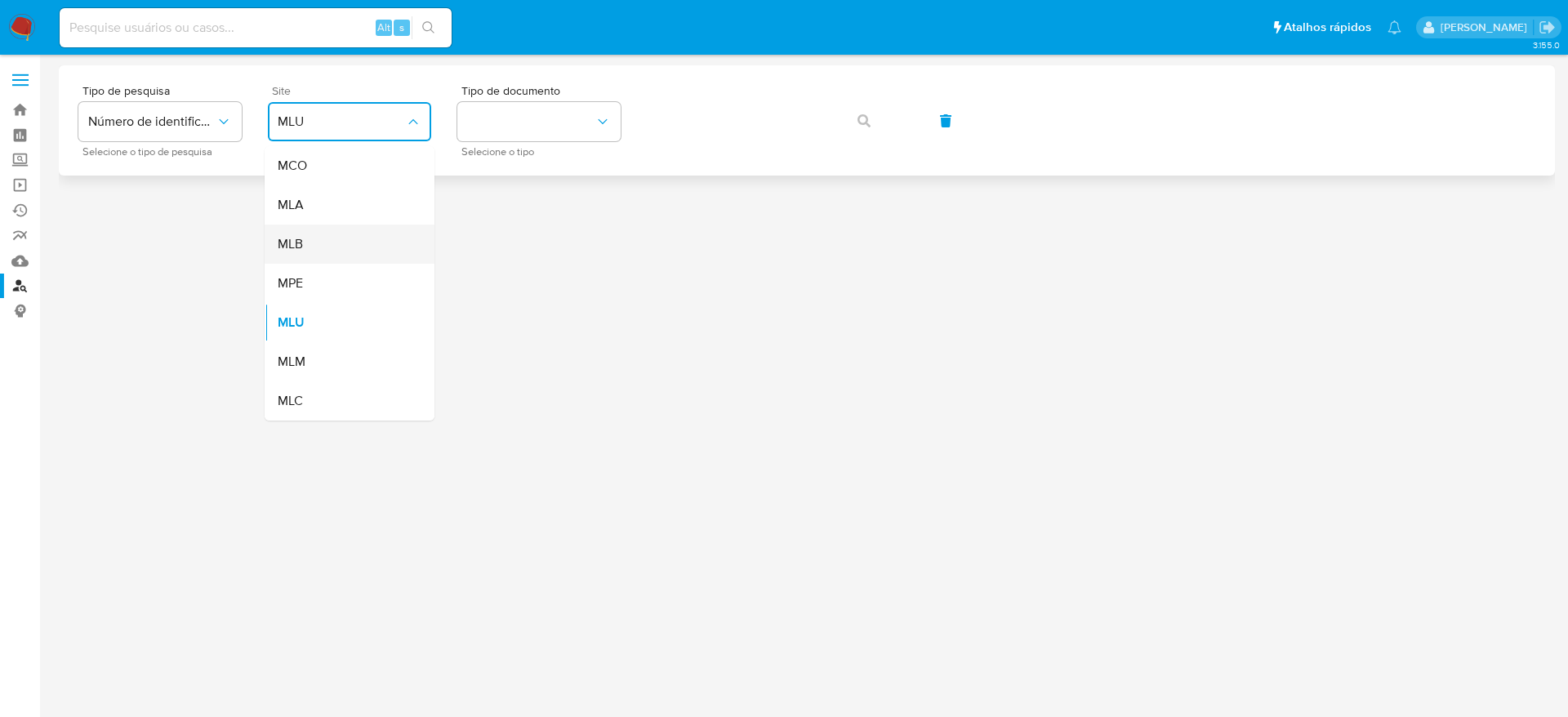
click at [361, 241] on div "MLB" at bounding box center [345, 244] width 134 height 39
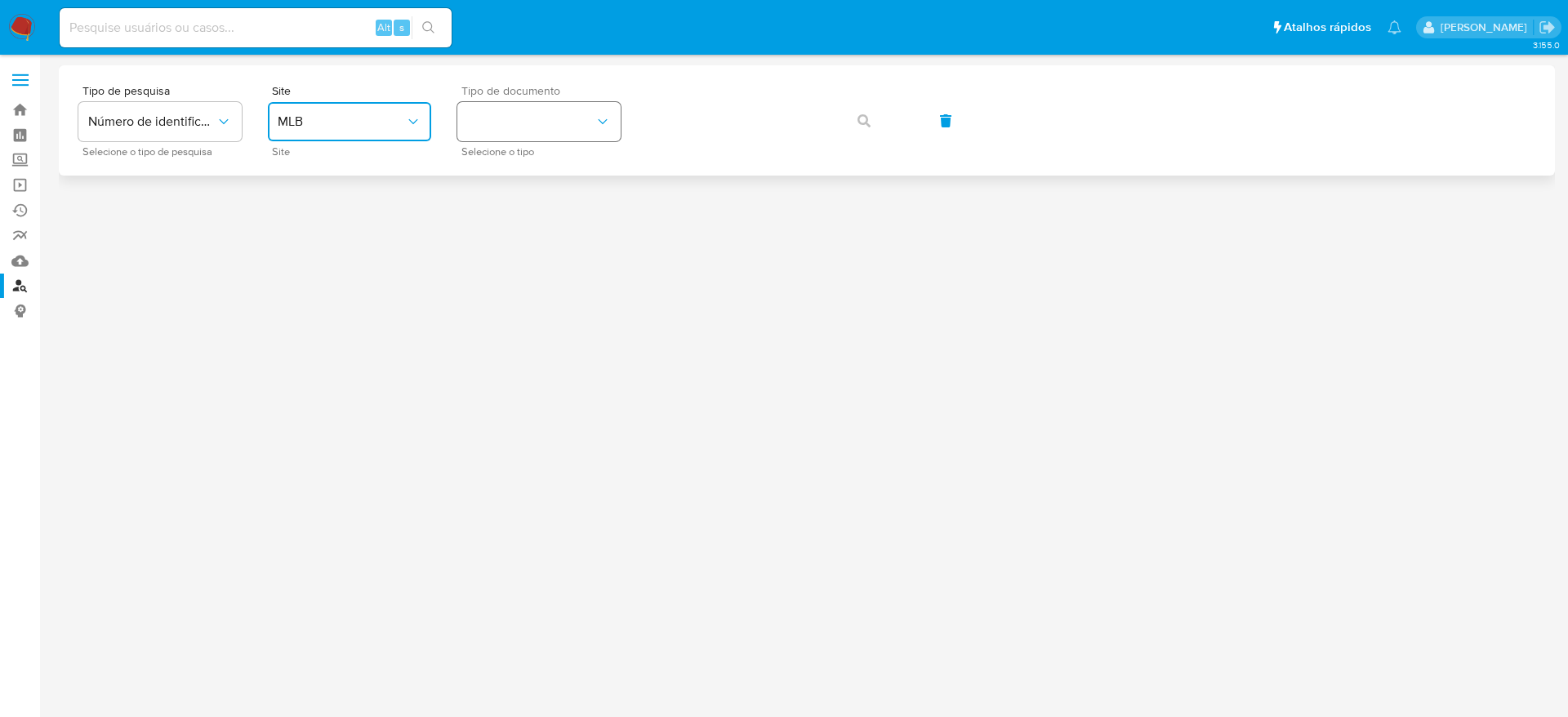
drag, startPoint x: 541, startPoint y: 117, endPoint x: 542, endPoint y: 125, distance: 8.1
click at [541, 117] on button "identificationType" at bounding box center [539, 122] width 164 height 39
click at [541, 223] on div "CPF CPF" at bounding box center [534, 229] width 134 height 55
click at [855, 114] on button "button" at bounding box center [863, 121] width 55 height 39
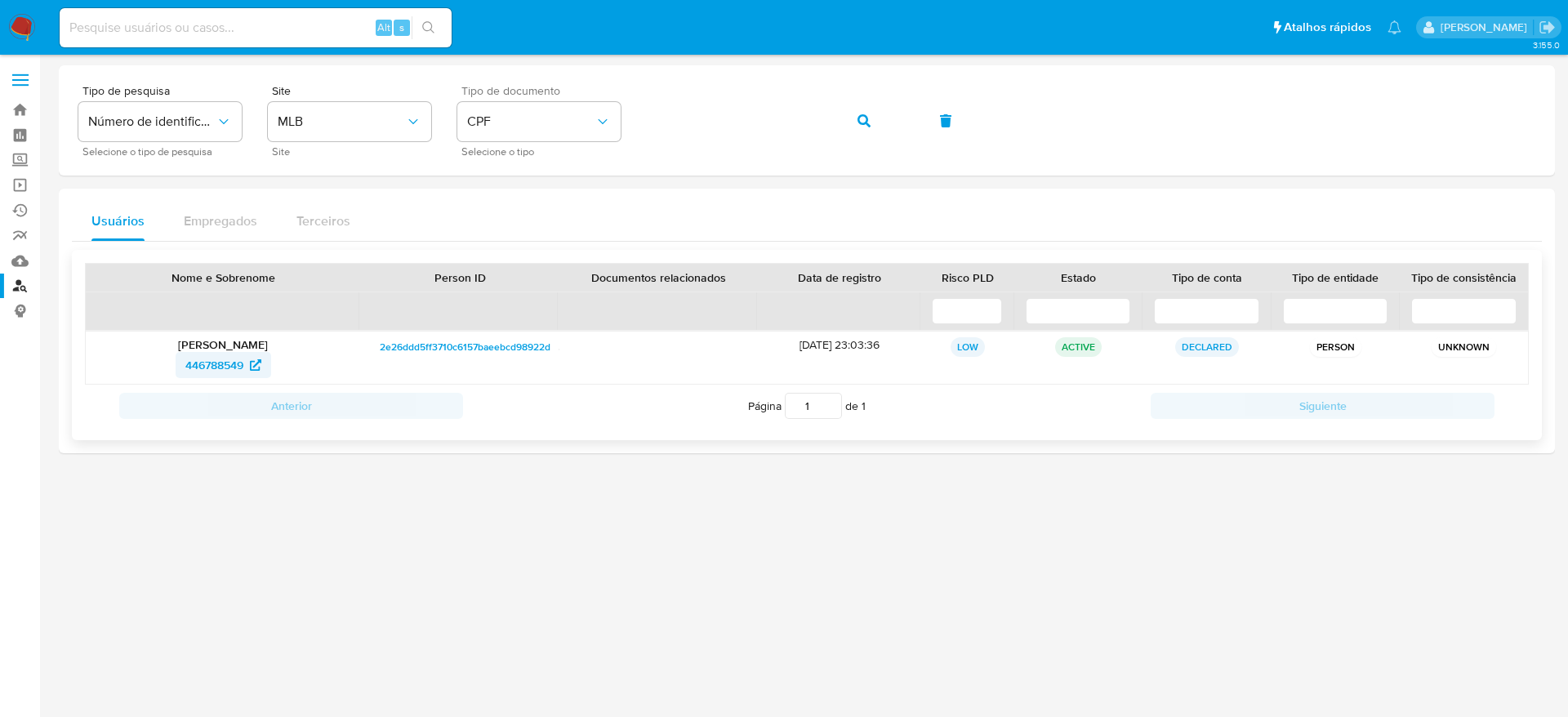
click at [231, 367] on span "446788549" at bounding box center [215, 365] width 58 height 26
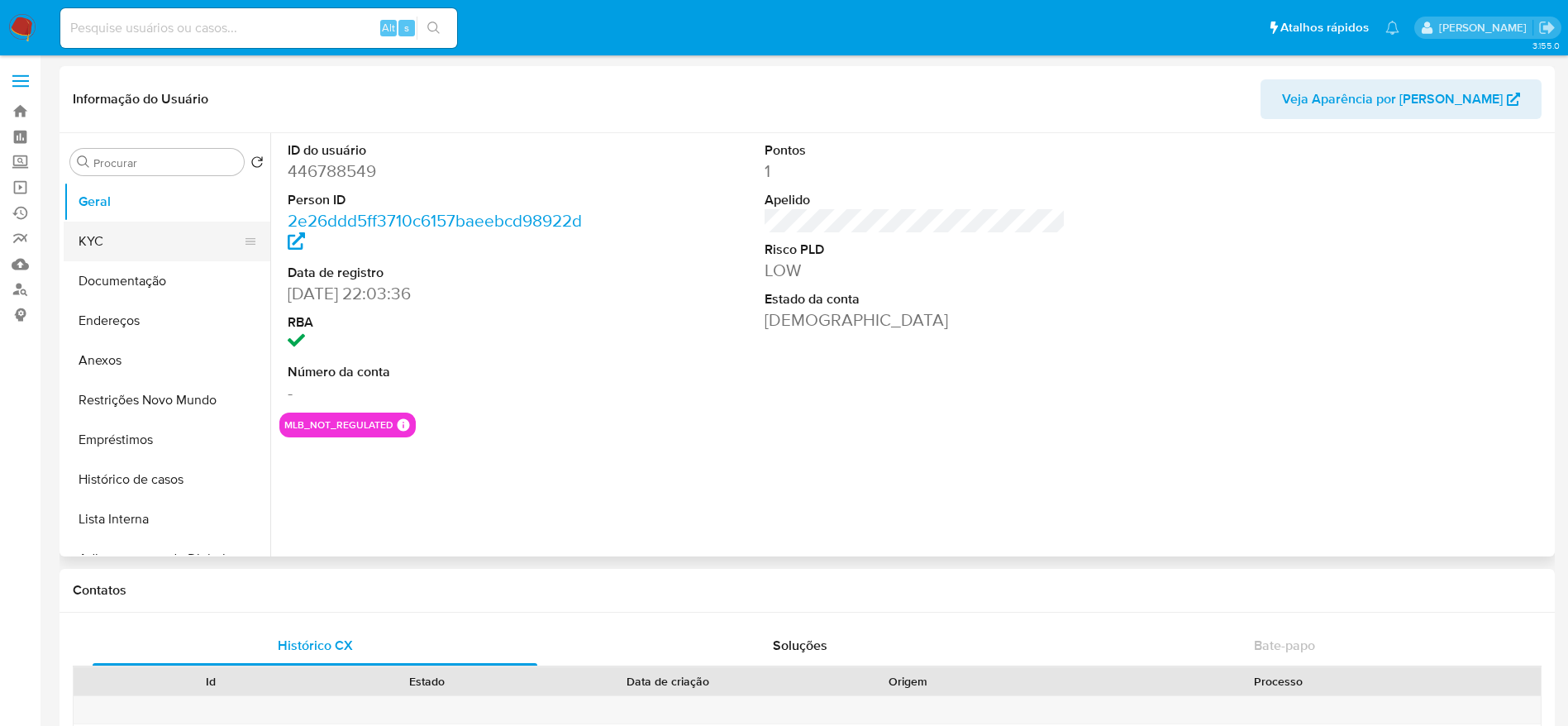
click at [168, 246] on button "KYC" at bounding box center [161, 241] width 193 height 39
select select "10"
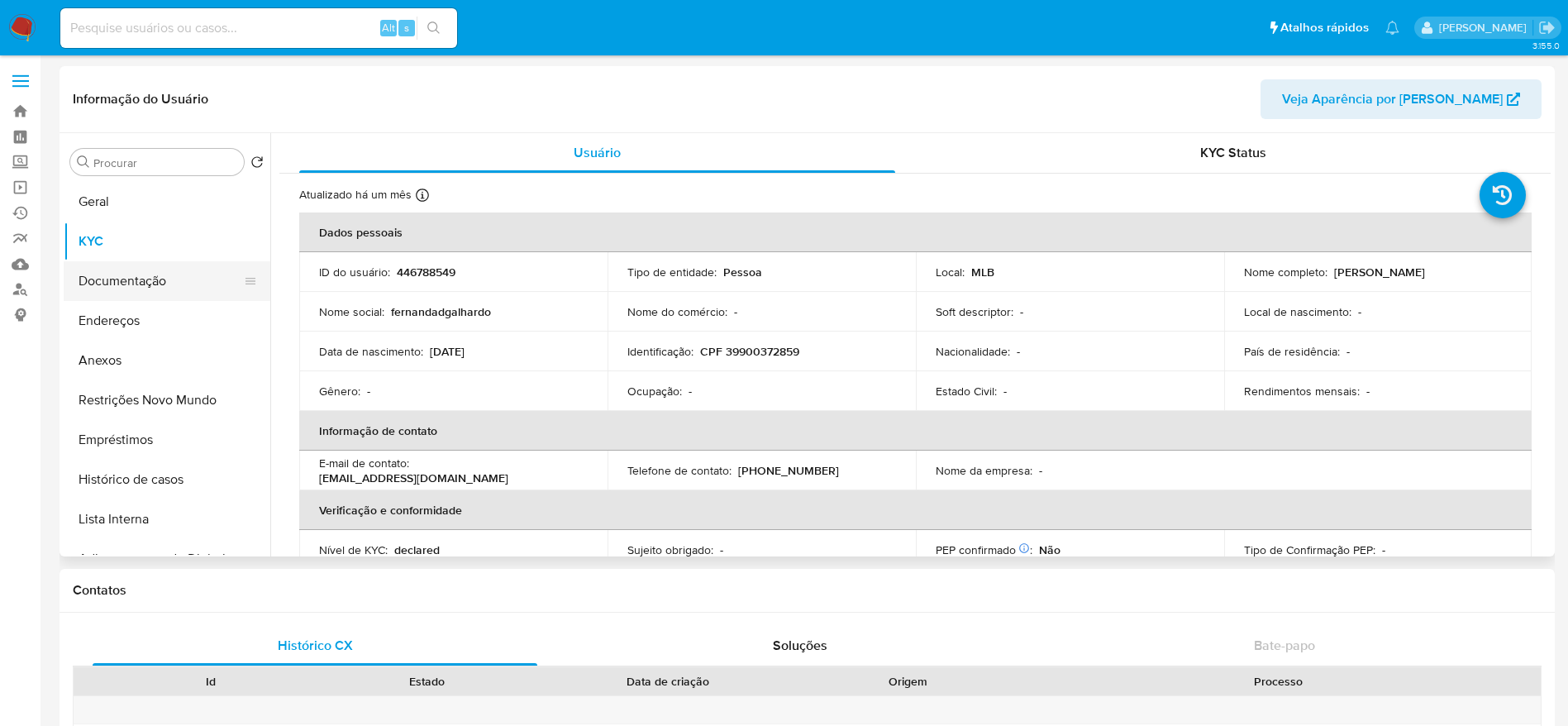
click at [148, 285] on button "Documentação" at bounding box center [161, 281] width 193 height 39
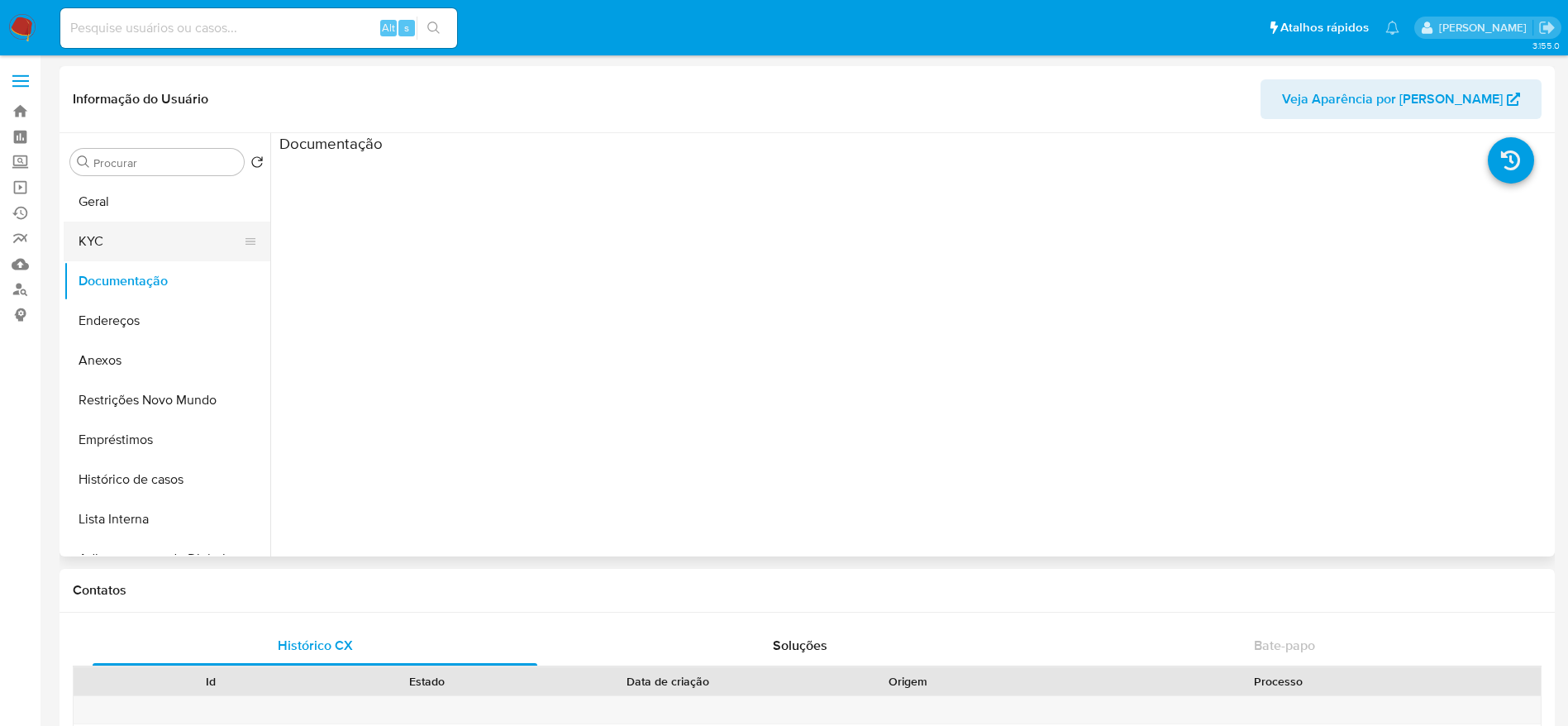
click at [143, 256] on button "KYC" at bounding box center [161, 241] width 193 height 39
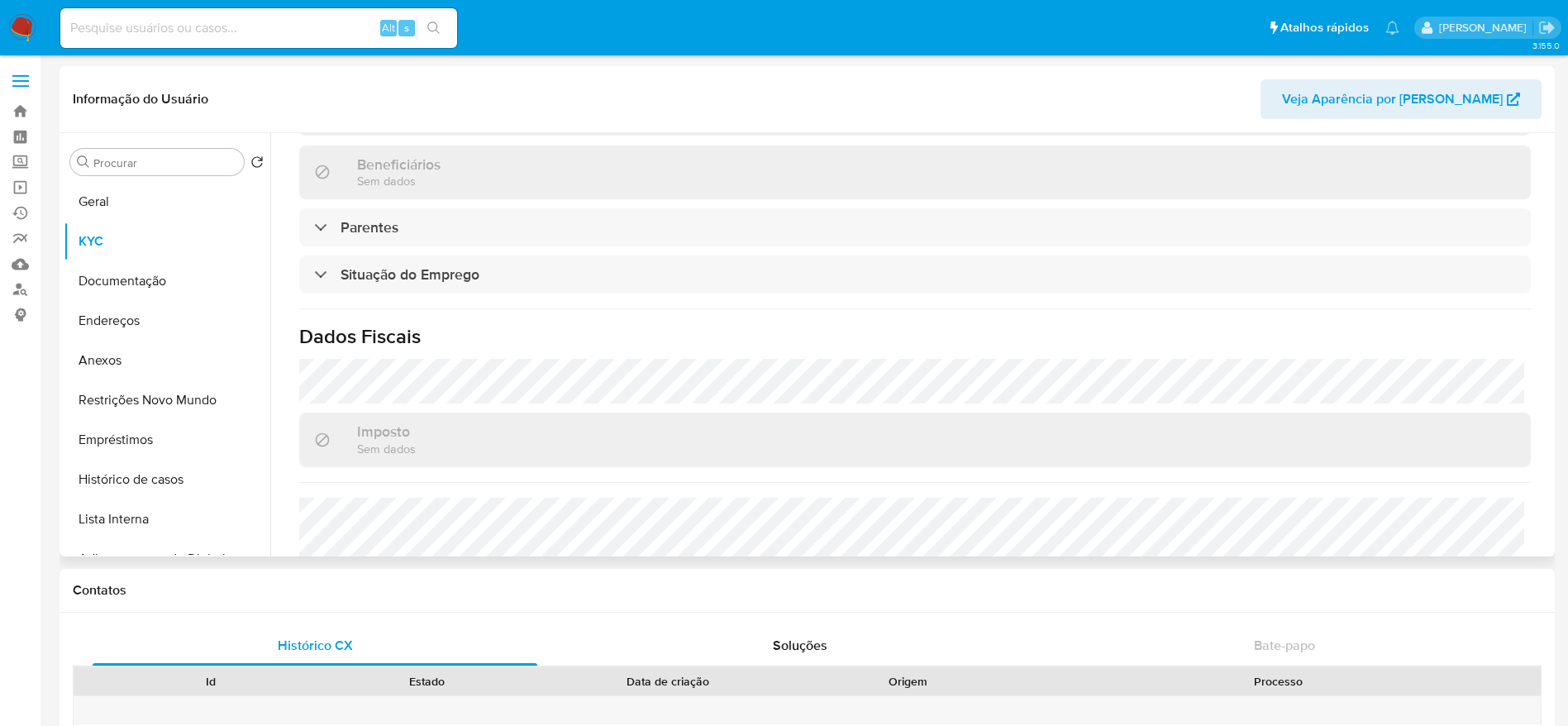
scroll to position [704, 0]
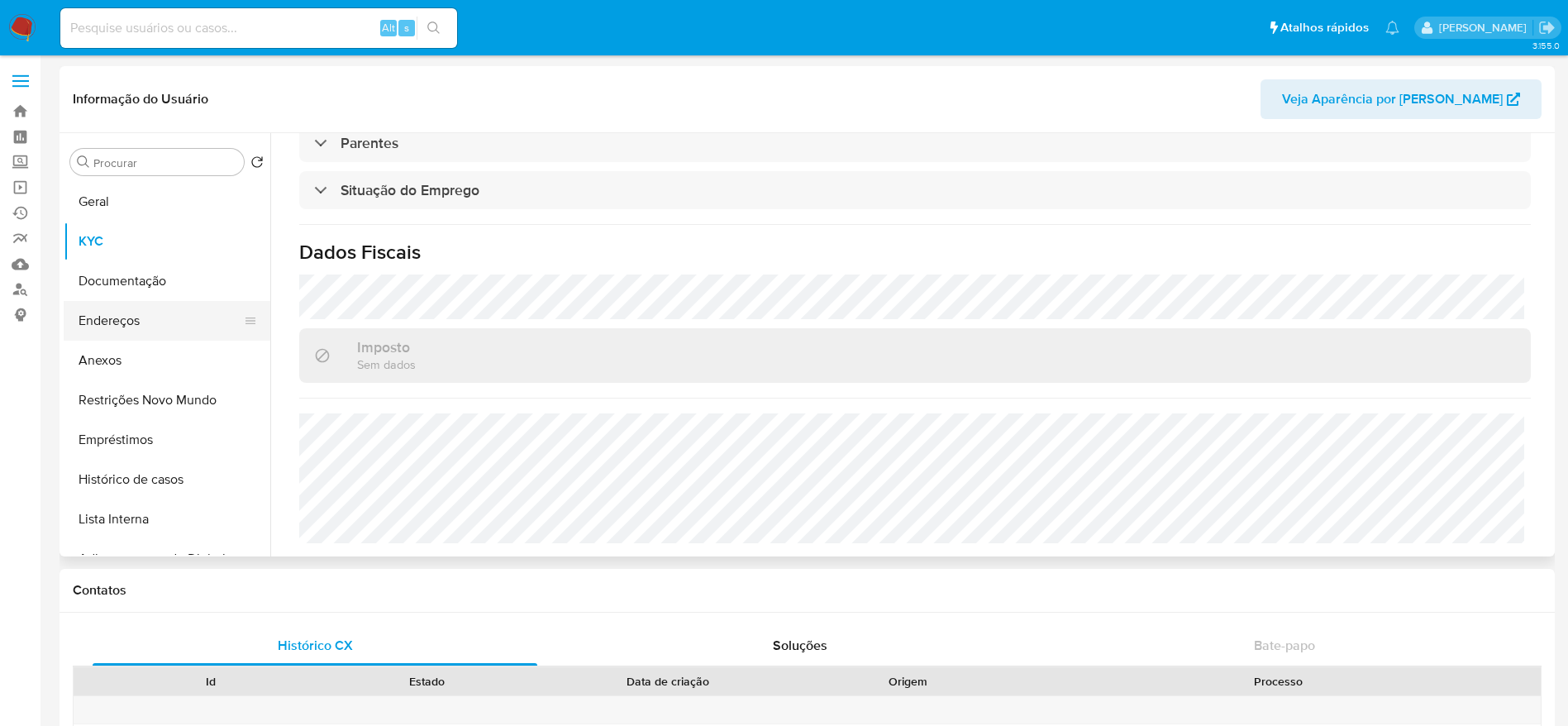
click at [123, 324] on button "Endereços" at bounding box center [161, 320] width 193 height 39
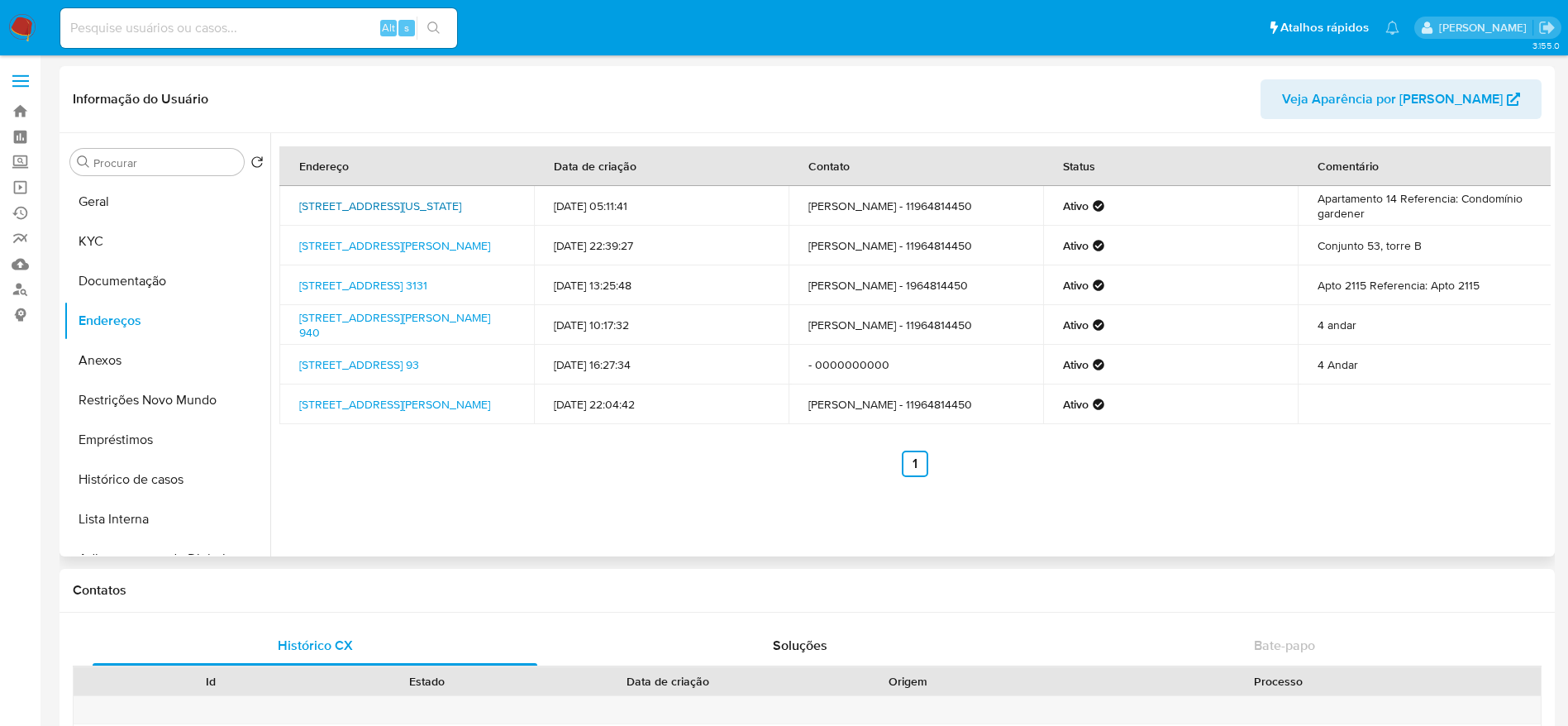
click at [388, 198] on link "Rua Michigan 282, São Paulo, São Paulo, 04566000, Brasil 282" at bounding box center [380, 206] width 162 height 17
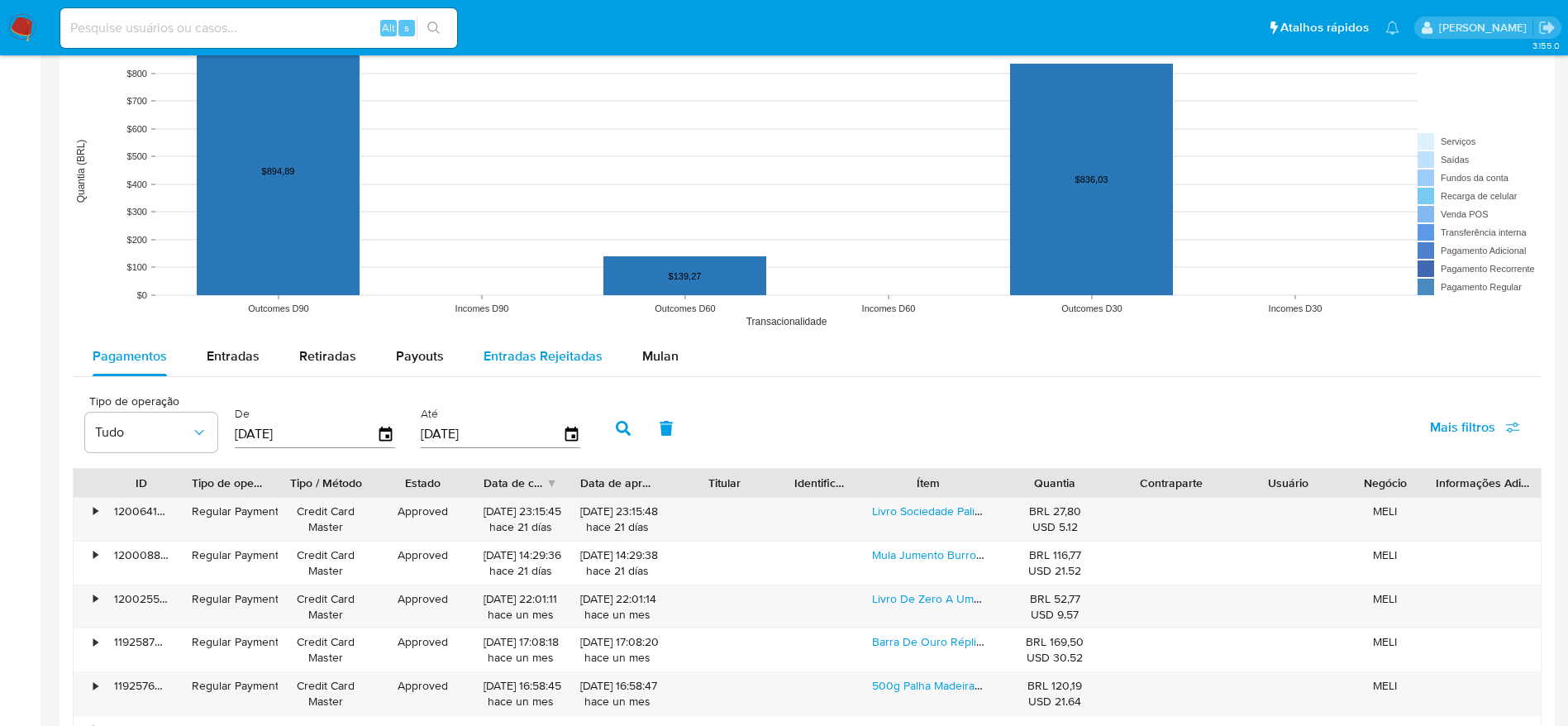
scroll to position [1364, 0]
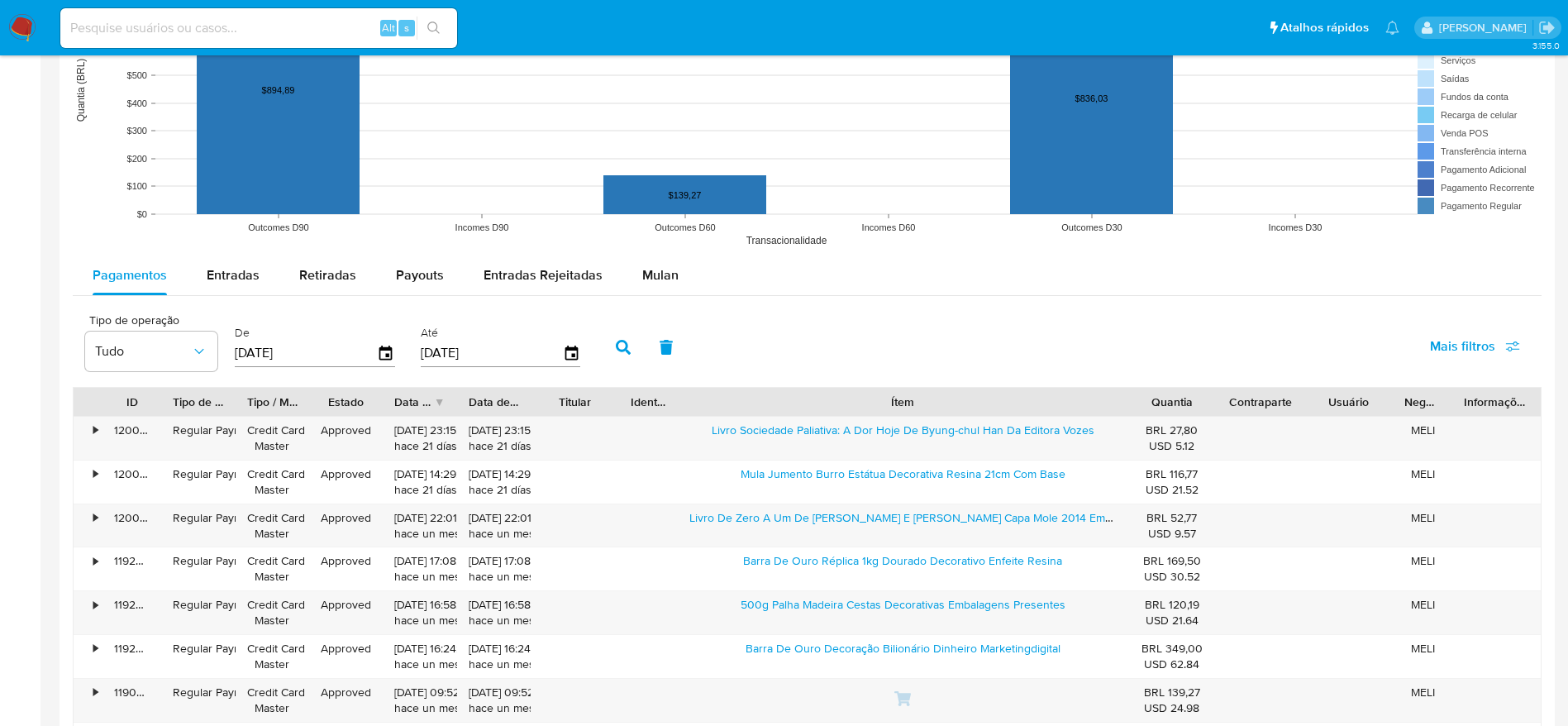
click at [1323, 416] on div "ID Tipo de operação Tipo / Método Estado Data de criação Data de aprovação Titu…" at bounding box center [807, 598] width 1469 height 423
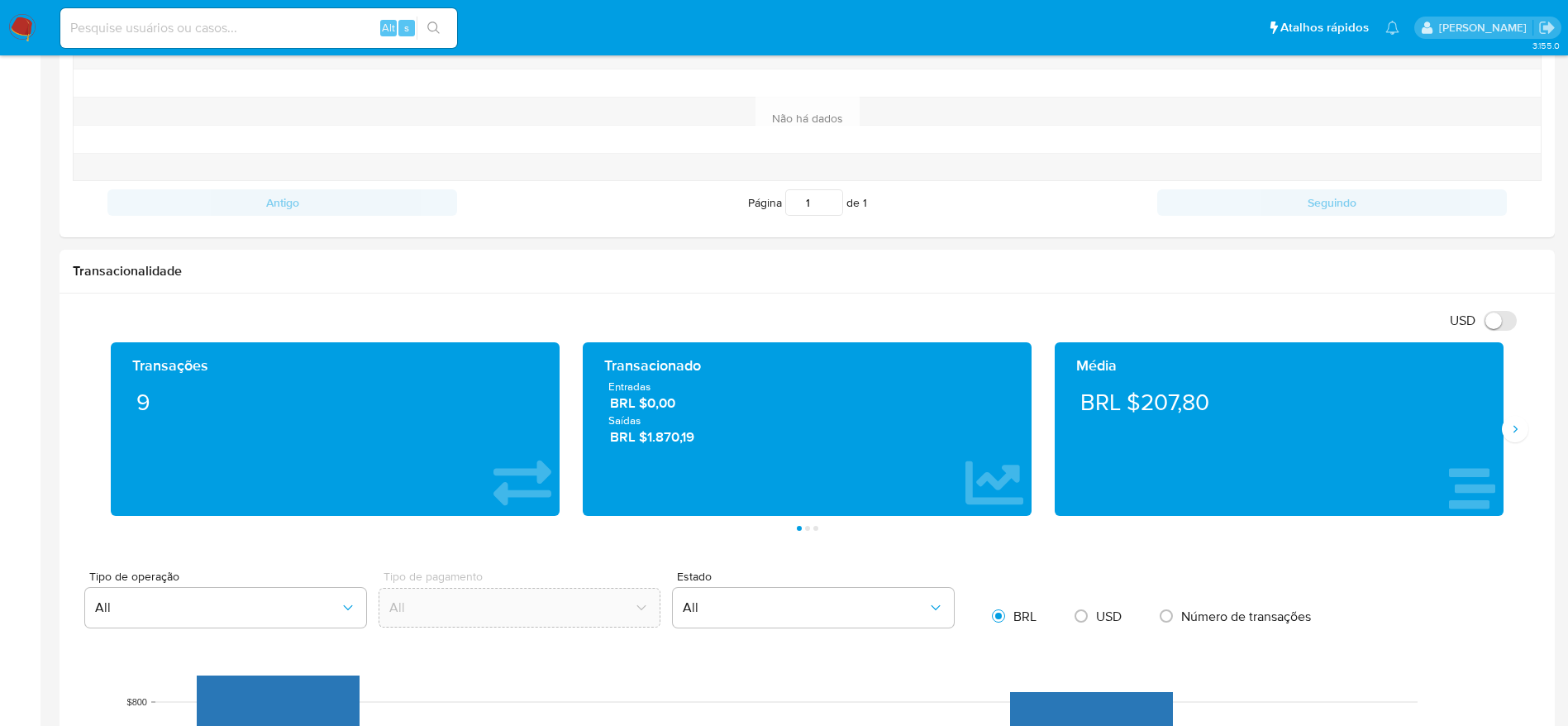
scroll to position [496, 0]
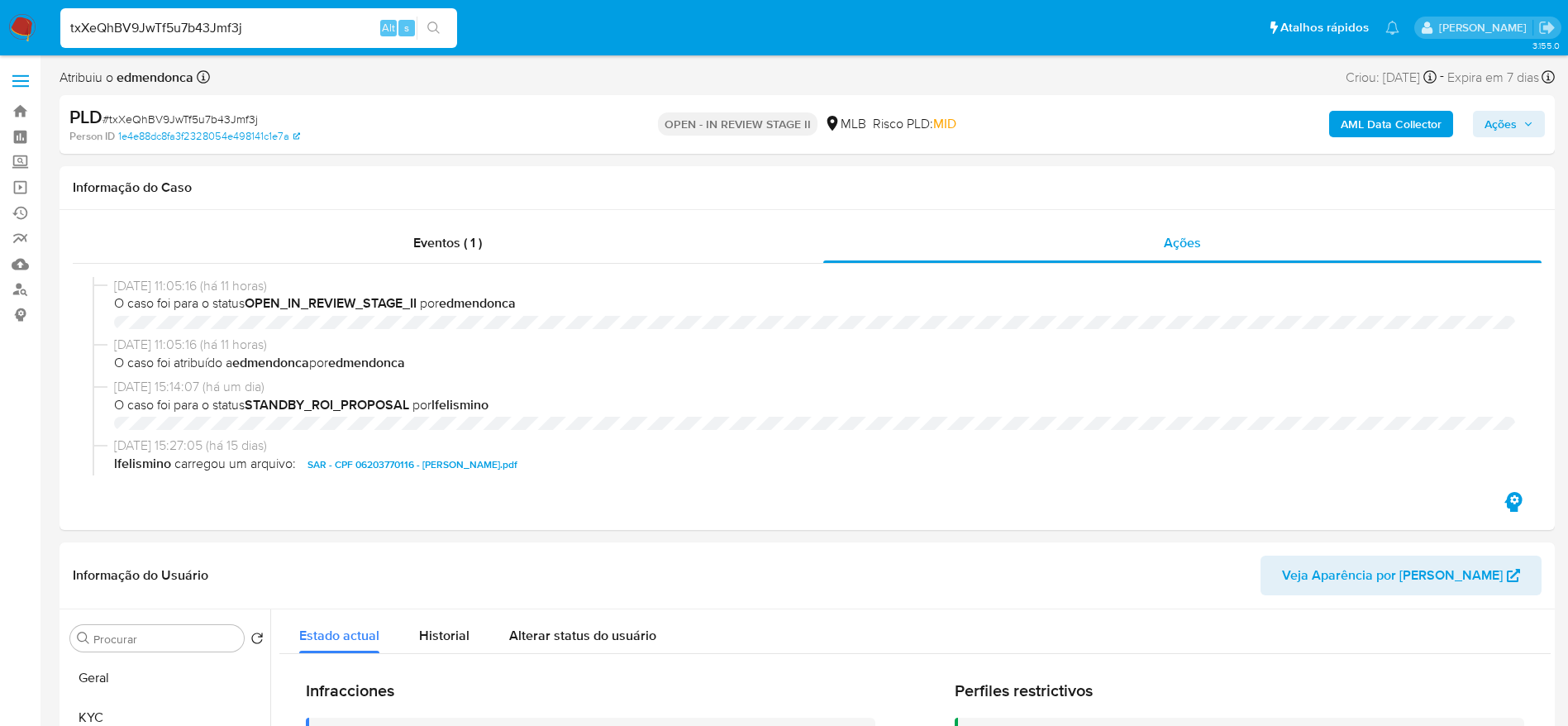
select select "10"
